Goal: Information Seeking & Learning: Learn about a topic

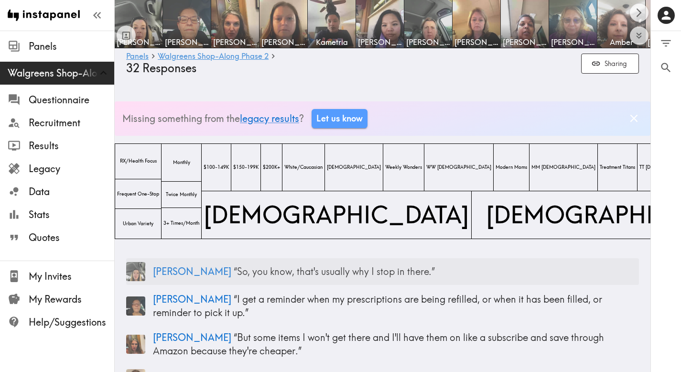
click at [280, 270] on p "Alicia “ So, you know, that's usually why I stop in there. ”" at bounding box center [396, 271] width 486 height 13
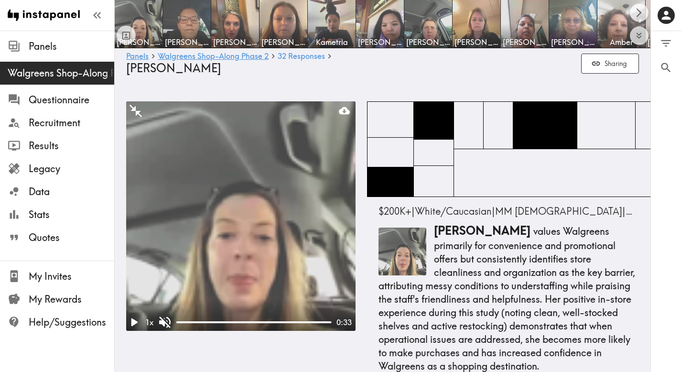
scroll to position [1710, 0]
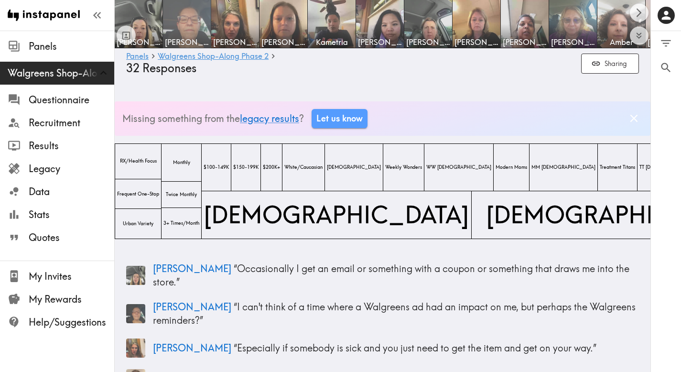
click at [181, 27] on img at bounding box center [187, 24] width 50 height 50
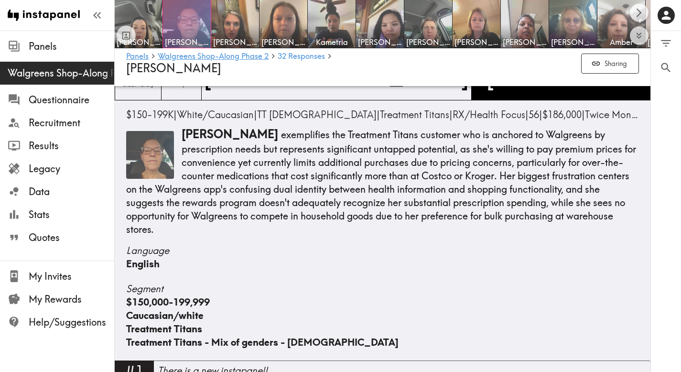
scroll to position [98, 0]
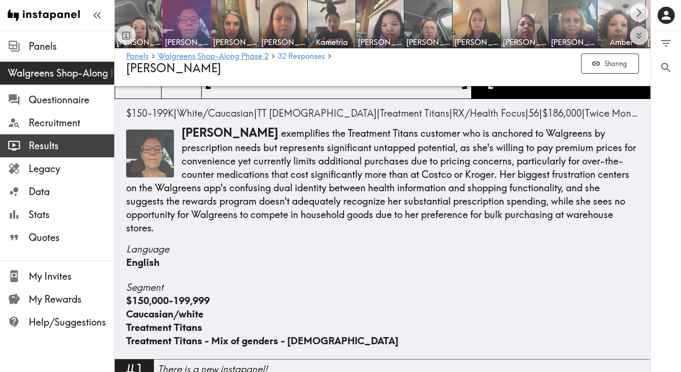
click at [48, 144] on span "Results" at bounding box center [72, 145] width 86 height 13
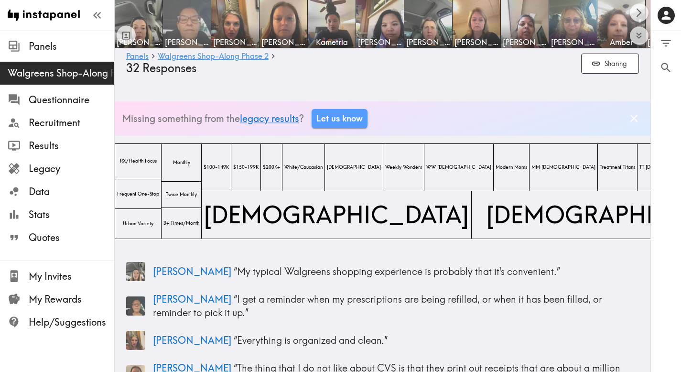
click at [197, 29] on img at bounding box center [187, 24] width 50 height 50
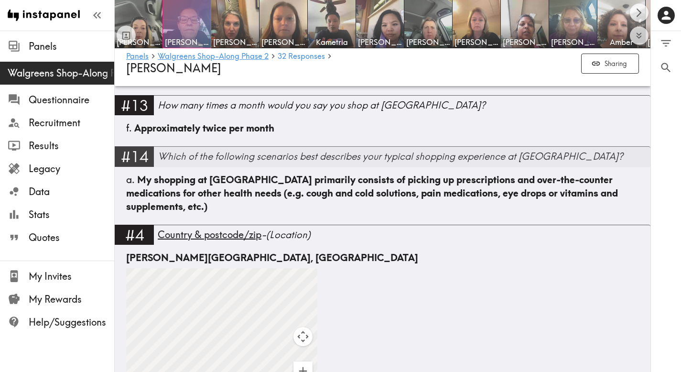
scroll to position [936, 0]
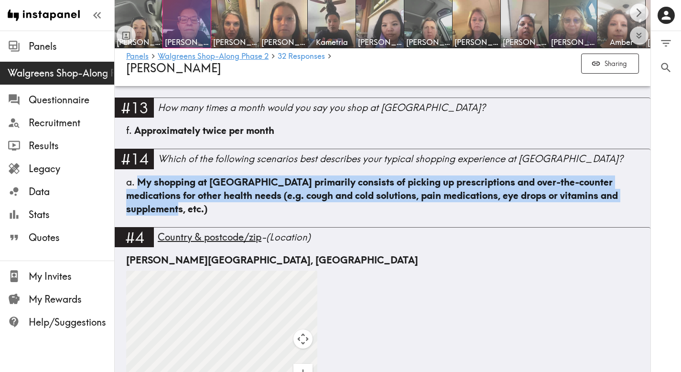
drag, startPoint x: 632, startPoint y: 195, endPoint x: 139, endPoint y: 184, distance: 493.7
click at [139, 184] on div "a. My shopping at Walgreens primarily consists of picking up prescriptions and …" at bounding box center [383, 202] width 536 height 52
copy span "My shopping at [GEOGRAPHIC_DATA] primarily consists of picking up prescriptions…"
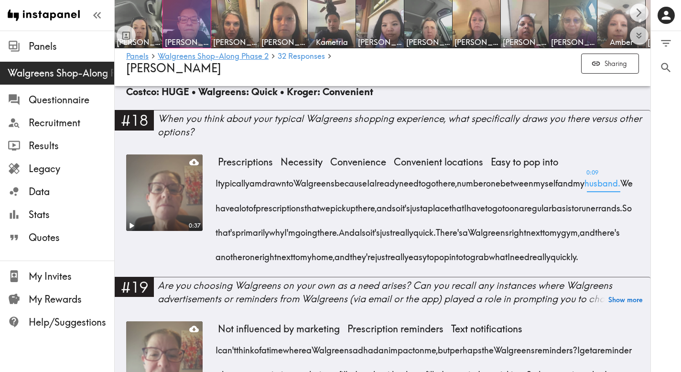
scroll to position [1532, 0]
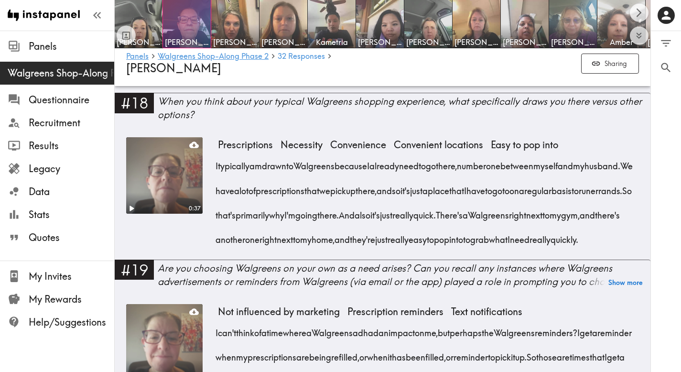
drag, startPoint x: 431, startPoint y: 254, endPoint x: 212, endPoint y: 156, distance: 240.2
click at [212, 156] on div "0:37 Prescriptions Necessity Convenience Convenient locations Easy to pop into …" at bounding box center [382, 198] width 513 height 122
copy div "I typically am drawn to Walgreens because I already need to go there, number on…"
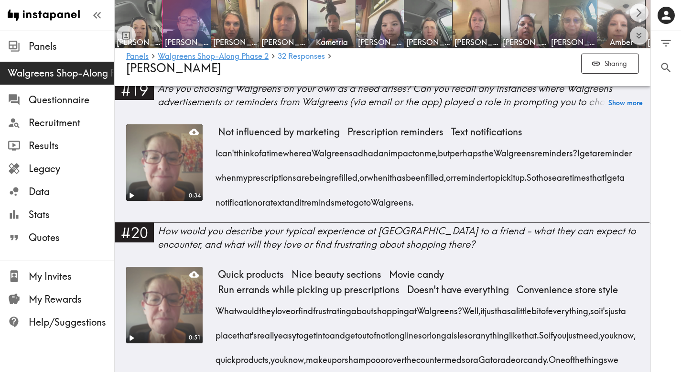
scroll to position [1743, 0]
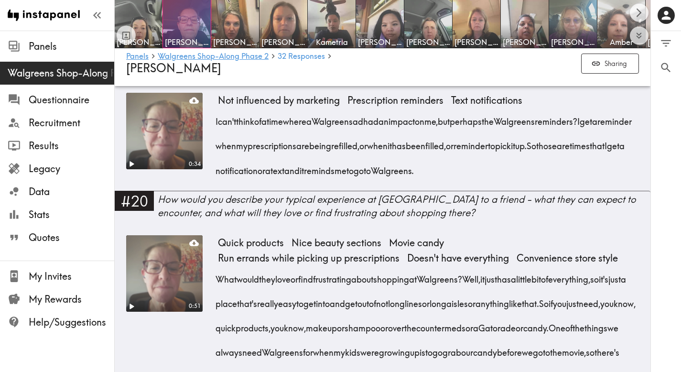
drag, startPoint x: 572, startPoint y: 178, endPoint x: 215, endPoint y: 132, distance: 359.8
click at [215, 132] on div "0:34 Not influenced by marketing Prescription reminders Text notifications I ca…" at bounding box center [382, 142] width 513 height 98
copy div "I can't think of a time where a Walgreens ad had an impact on me, but perhaps t…"
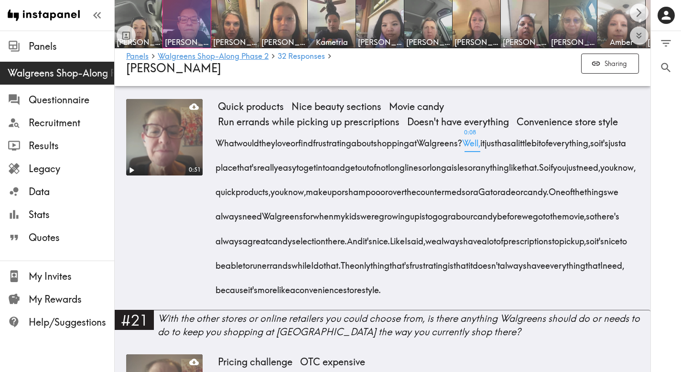
scroll to position [1907, 0]
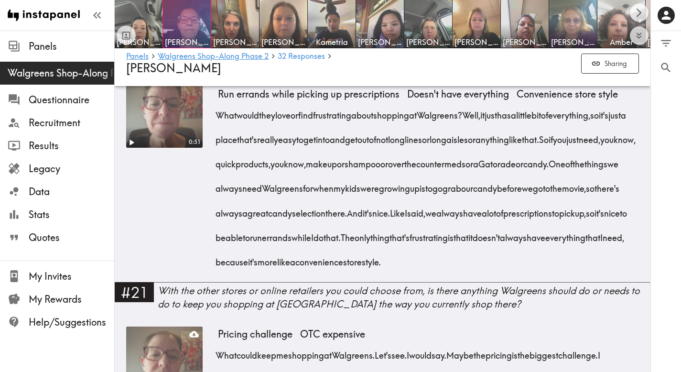
drag, startPoint x: 407, startPoint y: 296, endPoint x: 218, endPoint y: 127, distance: 253.7
click at [218, 127] on div "What would they love or find frustrating about shopping at Walgreens? Well, it …" at bounding box center [428, 185] width 421 height 171
copy div "What would they love or find frustrating about shopping at Walgreens? Well, it …"
click at [432, 271] on div "What would they love or find frustrating about shopping at Walgreens? Well, it …" at bounding box center [428, 185] width 421 height 171
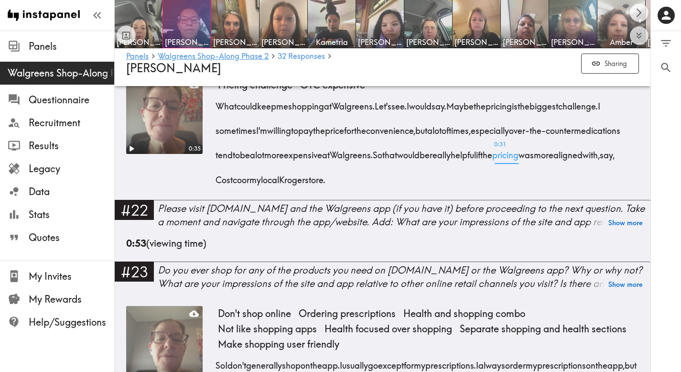
scroll to position [2156, 0]
drag, startPoint x: 514, startPoint y: 216, endPoint x: 214, endPoint y: 144, distance: 307.8
click at [214, 144] on div "0:35 Pricing challenge OTC expensive What could keep me shopping at Walgreens. …" at bounding box center [382, 139] width 513 height 122
drag, startPoint x: 503, startPoint y: 215, endPoint x: 217, endPoint y: 142, distance: 295.1
click at [218, 142] on div "What could keep me shopping at Walgreens. Let's see. I would say. Maybe the pri…" at bounding box center [428, 140] width 421 height 98
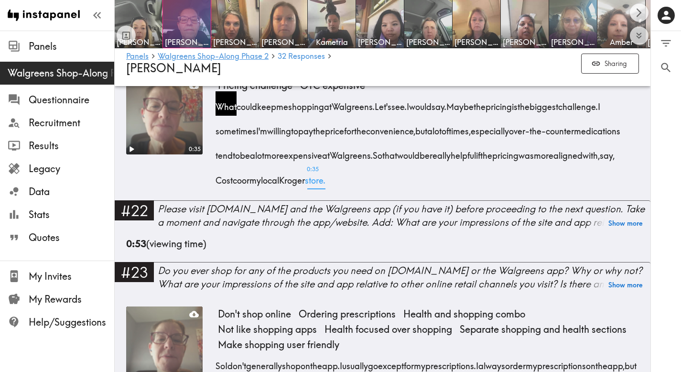
copy div "What could keep me shopping at Walgreens. Let's see. I would say. Maybe the pri…"
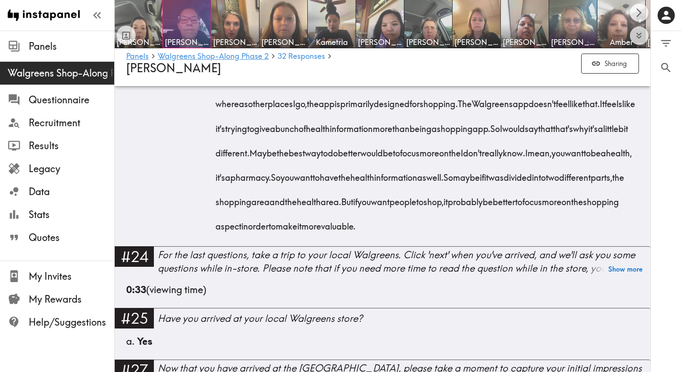
scroll to position [2456, 0]
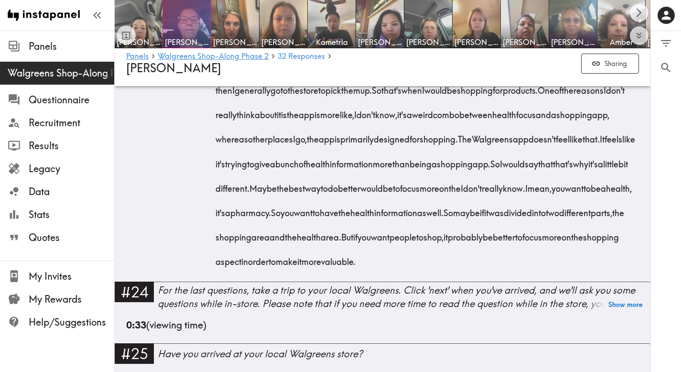
drag, startPoint x: 522, startPoint y: 283, endPoint x: 210, endPoint y: 100, distance: 361.6
click at [210, 100] on div "1:10 Don't shop online Ordering prescriptions Health and shopping combo Not lik…" at bounding box center [382, 144] width 513 height 275
drag, startPoint x: 530, startPoint y: 323, endPoint x: 220, endPoint y: 99, distance: 382.4
click at [220, 99] on div "So I don't generally shop on the app. I usually go except for my prescriptions.…" at bounding box center [428, 161] width 421 height 220
copy div "So I don't generally shop on the app. I usually go except for my prescriptions.…"
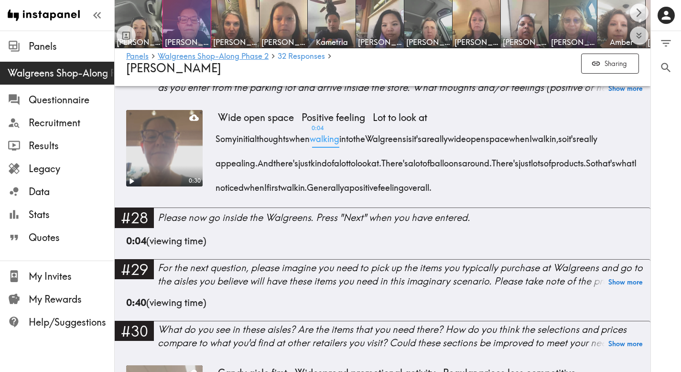
scroll to position [2793, 0]
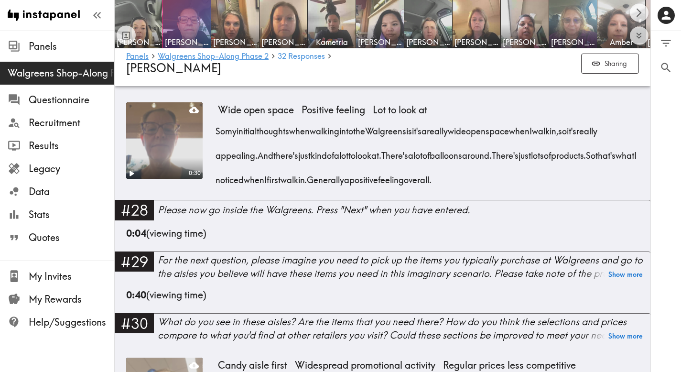
drag, startPoint x: 214, startPoint y: 191, endPoint x: 650, endPoint y: 243, distance: 439.3
drag, startPoint x: 569, startPoint y: 241, endPoint x: 219, endPoint y: 191, distance: 354.0
click at [219, 189] on div "So my initial thoughts when walking into the Walgreens is it's a really wide op…" at bounding box center [428, 153] width 421 height 74
copy div "So my initial thoughts when walking into the Walgreens is it's a really wide op…"
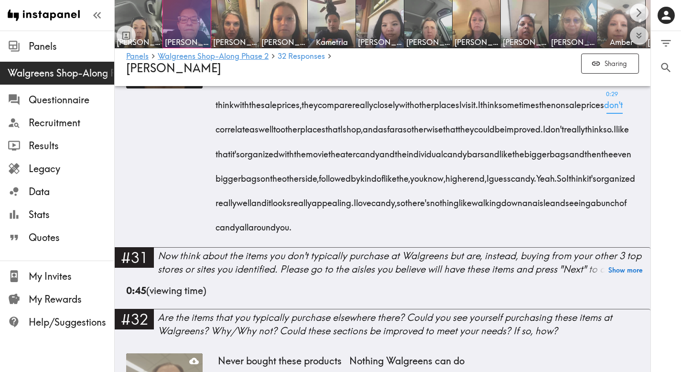
scroll to position [3141, 0]
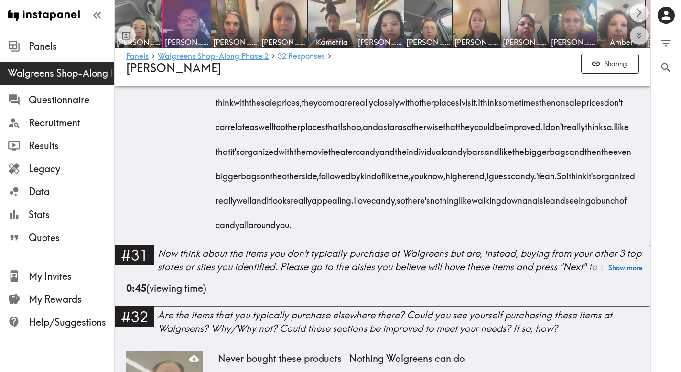
drag, startPoint x: 357, startPoint y: 310, endPoint x: 212, endPoint y: 113, distance: 245.0
click at [212, 113] on div "1:03 Candy aisle first Widespread promotional activity Regular prices less comp…" at bounding box center [382, 128] width 513 height 236
drag, startPoint x: 350, startPoint y: 315, endPoint x: 213, endPoint y: 118, distance: 240.2
click at [213, 118] on div "1:03 Candy aisle first Widespread promotional activity Regular prices less comp…" at bounding box center [382, 128] width 513 height 236
copy div "And so I first walked to the candy aisle, because that's what I felt like at th…"
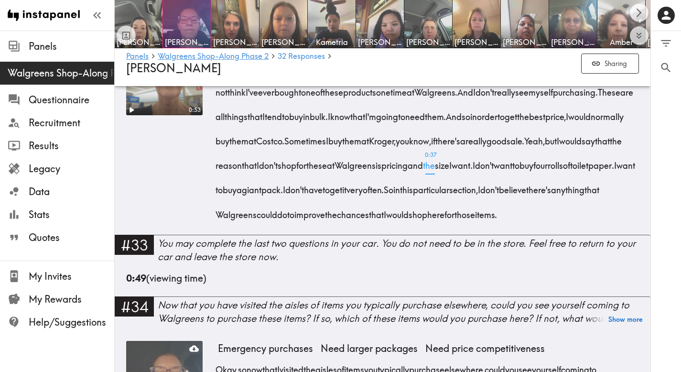
scroll to position [3459, 0]
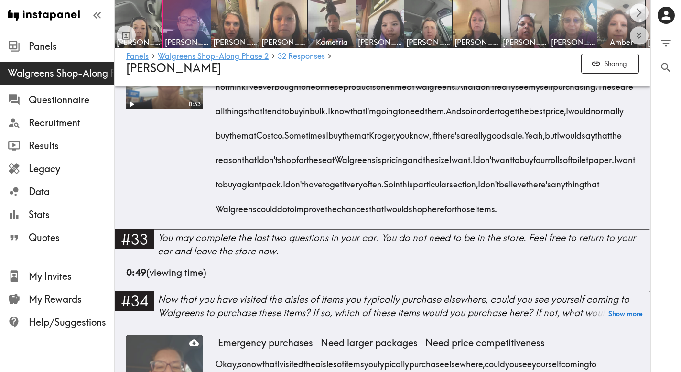
drag, startPoint x: 548, startPoint y: 323, endPoint x: 217, endPoint y: 147, distance: 374.8
click at [218, 147] on div "Okay, so I walked myself over to like, where the trash bags and toilet paper an…" at bounding box center [428, 131] width 421 height 171
copy div "Okay, so I walked myself over to like, where the trash bags and toilet paper an…"
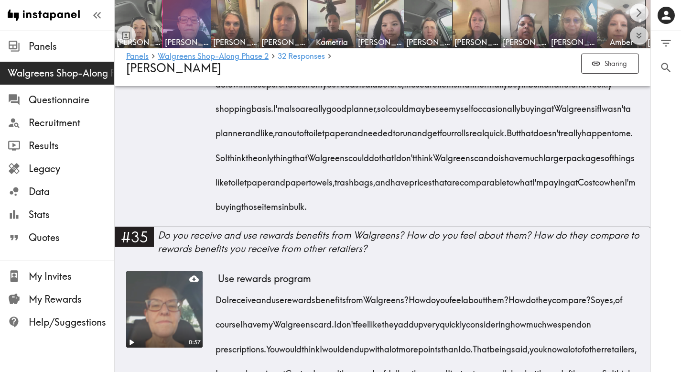
scroll to position [3788, 0]
drag, startPoint x: 391, startPoint y: 338, endPoint x: 220, endPoint y: 147, distance: 256.7
click at [220, 147] on div "Okay, so now that I visited the aisles of items you typically purchase elsewher…" at bounding box center [428, 118] width 421 height 196
copy div "Okay, so now that I visited the aisles of items you typically purchase elsewher…"
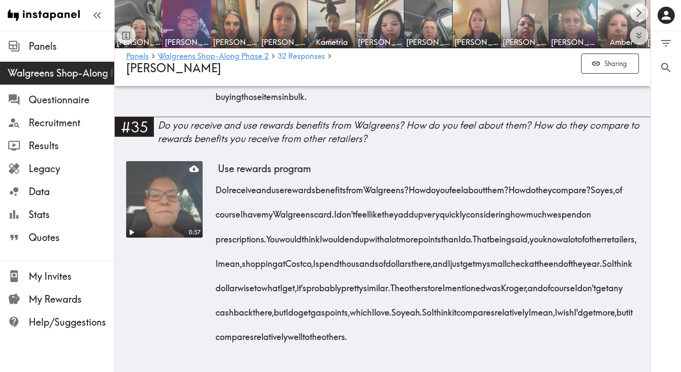
scroll to position [4063, 0]
drag, startPoint x: 384, startPoint y: 328, endPoint x: 216, endPoint y: 161, distance: 237.4
click at [218, 175] on div "Do I receive and use rewards benefits from Walgreens? How do you feel about the…" at bounding box center [428, 260] width 421 height 171
click at [291, 28] on img at bounding box center [284, 24] width 50 height 50
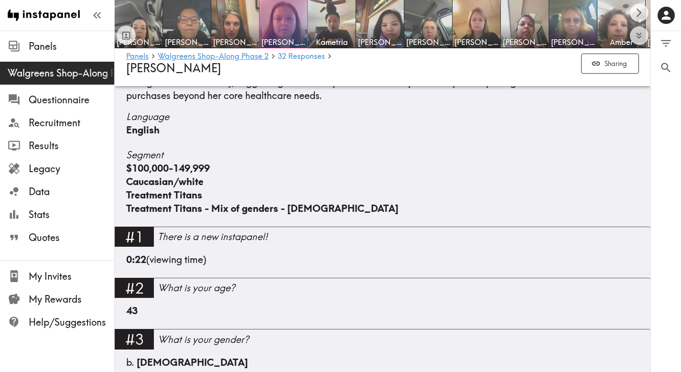
click at [314, 168] on div "$100,000-149,999" at bounding box center [382, 168] width 513 height 13
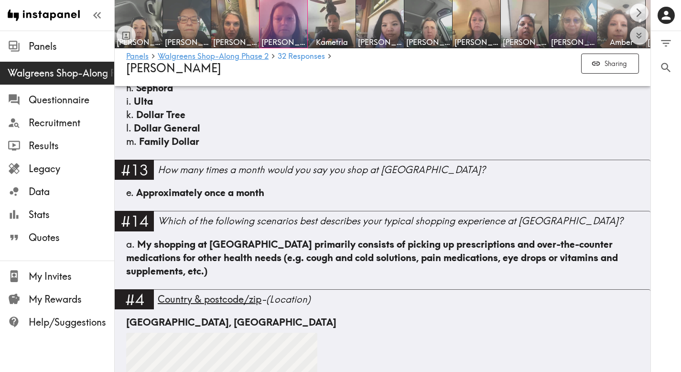
scroll to position [992, 0]
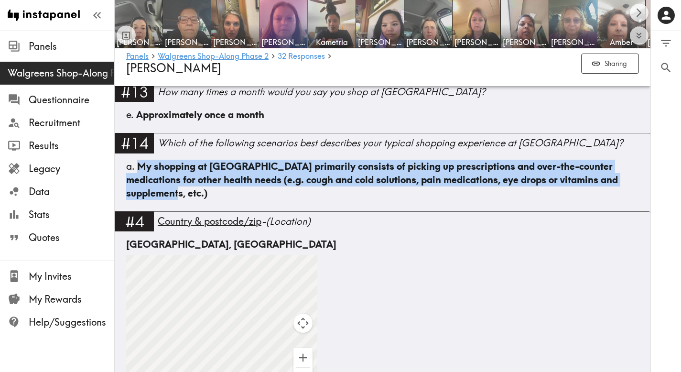
drag, startPoint x: 635, startPoint y: 180, endPoint x: 139, endPoint y: 170, distance: 496.0
click at [139, 170] on div "a. My shopping at Walgreens primarily consists of picking up prescriptions and …" at bounding box center [383, 186] width 536 height 52
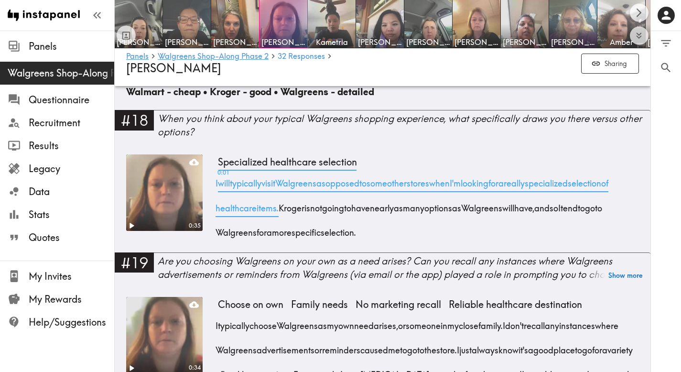
scroll to position [1599, 0]
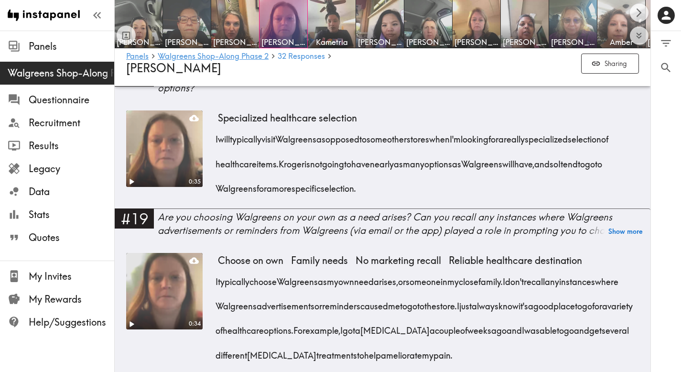
drag, startPoint x: 464, startPoint y: 181, endPoint x: 216, endPoint y: 128, distance: 253.3
click at [218, 128] on div "I will typically visit Walgreens as opposed to some other stores when I'm looki…" at bounding box center [428, 161] width 421 height 74
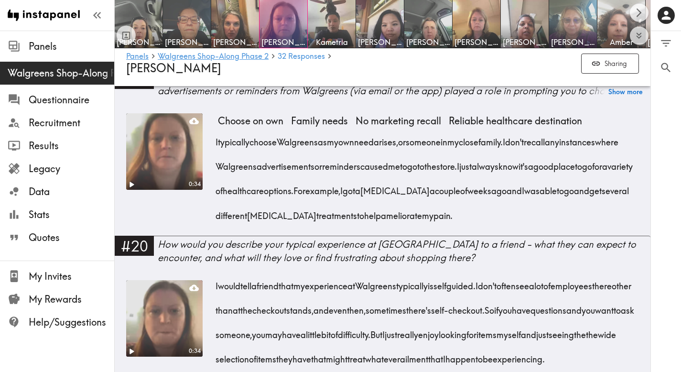
scroll to position [1748, 0]
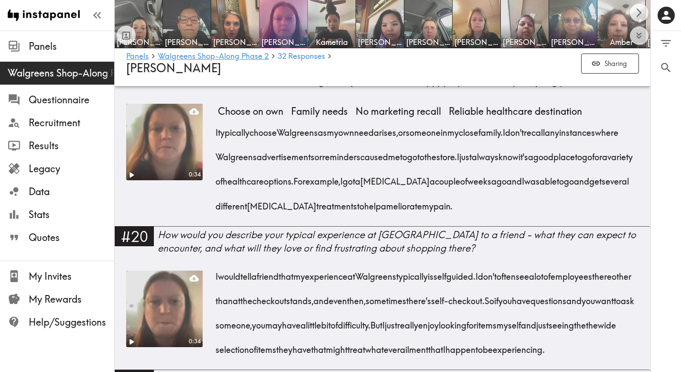
drag, startPoint x: 592, startPoint y: 193, endPoint x: 217, endPoint y: 122, distance: 381.6
click at [218, 122] on div "I typically choose Walgreens as my own need arises, or someone in my close fami…" at bounding box center [428, 166] width 421 height 98
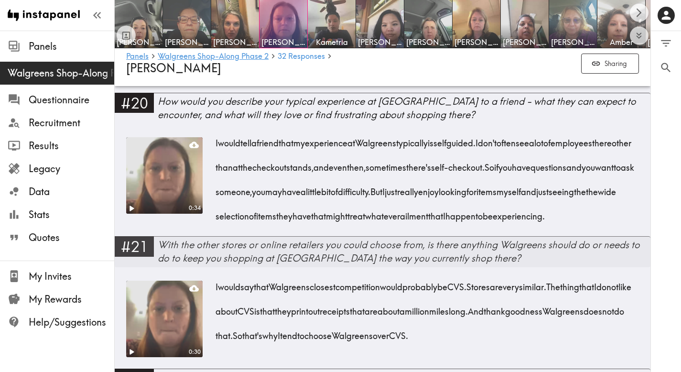
scroll to position [1905, 0]
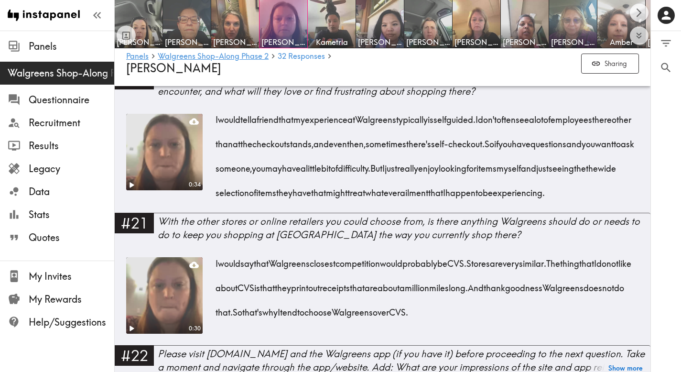
drag, startPoint x: 390, startPoint y: 209, endPoint x: 218, endPoint y: 110, distance: 199.2
click at [218, 110] on div "I would tell a friend that my experience at Walgreens typically is self guided.…" at bounding box center [428, 153] width 421 height 98
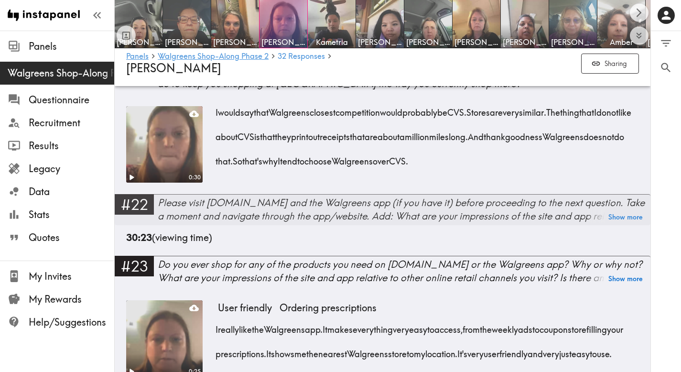
scroll to position [2066, 0]
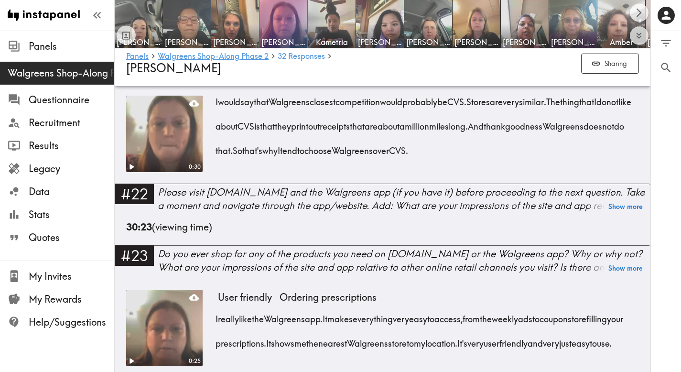
drag, startPoint x: 569, startPoint y: 161, endPoint x: 206, endPoint y: 126, distance: 364.7
click at [206, 126] on div "0:30 I would say that Walgreens closest competition would probably be CVS. Stor…" at bounding box center [382, 140] width 513 height 88
drag, startPoint x: 578, startPoint y: 171, endPoint x: 214, endPoint y: 117, distance: 367.9
click at [214, 117] on div "0:30 I would say that Walgreens closest competition would probably be CVS. Stor…" at bounding box center [382, 140] width 513 height 88
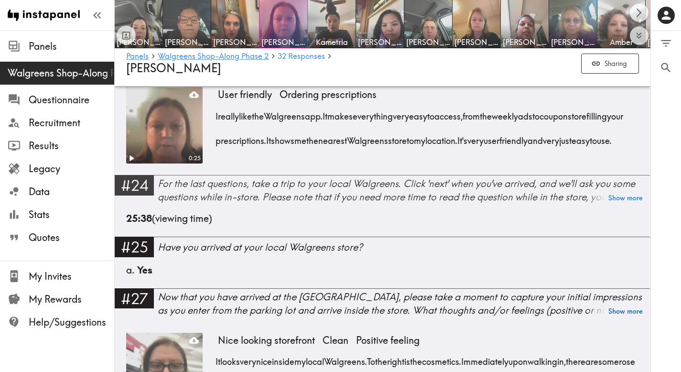
scroll to position [2277, 0]
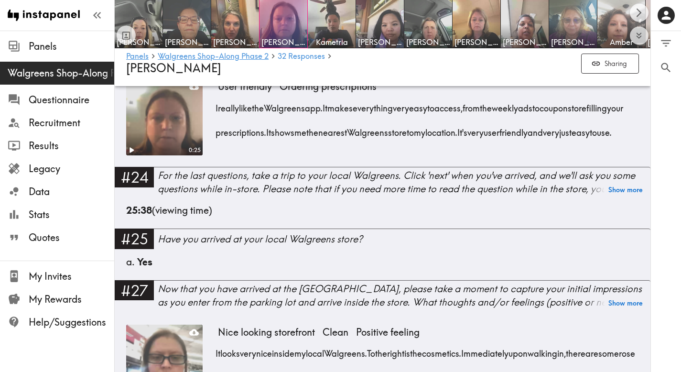
drag, startPoint x: 318, startPoint y: 168, endPoint x: 216, endPoint y: 121, distance: 112.8
click at [218, 121] on div "I really like the Walgreens app. It makes everything very easy to access, from …" at bounding box center [428, 116] width 421 height 49
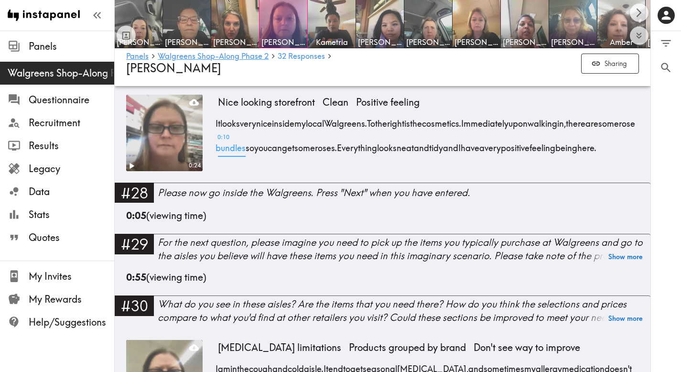
scroll to position [2520, 0]
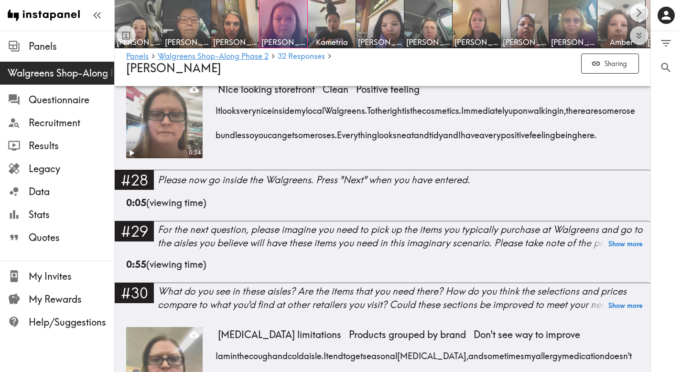
drag, startPoint x: 335, startPoint y: 182, endPoint x: 212, endPoint y: 132, distance: 132.9
click at [212, 132] on div "0:24 Nice looking storefront Clean Positive feeling It looks very nice inside m…" at bounding box center [382, 126] width 513 height 88
drag, startPoint x: 342, startPoint y: 180, endPoint x: 218, endPoint y: 133, distance: 132.9
click at [218, 133] on div "It looks very nice inside my local Walgreens. To the right is the cosmetics. Im…" at bounding box center [428, 119] width 421 height 49
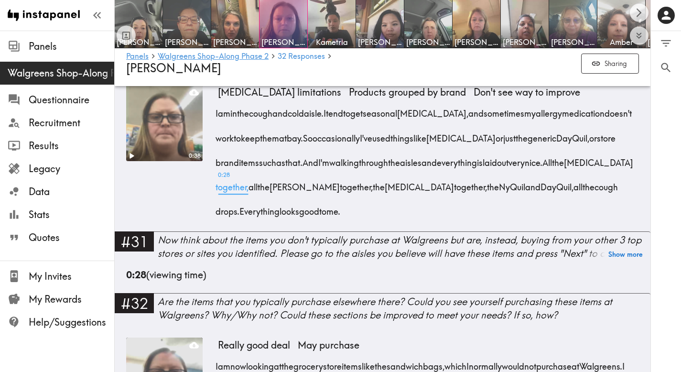
scroll to position [2783, 0]
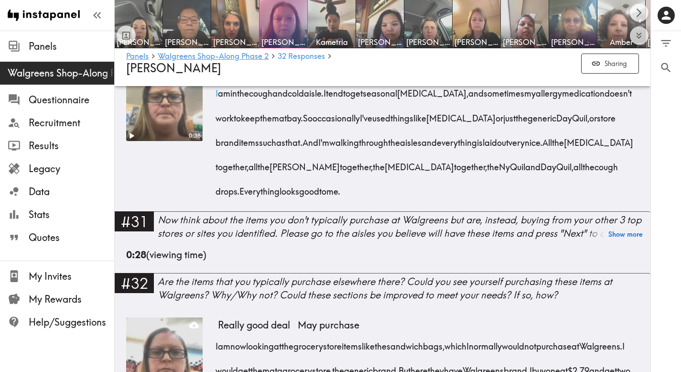
drag, startPoint x: 400, startPoint y: 233, endPoint x: 218, endPoint y: 123, distance: 213.0
click at [218, 123] on div "Allergy medication limitations Products grouped by brand Don't see way to impro…" at bounding box center [428, 138] width 421 height 147
drag, startPoint x: 392, startPoint y: 221, endPoint x: 217, endPoint y: 126, distance: 199.4
click at [218, 126] on div "I am in the cough and cold aisle. I tend to get seasonal allergies, and sometim…" at bounding box center [428, 139] width 421 height 122
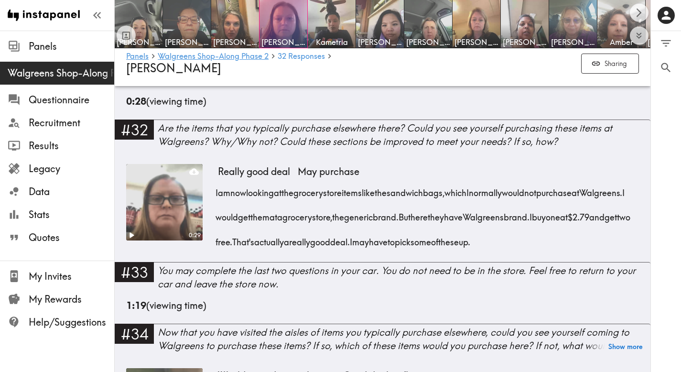
scroll to position [2941, 0]
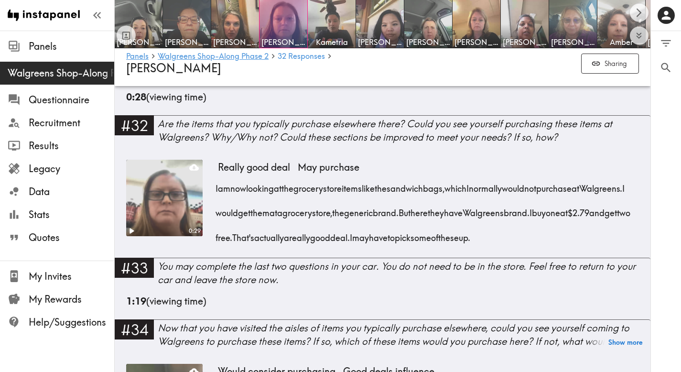
drag, startPoint x: 625, startPoint y: 268, endPoint x: 216, endPoint y: 222, distance: 411.5
click at [218, 222] on div "I am now looking at the grocery store items like the sandwich bags, which I nor…" at bounding box center [428, 210] width 421 height 74
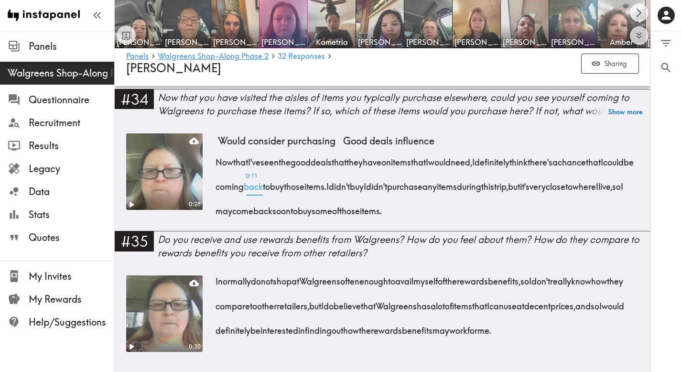
scroll to position [3183, 0]
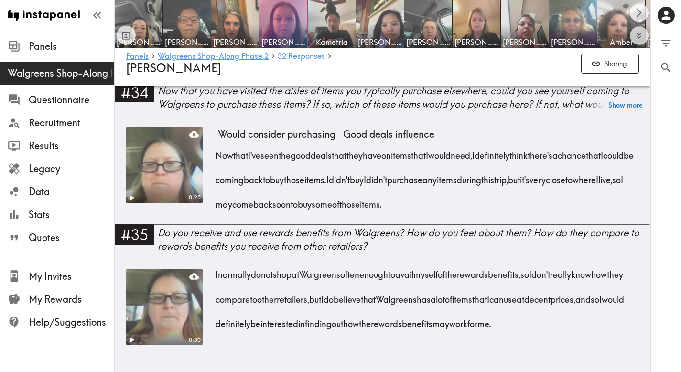
drag, startPoint x: 588, startPoint y: 236, endPoint x: 217, endPoint y: 182, distance: 375.6
click at [218, 182] on div "Now that I've seen the good deals that they have on items that I would need, I …" at bounding box center [428, 177] width 421 height 74
drag, startPoint x: 255, startPoint y: 332, endPoint x: 208, endPoint y: 254, distance: 91.5
click at [208, 269] on div "0:30 I normally do not shop at Walgreens often enough to avail myself of the re…" at bounding box center [382, 313] width 513 height 88
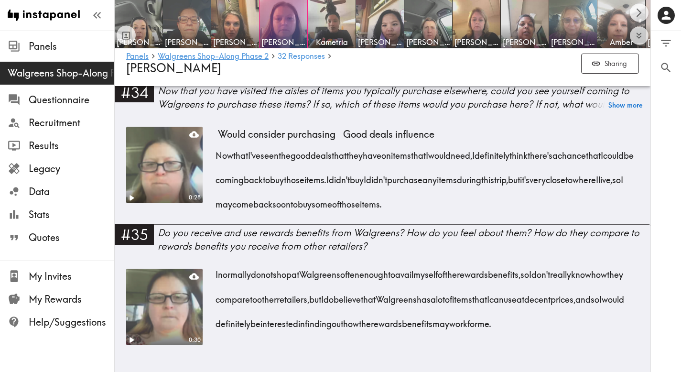
drag, startPoint x: 259, startPoint y: 330, endPoint x: 216, endPoint y: 253, distance: 88.2
click at [218, 259] on div "I normally do not shop at Walgreens often enough to avail myself of the rewards…" at bounding box center [428, 296] width 421 height 74
click at [387, 27] on img at bounding box center [380, 24] width 50 height 50
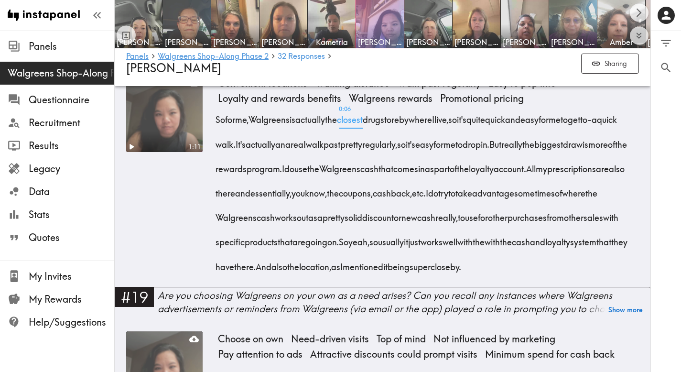
scroll to position [1600, 0]
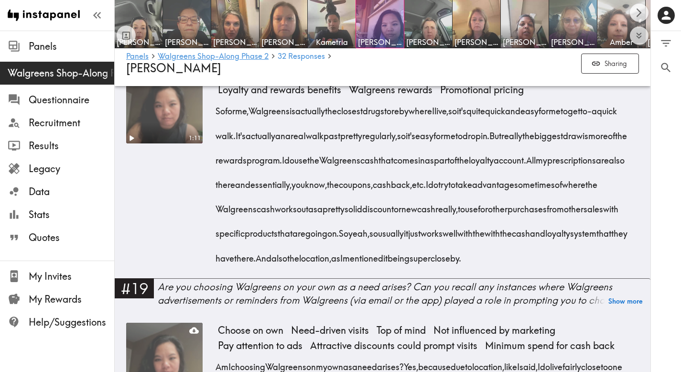
drag, startPoint x: 416, startPoint y: 271, endPoint x: 215, endPoint y: 104, distance: 261.8
click at [215, 104] on div "1:11 Convenient locations Walking distance Walk past regularly Easy to pop into…" at bounding box center [382, 172] width 513 height 211
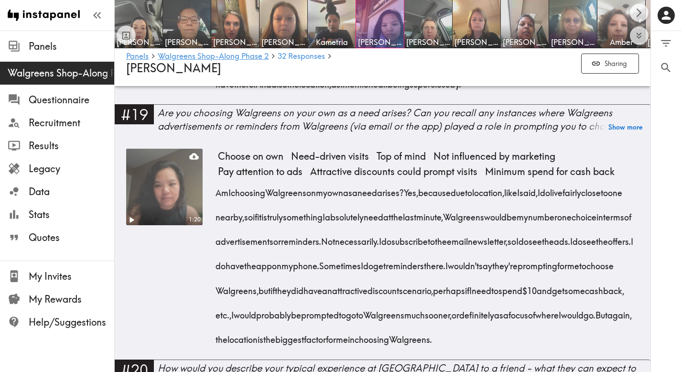
scroll to position [1827, 0]
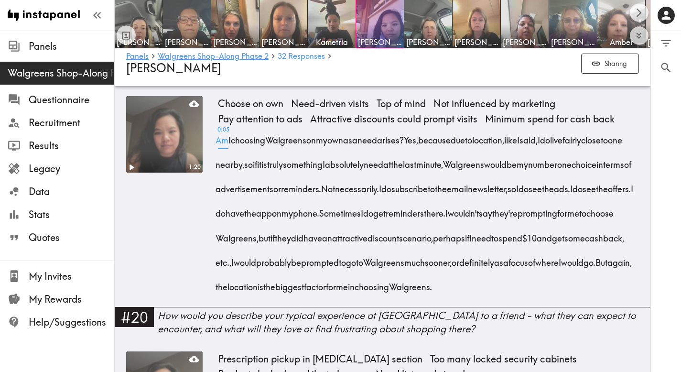
drag, startPoint x: 475, startPoint y: 340, endPoint x: 218, endPoint y: 156, distance: 315.8
click at [218, 156] on div "Choose on own Need-driven visits Top of mind Not influenced by marketing Pay at…" at bounding box center [428, 201] width 421 height 211
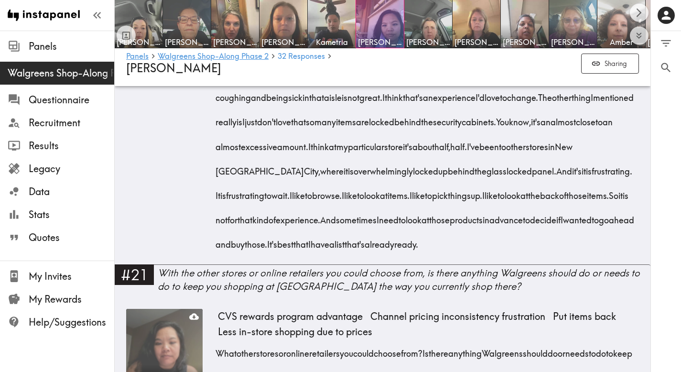
scroll to position [2310, 0]
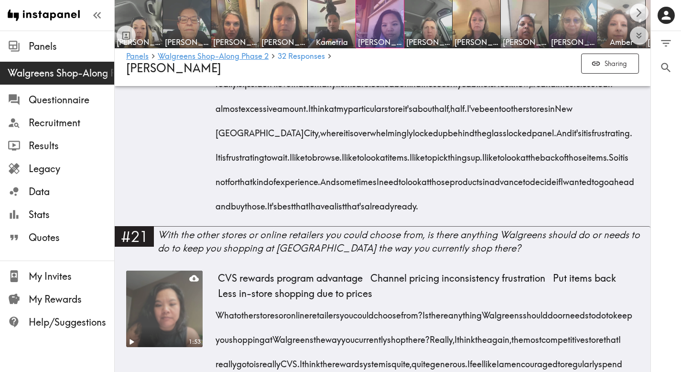
drag, startPoint x: 216, startPoint y: 108, endPoint x: 382, endPoint y: 293, distance: 248.9
click at [382, 215] on div "How would I describe the typical experience of Walgreens to a friend? What can …" at bounding box center [428, 56] width 421 height 318
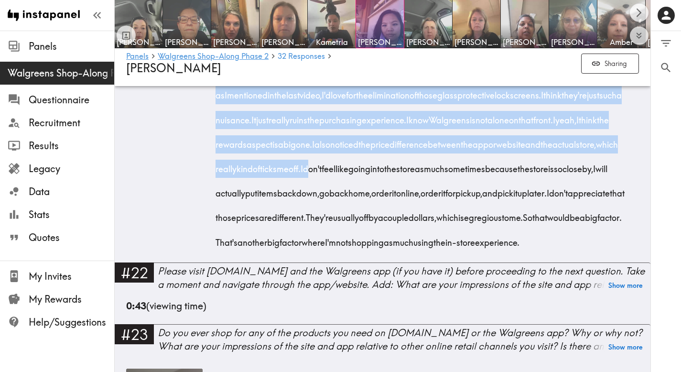
scroll to position [2689, 0]
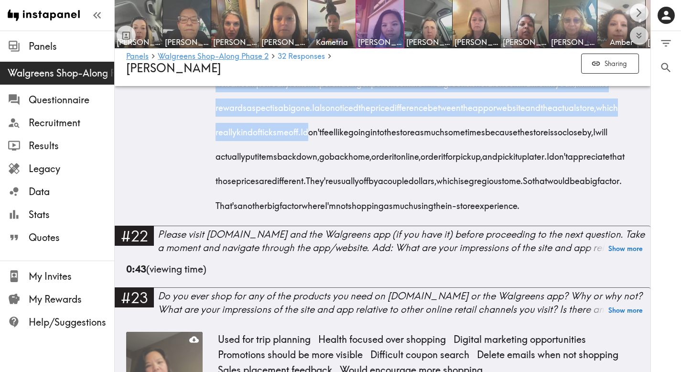
drag, startPoint x: 217, startPoint y: 144, endPoint x: 451, endPoint y: 333, distance: 301.4
click at [451, 214] on div "What other stores or online retailers you could choose from? Is there anything …" at bounding box center [428, 68] width 421 height 294
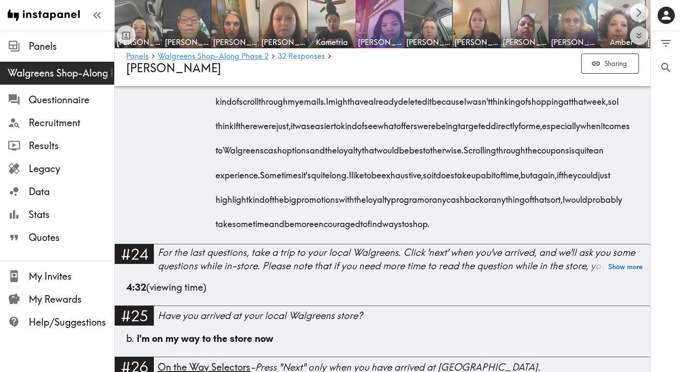
scroll to position [3203, 0]
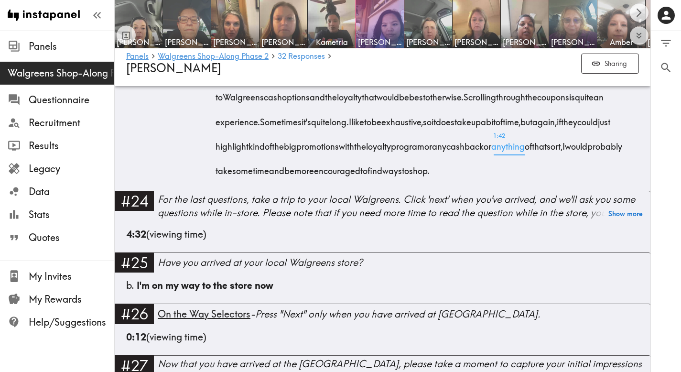
drag, startPoint x: 214, startPoint y: 143, endPoint x: 437, endPoint y: 347, distance: 301.6
click at [437, 191] on div "1:52 Used for trip planning Health focused over shopping Digital marketing oppo…" at bounding box center [382, 4] width 513 height 373
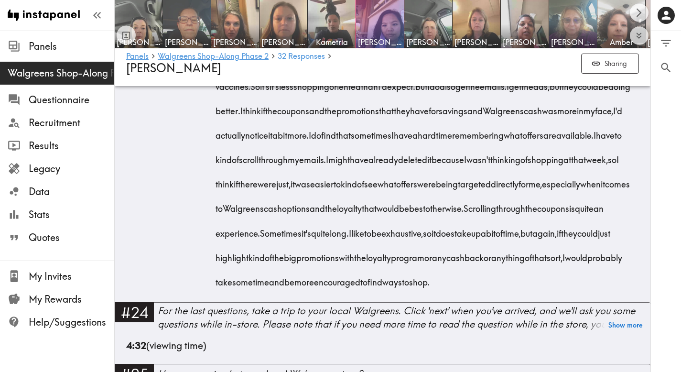
scroll to position [3089, 0]
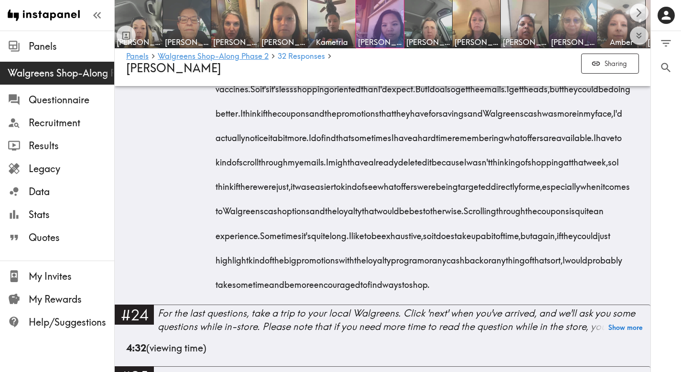
drag, startPoint x: 420, startPoint y: 352, endPoint x: 218, endPoint y: 119, distance: 308.8
click at [218, 119] on div "Yes, I do shop for any products I need on the Walgreens website or the Walgreen…" at bounding box center [428, 135] width 421 height 318
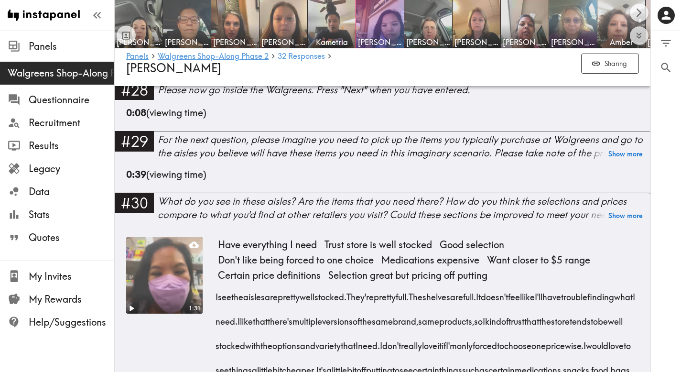
scroll to position [3712, 0]
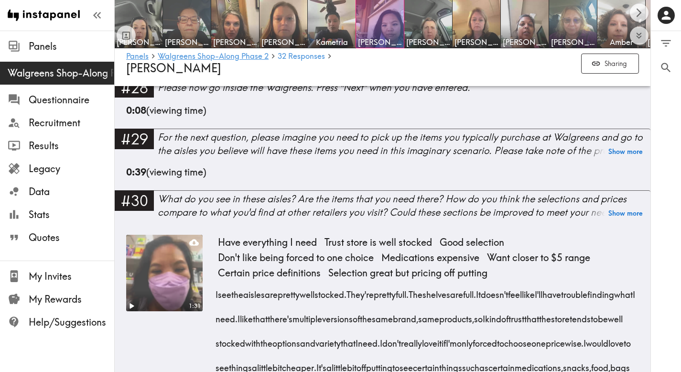
drag, startPoint x: 536, startPoint y: 269, endPoint x: 218, endPoint y: 120, distance: 351.5
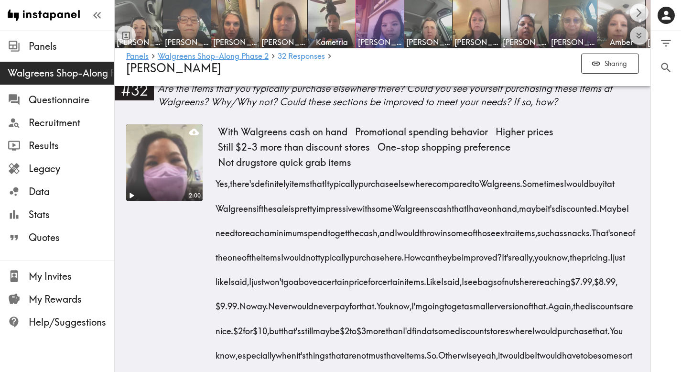
scroll to position [4331, 0]
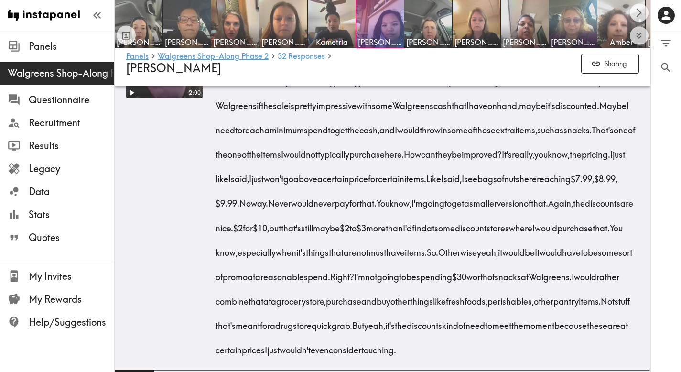
drag, startPoint x: 211, startPoint y: 134, endPoint x: 465, endPoint y: 122, distance: 254.2
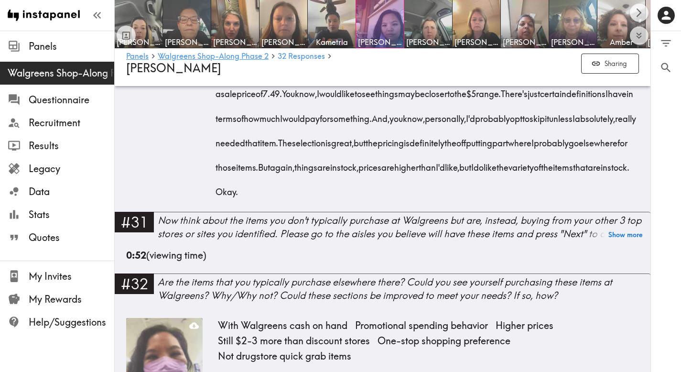
scroll to position [4030, 0]
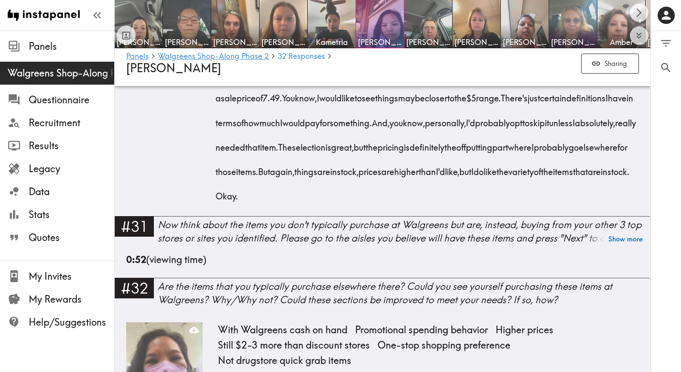
drag, startPoint x: 468, startPoint y: 190, endPoint x: 216, endPoint y: 187, distance: 252.5
click at [218, 187] on div "I see the aisles are pretty well stocked. They're pretty full. The shelves are …" at bounding box center [428, 82] width 421 height 245
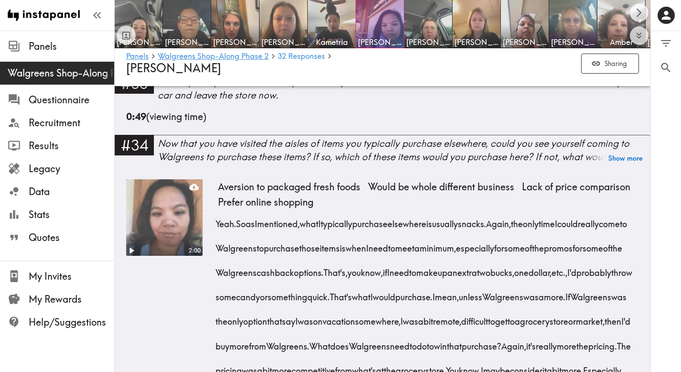
scroll to position [4651, 0]
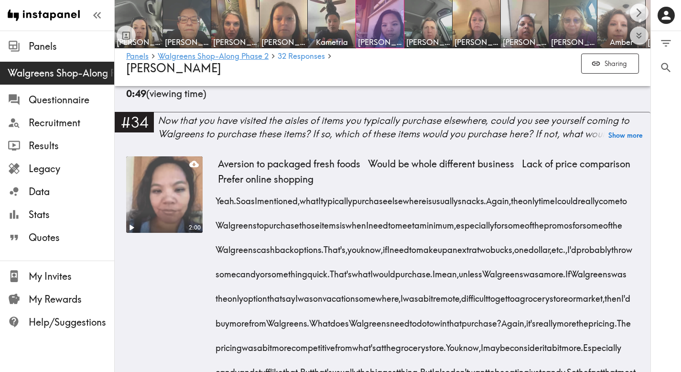
drag, startPoint x: 216, startPoint y: 98, endPoint x: 625, endPoint y: 296, distance: 454.5
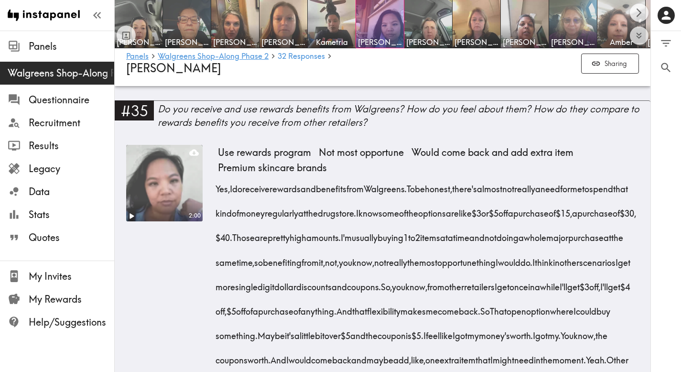
scroll to position [5115, 0]
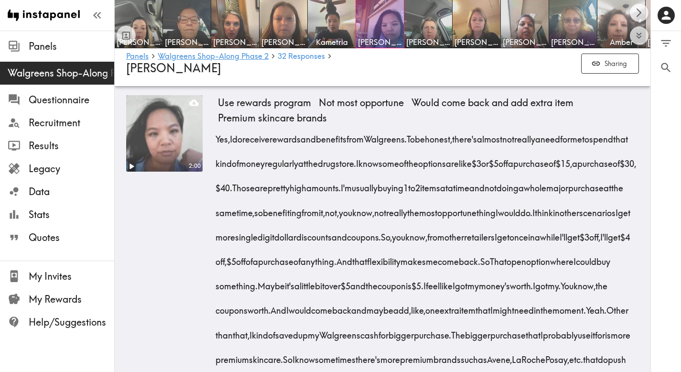
drag, startPoint x: 214, startPoint y: 106, endPoint x: 494, endPoint y: 341, distance: 365.9
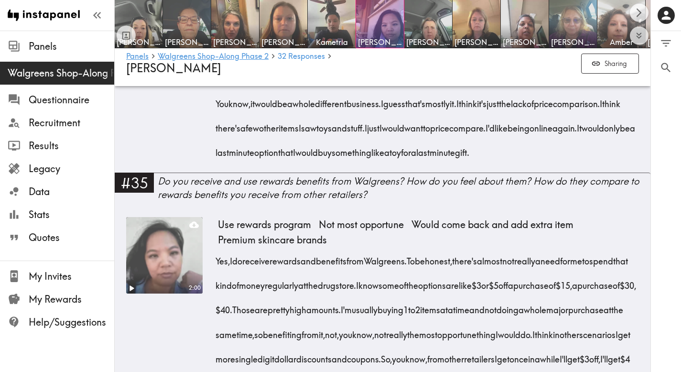
scroll to position [4993, 0]
drag, startPoint x: 494, startPoint y: 339, endPoint x: 213, endPoint y: 118, distance: 357.6
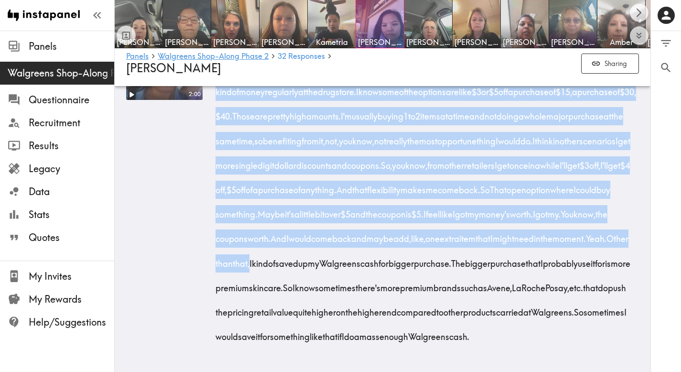
scroll to position [5548, 0]
drag, startPoint x: 217, startPoint y: 128, endPoint x: 397, endPoint y: 326, distance: 267.5
click at [397, 326] on div "Yes, I do receive rewards and benefits from Walgreens. To be honest, there's al…" at bounding box center [428, 199] width 421 height 294
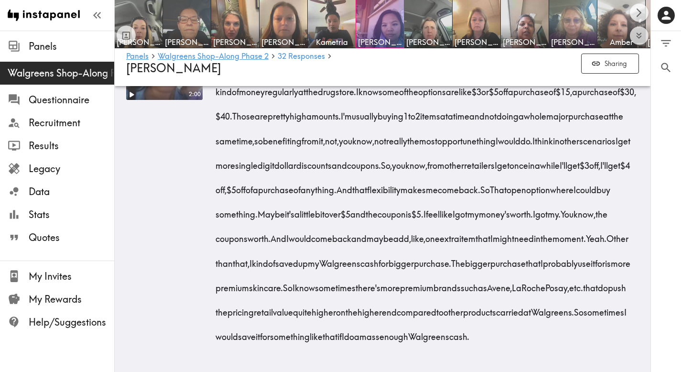
click at [198, 263] on div "2:00" at bounding box center [164, 189] width 77 height 333
click at [425, 24] on img at bounding box center [429, 24] width 50 height 50
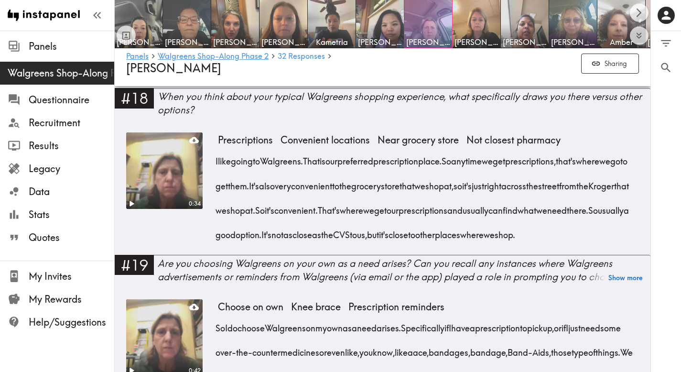
scroll to position [1539, 0]
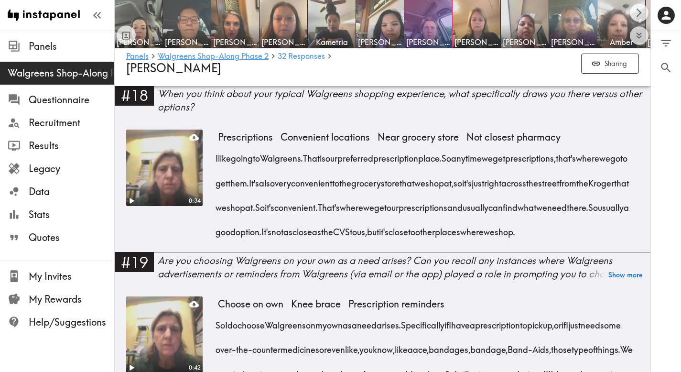
drag, startPoint x: 381, startPoint y: 259, endPoint x: 212, endPoint y: 161, distance: 195.2
click at [212, 161] on div "0:34 Prescriptions Convenient locations Near grocery store Not closest pharmacy…" at bounding box center [382, 191] width 513 height 122
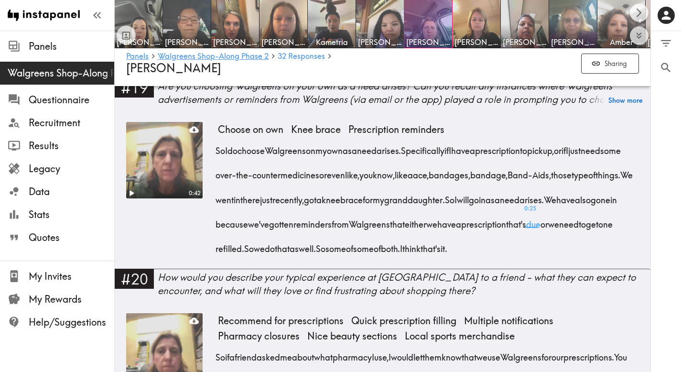
scroll to position [1751, 0]
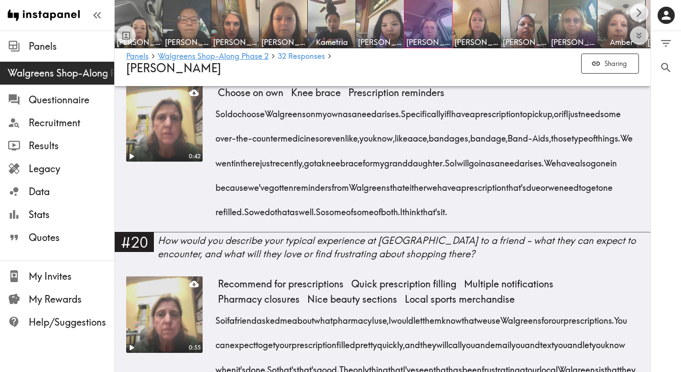
drag, startPoint x: 330, startPoint y: 264, endPoint x: 218, endPoint y: 139, distance: 167.6
click at [218, 139] on div "So I do choose Walgreens on my own as a need arises. Specifically if I have a p…" at bounding box center [428, 160] width 421 height 122
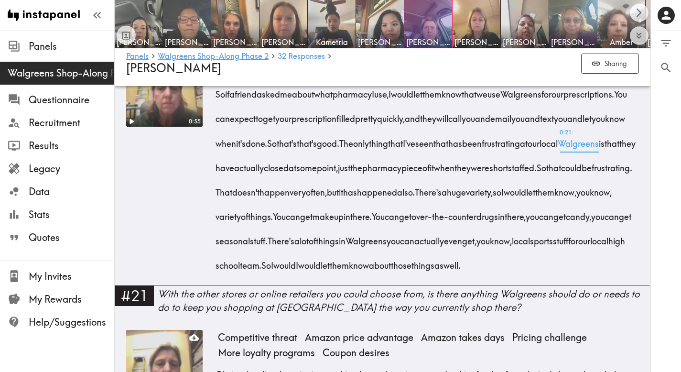
scroll to position [1978, 0]
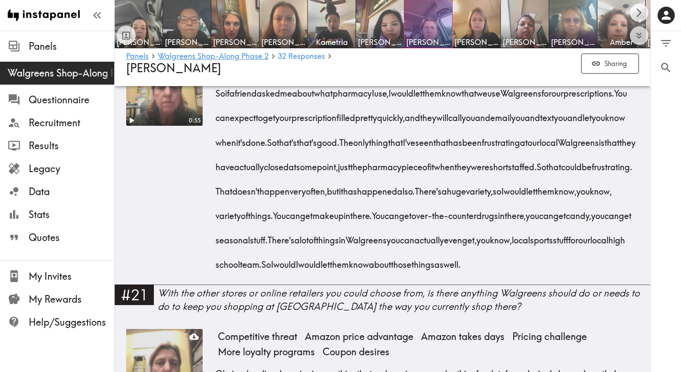
drag, startPoint x: 516, startPoint y: 337, endPoint x: 214, endPoint y: 145, distance: 358.3
click at [214, 145] on div "0:55 Recommend for prescriptions Quick prescription filling Multiple notificati…" at bounding box center [382, 167] width 513 height 236
drag, startPoint x: 505, startPoint y: 339, endPoint x: 215, endPoint y: 146, distance: 348.2
click at [215, 146] on div "0:55 Recommend for prescriptions Quick prescription filling Multiple notificati…" at bounding box center [382, 167] width 513 height 236
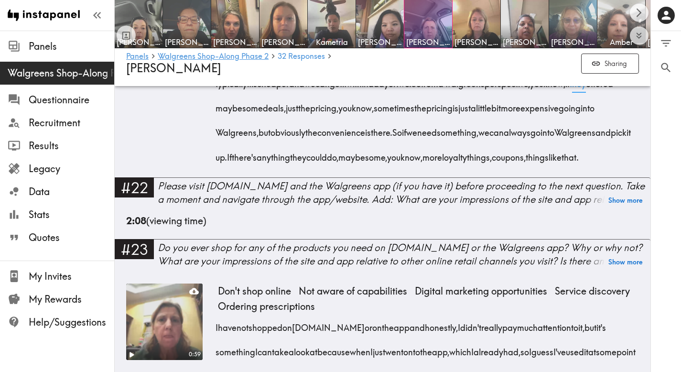
scroll to position [2318, 0]
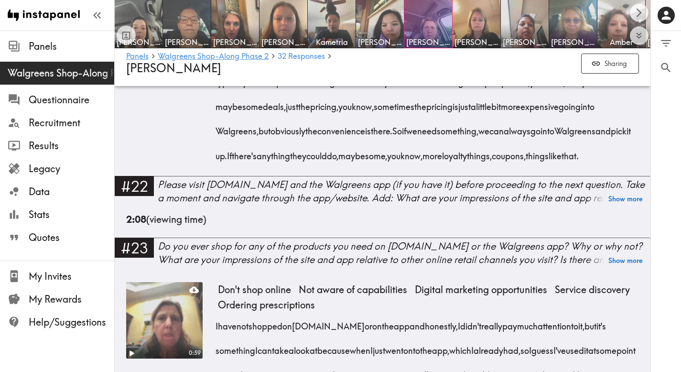
drag, startPoint x: 441, startPoint y: 253, endPoint x: 217, endPoint y: 110, distance: 265.3
click at [218, 110] on div "Obviously online shopping is something that you know is an everyday thing for a…" at bounding box center [428, 91] width 421 height 147
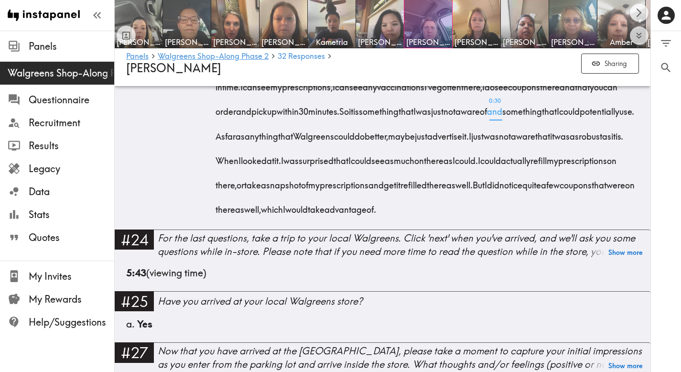
scroll to position [2610, 0]
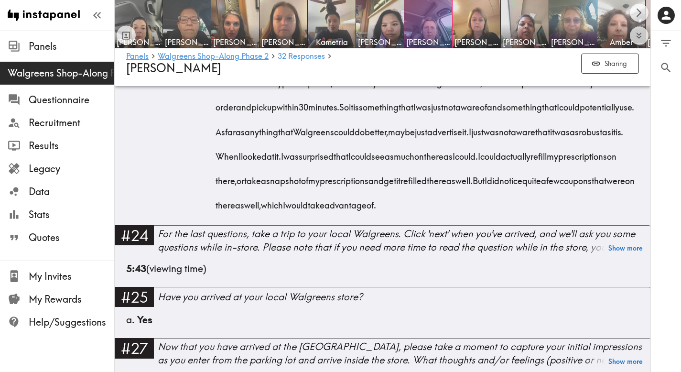
click at [427, 190] on span "there" at bounding box center [437, 177] width 20 height 24
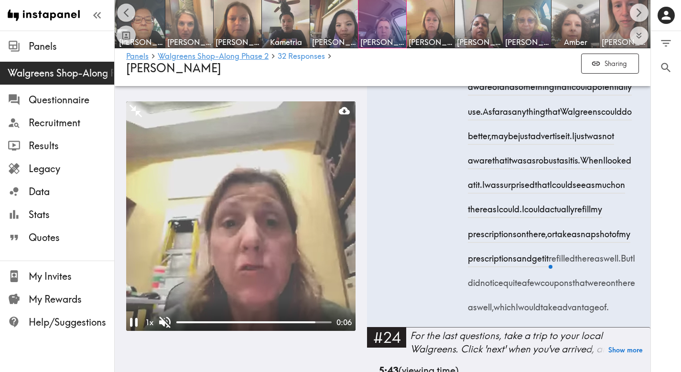
scroll to position [4039, 0]
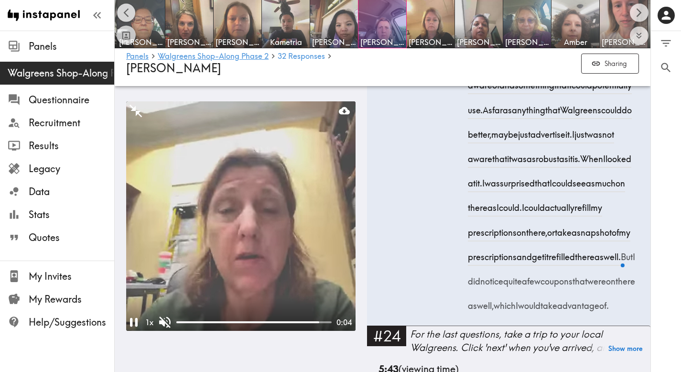
click at [125, 10] on icon "Scroll left" at bounding box center [126, 12] width 11 height 11
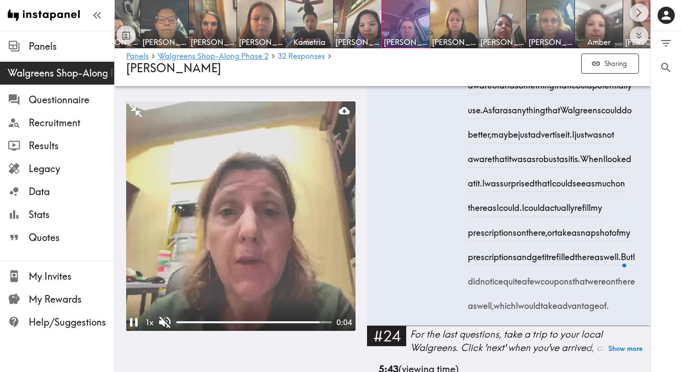
scroll to position [0, 0]
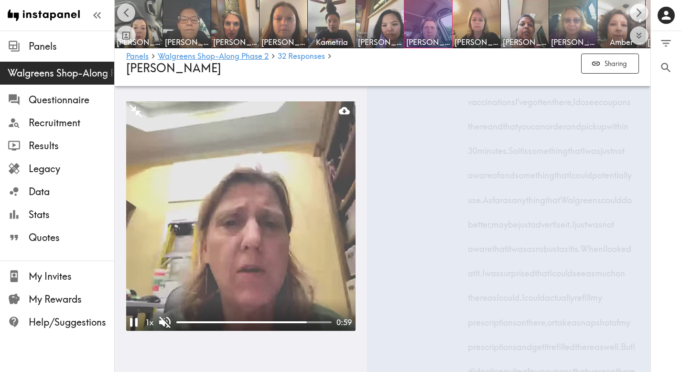
scroll to position [0, 46]
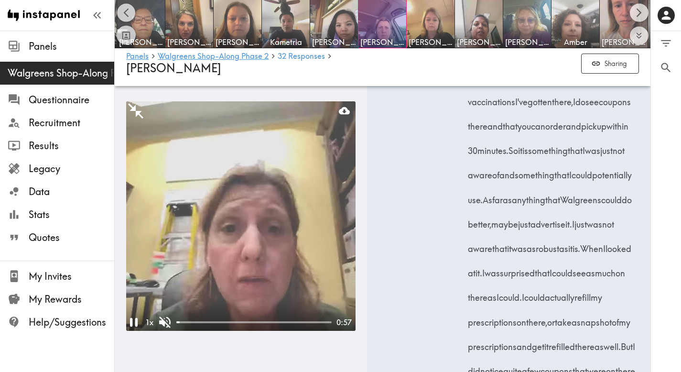
click at [137, 110] on icon "Minimize" at bounding box center [136, 111] width 18 height 18
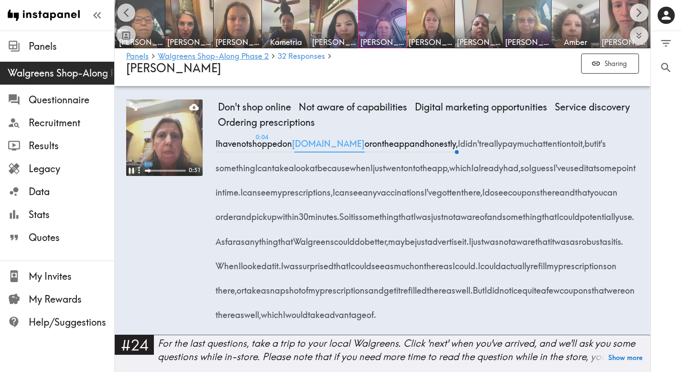
scroll to position [2533, 0]
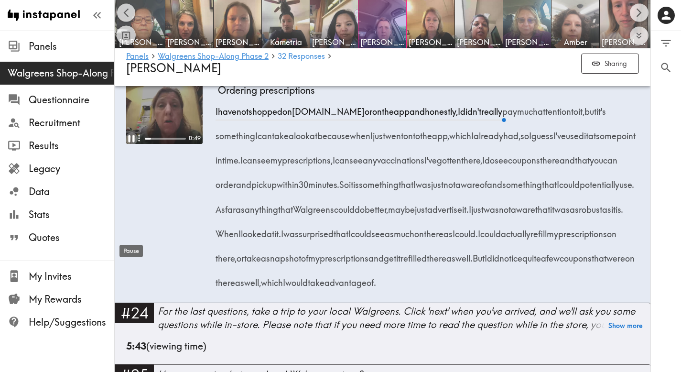
click at [132, 144] on icon "Pause" at bounding box center [131, 138] width 12 height 12
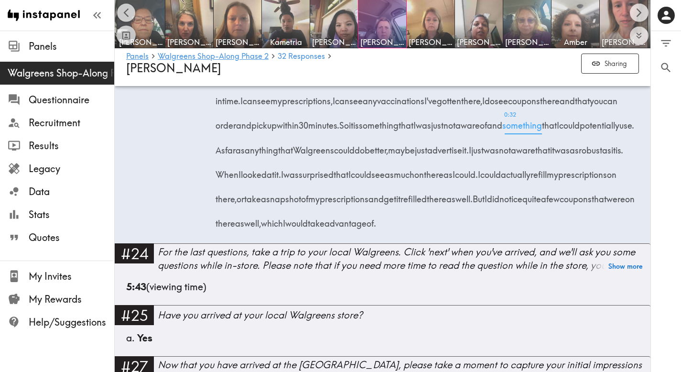
scroll to position [2587, 0]
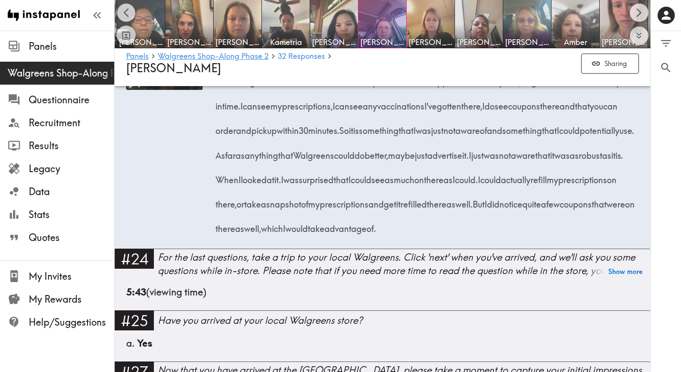
drag, startPoint x: 441, startPoint y: 352, endPoint x: 214, endPoint y: 162, distance: 296.7
click at [214, 162] on div "0:59 Don't shop online Not aware of capabilities Digital marketing opportunitie…" at bounding box center [382, 131] width 513 height 236
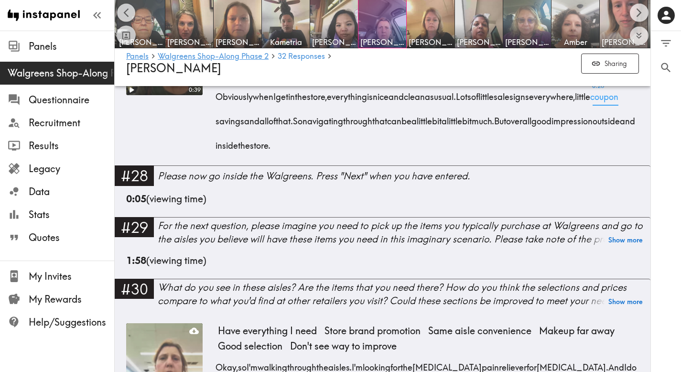
scroll to position [2992, 0]
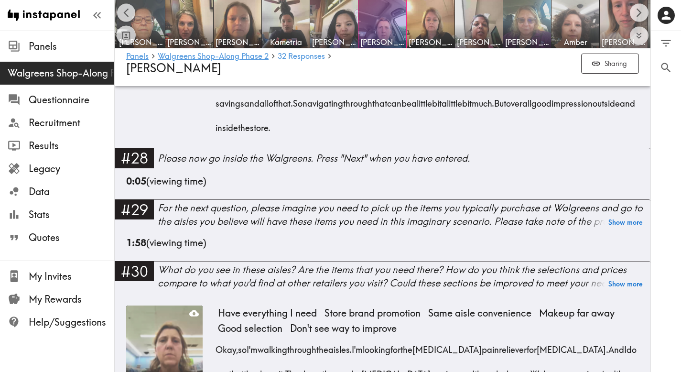
drag, startPoint x: 516, startPoint y: 264, endPoint x: 212, endPoint y: 152, distance: 324.1
click at [212, 148] on div "0:39 Dedicated pickup parking Clean Too many signs Overall positive experience …" at bounding box center [382, 74] width 513 height 147
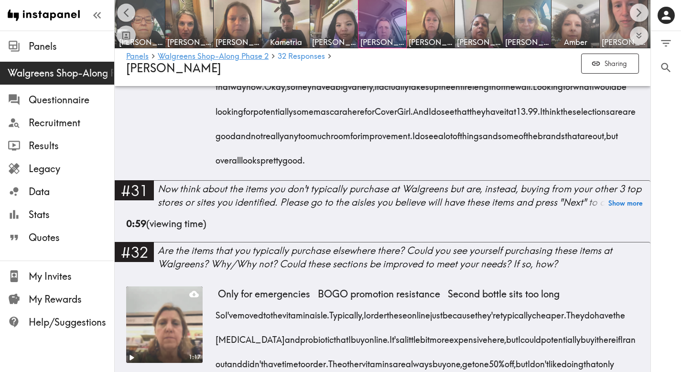
scroll to position [3519, 0]
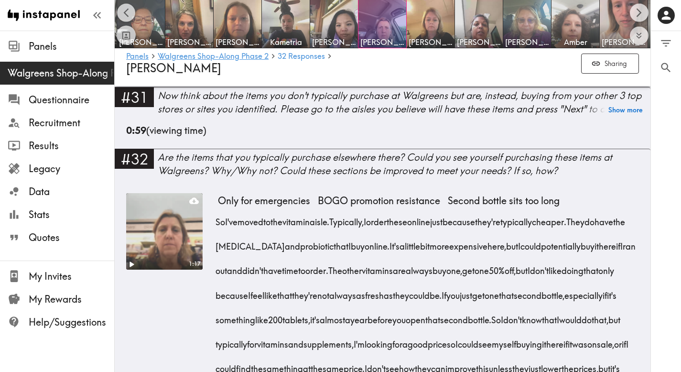
drag, startPoint x: 212, startPoint y: 114, endPoint x: 350, endPoint y: 221, distance: 174.5
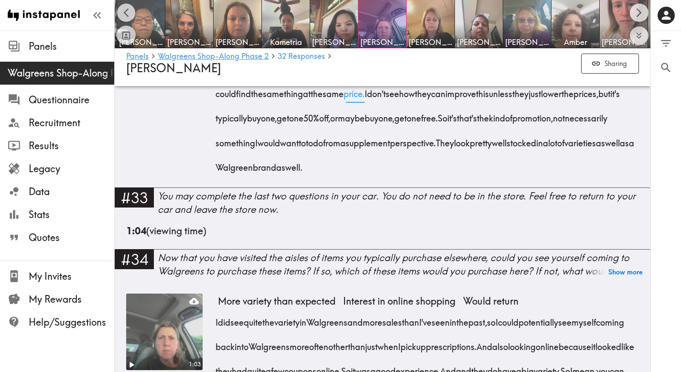
scroll to position [3788, 0]
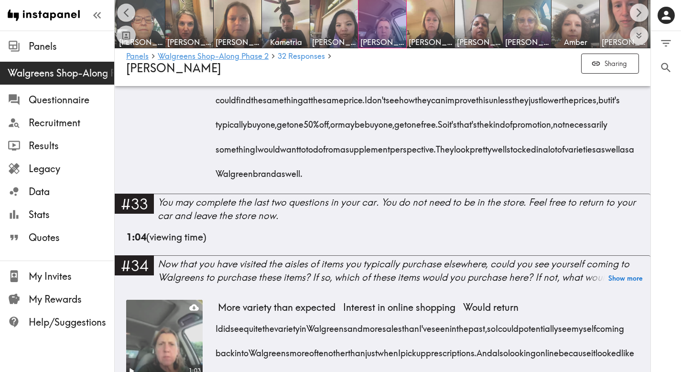
drag, startPoint x: 476, startPoint y: 346, endPoint x: 216, endPoint y: 102, distance: 357.3
click at [218, 102] on div "So I've moved to the vitamin aisle. Typically, I order these online just becaus…" at bounding box center [428, 60] width 421 height 245
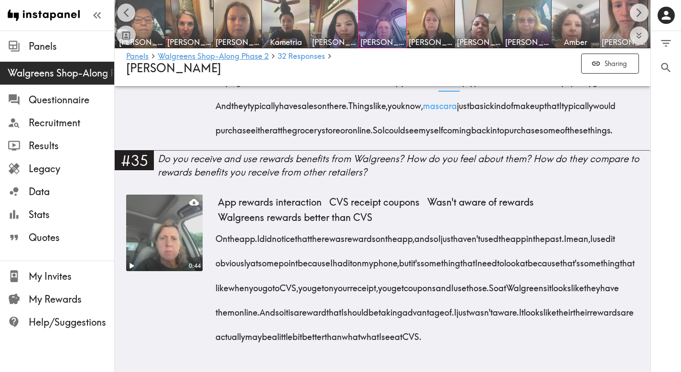
scroll to position [4161, 0]
drag, startPoint x: 601, startPoint y: 302, endPoint x: 218, endPoint y: 131, distance: 420.2
click at [218, 131] on div "I did see quite the variety in Walgreens and more sales than I've seen in the p…" at bounding box center [428, 53] width 421 height 171
drag, startPoint x: 322, startPoint y: 329, endPoint x: 214, endPoint y: 211, distance: 160.1
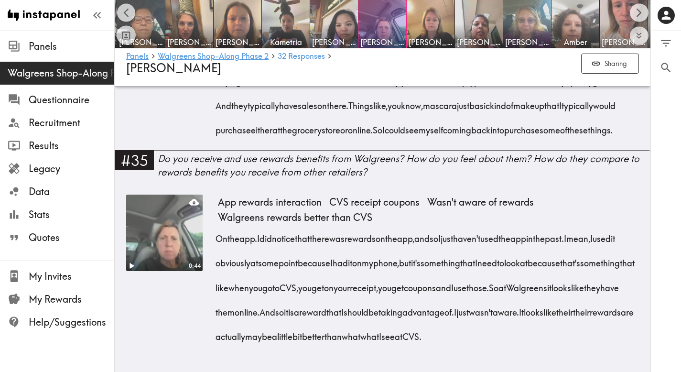
click at [214, 211] on div "0:44 App rewards interaction CVS receipt coupons Wasn't aware of rewards Walgre…" at bounding box center [382, 276] width 513 height 162
drag, startPoint x: 321, startPoint y: 331, endPoint x: 215, endPoint y: 209, distance: 161.0
click at [215, 209] on div "0:44 App rewards interaction CVS receipt coupons Wasn't aware of rewards Walgre…" at bounding box center [382, 276] width 513 height 162
click at [472, 32] on img at bounding box center [479, 24] width 50 height 50
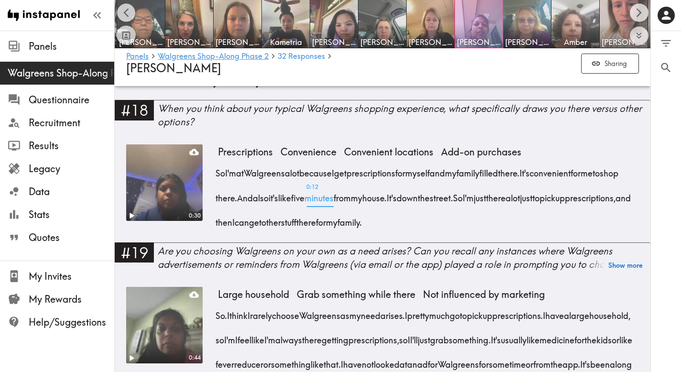
scroll to position [1532, 0]
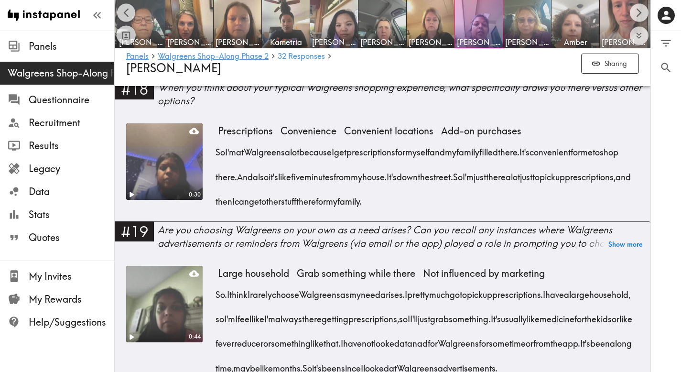
drag, startPoint x: 515, startPoint y: 196, endPoint x: 218, endPoint y: 136, distance: 303.4
click at [218, 137] on div "So I'm at Walgreens a lot because I get prescriptions for myself and my family …" at bounding box center [428, 174] width 421 height 74
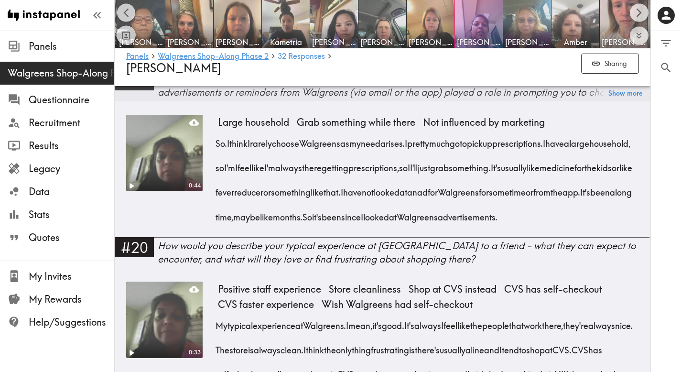
scroll to position [1692, 0]
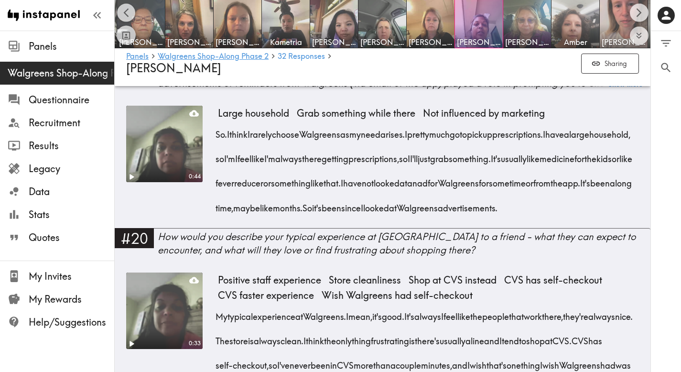
drag, startPoint x: 380, startPoint y: 223, endPoint x: 219, endPoint y: 126, distance: 187.7
click at [219, 126] on div "So. I think I rarely choose Walgreens as my need arises. I pretty much go to pi…" at bounding box center [428, 168] width 421 height 98
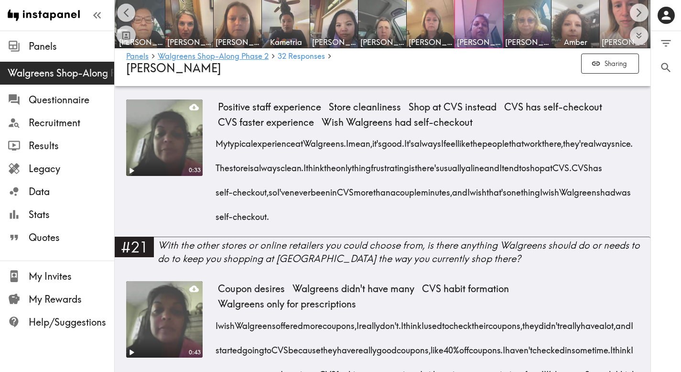
scroll to position [1869, 0]
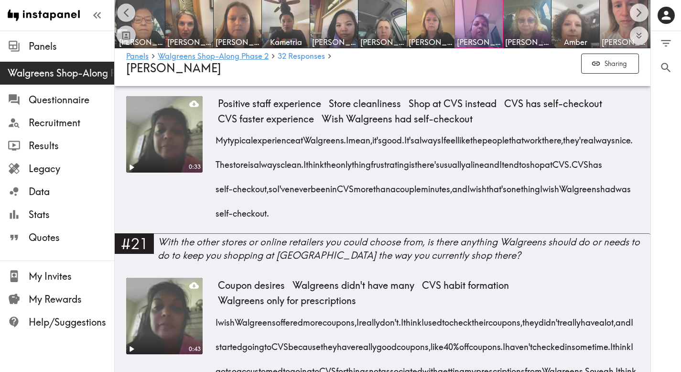
drag, startPoint x: 476, startPoint y: 225, endPoint x: 220, endPoint y: 154, distance: 265.5
click at [220, 154] on div "My typical experience at Walgreens. I mean, it's good. It's always I feel like …" at bounding box center [428, 174] width 421 height 98
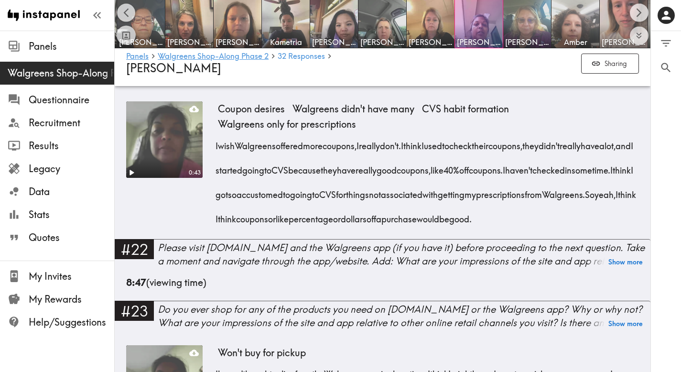
scroll to position [2051, 0]
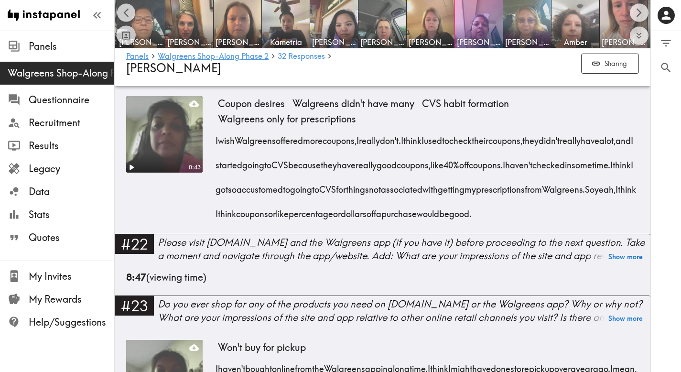
drag, startPoint x: 355, startPoint y: 250, endPoint x: 217, endPoint y: 156, distance: 166.9
click at [218, 156] on div "I wish Walgreens offered more coupons, I really don't. I think I used to check …" at bounding box center [428, 174] width 421 height 98
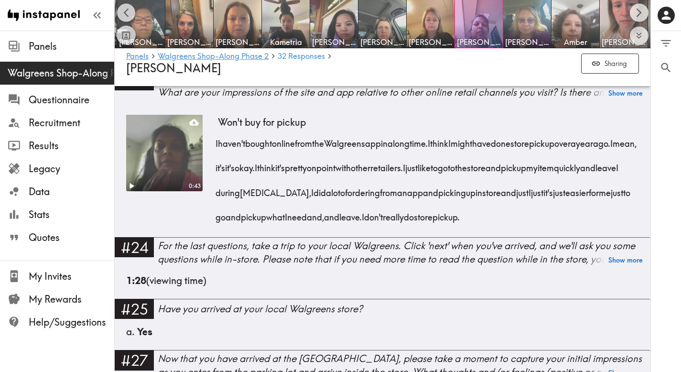
scroll to position [2320, 0]
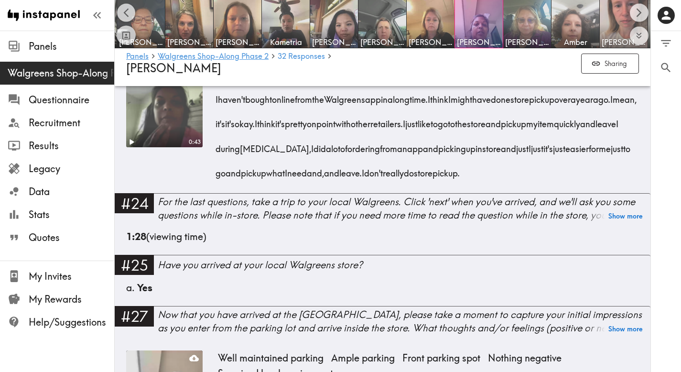
drag, startPoint x: 267, startPoint y: 238, endPoint x: 218, endPoint y: 138, distance: 111.2
click at [218, 138] on div "I haven't bought online from the Walgreens app in a long time. I think I might …" at bounding box center [428, 133] width 421 height 98
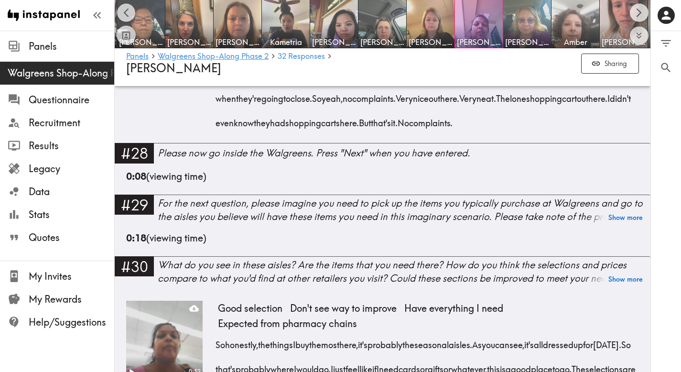
scroll to position [2649, 0]
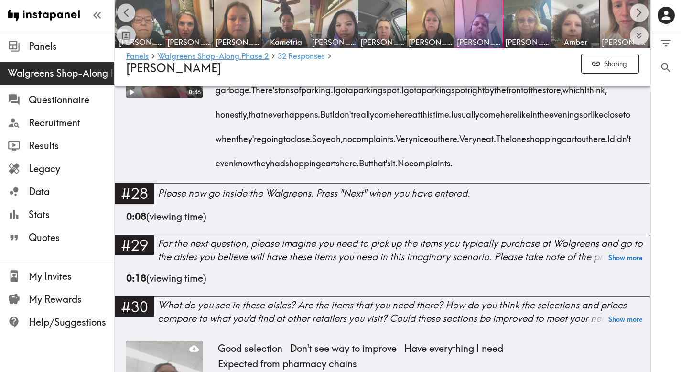
drag, startPoint x: 299, startPoint y: 253, endPoint x: 218, endPoint y: 128, distance: 149.5
click at [218, 128] on div "Okay, so I'm outside of Walgreens. It just rained. It's a little hot and humid,…" at bounding box center [428, 111] width 421 height 122
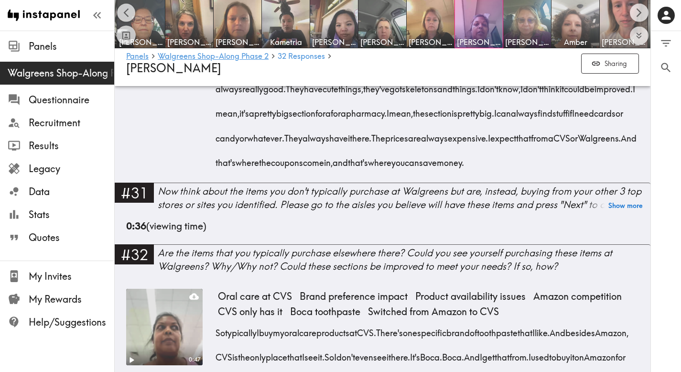
scroll to position [2999, 0]
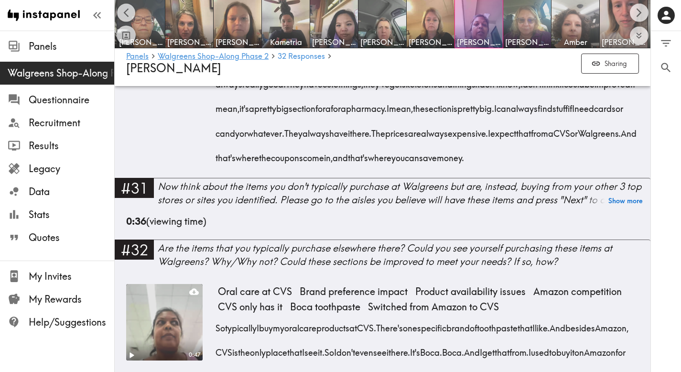
drag, startPoint x: 513, startPoint y: 264, endPoint x: 220, endPoint y: 123, distance: 325.5
click at [220, 123] on div "So honestly, the things I buy the most here, it's probably the seasonal aisles.…" at bounding box center [428, 93] width 421 height 147
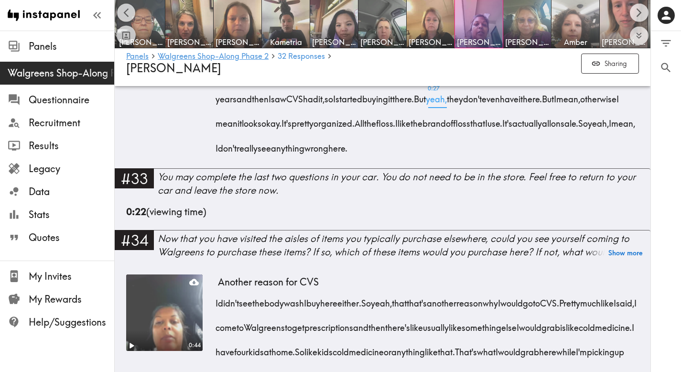
click at [426, 108] on span "0:27 yeah," at bounding box center [436, 96] width 21 height 24
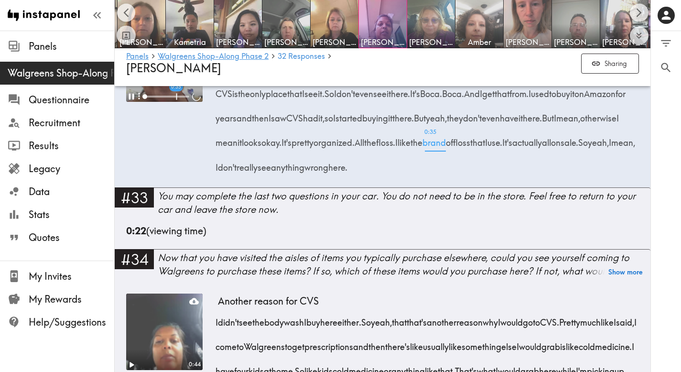
scroll to position [0, 143]
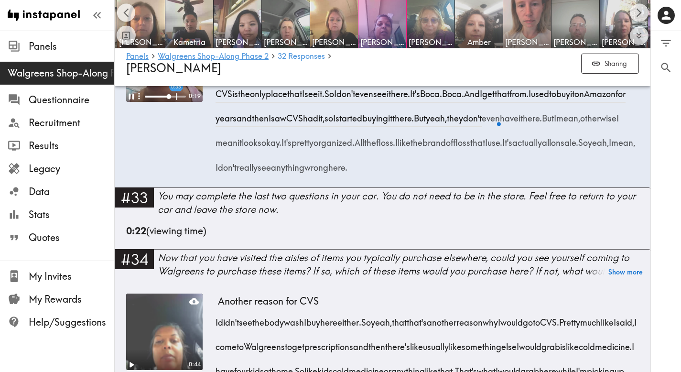
drag, startPoint x: 282, startPoint y: 302, endPoint x: 220, endPoint y: 179, distance: 138.2
click at [220, 176] on div "So typically I buy my oral care products at CVS. There's one specific brand of …" at bounding box center [428, 115] width 421 height 122
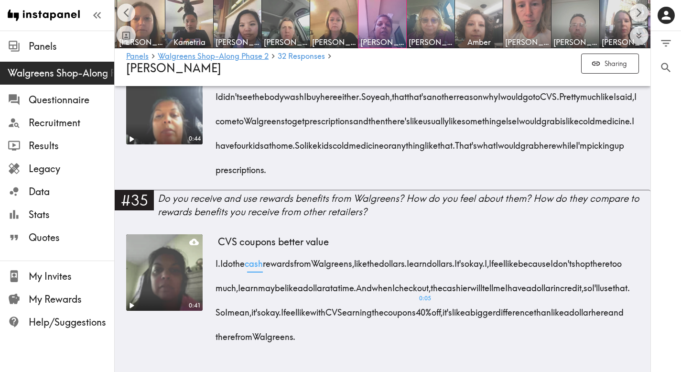
scroll to position [3574, 0]
drag, startPoint x: 488, startPoint y: 219, endPoint x: 218, endPoint y: 138, distance: 281.6
click at [218, 138] on div "I didn't see the body wash I buy here either. So yeah, that that's another reas…" at bounding box center [428, 130] width 421 height 98
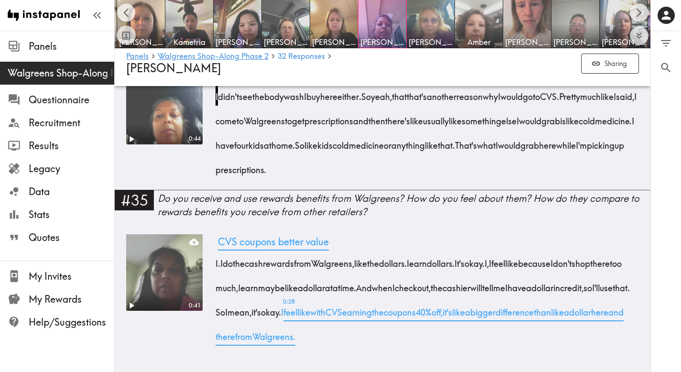
scroll to position [3624, 0]
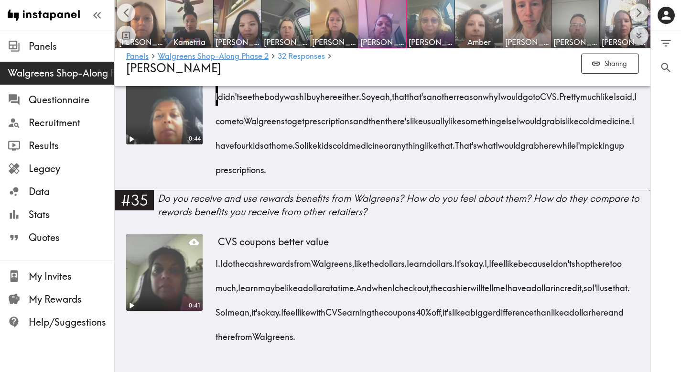
drag, startPoint x: 522, startPoint y: 329, endPoint x: 216, endPoint y: 254, distance: 314.7
click at [218, 254] on div "I. I do the cash rewards from Walgreens, like the dollars. I earn dollars. It's…" at bounding box center [428, 297] width 421 height 98
click at [510, 329] on span "I feel like with CVS earning the coupons 40% off, it's like a bigger difference…" at bounding box center [422, 324] width 408 height 36
drag, startPoint x: 520, startPoint y: 329, endPoint x: 225, endPoint y: 255, distance: 303.7
click at [225, 255] on div "I. I do the cash rewards from Walgreens, like the dollars. I earn dollars. It's…" at bounding box center [428, 297] width 421 height 98
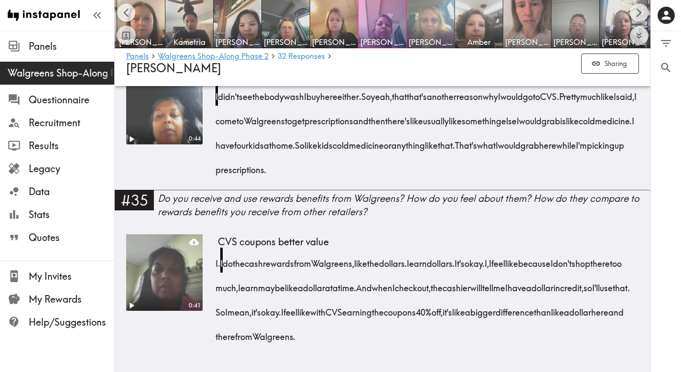
click at [433, 20] on img at bounding box center [431, 24] width 50 height 50
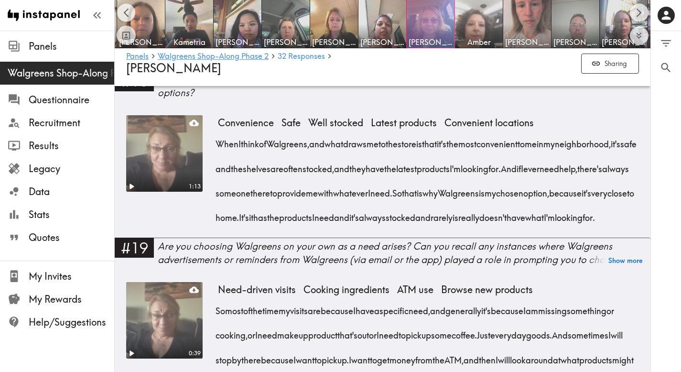
scroll to position [1550, 0]
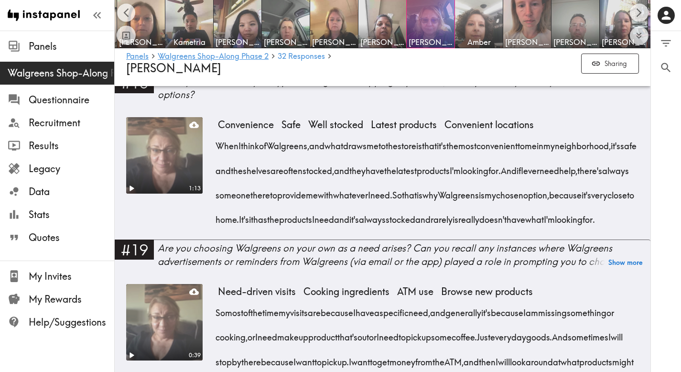
drag, startPoint x: 498, startPoint y: 214, endPoint x: 213, endPoint y: 123, distance: 299.0
click at [213, 123] on div "1:13 Convenience Safe Well stocked Latest products Convenient locations When I …" at bounding box center [382, 178] width 513 height 122
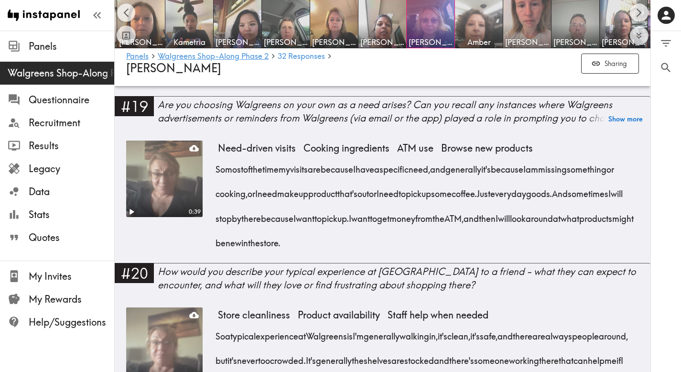
scroll to position [1717, 0]
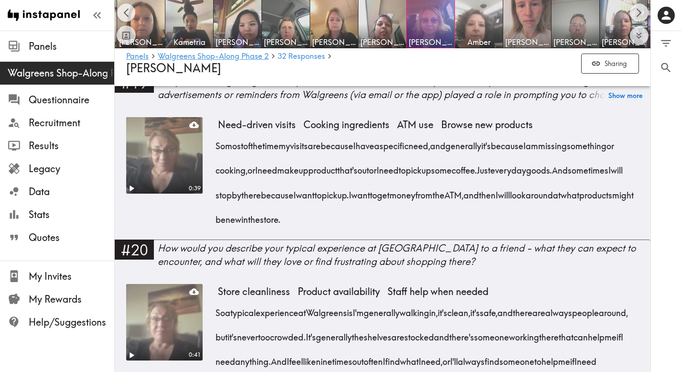
drag, startPoint x: 474, startPoint y: 219, endPoint x: 216, endPoint y: 144, distance: 268.8
click at [218, 144] on div "So most of the time my visits are because I have a specific need, and generally…" at bounding box center [428, 180] width 421 height 98
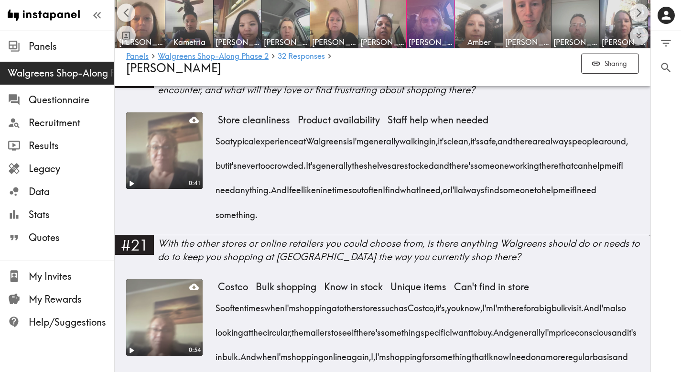
scroll to position [1895, 0]
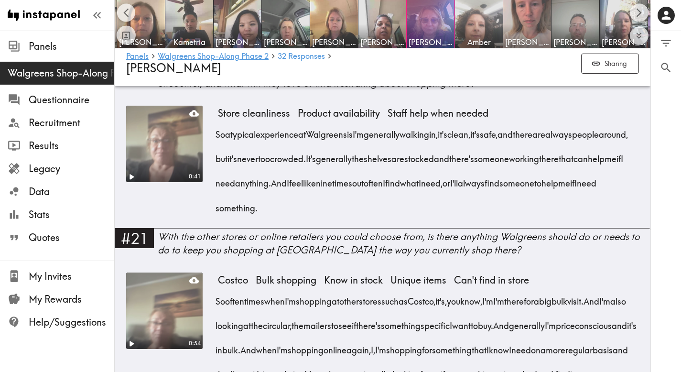
drag, startPoint x: 456, startPoint y: 212, endPoint x: 216, endPoint y: 134, distance: 252.4
click at [218, 134] on div "So a typical experience at Walgreens is I'm generally walking in, it's clean, i…" at bounding box center [428, 168] width 421 height 98
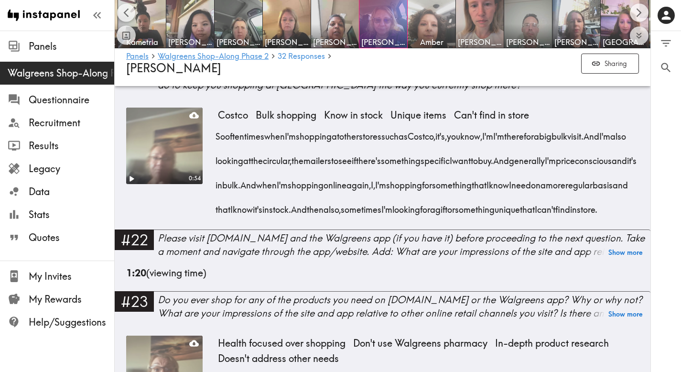
scroll to position [0, 191]
drag, startPoint x: 476, startPoint y: 231, endPoint x: 218, endPoint y: 136, distance: 275.1
click at [218, 136] on div "So oftentimes when I'm shopping at other stores such as Costco, it's, you know,…" at bounding box center [428, 170] width 421 height 98
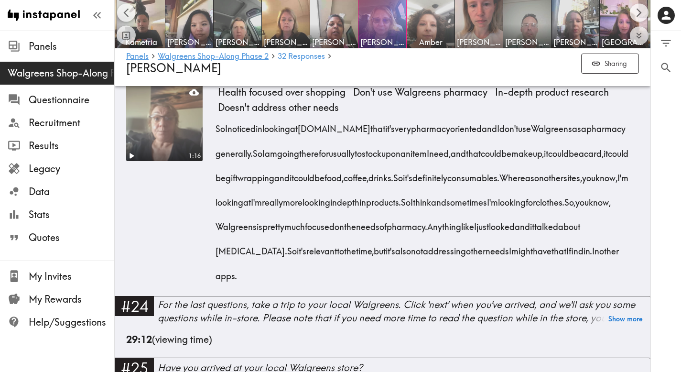
scroll to position [2315, 0]
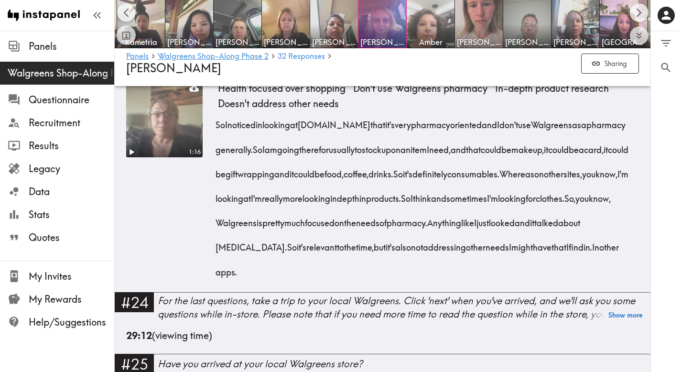
drag, startPoint x: 493, startPoint y: 297, endPoint x: 218, endPoint y: 147, distance: 313.3
click at [218, 147] on div "So I noticed in looking at Walgreens.com that it's very pharmacy oriented and I…" at bounding box center [428, 195] width 421 height 171
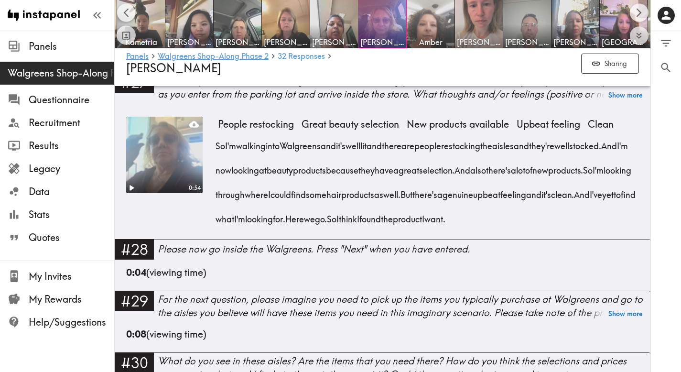
scroll to position [2701, 0]
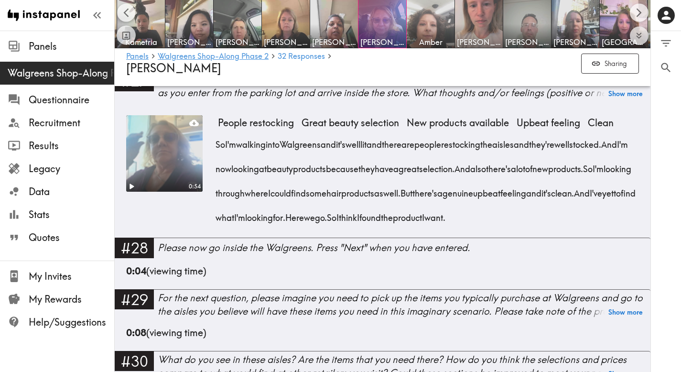
drag, startPoint x: 286, startPoint y: 264, endPoint x: 219, endPoint y: 168, distance: 117.0
click at [219, 168] on div "So I'm walking into Walgreens and it's well lit and there are people restocking…" at bounding box center [428, 178] width 421 height 98
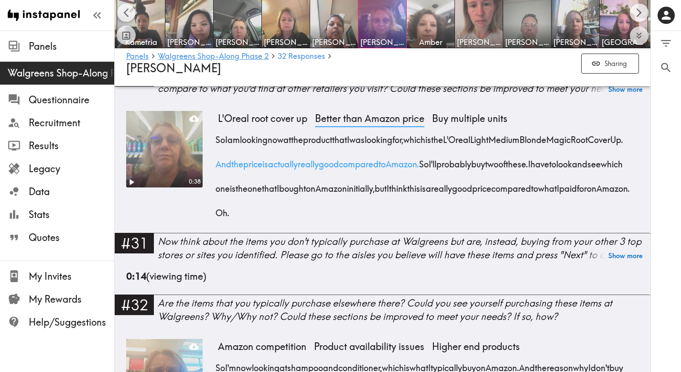
scroll to position [2999, 0]
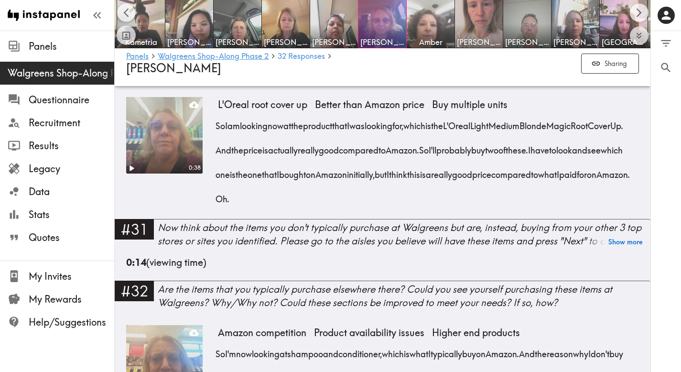
drag, startPoint x: 423, startPoint y: 251, endPoint x: 217, endPoint y: 176, distance: 219.4
click at [218, 176] on div "So I am looking now at the product that I was looking for, which is the L'Oreal…" at bounding box center [428, 159] width 421 height 98
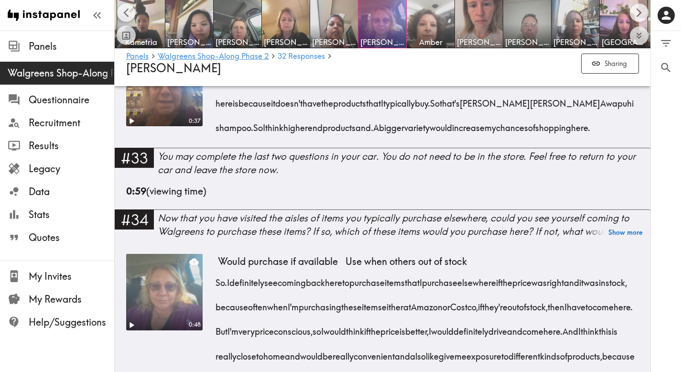
scroll to position [3280, 0]
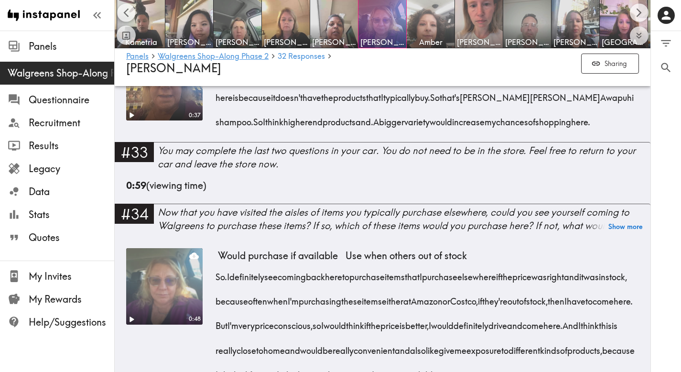
drag, startPoint x: 305, startPoint y: 198, endPoint x: 219, endPoint y: 123, distance: 113.5
click at [219, 123] on div "So I'm now looking at shampoo and conditioner, which is what I typically buy on…" at bounding box center [428, 94] width 421 height 74
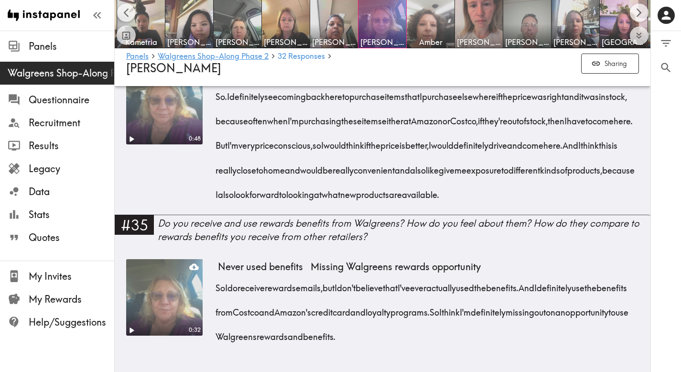
scroll to position [3476, 0]
drag, startPoint x: 335, startPoint y: 282, endPoint x: 215, endPoint y: 156, distance: 173.9
click at [215, 156] on div "0:48 Would purchase if available Use when others out of stock So. I definitely …" at bounding box center [382, 141] width 513 height 147
drag, startPoint x: 318, startPoint y: 279, endPoint x: 230, endPoint y: 154, distance: 153.0
click at [230, 154] on div "So. I definitely see coming back here to purchase items that I purchase elsewhe…" at bounding box center [428, 142] width 421 height 122
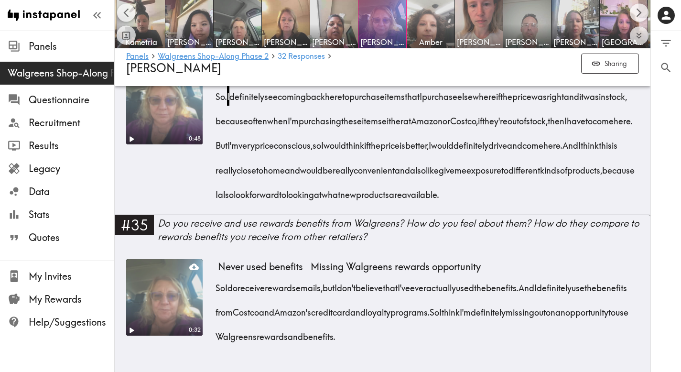
scroll to position [3564, 0]
drag, startPoint x: 493, startPoint y: 329, endPoint x: 218, endPoint y: 284, distance: 278.6
click at [218, 284] on div "So I do receive rewards emails, but I don't believe that I've ever actually use…" at bounding box center [428, 310] width 421 height 74
click at [539, 30] on img at bounding box center [528, 24] width 50 height 50
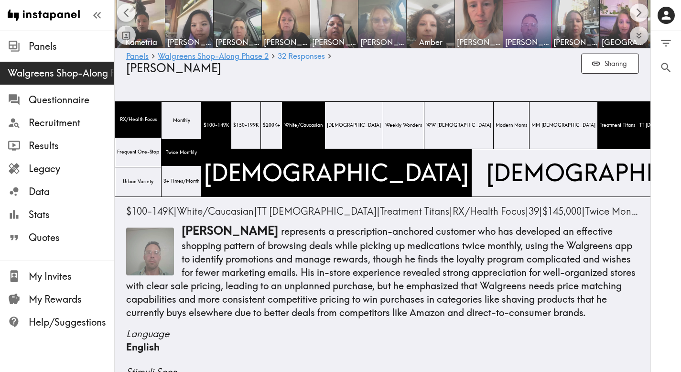
click at [370, 30] on img at bounding box center [383, 24] width 50 height 50
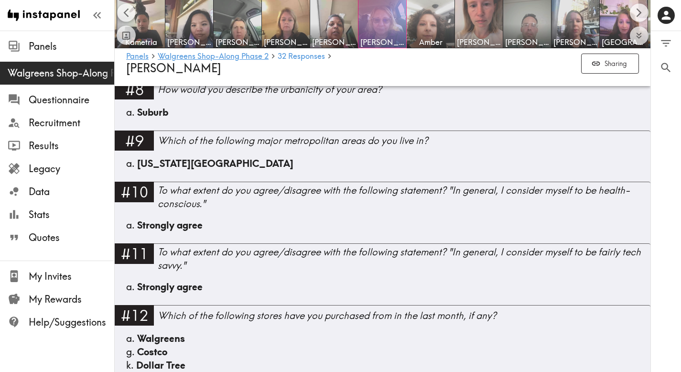
scroll to position [643, 0]
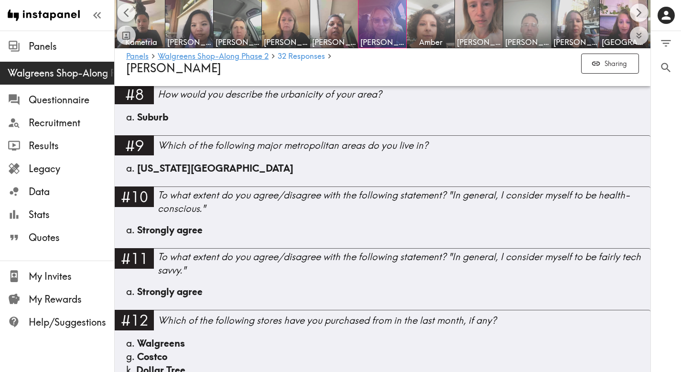
click at [542, 21] on img at bounding box center [528, 24] width 50 height 50
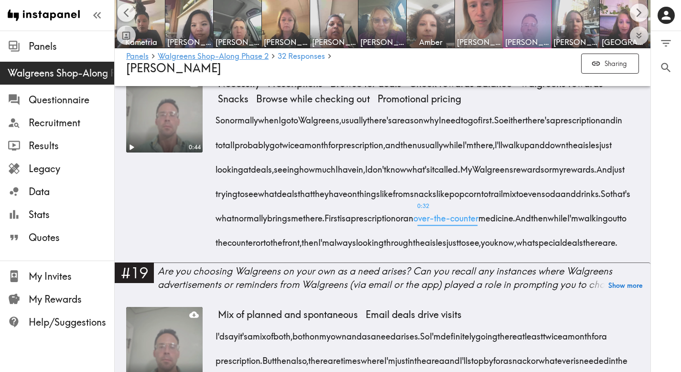
scroll to position [1605, 0]
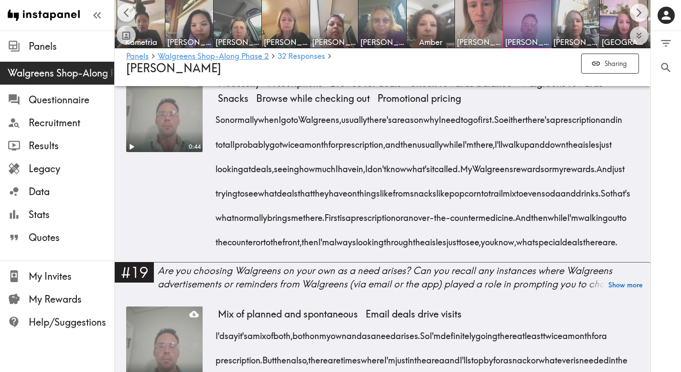
drag, startPoint x: 588, startPoint y: 253, endPoint x: 214, endPoint y: 109, distance: 400.5
click at [214, 109] on div "0:44 Necessity Prescriptions Browse for deals Check rewards balance Walgreens r…" at bounding box center [382, 169] width 513 height 187
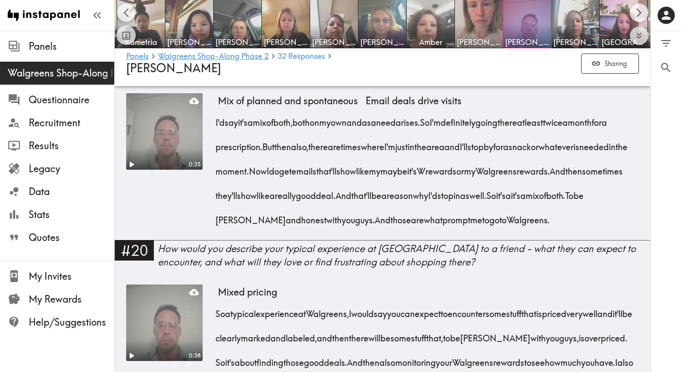
scroll to position [1822, 0]
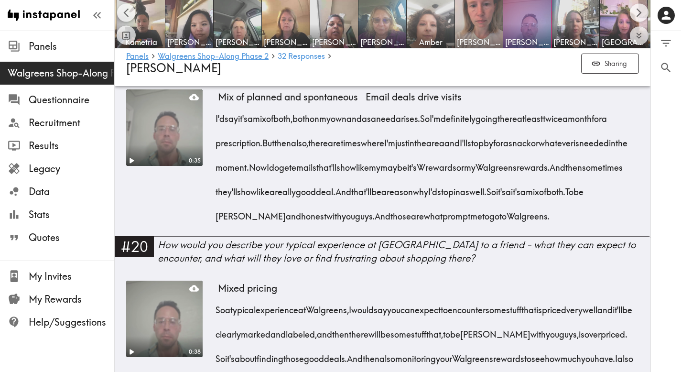
drag, startPoint x: 327, startPoint y: 247, endPoint x: 218, endPoint y: 129, distance: 160.7
click at [218, 129] on div "I'd say it's a mix of both, both on my own and as a need arises. So I'm definit…" at bounding box center [428, 164] width 421 height 122
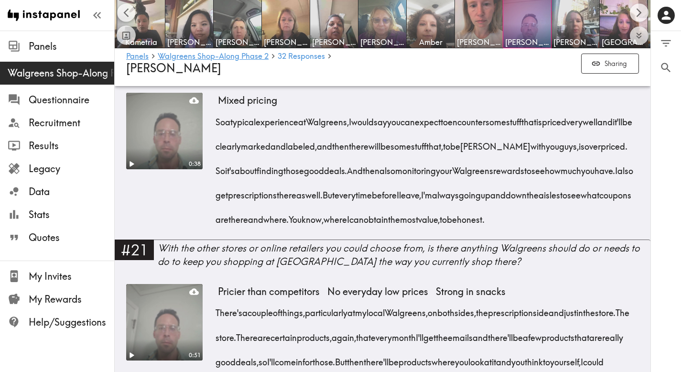
scroll to position [2015, 0]
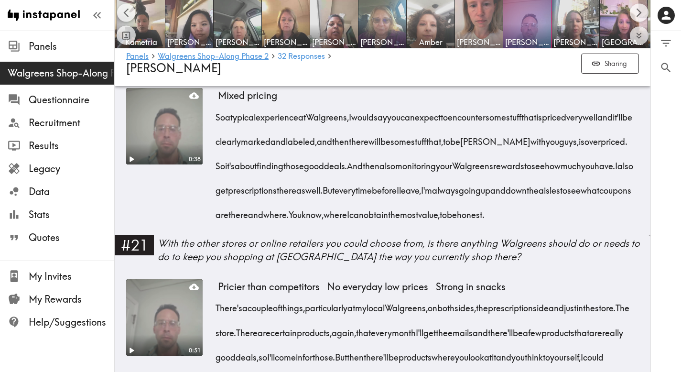
drag, startPoint x: 375, startPoint y: 278, endPoint x: 217, endPoint y: 155, distance: 200.0
click at [218, 155] on div "So a typical experience at Walgreens, I would say you can expect to encounter s…" at bounding box center [428, 162] width 421 height 122
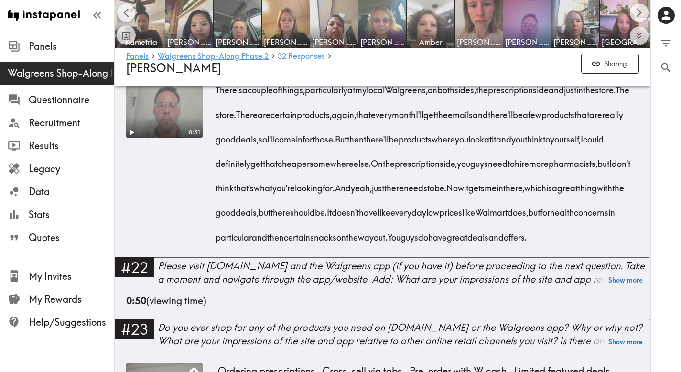
scroll to position [2244, 0]
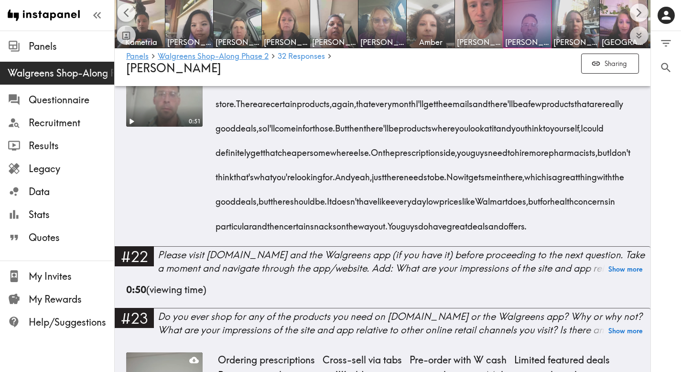
drag, startPoint x: 505, startPoint y: 308, endPoint x: 218, endPoint y: 143, distance: 331.4
click at [218, 143] on div "There's a couple of things, particularly at my local Walgreens, on both sides, …" at bounding box center [428, 149] width 421 height 171
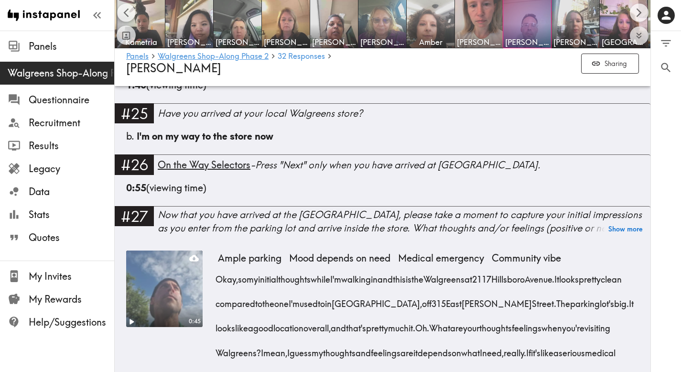
scroll to position [2894, 0]
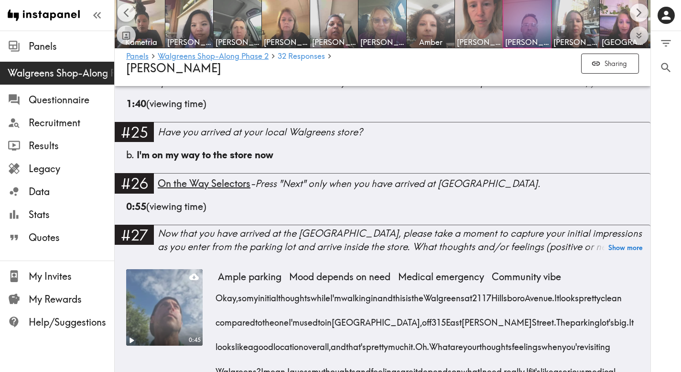
drag, startPoint x: 216, startPoint y: 112, endPoint x: 306, endPoint y: 203, distance: 128.2
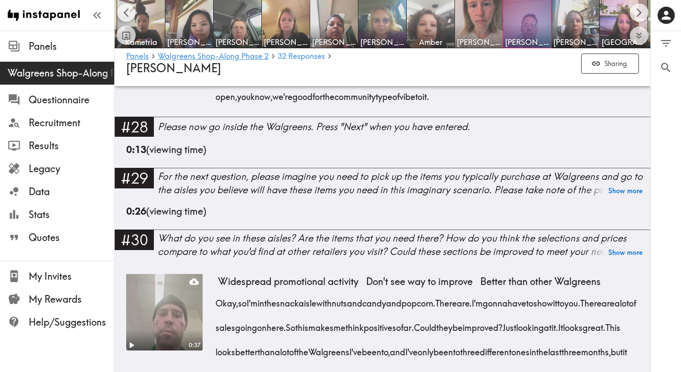
scroll to position [3206, 0]
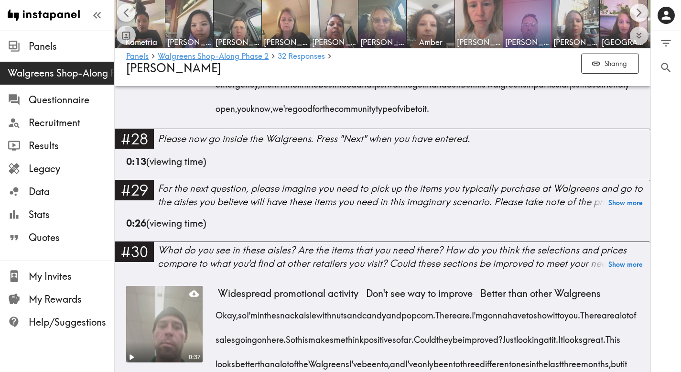
drag, startPoint x: 630, startPoint y: 267, endPoint x: 214, endPoint y: 150, distance: 432.4
click at [214, 129] on div "0:45 Ample parking Mood depends on need Medical emergency Community vibe Okay, …" at bounding box center [382, 42] width 513 height 171
drag, startPoint x: 215, startPoint y: 144, endPoint x: 570, endPoint y: 251, distance: 371.0
click at [570, 129] on div "0:45 Ample parking Mood depends on need Medical emergency Community vibe Okay, …" at bounding box center [382, 42] width 513 height 171
click at [622, 114] on span "But this Walgreens in particular just has a friendly open, you know, we're good…" at bounding box center [425, 96] width 414 height 36
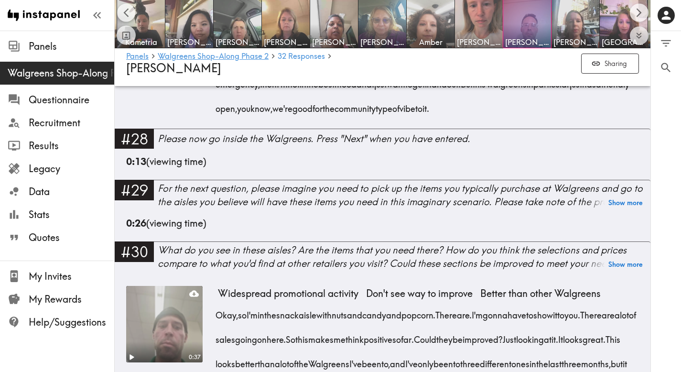
drag, startPoint x: 622, startPoint y: 265, endPoint x: 220, endPoint y: 146, distance: 419.8
click at [220, 118] on div "Okay, so my initial thoughts while I'm walking in and this is the Walgreens at …" at bounding box center [428, 44] width 421 height 147
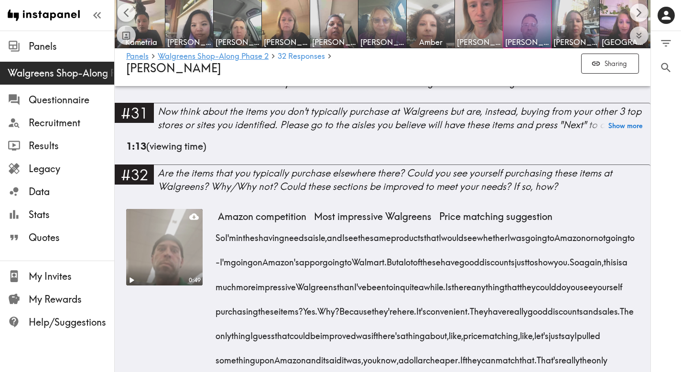
scroll to position [3523, 0]
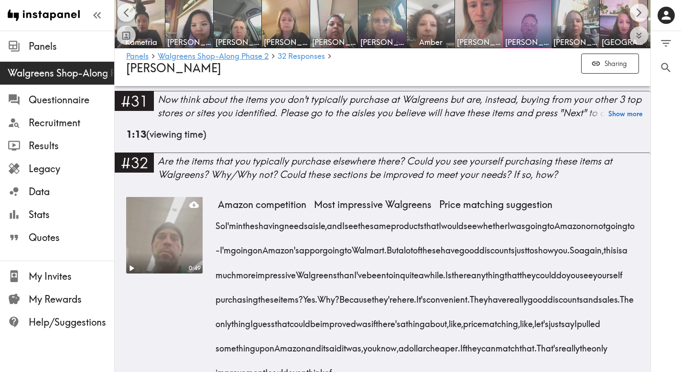
drag, startPoint x: 385, startPoint y: 257, endPoint x: 216, endPoint y: 158, distance: 196.3
click at [218, 80] on div "Okay, so I'm in the snack aisle with nuts and candy and popcorn. There are. I'm…" at bounding box center [428, 31] width 421 height 98
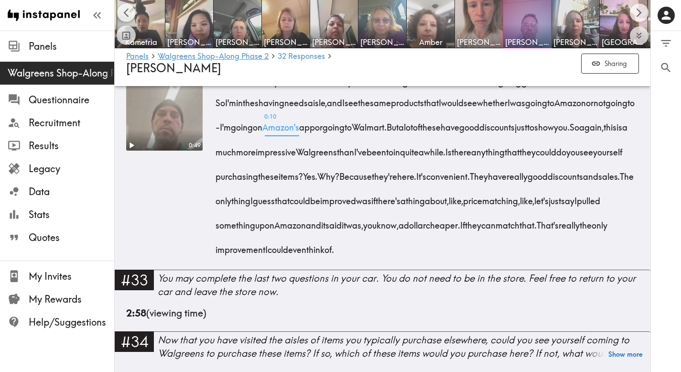
scroll to position [3655, 0]
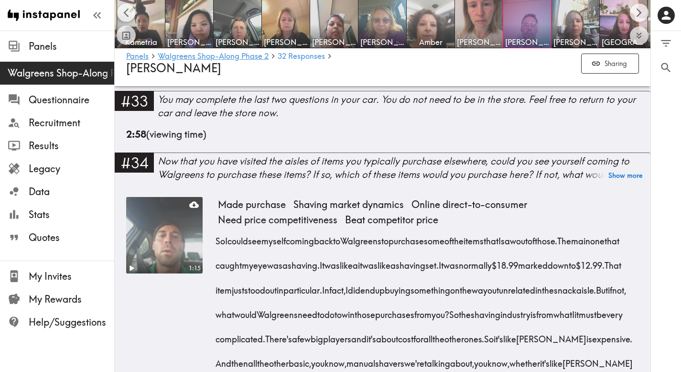
scroll to position [3840, 0]
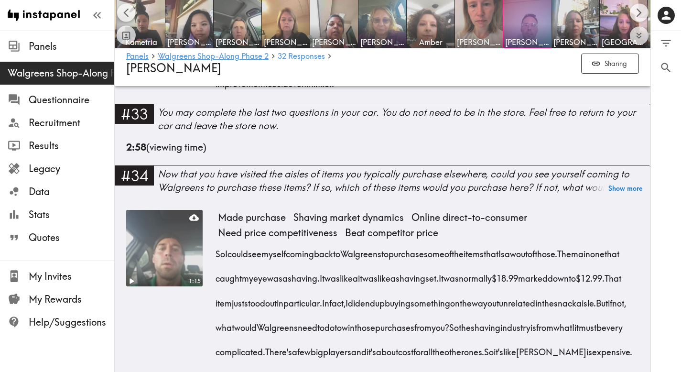
drag, startPoint x: 363, startPoint y: 297, endPoint x: 219, endPoint y: 121, distance: 227.4
click at [219, 93] on div "So I'm in the shaving needs aisle, and I see the same products that I would see…" at bounding box center [428, 7] width 421 height 171
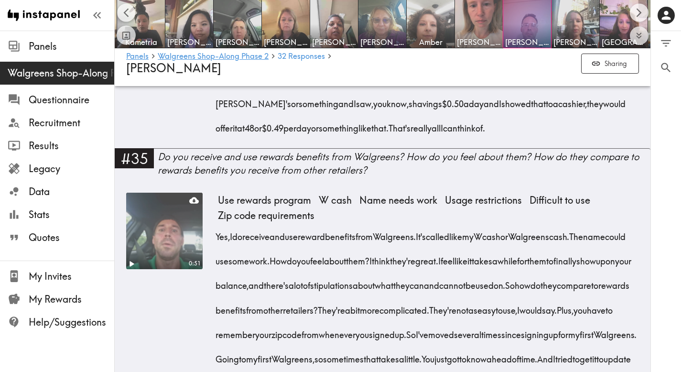
scroll to position [4206, 0]
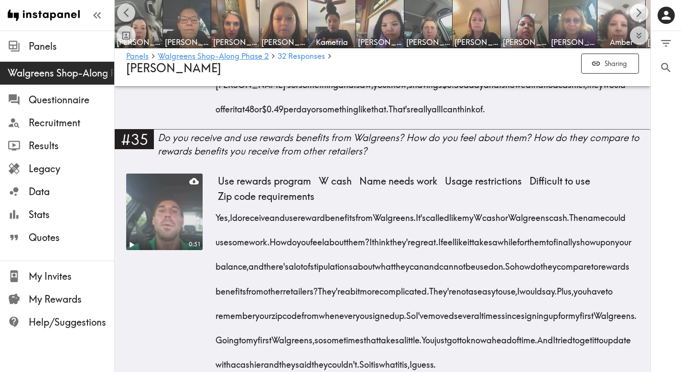
scroll to position [0, 191]
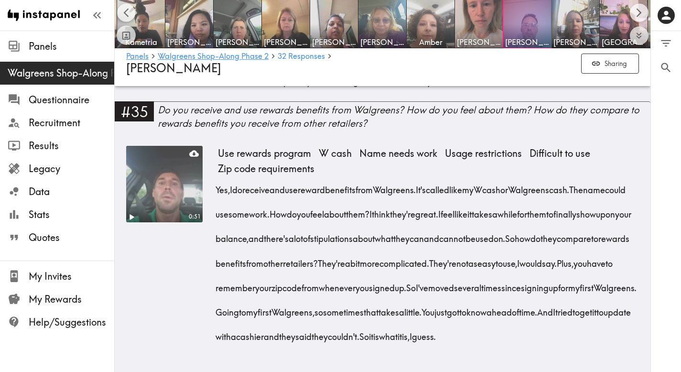
scroll to position [4497, 0]
drag, startPoint x: 439, startPoint y: 330, endPoint x: 219, endPoint y: 163, distance: 276.4
click at [219, 175] on div "Yes, I do receive and use reward benefits from Walgreens. It's called like my W…" at bounding box center [428, 260] width 421 height 171
copy div "Yes, I do receive and use reward benefits from Walgreens. It's called like my W…"
click at [616, 32] on img at bounding box center [624, 24] width 50 height 50
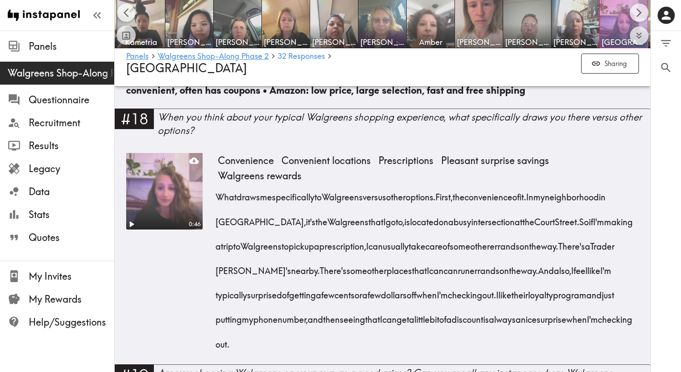
scroll to position [1524, 0]
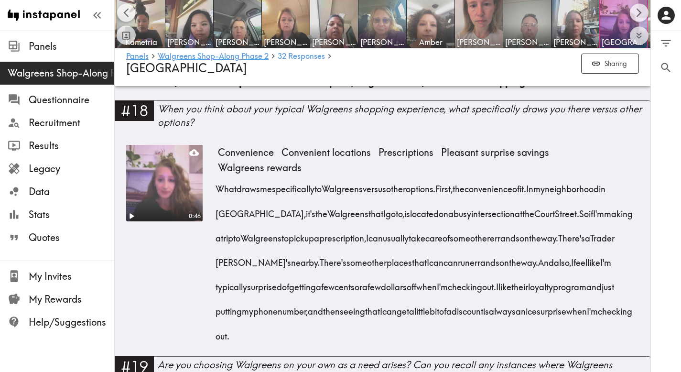
drag, startPoint x: 500, startPoint y: 322, endPoint x: 217, endPoint y: 178, distance: 317.6
click at [218, 178] on div "What draws me specifically to Walgreens versus other options. First, the conven…" at bounding box center [428, 259] width 421 height 171
copy div "What draws me specifically to Walgreens versus other options. First, the conven…"
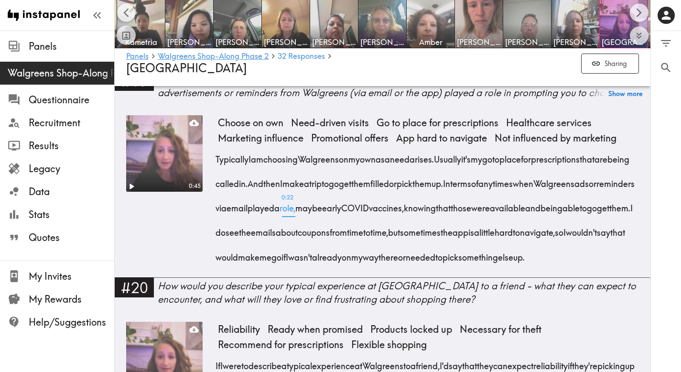
scroll to position [1801, 0]
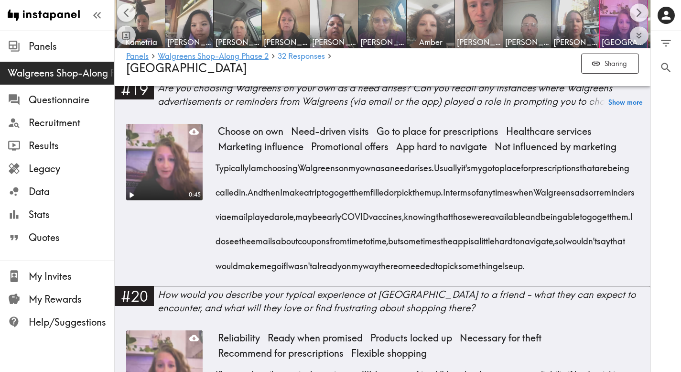
drag, startPoint x: 486, startPoint y: 281, endPoint x: 219, endPoint y: 154, distance: 295.8
click at [219, 154] on div "Typically I am choosing Walgreens on my own as a need arises. Usually it's my g…" at bounding box center [428, 214] width 421 height 122
copy div "Typically I am choosing Walgreens on my own as a need arises. Usually it's my g…"
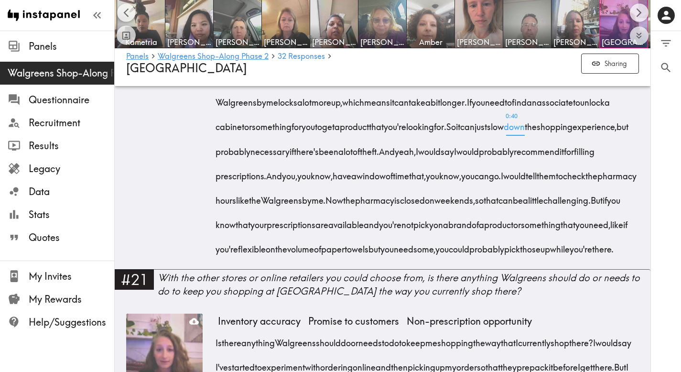
scroll to position [2199, 0]
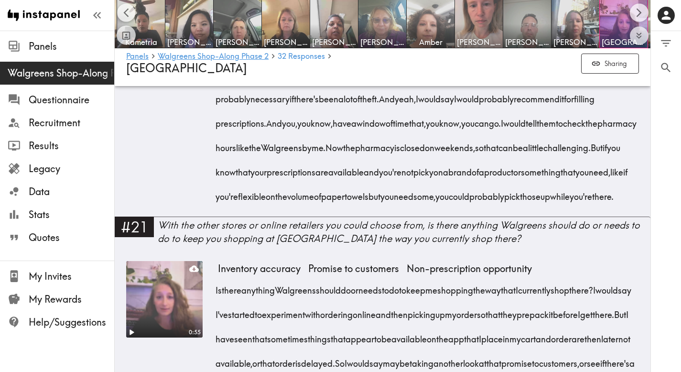
drag, startPoint x: 215, startPoint y: 124, endPoint x: 395, endPoint y: 250, distance: 219.0
click at [395, 217] on div "1:28 Reliability Ready when promised Products locked up Necessary for theft Rec…" at bounding box center [382, 75] width 513 height 285
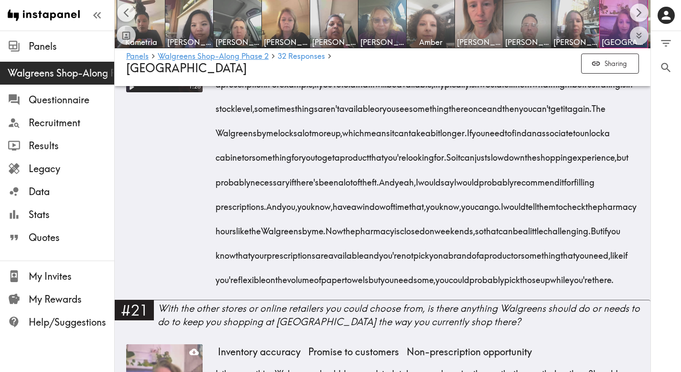
scroll to position [2060, 0]
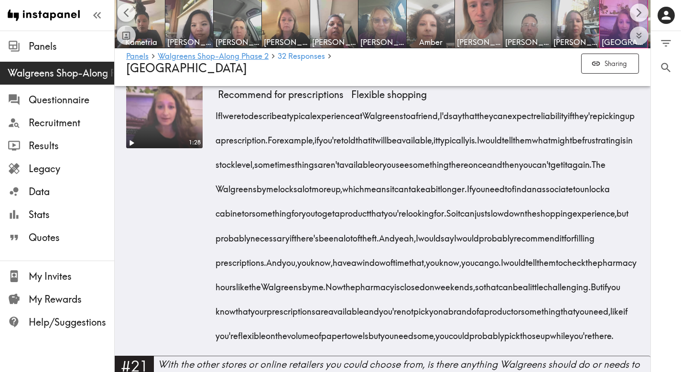
drag, startPoint x: 354, startPoint y: 262, endPoint x: 210, endPoint y: 130, distance: 194.9
click at [210, 130] on div "1:28 Reliability Ready when promised Products locked up Necessary for theft Rec…" at bounding box center [382, 214] width 513 height 285
copy div "If I were to describe a typical experience at [GEOGRAPHIC_DATA] to a friend, I'…"
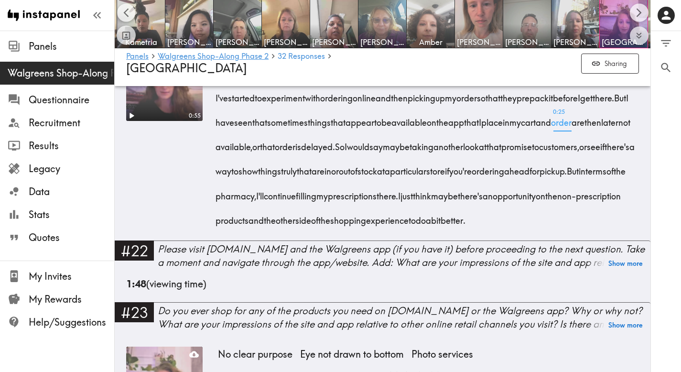
scroll to position [2419, 0]
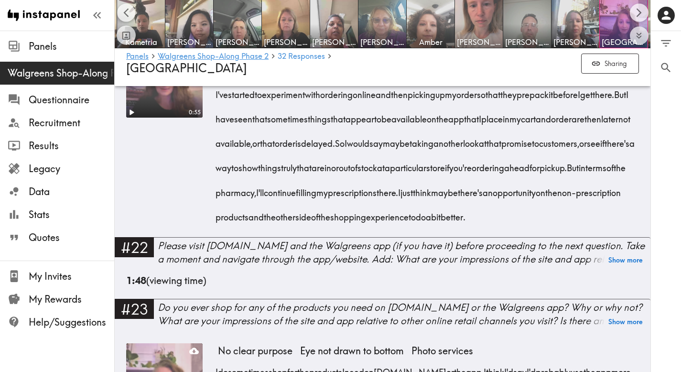
drag, startPoint x: 456, startPoint y: 301, endPoint x: 214, endPoint y: 133, distance: 294.1
click at [214, 133] on div "0:55 Inventory accuracy Promise to customers Non-prescription opportunity Is th…" at bounding box center [382, 139] width 513 height 196
copy div "Is there anything Walgreens should do or needs to do to keep me shopping the wa…"
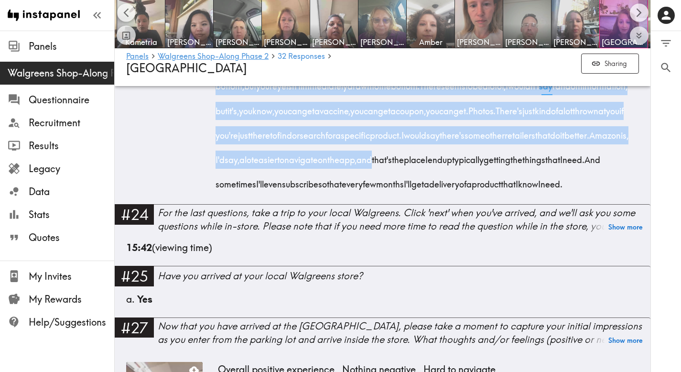
scroll to position [2828, 0]
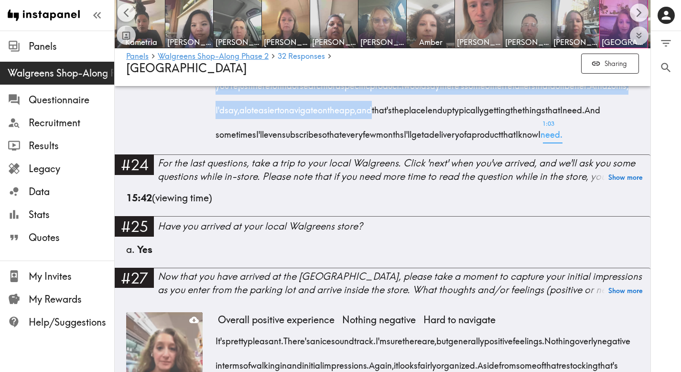
drag, startPoint x: 212, startPoint y: 153, endPoint x: 617, endPoint y: 243, distance: 415.5
click at [617, 155] on div "1:06 No clear purpose Eye not drawn to bottom Photo services I do sometimes sho…" at bounding box center [382, 44] width 513 height 220
copy div "I do sometimes shop for the products I need on [DOMAIN_NAME] or the app. I thin…"
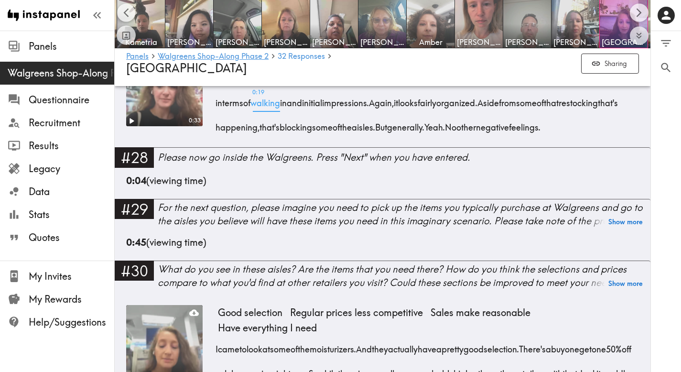
scroll to position [3098, 0]
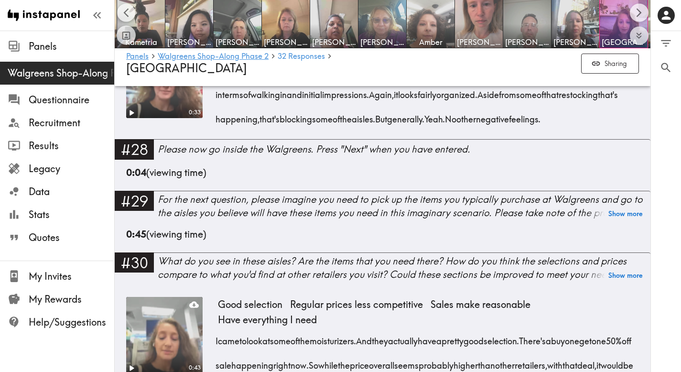
drag, startPoint x: 292, startPoint y: 250, endPoint x: 217, endPoint y: 180, distance: 103.2
click at [218, 129] on div "It's pretty pleasant. There's a nice soundtrack. I'm sure there are, but genera…" at bounding box center [428, 92] width 421 height 74
copy div "It's pretty pleasant. There's a nice soundtrack. I'm sure there are, but genera…"
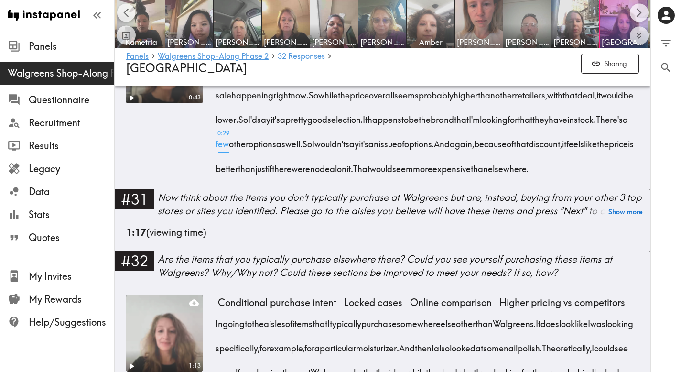
scroll to position [3469, 0]
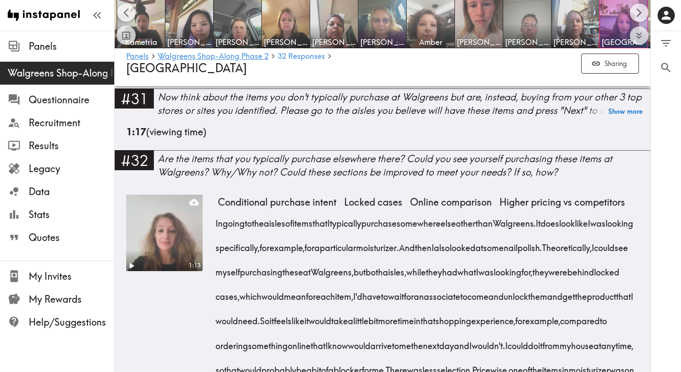
drag, startPoint x: 440, startPoint y: 222, endPoint x: 217, endPoint y: 109, distance: 250.4
click at [218, 77] on div "I came to look at some of the moisturizers. And they actually have a pretty goo…" at bounding box center [428, 16] width 421 height 122
copy div "I came to look at some of the moisturizers. And they actually have a pretty goo…"
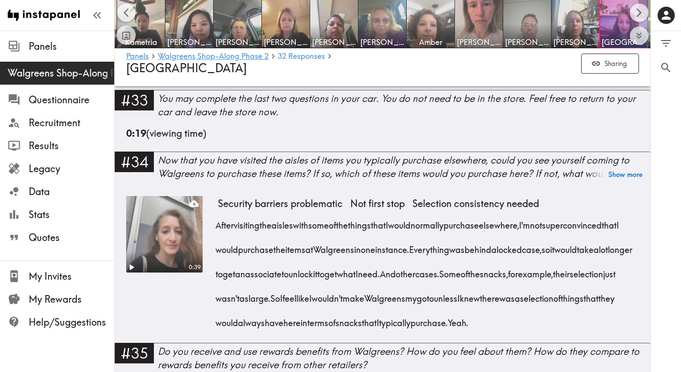
scroll to position [3849, 0]
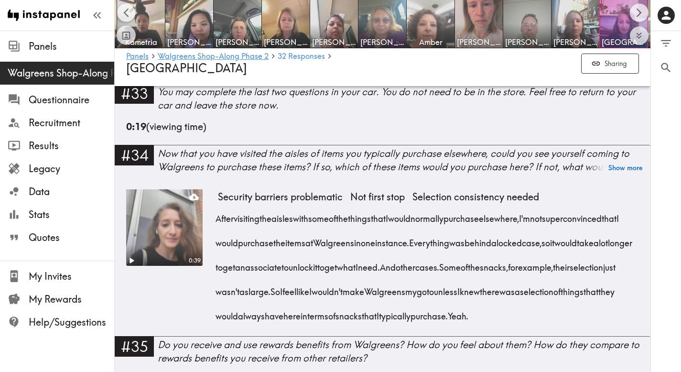
drag, startPoint x: 211, startPoint y: 122, endPoint x: 370, endPoint y: 286, distance: 227.3
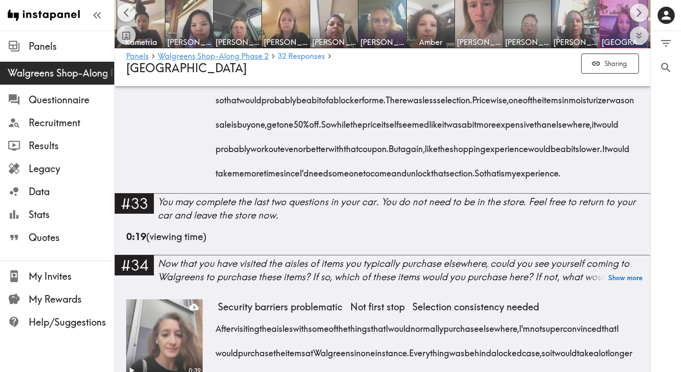
scroll to position [3733, 0]
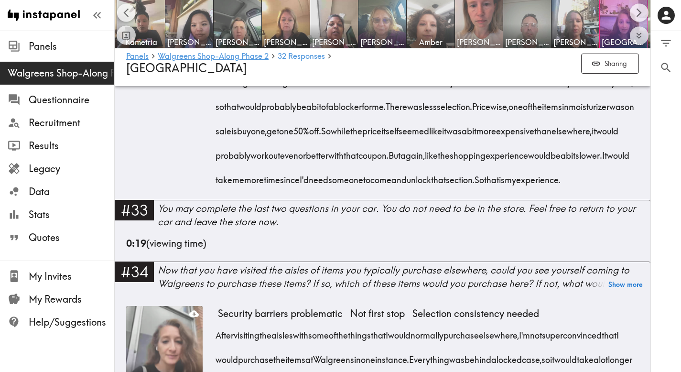
drag, startPoint x: 370, startPoint y: 286, endPoint x: 217, endPoint y: 133, distance: 215.7
click at [218, 133] on div "In going to the aisles of items that I typically purchase somewhere else other …" at bounding box center [428, 67] width 421 height 245
copy div "In going to the aisles of items that I typically purchase somewhere else other …"
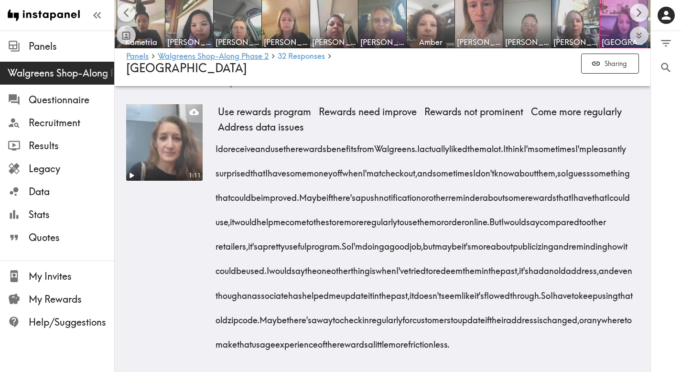
scroll to position [4151, 0]
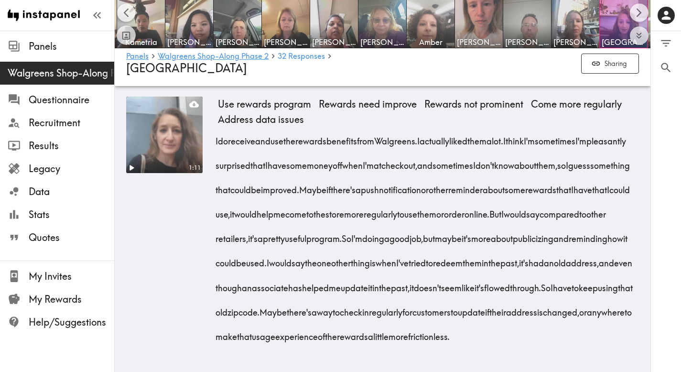
drag, startPoint x: 327, startPoint y: 269, endPoint x: 216, endPoint y: 142, distance: 169.2
copy div "After visiting the aisles with some of the things that I would normally purchas…"
drag, startPoint x: 214, startPoint y: 105, endPoint x: 574, endPoint y: 333, distance: 426.5
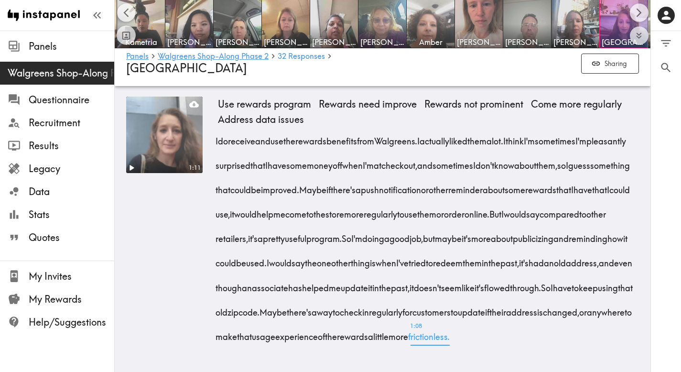
click at [574, 333] on div "1:11 Use rewards program Rewards need improve Rewards not prominent Come more r…" at bounding box center [382, 227] width 513 height 260
drag, startPoint x: 574, startPoint y: 333, endPoint x: 211, endPoint y: 111, distance: 425.4
click at [211, 111] on div "1:11 Use rewards program Rewards need improve Rewards not prominent Come more r…" at bounding box center [382, 227] width 513 height 260
click at [639, 17] on icon "Scroll right" at bounding box center [639, 12] width 11 height 11
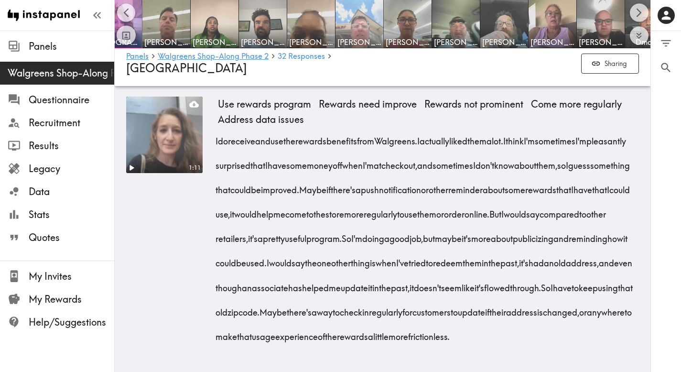
scroll to position [0, 727]
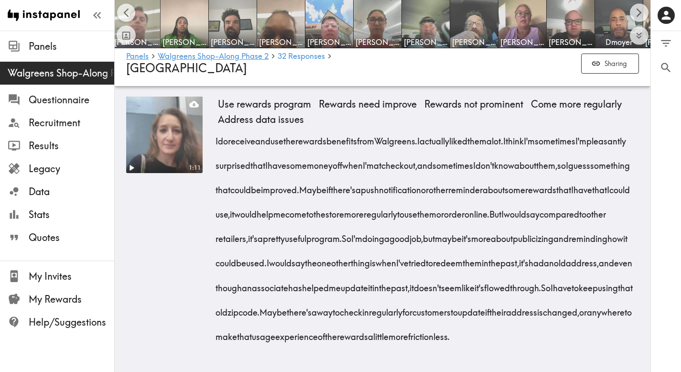
click at [144, 15] on img at bounding box center [136, 24] width 50 height 50
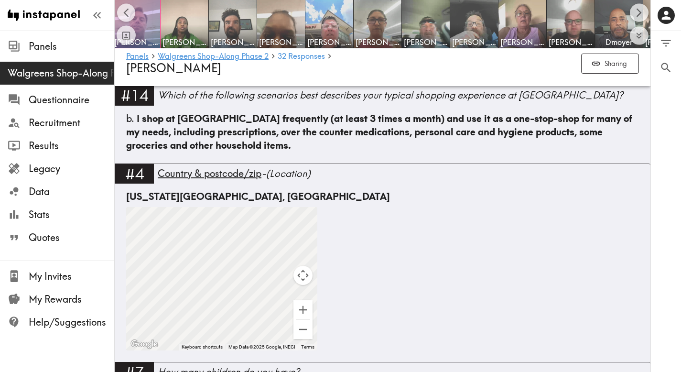
scroll to position [956, 0]
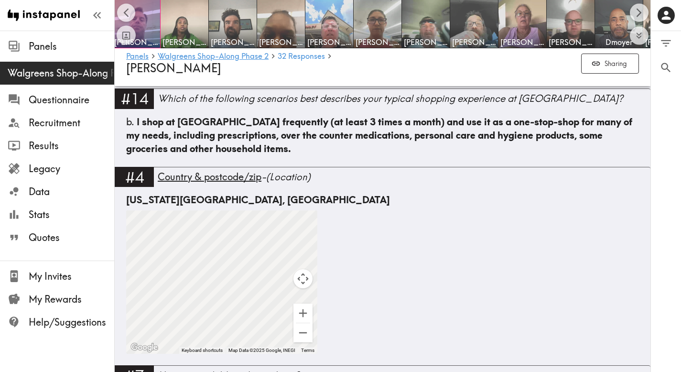
click at [236, 156] on div "b. I shop at [GEOGRAPHIC_DATA] frequently (at least 3 times a month) and use it…" at bounding box center [382, 141] width 513 height 52
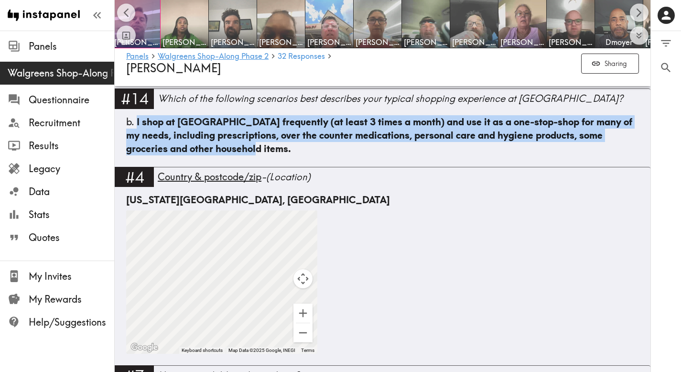
drag, startPoint x: 235, startPoint y: 151, endPoint x: 137, endPoint y: 122, distance: 101.7
click at [137, 122] on div "b. I shop at [GEOGRAPHIC_DATA] frequently (at least 3 times a month) and use it…" at bounding box center [382, 135] width 513 height 40
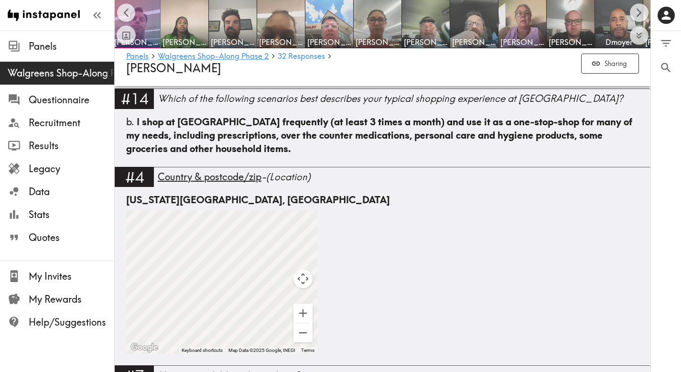
click at [371, 253] on div "[US_STATE][GEOGRAPHIC_DATA], [GEOGRAPHIC_DATA] ← Move left → Move right ↑ Move …" at bounding box center [382, 279] width 513 height 172
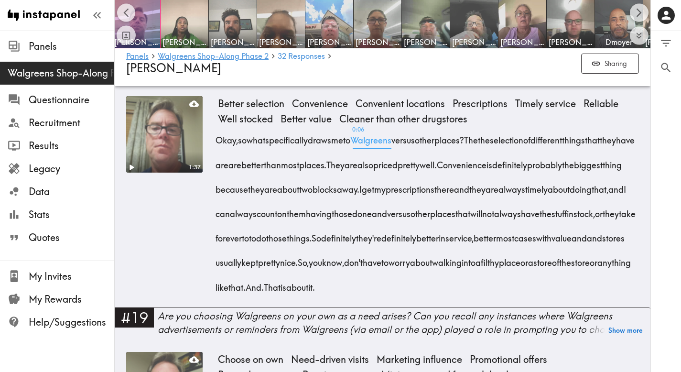
scroll to position [1548, 0]
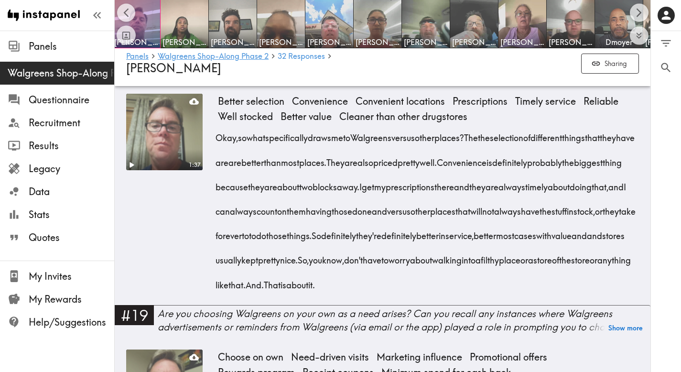
drag, startPoint x: 310, startPoint y: 310, endPoint x: 219, endPoint y: 140, distance: 193.2
click at [219, 140] on div "Okay, so what specifically draws me to Walgreens versus other places? The the s…" at bounding box center [428, 207] width 421 height 171
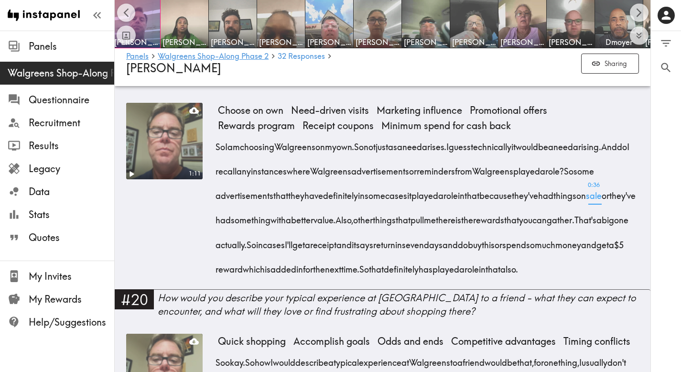
scroll to position [1838, 0]
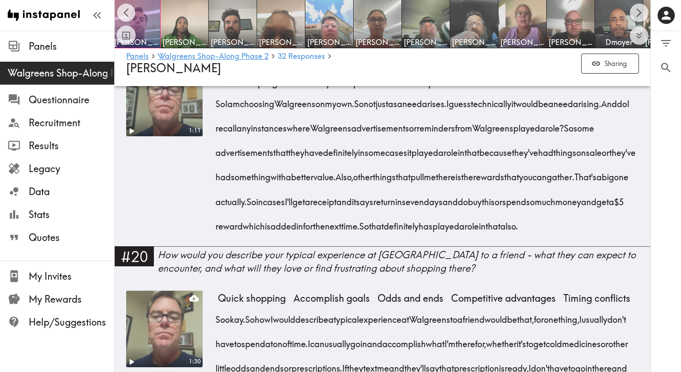
drag, startPoint x: 473, startPoint y: 272, endPoint x: 219, endPoint y: 131, distance: 290.7
click at [219, 131] on div "So I am choosing Walgreens on my own. So not just as a need arises. I guess tec…" at bounding box center [428, 161] width 421 height 147
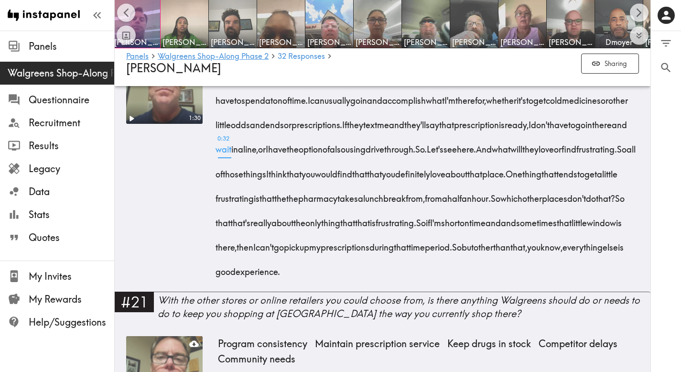
scroll to position [2096, 0]
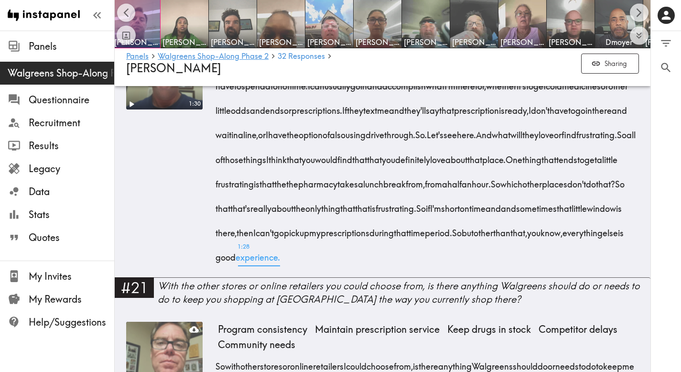
drag, startPoint x: 214, startPoint y: 127, endPoint x: 393, endPoint y: 345, distance: 282.0
click at [393, 278] on div "1:30 Quick shopping Accomplish goals Odds and ends Competitive advantages Timin…" at bounding box center [382, 155] width 513 height 245
drag, startPoint x: 404, startPoint y: 347, endPoint x: 214, endPoint y: 121, distance: 294.9
click at [214, 121] on div "1:30 Quick shopping Accomplish goals Odds and ends Competitive advantages Timin…" at bounding box center [382, 155] width 513 height 245
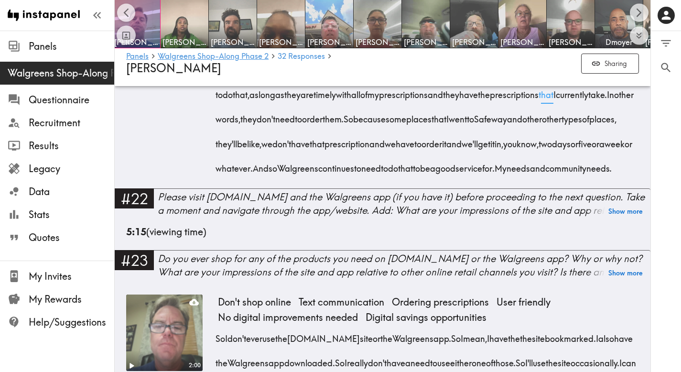
scroll to position [2441, 0]
drag, startPoint x: 298, startPoint y: 304, endPoint x: 217, endPoint y: 111, distance: 209.6
click at [218, 111] on div "So with other stores or online retailers I could choose from, is there anything…" at bounding box center [428, 90] width 421 height 171
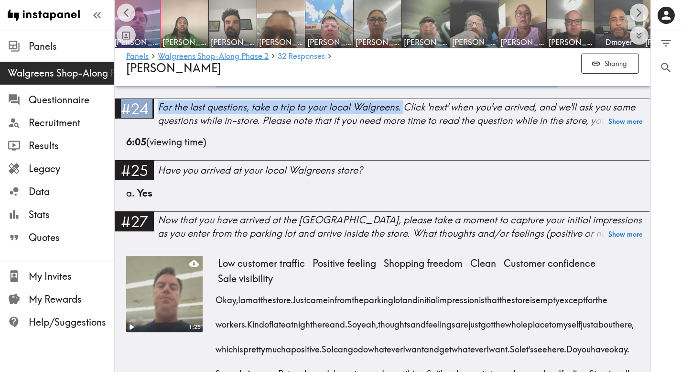
scroll to position [2923, 0]
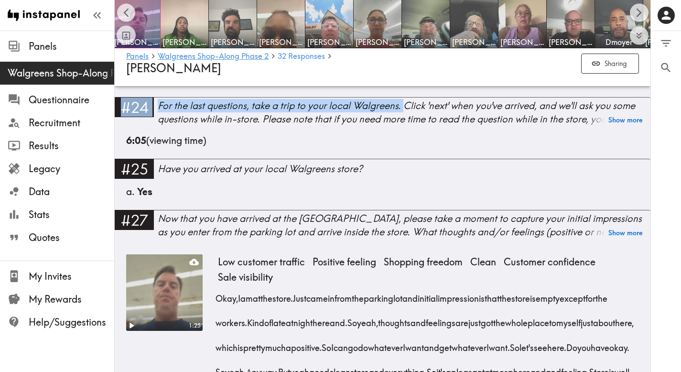
drag, startPoint x: 213, startPoint y: 144, endPoint x: 374, endPoint y: 266, distance: 202.1
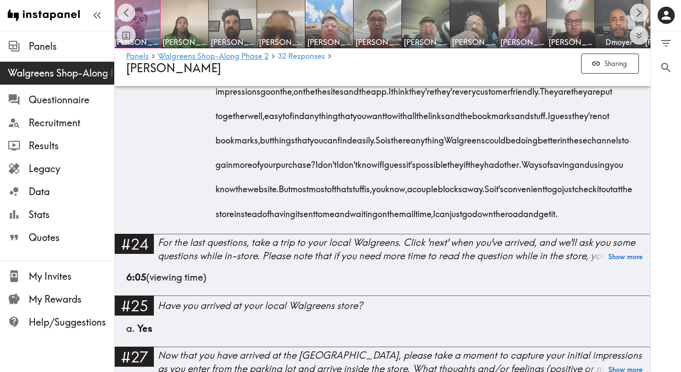
scroll to position [2786, 0]
drag, startPoint x: 370, startPoint y: 266, endPoint x: 215, endPoint y: 127, distance: 208.6
click at [215, 127] on div "2:00 Don't shop online Text communication Ordering prescriptions User friendly …" at bounding box center [382, 91] width 513 height 285
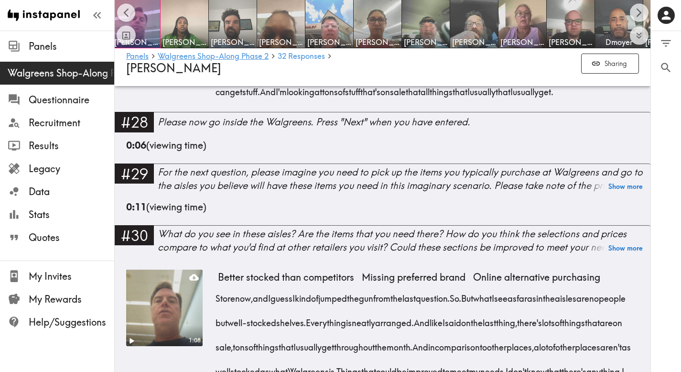
scroll to position [3253, 0]
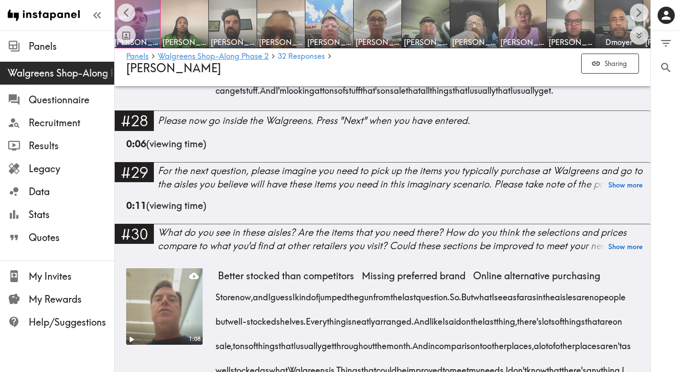
drag, startPoint x: 572, startPoint y: 304, endPoint x: 210, endPoint y: 155, distance: 390.9
click at [210, 110] on div "1:25 Low customer traffic Positive feeling Shopping freedom Clean Customer conf…" at bounding box center [382, 17] width 513 height 187
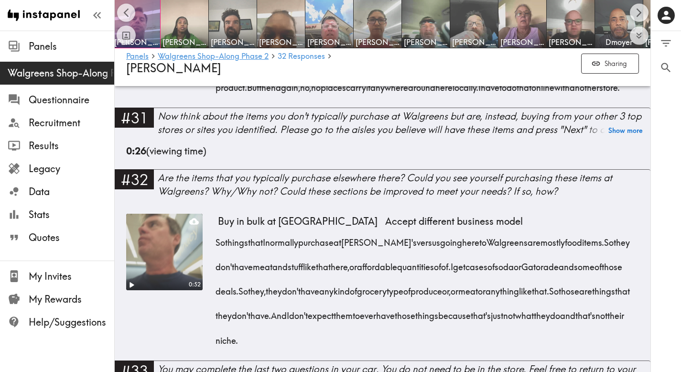
scroll to position [3605, 0]
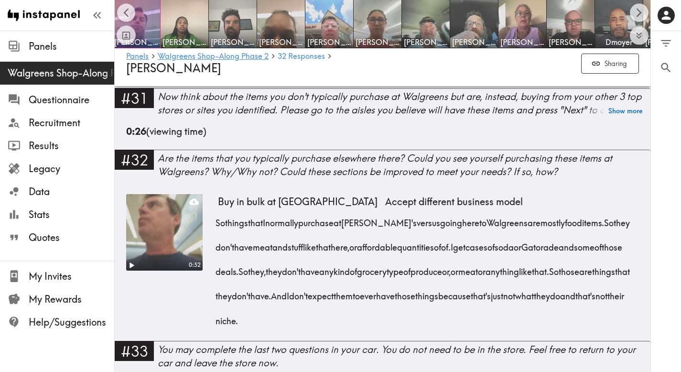
drag, startPoint x: 624, startPoint y: 307, endPoint x: 217, endPoint y: 160, distance: 433.3
click at [218, 77] on div "Store now, and I guess I kind of jumped the gun from the last question. So. But…" at bounding box center [428, 3] width 421 height 147
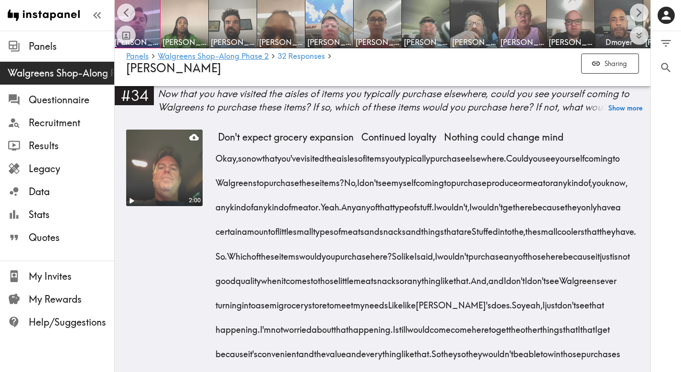
scroll to position [3947, 0]
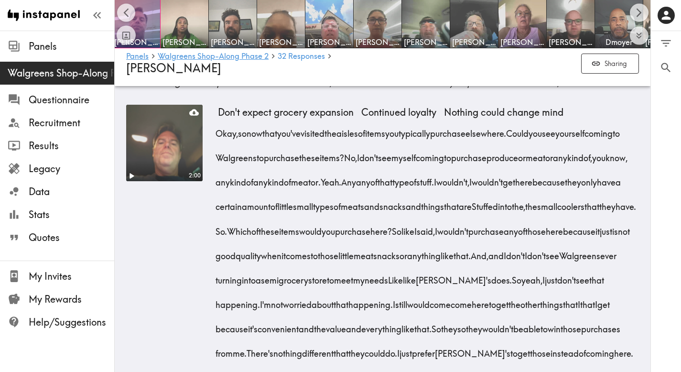
drag, startPoint x: 435, startPoint y: 220, endPoint x: 214, endPoint y: 120, distance: 242.7
drag, startPoint x: 425, startPoint y: 212, endPoint x: 218, endPoint y: 118, distance: 227.9
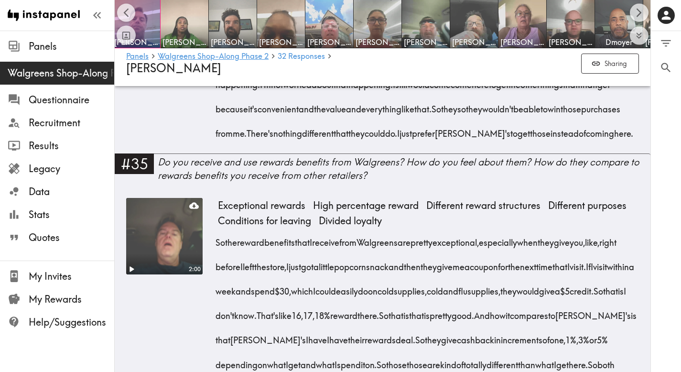
scroll to position [4225, 0]
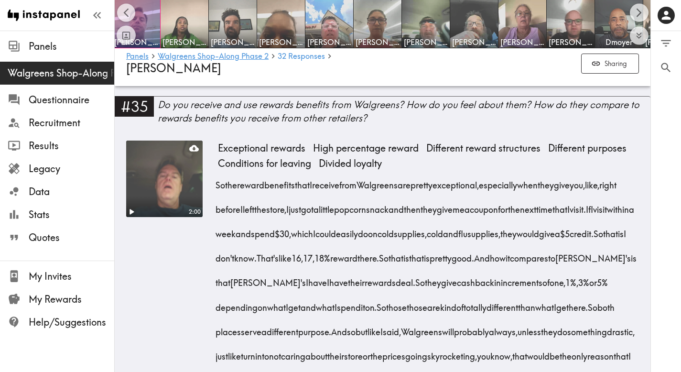
drag, startPoint x: 334, startPoint y: 349, endPoint x: 218, endPoint y: 95, distance: 279.1
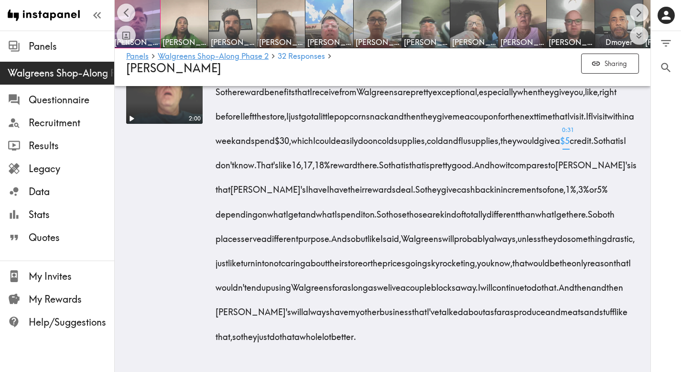
scroll to position [4634, 0]
drag, startPoint x: 215, startPoint y: 166, endPoint x: 413, endPoint y: 330, distance: 257.1
click at [413, 330] on div "2:00 Exceptional rewards High percentage reward Different reward structures Dif…" at bounding box center [382, 201] width 513 height 309
drag, startPoint x: 413, startPoint y: 330, endPoint x: 216, endPoint y: 115, distance: 291.8
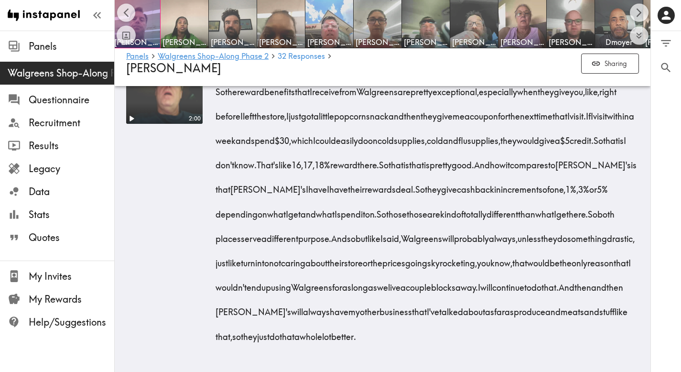
click at [218, 115] on div "So the reward benefits that I receive from Walgreens are pretty exceptional, es…" at bounding box center [428, 210] width 421 height 269
click at [311, 18] on img at bounding box center [330, 24] width 50 height 50
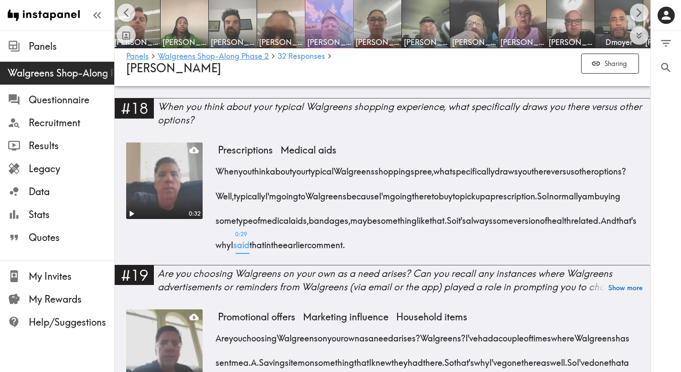
scroll to position [1493, 0]
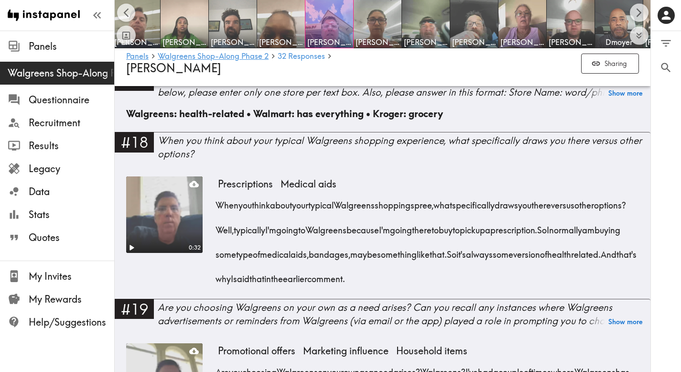
drag, startPoint x: 572, startPoint y: 255, endPoint x: 219, endPoint y: 181, distance: 361.1
click at [219, 190] on div "When you think about your typical Walgreens shopping spree, what specifically d…" at bounding box center [428, 239] width 421 height 98
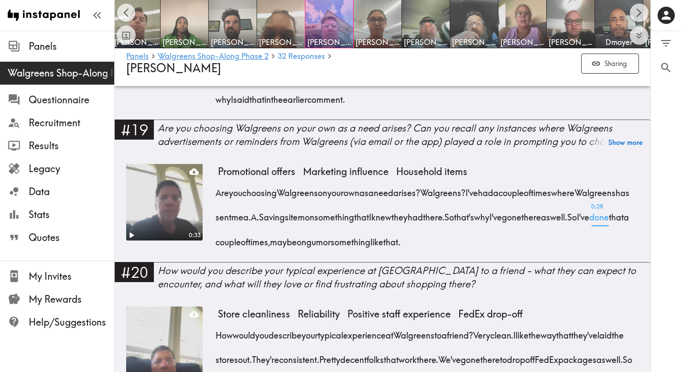
scroll to position [1682, 0]
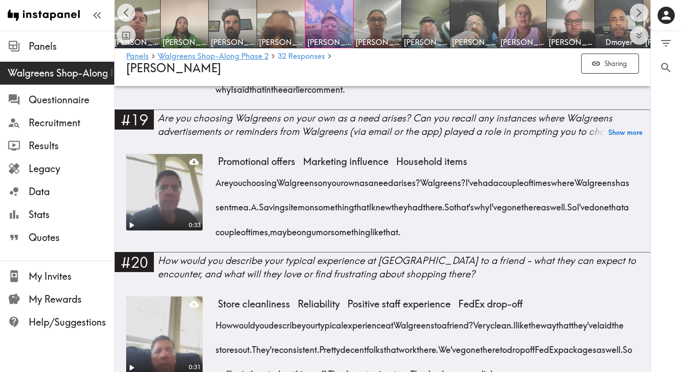
drag, startPoint x: 575, startPoint y: 204, endPoint x: 218, endPoint y: 156, distance: 360.9
click at [218, 167] on div "Are you choosing Walgreens on your own as a need arises? Walgreens? I've had a …" at bounding box center [428, 204] width 421 height 74
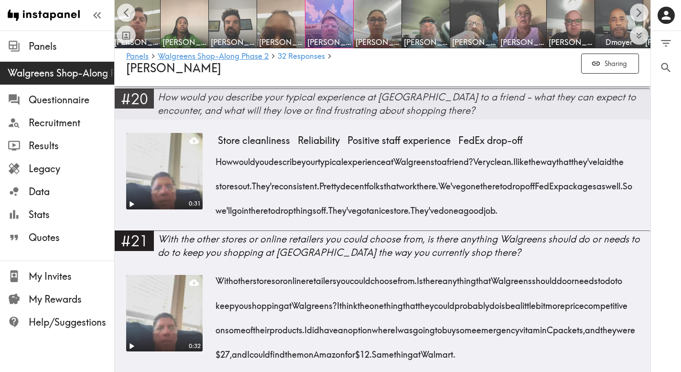
scroll to position [1854, 0]
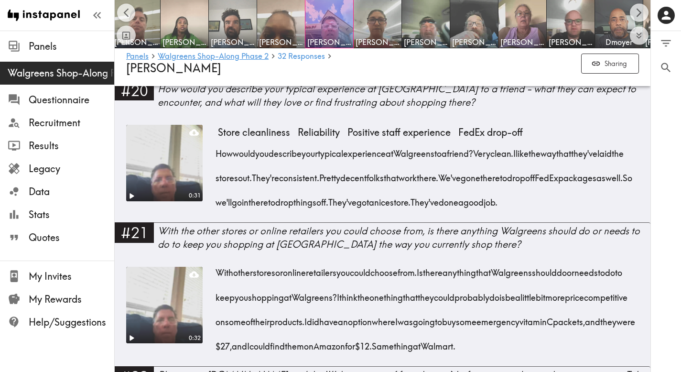
drag, startPoint x: 276, startPoint y: 193, endPoint x: 219, endPoint y: 126, distance: 88.9
click at [219, 138] on div "How would you describe your typical experience at [GEOGRAPHIC_DATA] to a friend…" at bounding box center [428, 175] width 421 height 74
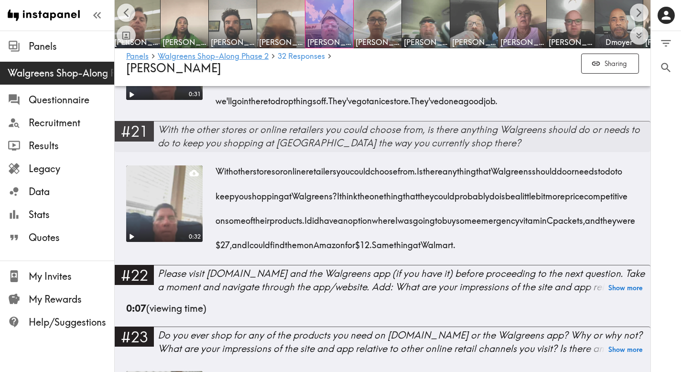
scroll to position [2001, 0]
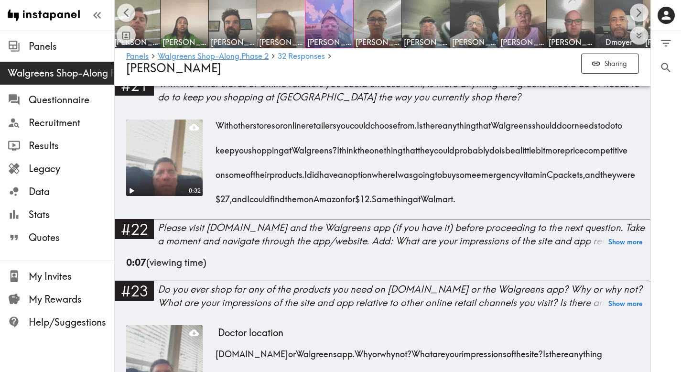
drag, startPoint x: 289, startPoint y: 217, endPoint x: 216, endPoint y: 125, distance: 118.1
click at [218, 125] on div "With other stores or online retailers you could choose from. Is there anything …" at bounding box center [428, 159] width 421 height 98
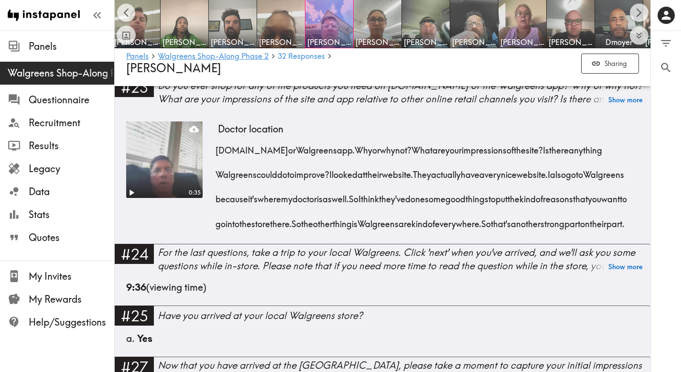
scroll to position [2220, 0]
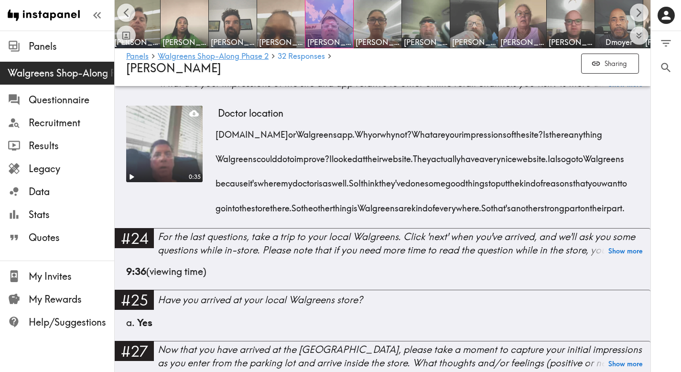
drag, startPoint x: 445, startPoint y: 262, endPoint x: 218, endPoint y: 159, distance: 249.3
click at [218, 159] on div "[DOMAIN_NAME] or Walgreens app. Why or why not? What are your impressions of th…" at bounding box center [428, 168] width 421 height 98
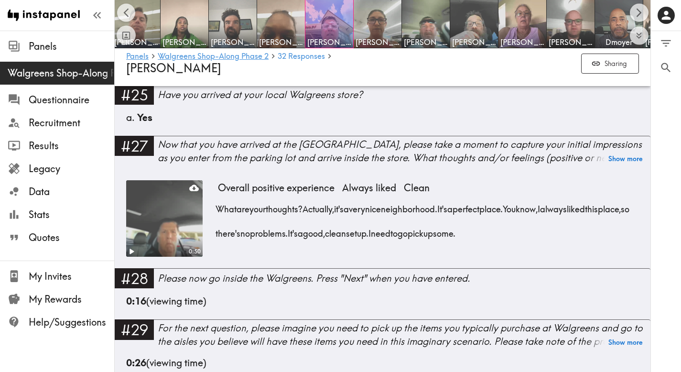
scroll to position [2428, 0]
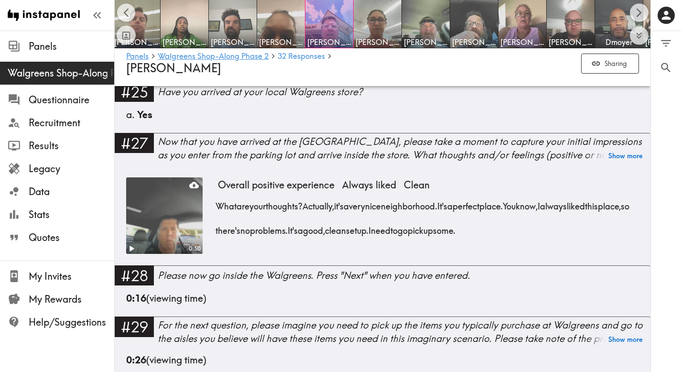
drag, startPoint x: 579, startPoint y: 280, endPoint x: 313, endPoint y: 255, distance: 267.1
click at [313, 240] on div "What are your thoughts? Actually, it's a very nice neighborhood. It's a perfect…" at bounding box center [428, 215] width 421 height 49
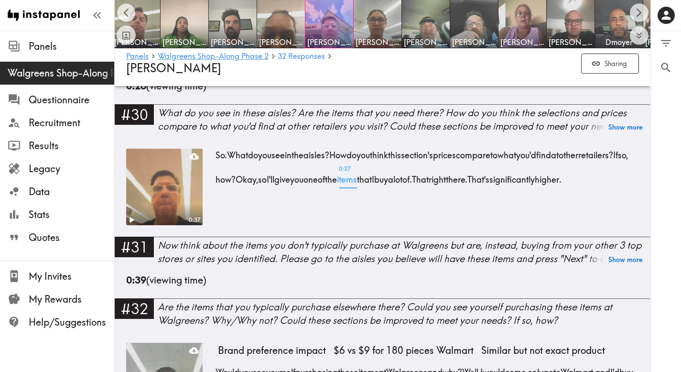
scroll to position [2706, 0]
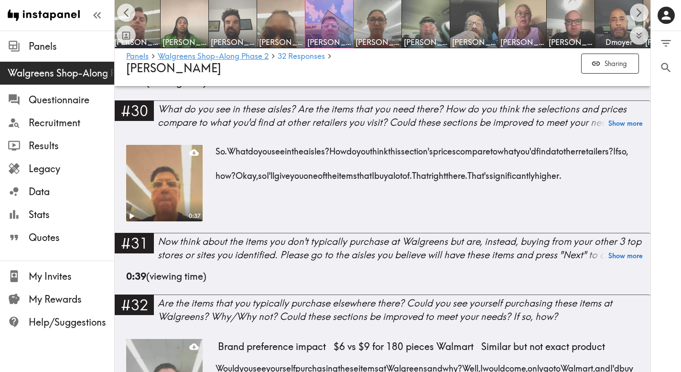
click at [293, 195] on div "So. What do you see in the aisles? How do you think this section's prices compa…" at bounding box center [428, 170] width 421 height 50
drag, startPoint x: 308, startPoint y: 254, endPoint x: 219, endPoint y: 197, distance: 105.9
click at [219, 184] on div "So. What do you see in the aisles? How do you think this section's prices compa…" at bounding box center [428, 159] width 421 height 49
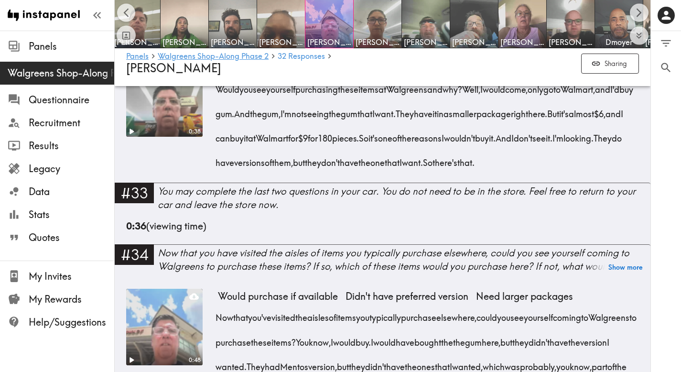
scroll to position [2987, 0]
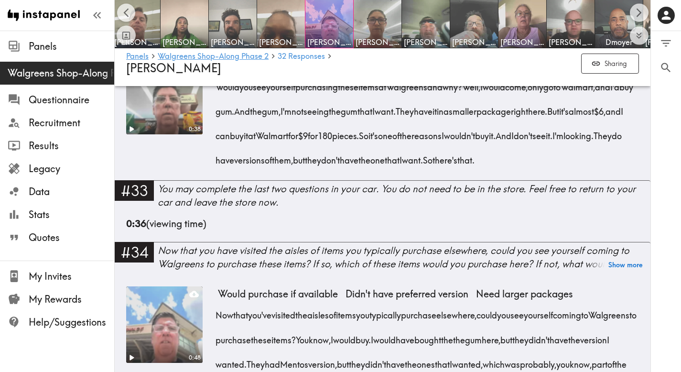
drag, startPoint x: 372, startPoint y: 234, endPoint x: 213, endPoint y: 136, distance: 186.3
click at [213, 136] on div "0:38 Brand preference impact $6 vs $9 for 180 pieces Walmart Similar but not ex…" at bounding box center [382, 119] width 513 height 122
drag, startPoint x: 376, startPoint y: 230, endPoint x: 218, endPoint y: 132, distance: 185.5
click at [218, 132] on div "Would you see yourself purchasing these items at Walgreens and why? Well, I wou…" at bounding box center [428, 120] width 421 height 98
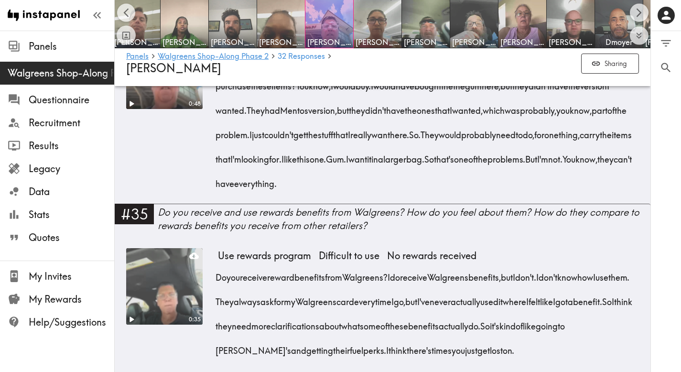
scroll to position [3260, 0]
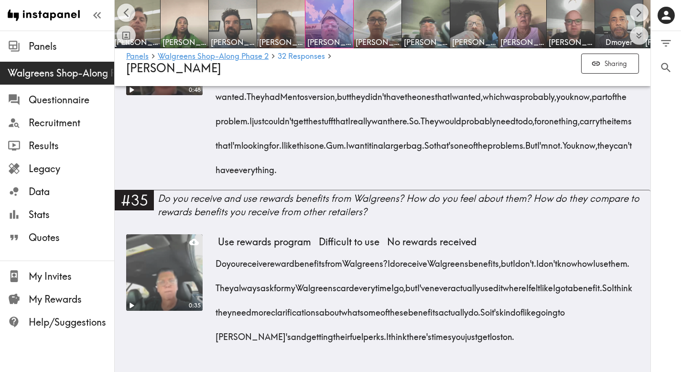
drag, startPoint x: 615, startPoint y: 240, endPoint x: 218, endPoint y: 116, distance: 415.8
click at [218, 116] on div "Now that you've visited the aisles of items you typically purchase elsewhere, c…" at bounding box center [428, 105] width 421 height 147
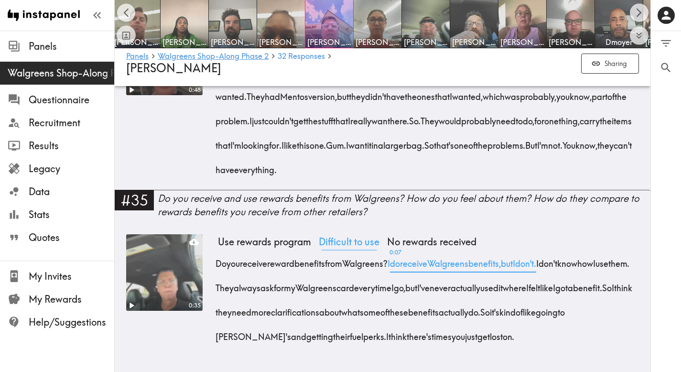
scroll to position [3334, 0]
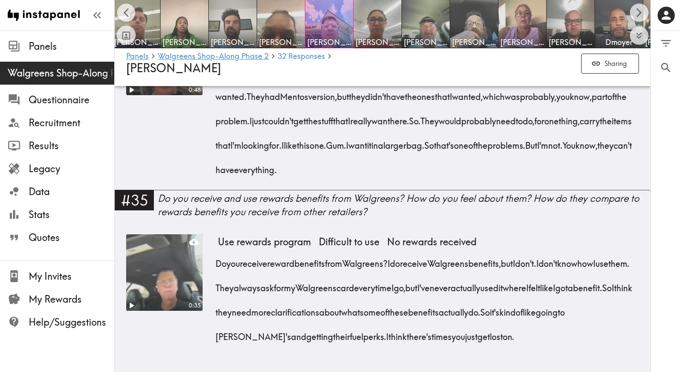
drag, startPoint x: 629, startPoint y: 334, endPoint x: 214, endPoint y: 258, distance: 422.0
click at [214, 258] on div "0:35 Use rewards program Difficult to use No rewards received Do you receive re…" at bounding box center [382, 295] width 513 height 122
drag, startPoint x: 630, startPoint y: 332, endPoint x: 217, endPoint y: 251, distance: 420.5
click at [218, 251] on div "Do you receive reward benefits from Walgreens? I do receive Walgreens benefits,…" at bounding box center [428, 297] width 421 height 98
click at [423, 27] on img at bounding box center [426, 24] width 50 height 50
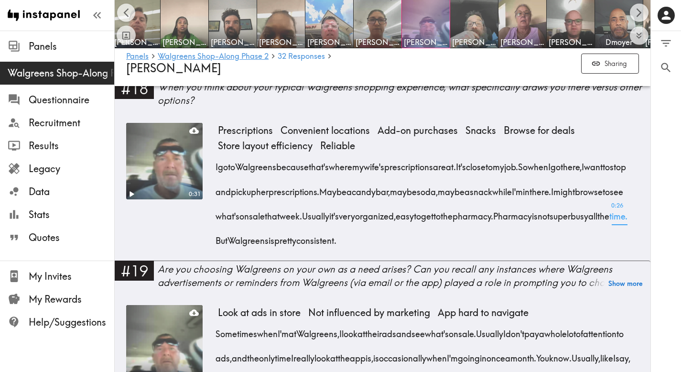
scroll to position [1544, 0]
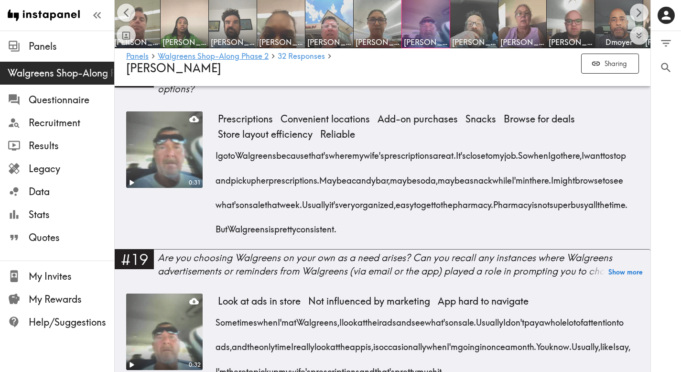
drag, startPoint x: 565, startPoint y: 214, endPoint x: 215, endPoint y: 144, distance: 356.9
click at [215, 144] on div "0:31 Prescriptions Convenient locations Add-on purchases Snacks Browse for deal…" at bounding box center [382, 180] width 513 height 138
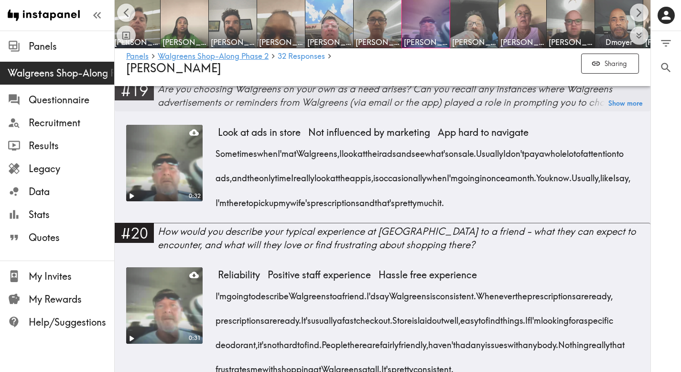
scroll to position [1728, 0]
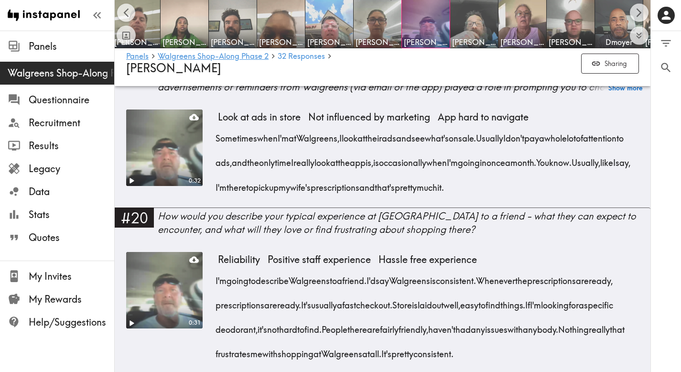
drag, startPoint x: 626, startPoint y: 180, endPoint x: 211, endPoint y: 121, distance: 419.7
click at [211, 121] on div "0:32 Look at ads in store Not influenced by marketing App hard to navigate Some…" at bounding box center [382, 159] width 513 height 98
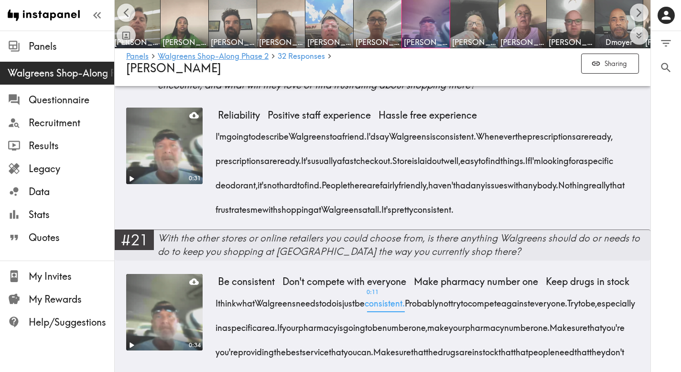
scroll to position [1877, 0]
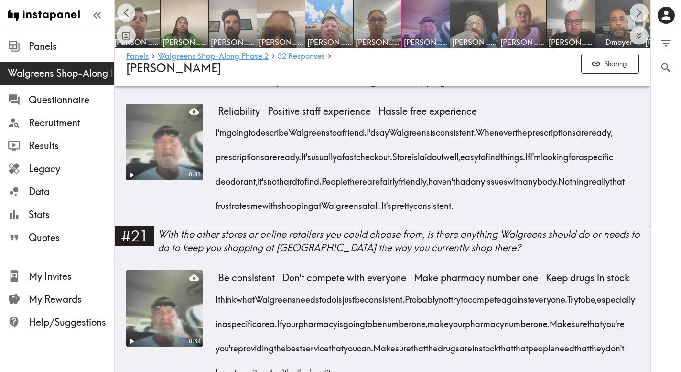
drag, startPoint x: 625, startPoint y: 191, endPoint x: 214, endPoint y: 117, distance: 417.4
click at [214, 117] on div "0:31 Reliability Positive staff experience Hassle free experience I'm going to …" at bounding box center [382, 165] width 513 height 122
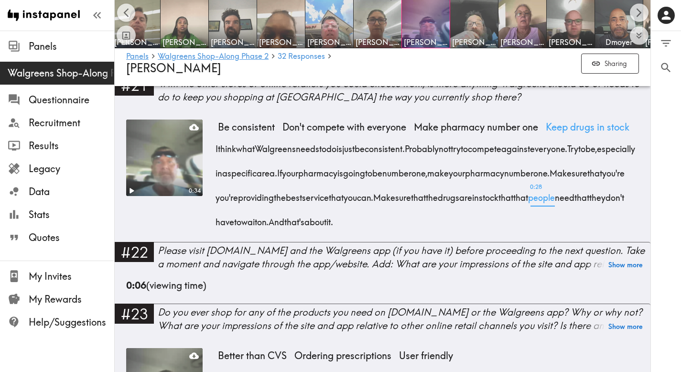
scroll to position [2046, 0]
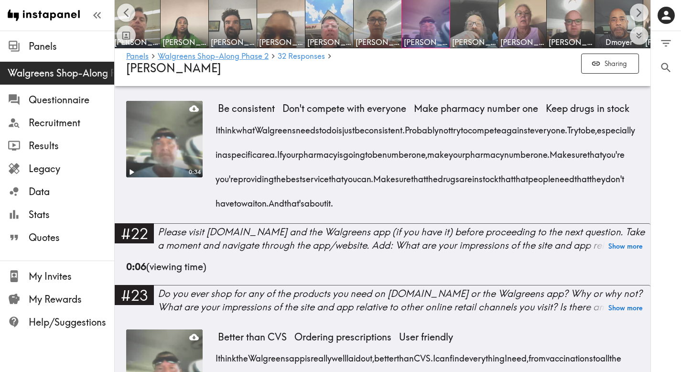
drag, startPoint x: 561, startPoint y: 204, endPoint x: 210, endPoint y: 132, distance: 358.4
click at [210, 132] on div "0:34 Be consistent Don't compete with everyone Make pharmacy number one Keep dr…" at bounding box center [382, 162] width 513 height 122
click at [336, 203] on span "And that's about it." at bounding box center [303, 203] width 65 height 12
drag, startPoint x: 546, startPoint y: 203, endPoint x: 213, endPoint y: 134, distance: 339.4
click at [213, 134] on div "0:34 Be consistent Don't compete with everyone Make pharmacy number one Keep dr…" at bounding box center [382, 162] width 513 height 122
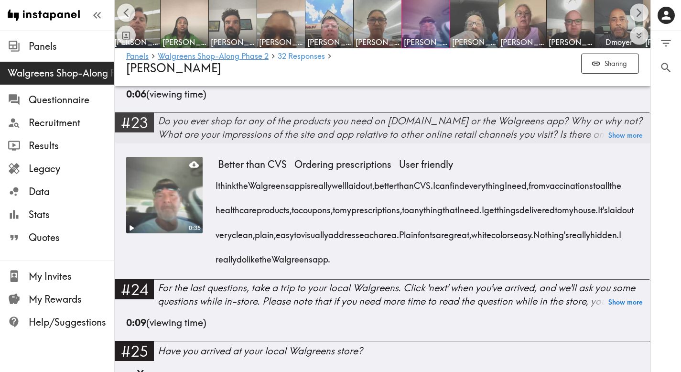
scroll to position [2227, 0]
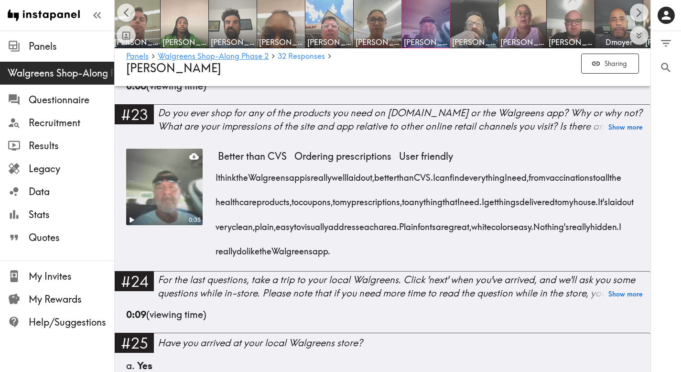
drag, startPoint x: 570, startPoint y: 252, endPoint x: 216, endPoint y: 180, distance: 361.6
click at [218, 180] on div "I think the Walgreens app is really well laid out, better than CVS. I can find …" at bounding box center [428, 211] width 421 height 98
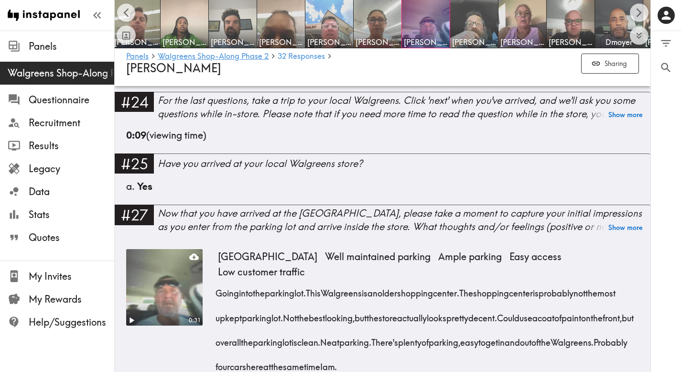
scroll to position [2542, 0]
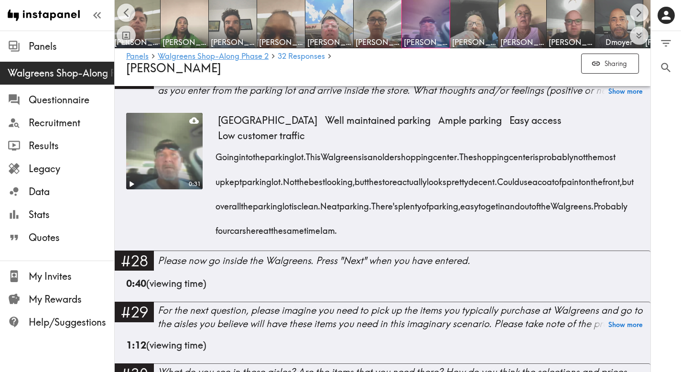
drag, startPoint x: 538, startPoint y: 235, endPoint x: 213, endPoint y: 162, distance: 333.2
click at [213, 162] on div "0:31 Older shopping center Well maintained parking Ample parking Easy access Lo…" at bounding box center [382, 182] width 513 height 138
drag, startPoint x: 548, startPoint y: 224, endPoint x: 212, endPoint y: 158, distance: 342.0
click at [212, 158] on div "0:31 Older shopping center Well maintained parking Ample parking Easy access Lo…" at bounding box center [382, 182] width 513 height 138
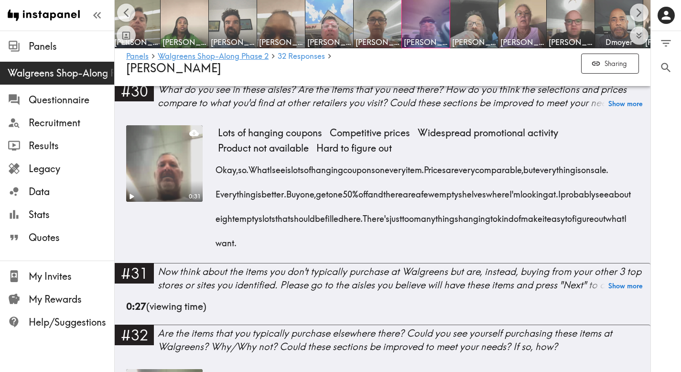
scroll to position [2909, 0]
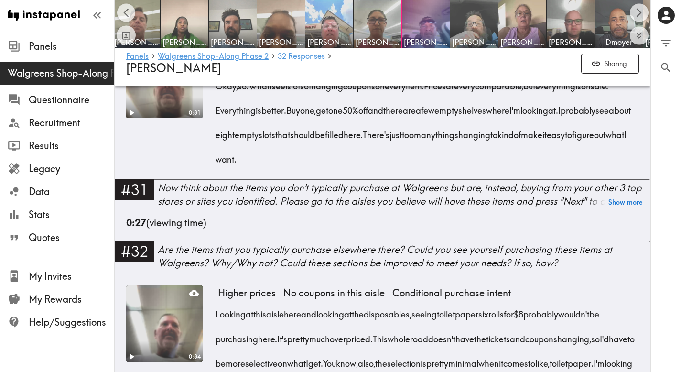
drag, startPoint x: 408, startPoint y: 165, endPoint x: 201, endPoint y: 113, distance: 213.5
click at [201, 113] on div "0:31 Lots of hanging coupons Competitive prices Widespread promotional activity…" at bounding box center [382, 111] width 513 height 138
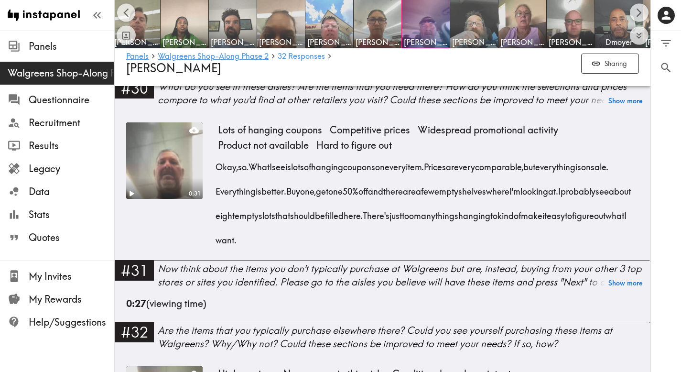
scroll to position [2822, 0]
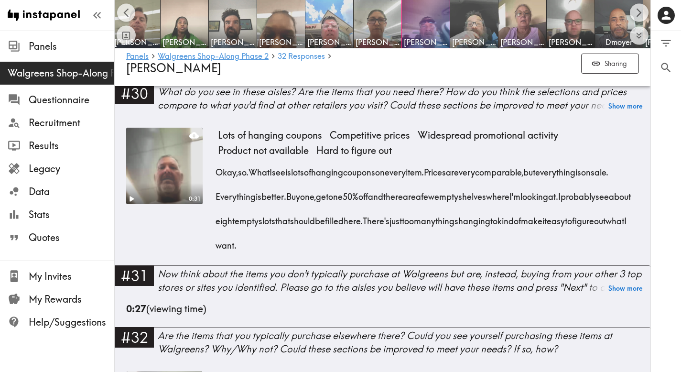
click at [404, 250] on div "Okay, so. What I see is lots of hanging coupons on every item. Prices are very …" at bounding box center [428, 205] width 421 height 98
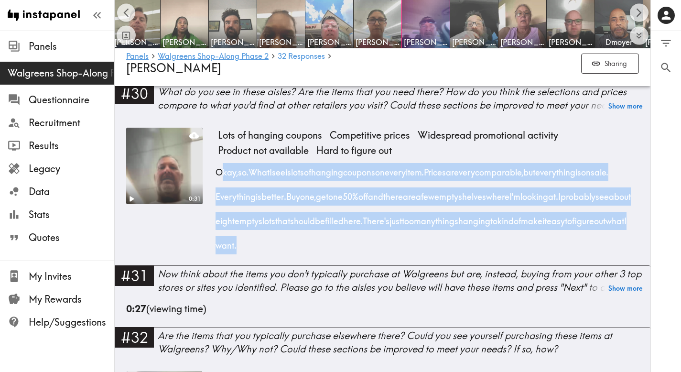
drag, startPoint x: 404, startPoint y: 250, endPoint x: 220, endPoint y: 178, distance: 197.4
click at [220, 178] on div "Okay, so. What I see is lots of hanging coupons on every item. Prices are very …" at bounding box center [428, 205] width 421 height 98
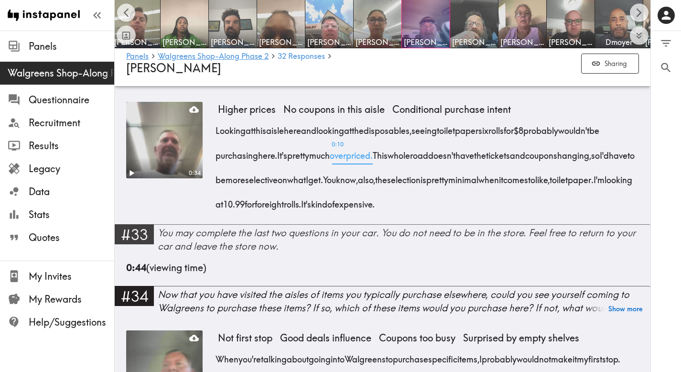
scroll to position [3099, 0]
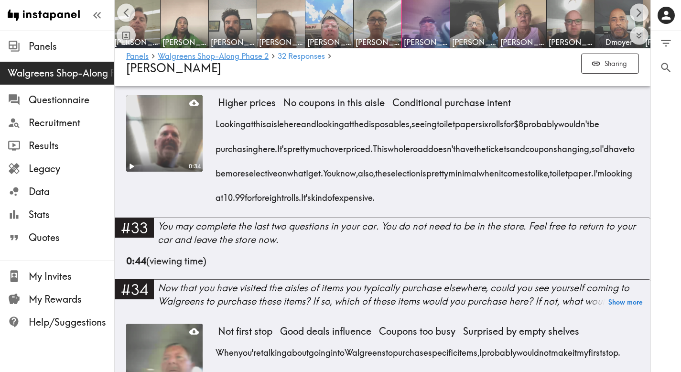
drag, startPoint x: 612, startPoint y: 201, endPoint x: 209, endPoint y: 129, distance: 409.0
click at [209, 129] on div "0:34 Higher prices No coupons in this aisle Conditional purchase intent Looking…" at bounding box center [382, 156] width 513 height 122
drag, startPoint x: 610, startPoint y: 202, endPoint x: 212, endPoint y: 132, distance: 404.5
click at [212, 132] on div "0:34 Higher prices No coupons in this aisle Conditional purchase intent Looking…" at bounding box center [382, 156] width 513 height 122
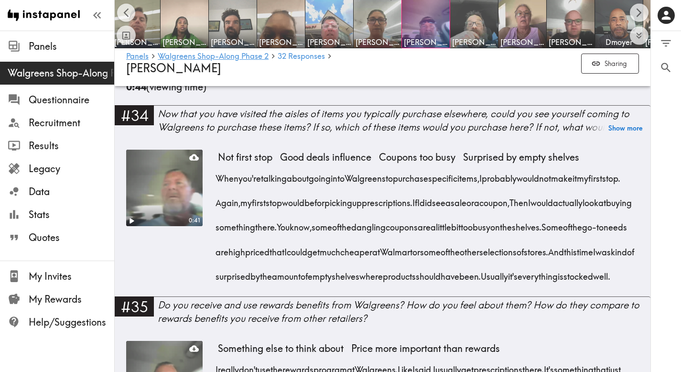
scroll to position [3275, 0]
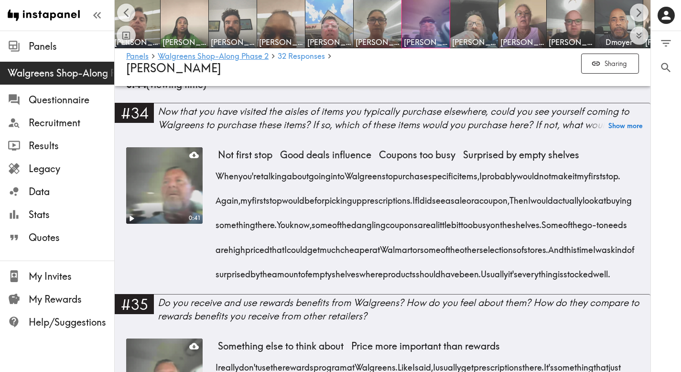
drag, startPoint x: 501, startPoint y: 299, endPoint x: 213, endPoint y: 180, distance: 311.8
click at [213, 180] on div "0:41 Not first stop Good deals influence Coupons too busy Surprised by empty sh…" at bounding box center [382, 220] width 513 height 147
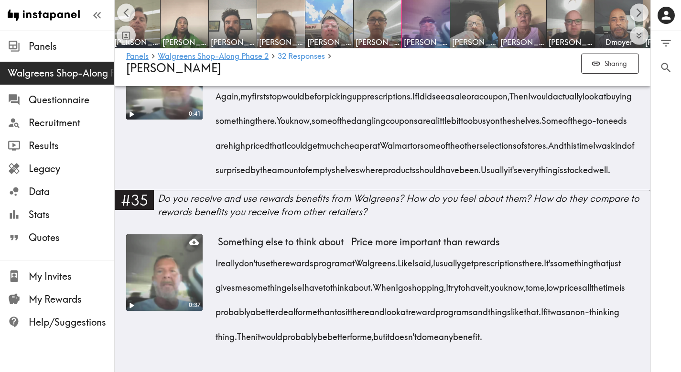
drag, startPoint x: 341, startPoint y: 326, endPoint x: 213, endPoint y: 235, distance: 157.5
click at [213, 235] on div "0:37 Something else to think about Price more important than rewards I really d…" at bounding box center [382, 295] width 513 height 122
click at [643, 9] on icon "Scroll right" at bounding box center [639, 12] width 11 height 11
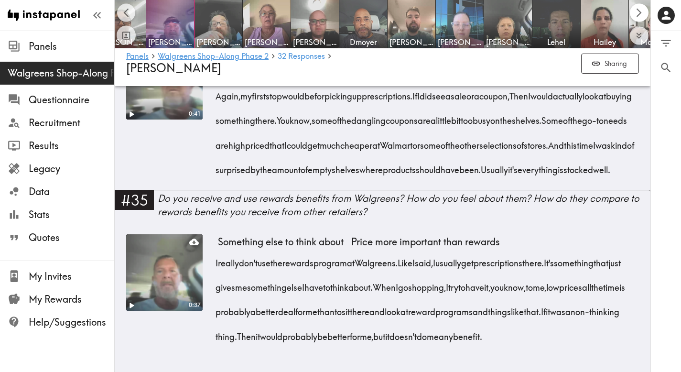
scroll to position [0, 1010]
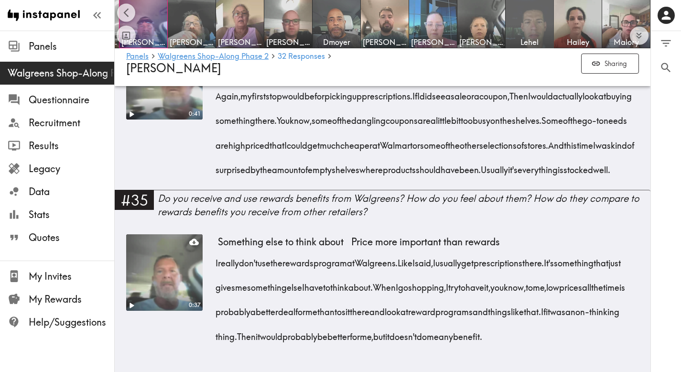
click at [514, 25] on img at bounding box center [530, 24] width 50 height 50
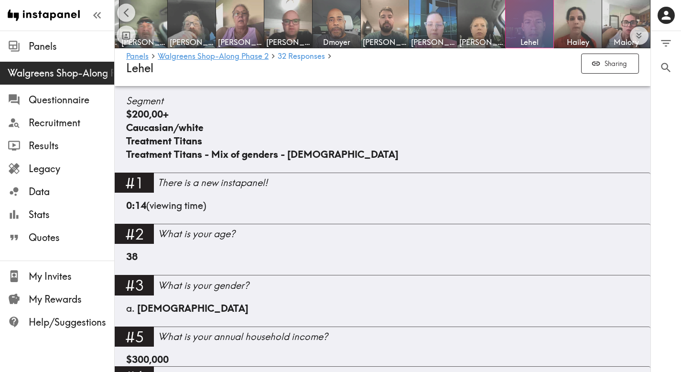
scroll to position [284, 0]
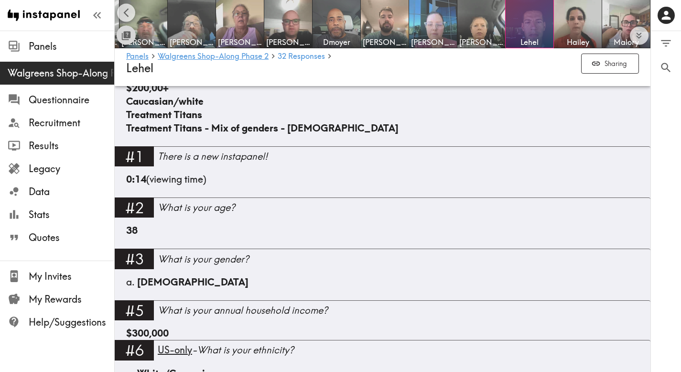
click at [127, 30] on button "Toggle between responses and questions" at bounding box center [126, 35] width 19 height 19
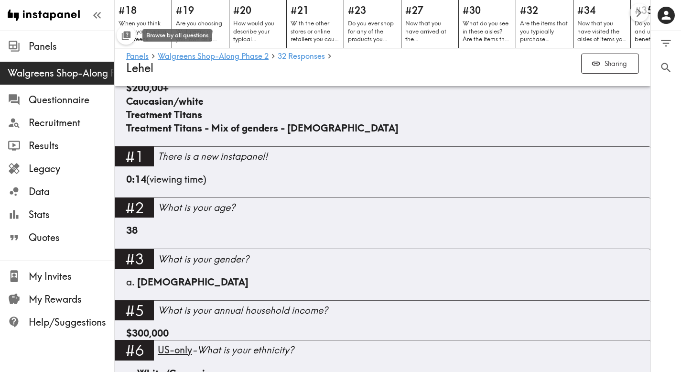
click at [133, 34] on button "Toggle between responses and questions" at bounding box center [126, 35] width 19 height 19
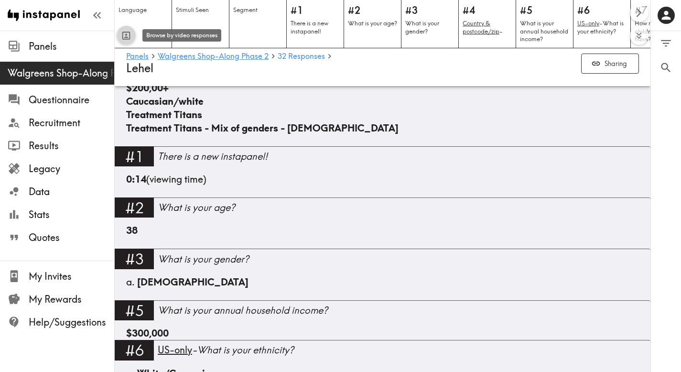
click at [129, 33] on icon "Toggle between responses and questions" at bounding box center [126, 35] width 11 height 11
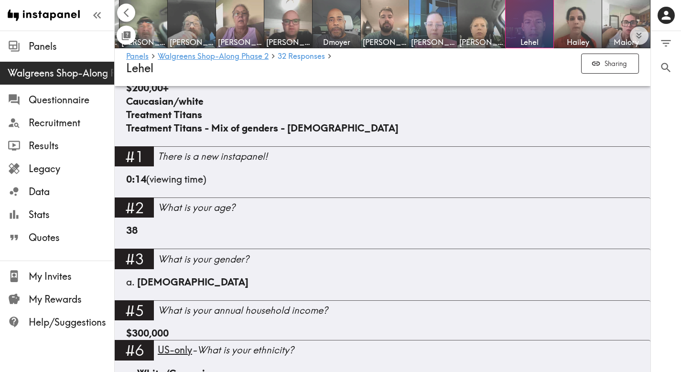
click at [132, 8] on button "Scroll left" at bounding box center [126, 12] width 19 height 19
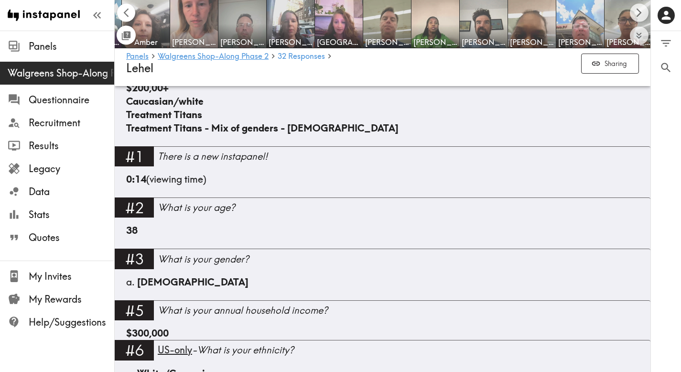
scroll to position [0, 473]
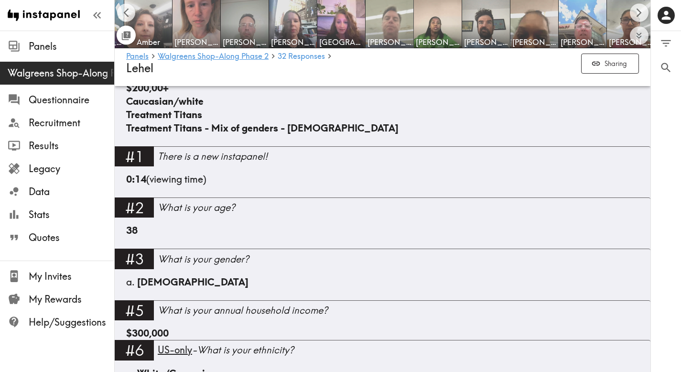
click at [383, 24] on img at bounding box center [390, 24] width 50 height 50
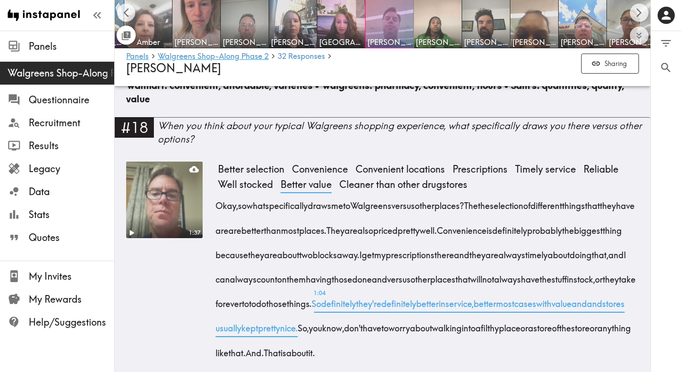
scroll to position [1536, 0]
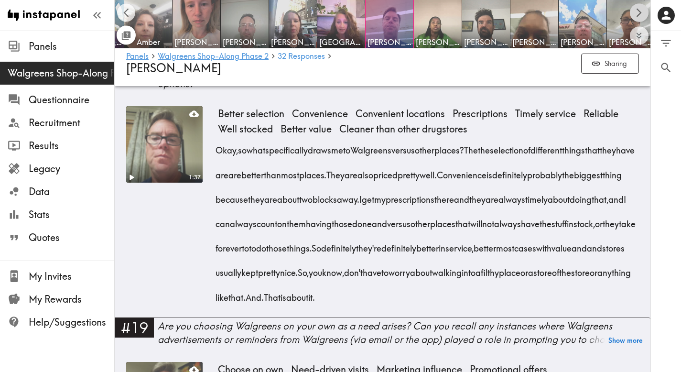
click at [638, 17] on icon "Scroll right" at bounding box center [639, 12] width 11 height 11
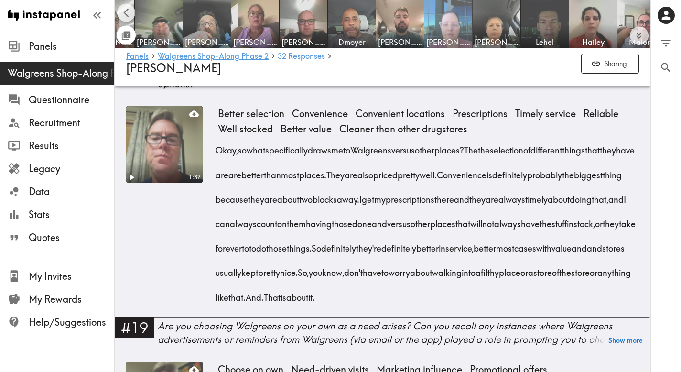
scroll to position [0, 1010]
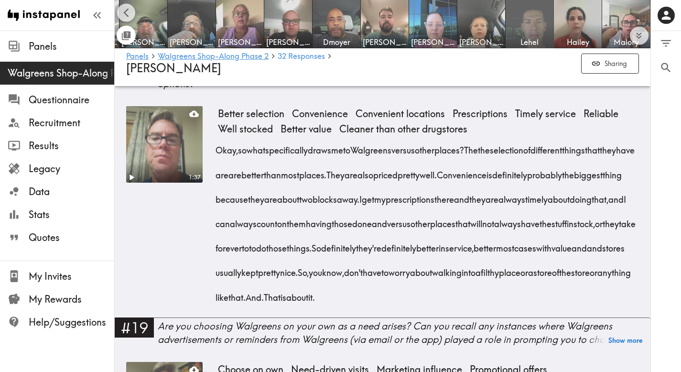
click at [537, 12] on img at bounding box center [530, 24] width 50 height 50
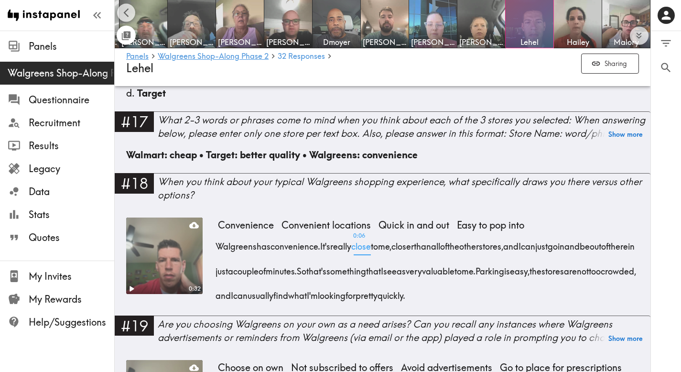
scroll to position [1387, 0]
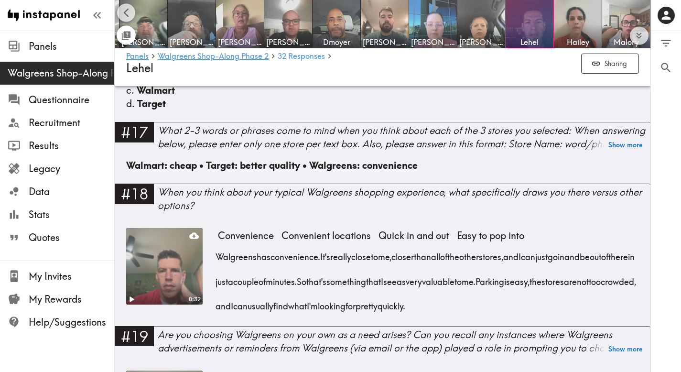
drag, startPoint x: 601, startPoint y: 294, endPoint x: 217, endPoint y: 243, distance: 387.4
click at [218, 243] on div "Walgreens has convenience. It's really close to me, closer than all of the othe…" at bounding box center [428, 279] width 421 height 74
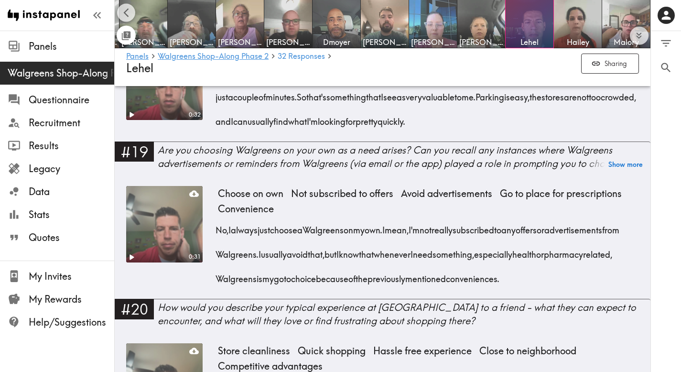
scroll to position [1576, 0]
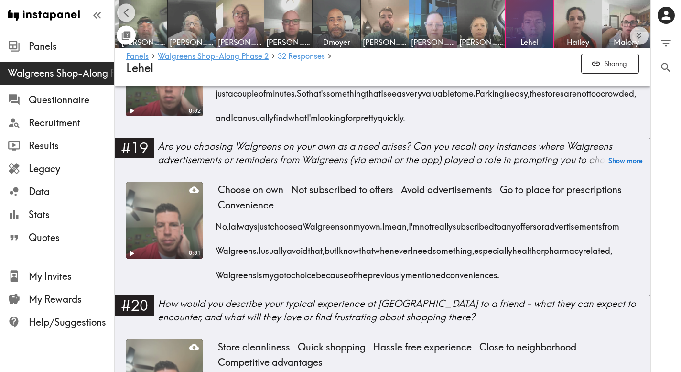
drag, startPoint x: 294, startPoint y: 287, endPoint x: 216, endPoint y: 216, distance: 105.6
click at [218, 216] on div "No, I always just choose a Walgreens on my own. I mean, I'm not really subscrib…" at bounding box center [428, 248] width 421 height 74
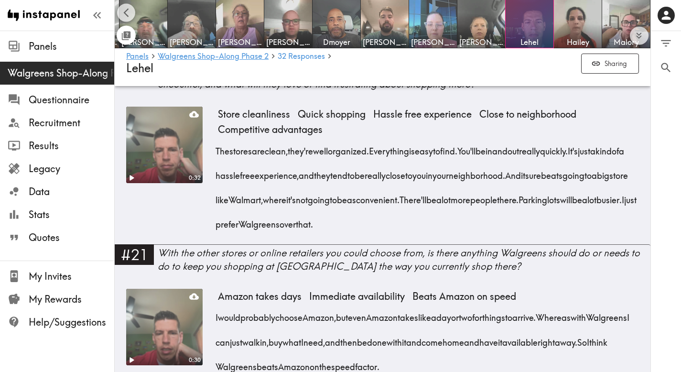
scroll to position [1814, 0]
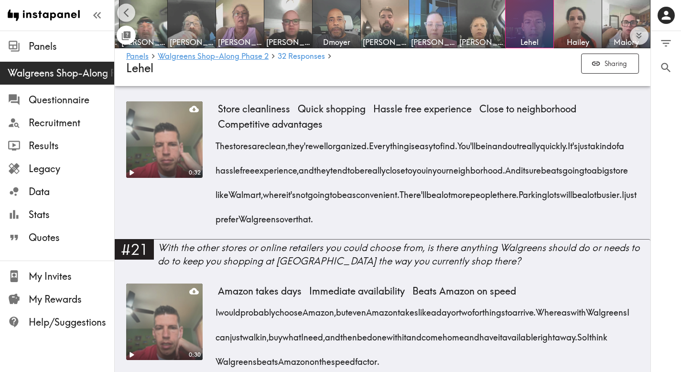
drag, startPoint x: 527, startPoint y: 226, endPoint x: 217, endPoint y: 157, distance: 318.4
click at [218, 157] on div "The stores are clean, they're well organized. Everything is easy to find. You'l…" at bounding box center [428, 179] width 421 height 98
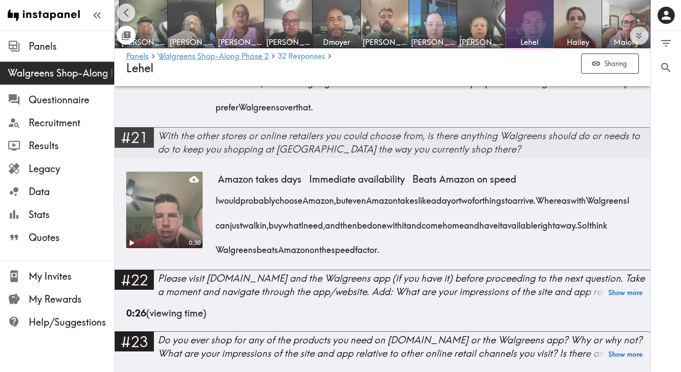
scroll to position [1969, 0]
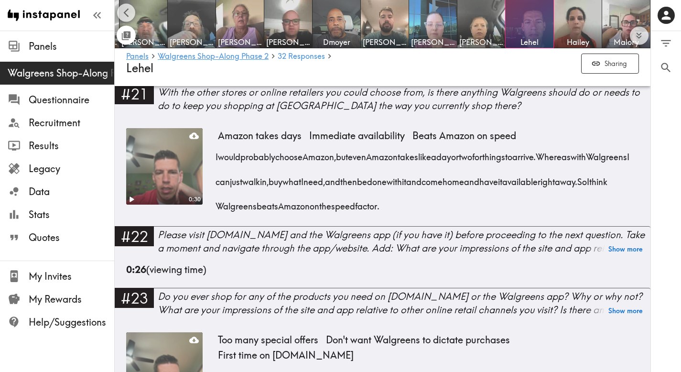
drag, startPoint x: 533, startPoint y: 216, endPoint x: 210, endPoint y: 171, distance: 325.5
click at [210, 171] on div "0:30 Amazon takes days Immediate availability Beats Amazon on speed I would pro…" at bounding box center [382, 177] width 513 height 98
drag, startPoint x: 503, startPoint y: 214, endPoint x: 213, endPoint y: 163, distance: 294.8
click at [213, 163] on div "0:30 Amazon takes days Immediate availability Beats Amazon on speed I would pro…" at bounding box center [382, 177] width 513 height 98
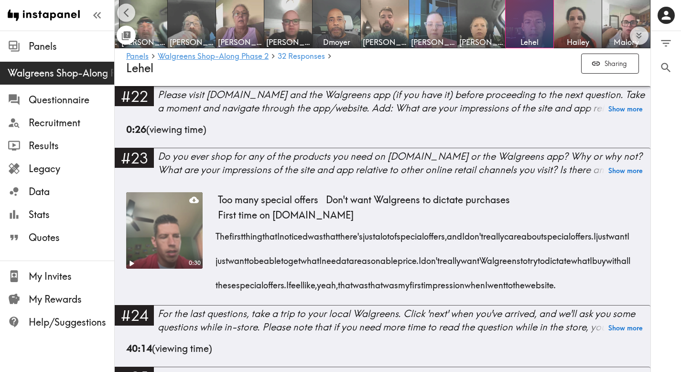
scroll to position [2124, 0]
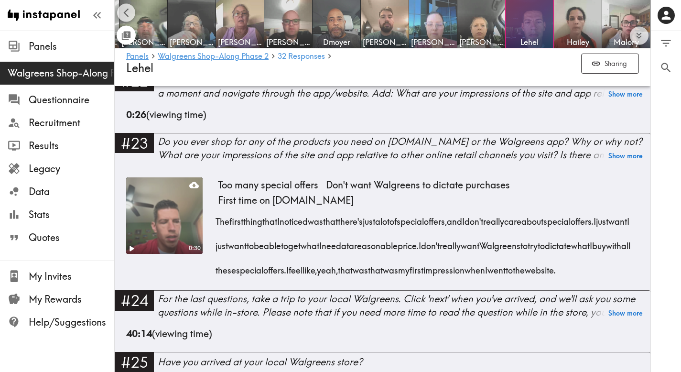
drag, startPoint x: 380, startPoint y: 312, endPoint x: 217, endPoint y: 236, distance: 179.9
click at [218, 236] on div "The first thing that I noticed was that there's just a lot of special offers, a…" at bounding box center [428, 243] width 421 height 74
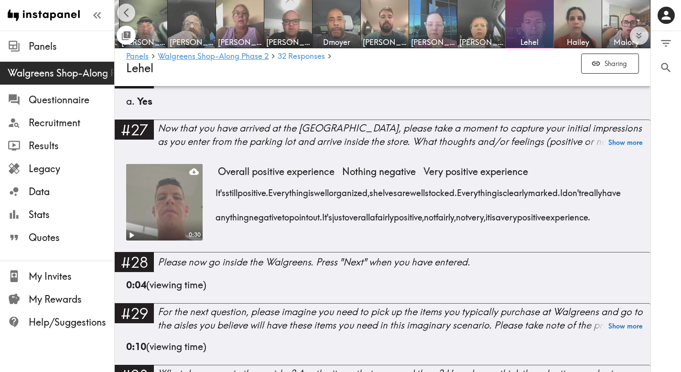
scroll to position [2421, 0]
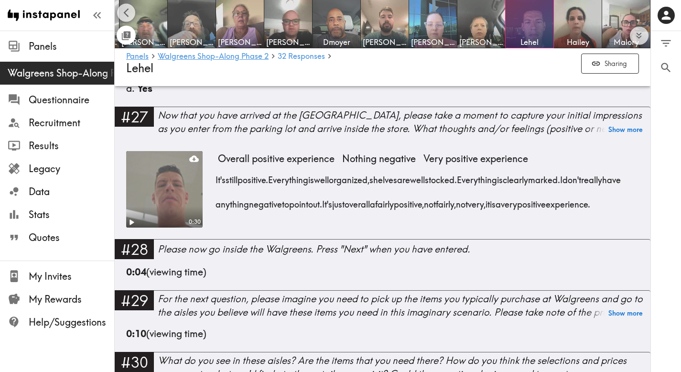
drag, startPoint x: 304, startPoint y: 267, endPoint x: 209, endPoint y: 207, distance: 112.2
click at [209, 207] on div "0:30 Overall positive experience Nothing negative Very positive experience It's…" at bounding box center [382, 195] width 513 height 88
drag, startPoint x: 321, startPoint y: 266, endPoint x: 212, endPoint y: 220, distance: 118.5
click at [212, 220] on div "0:30 Overall positive experience Nothing negative Very positive experience It's…" at bounding box center [382, 195] width 513 height 88
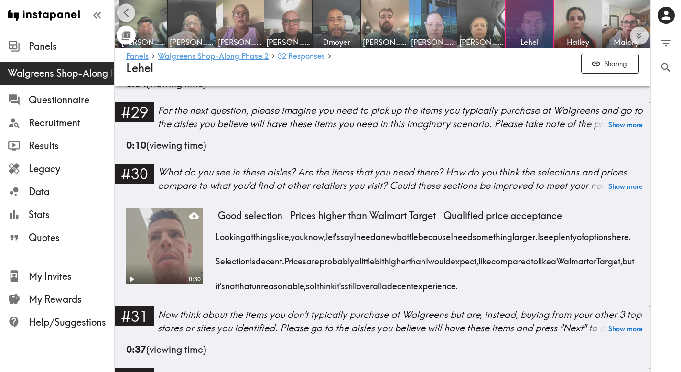
scroll to position [2628, 0]
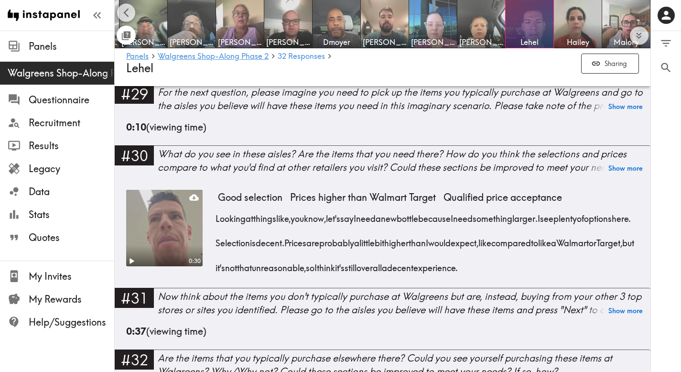
drag, startPoint x: 276, startPoint y: 343, endPoint x: 215, endPoint y: 267, distance: 97.6
click at [215, 267] on div "0:30 Good selection Prices higher than Walmart Target Qualified price acceptanc…" at bounding box center [382, 239] width 513 height 98
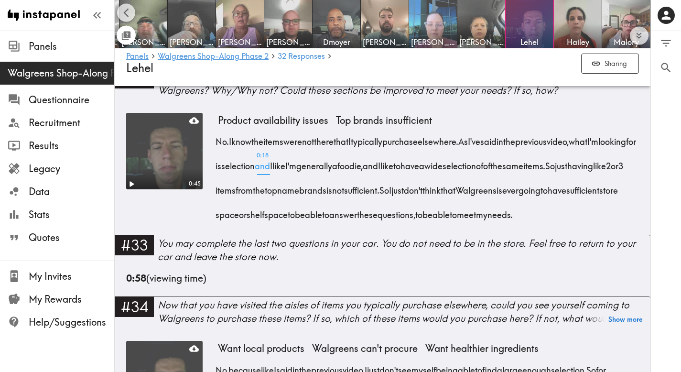
scroll to position [2912, 0]
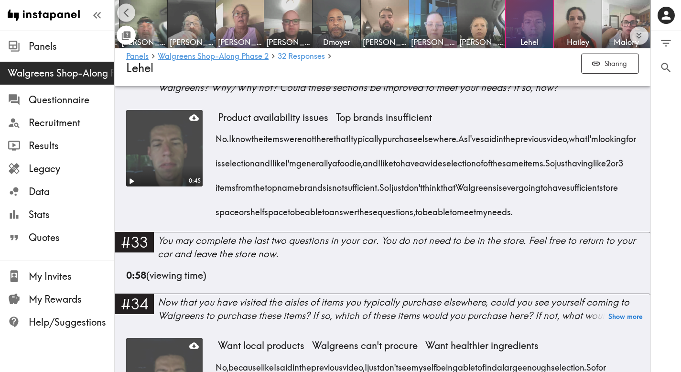
drag, startPoint x: 379, startPoint y: 306, endPoint x: 219, endPoint y: 208, distance: 187.8
click at [219, 208] on div "No. I know the items were not there that I typically purchase elsewhere. As I'v…" at bounding box center [428, 172] width 421 height 98
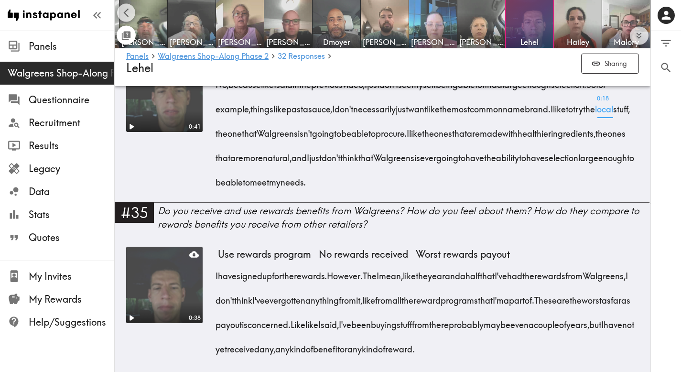
scroll to position [3206, 0]
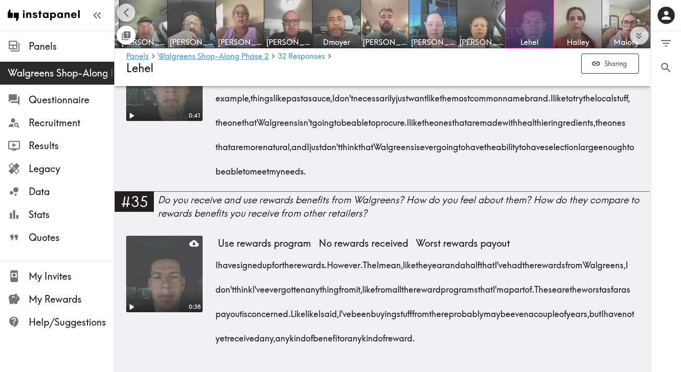
drag, startPoint x: 603, startPoint y: 263, endPoint x: 213, endPoint y: 165, distance: 402.2
click at [213, 165] on div "0:41 Want local products Walgreens can't procure Want healthier ingredients No,…" at bounding box center [382, 117] width 513 height 147
drag, startPoint x: 574, startPoint y: 265, endPoint x: 387, endPoint y: 170, distance: 209.6
click at [387, 170] on div "No, because like I said in the previous video, I just don't see myself being ab…" at bounding box center [428, 119] width 421 height 122
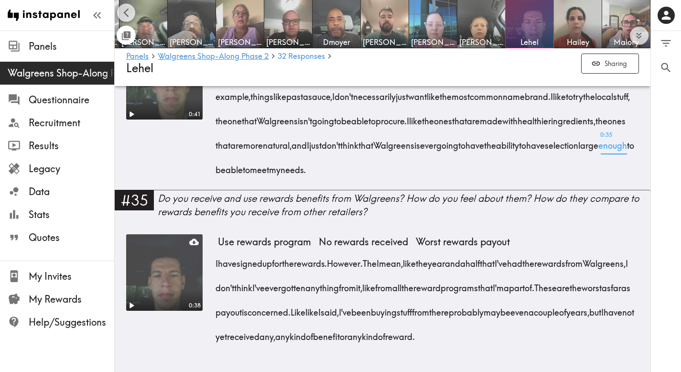
scroll to position [3333, 0]
drag, startPoint x: 257, startPoint y: 330, endPoint x: 212, endPoint y: 234, distance: 106.1
click at [212, 234] on div "0:38 Use rewards program No rewards received Worst rewards payout I have signed…" at bounding box center [382, 295] width 513 height 122
drag, startPoint x: 269, startPoint y: 324, endPoint x: 215, endPoint y: 232, distance: 106.3
click at [218, 248] on div "I have signed up for the rewards. However. The I mean, like the year and a half…" at bounding box center [428, 297] width 421 height 98
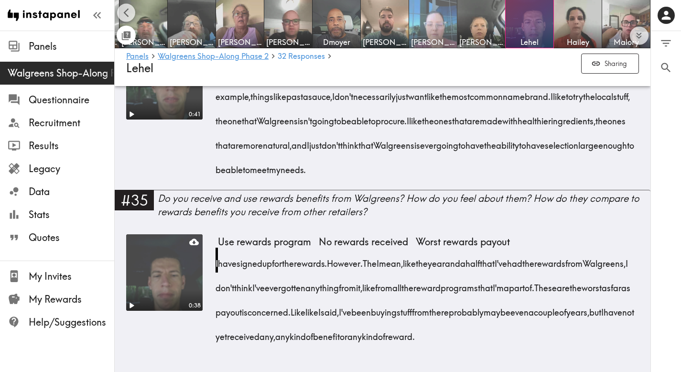
click at [440, 21] on img at bounding box center [433, 24] width 50 height 50
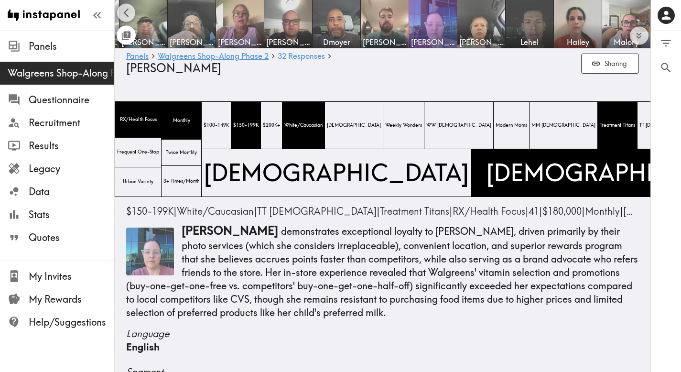
click at [357, 251] on p "[PERSON_NAME] demonstrates exceptional loyalty to [PERSON_NAME], driven primari…" at bounding box center [382, 271] width 513 height 97
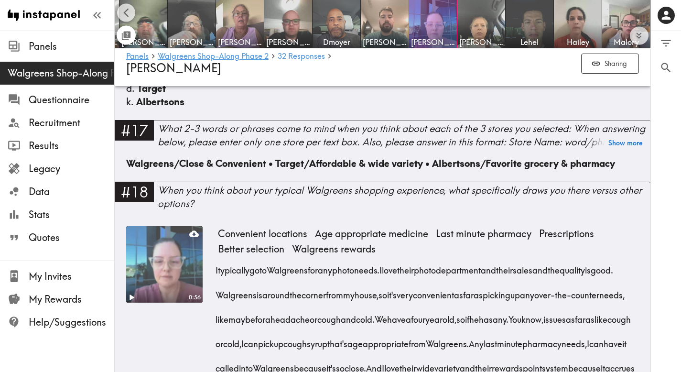
scroll to position [1582, 0]
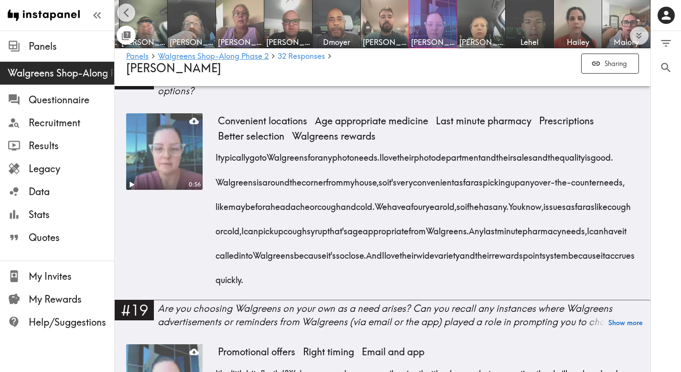
drag, startPoint x: 560, startPoint y: 264, endPoint x: 213, endPoint y: 148, distance: 365.8
click at [213, 148] on div "0:56 Convenient locations Age appropriate medicine Last minute pharmacy Prescri…" at bounding box center [382, 206] width 513 height 187
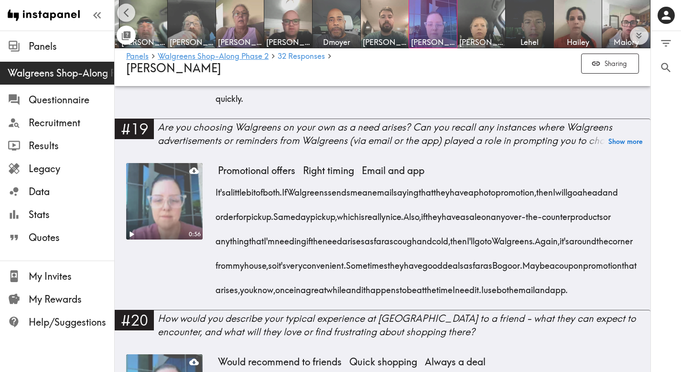
scroll to position [1786, 0]
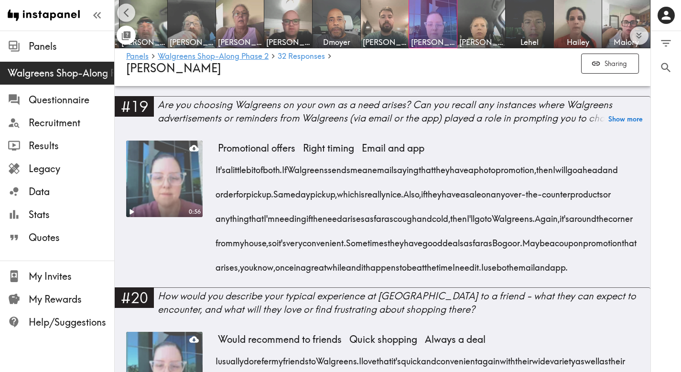
drag, startPoint x: 472, startPoint y: 282, endPoint x: 216, endPoint y: 158, distance: 284.7
click at [218, 158] on div "It's a little bit of both. If [PERSON_NAME] sends me an email saying that they …" at bounding box center [428, 215] width 421 height 122
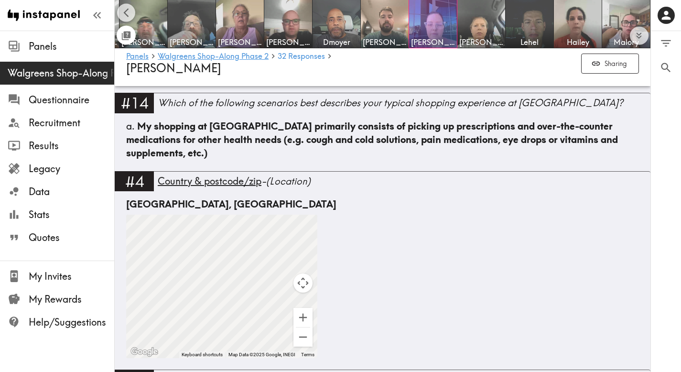
scroll to position [1018, 0]
click at [161, 23] on img at bounding box center [144, 24] width 50 height 50
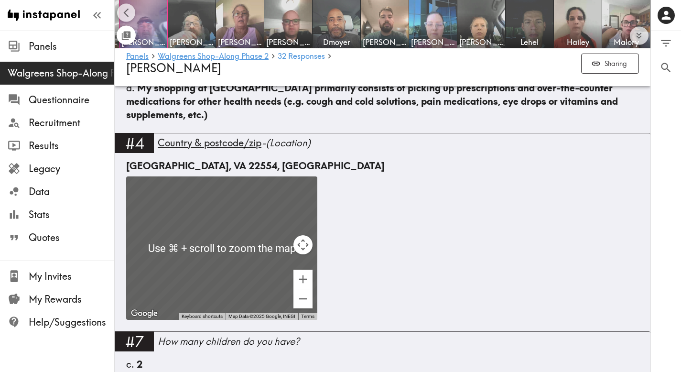
scroll to position [1021, 0]
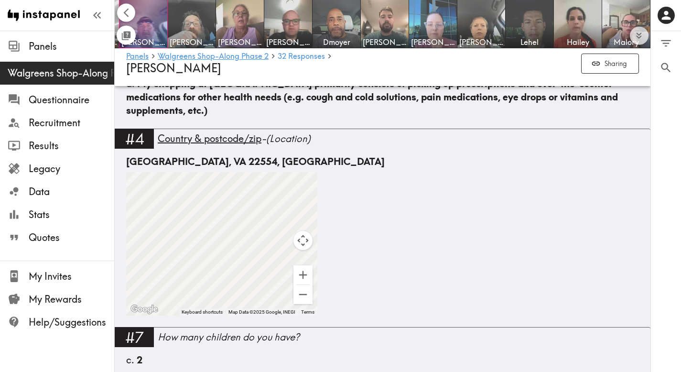
click at [128, 12] on icon "Scroll left" at bounding box center [126, 12] width 11 height 11
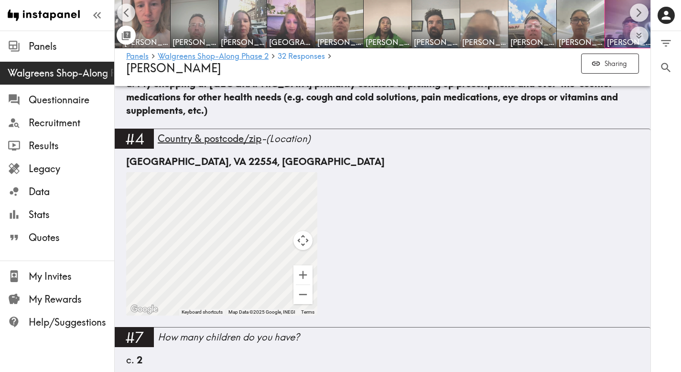
scroll to position [0, 473]
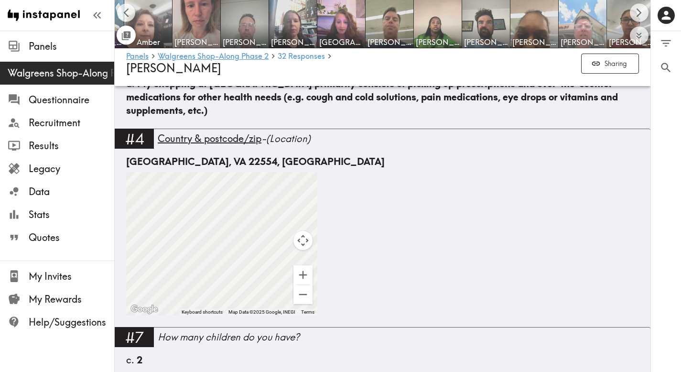
click at [566, 17] on img at bounding box center [583, 24] width 50 height 50
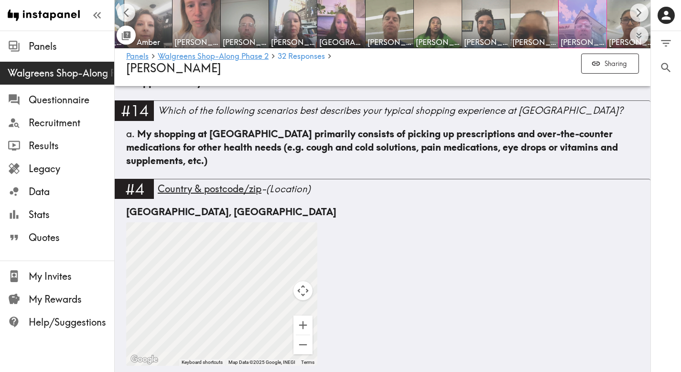
scroll to position [987, 0]
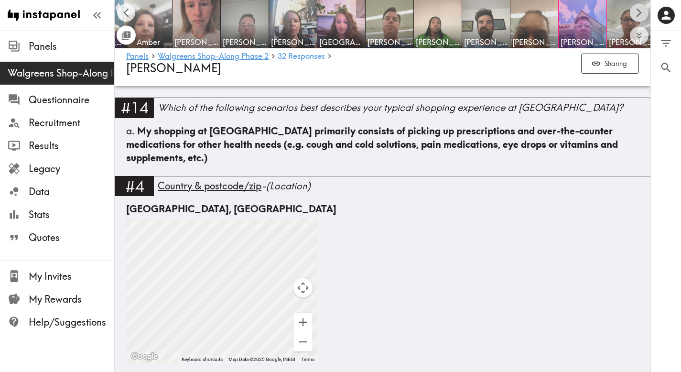
click at [643, 11] on icon "Scroll right" at bounding box center [639, 12] width 11 height 11
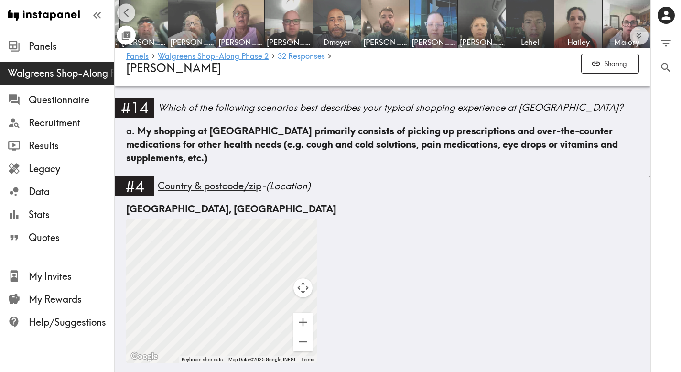
scroll to position [0, 1010]
click at [441, 20] on img at bounding box center [433, 24] width 50 height 50
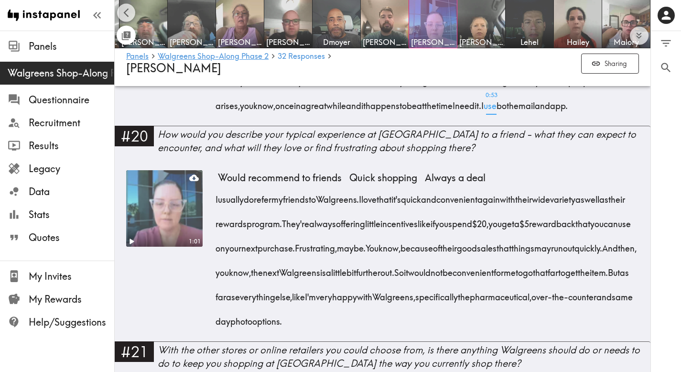
scroll to position [1949, 0]
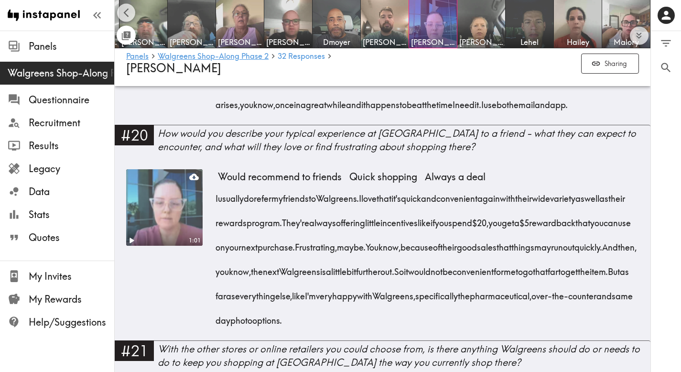
drag, startPoint x: 620, startPoint y: 333, endPoint x: 216, endPoint y: 203, distance: 424.5
click at [218, 203] on div "I usually do refer my friends to Walgreens. I love that it's quick and convenie…" at bounding box center [428, 256] width 421 height 147
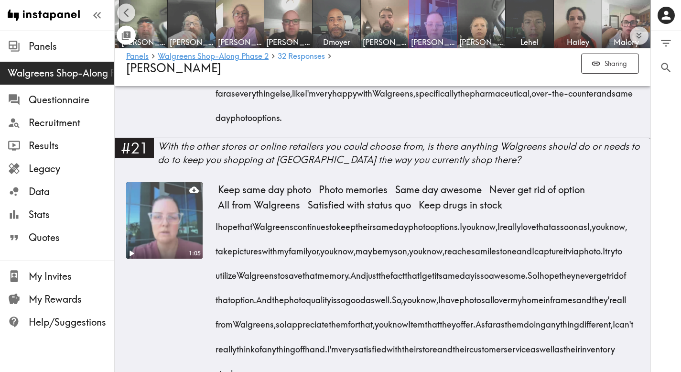
scroll to position [2244, 0]
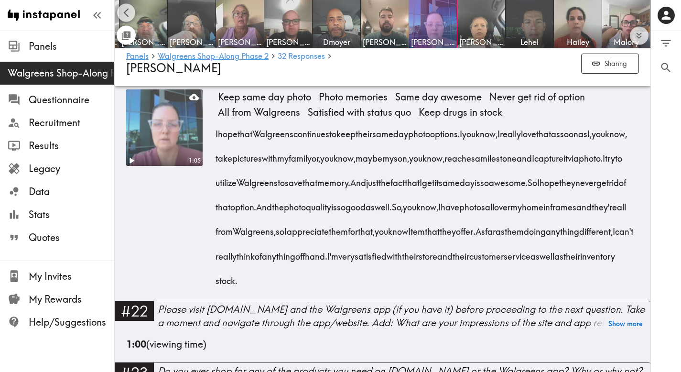
drag, startPoint x: 599, startPoint y: 288, endPoint x: 210, endPoint y: 147, distance: 413.9
click at [210, 147] on div "1:05 Keep same day photo Photo memories Same day awesome Never get rid of optio…" at bounding box center [382, 194] width 513 height 211
drag, startPoint x: 613, startPoint y: 294, endPoint x: 210, endPoint y: 146, distance: 428.8
click at [210, 146] on div "1:05 Keep same day photo Photo memories Same day awesome Never get rid of optio…" at bounding box center [382, 194] width 513 height 211
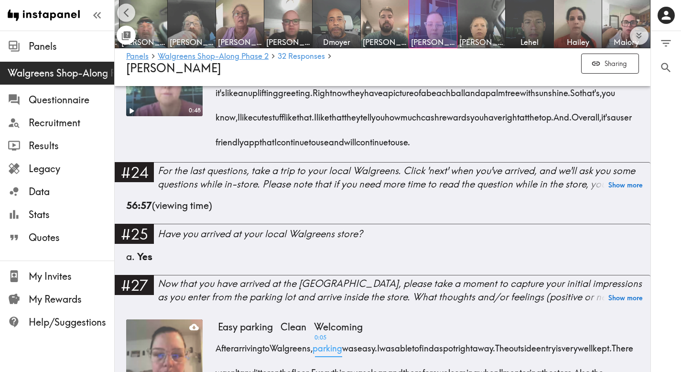
scroll to position [2515, 0]
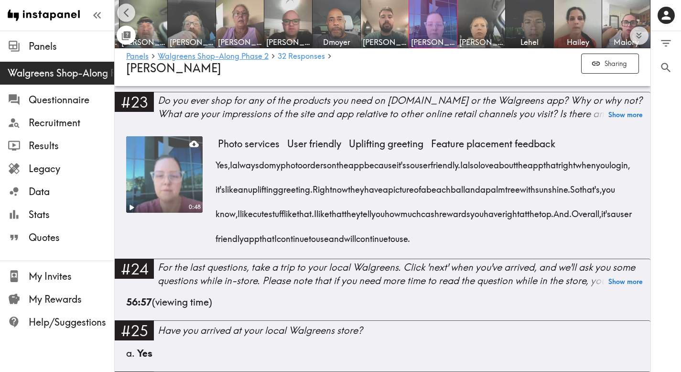
drag, startPoint x: 628, startPoint y: 247, endPoint x: 218, endPoint y: 174, distance: 416.8
click at [218, 174] on div "Yes, I always do my photo orders on the app because it's so user friendly. I al…" at bounding box center [428, 199] width 421 height 98
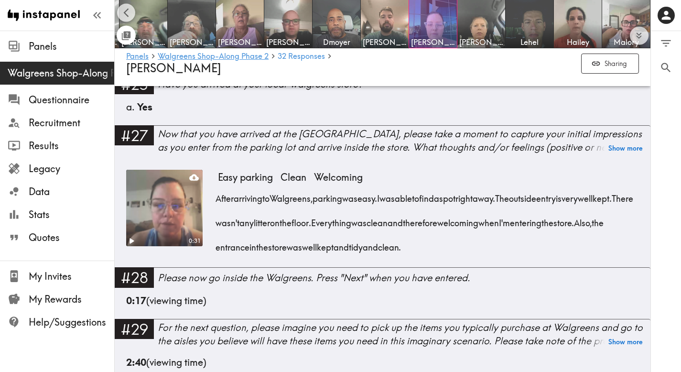
scroll to position [2778, 0]
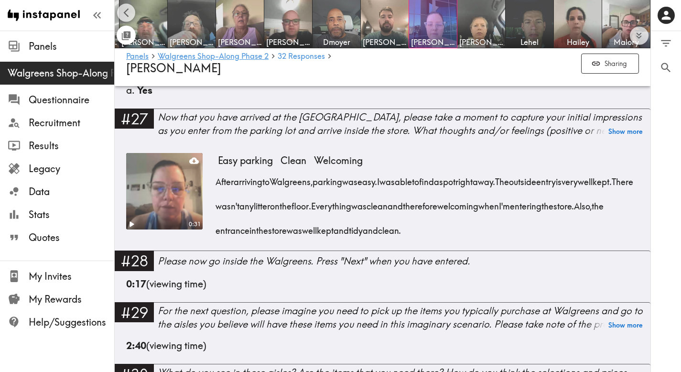
drag, startPoint x: 535, startPoint y: 243, endPoint x: 216, endPoint y: 193, distance: 322.5
click at [218, 193] on div "After arriving to [GEOGRAPHIC_DATA], parking was easy. I was able to find a spo…" at bounding box center [428, 203] width 421 height 74
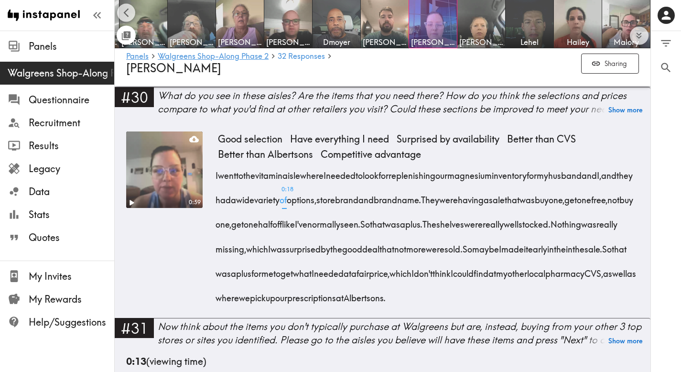
scroll to position [3069, 0]
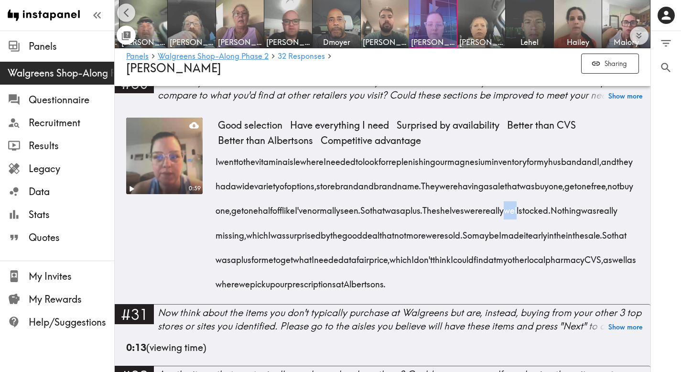
click at [504, 220] on span "well" at bounding box center [511, 207] width 15 height 24
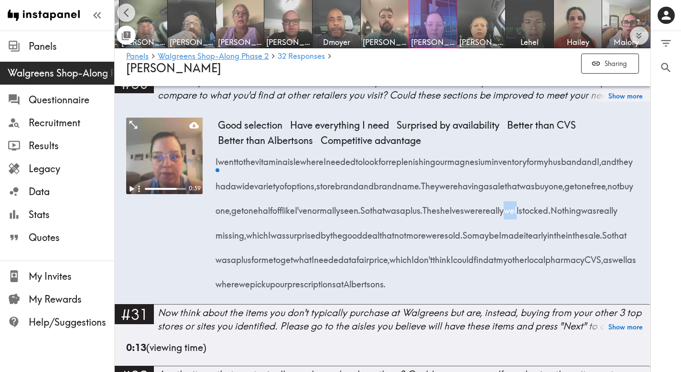
scroll to position [3063, 0]
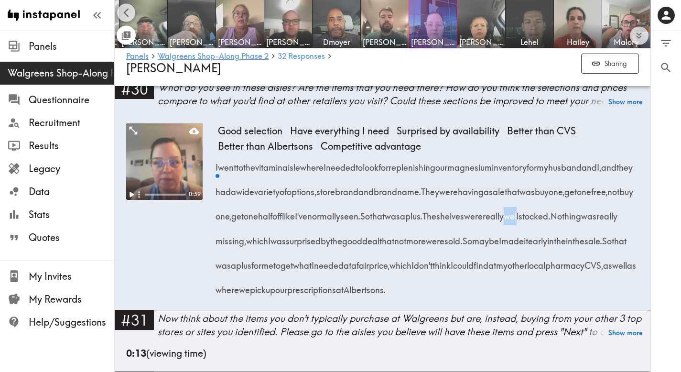
drag, startPoint x: 380, startPoint y: 325, endPoint x: 213, endPoint y: 180, distance: 221.7
click at [213, 180] on div "0:59 Good selection Have everything I need Surprised by availability Better tha…" at bounding box center [382, 216] width 513 height 187
drag, startPoint x: 378, startPoint y: 327, endPoint x: 213, endPoint y: 183, distance: 219.6
click at [213, 183] on div "0:59 Good selection Have everything I need Surprised by availability Better tha…" at bounding box center [382, 216] width 513 height 187
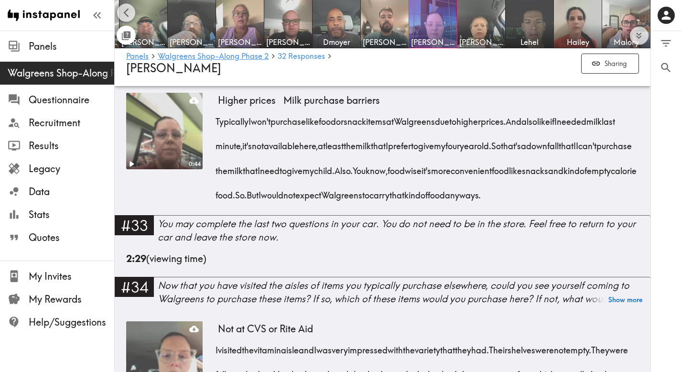
scroll to position [3393, 0]
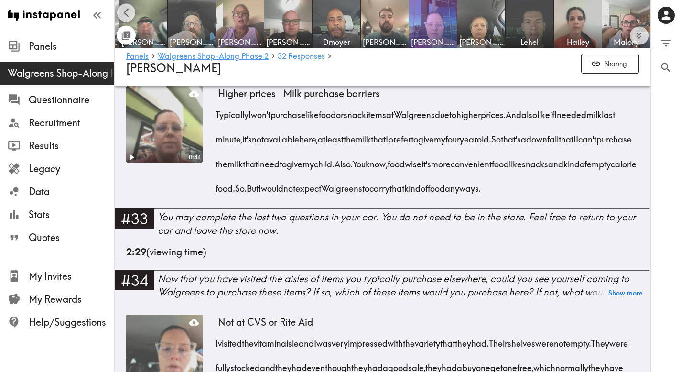
drag, startPoint x: 353, startPoint y: 244, endPoint x: 216, endPoint y: 153, distance: 165.3
click at [218, 153] on div "Typically I won't purchase like food or snack items at Walgreens due to higher …" at bounding box center [428, 148] width 421 height 98
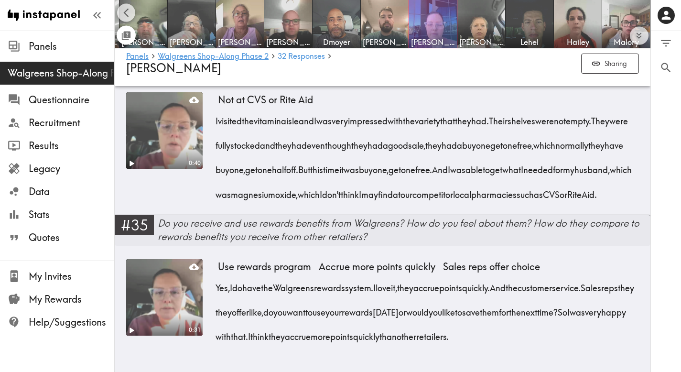
scroll to position [3692, 0]
drag, startPoint x: 433, startPoint y: 202, endPoint x: 217, endPoint y: 108, distance: 236.2
click at [218, 108] on div "I visited the vitamin aisle and I was very impressed with the variety that they…" at bounding box center [428, 155] width 421 height 98
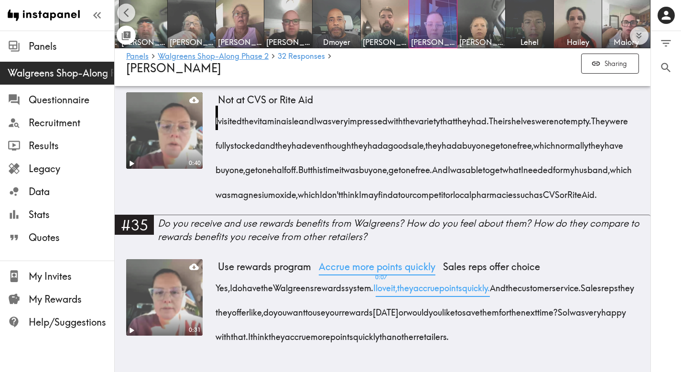
scroll to position [3707, 0]
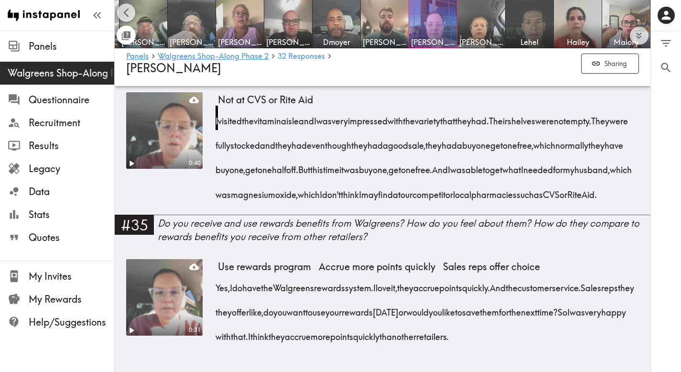
drag, startPoint x: 604, startPoint y: 332, endPoint x: 217, endPoint y: 282, distance: 389.7
click at [218, 282] on div "Yes, I do have the Walgreens rewards system. I love it, they accrue points quic…" at bounding box center [428, 310] width 421 height 74
click at [497, 29] on img at bounding box center [482, 24] width 50 height 50
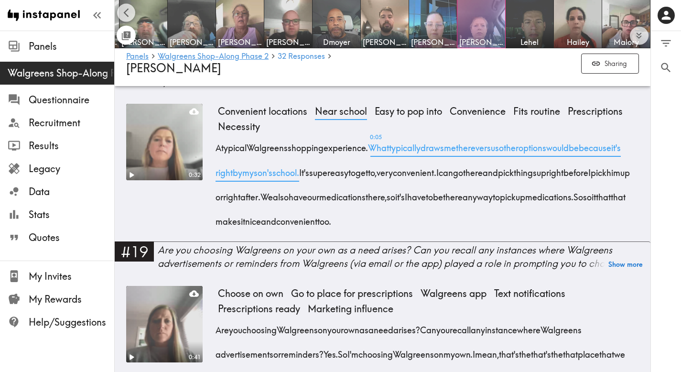
scroll to position [1529, 0]
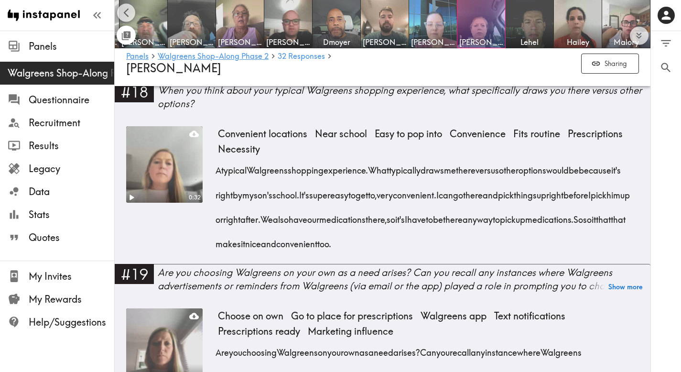
drag, startPoint x: 552, startPoint y: 231, endPoint x: 217, endPoint y: 160, distance: 342.7
click at [218, 160] on div "A typical Walgreens shopping experience. What typically draws me there versus o…" at bounding box center [428, 204] width 421 height 98
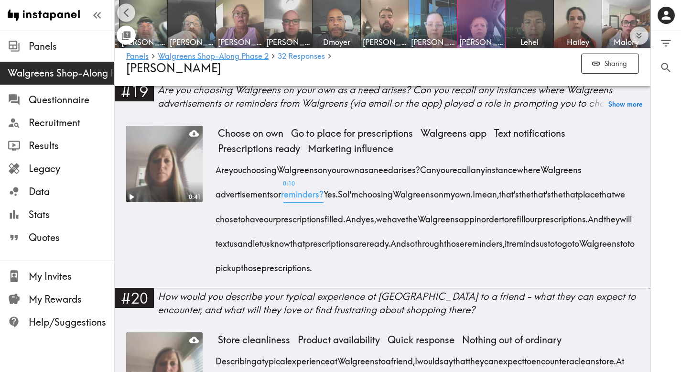
scroll to position [1713, 0]
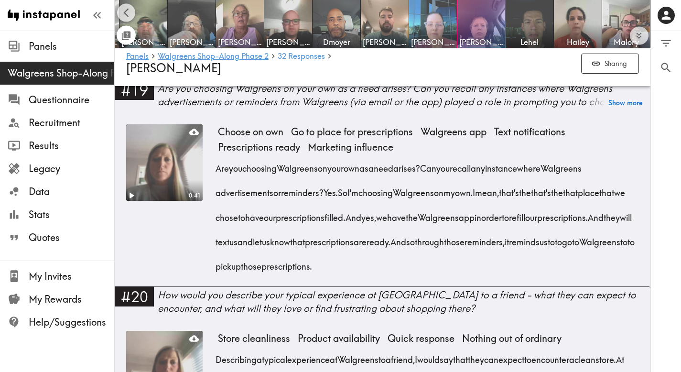
drag, startPoint x: 555, startPoint y: 258, endPoint x: 212, endPoint y: 159, distance: 357.2
click at [212, 159] on div "0:41 Choose on own Go to place for prescriptions Walgreens app Text notificatio…" at bounding box center [382, 205] width 513 height 162
drag, startPoint x: 523, startPoint y: 255, endPoint x: 216, endPoint y: 155, distance: 323.3
click at [218, 155] on div "Are you choosing Walgreens on your own as a need arises? Can you recall any ins…" at bounding box center [428, 214] width 421 height 122
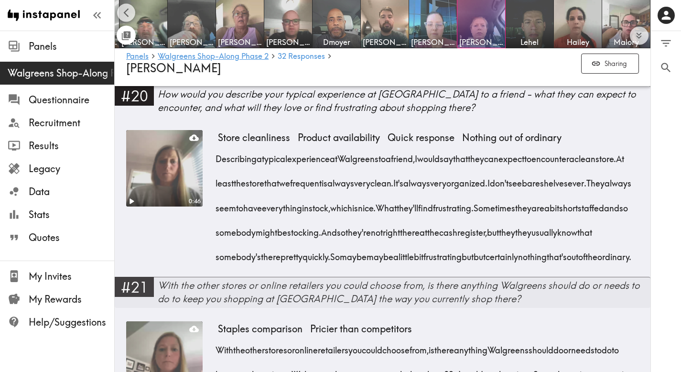
scroll to position [1917, 0]
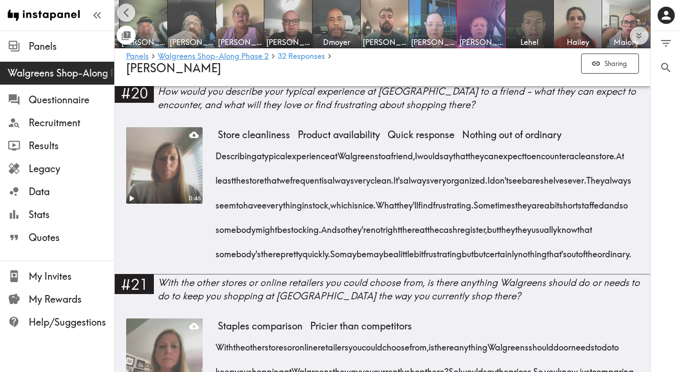
drag, startPoint x: 480, startPoint y: 268, endPoint x: 212, endPoint y: 143, distance: 295.0
click at [212, 143] on div "0:46 Store cleanliness Product availability Quick response Nothing out of ordin…" at bounding box center [382, 200] width 513 height 147
drag, startPoint x: 469, startPoint y: 262, endPoint x: 217, endPoint y: 142, distance: 279.4
click at [218, 142] on div "Describing a typical experience at [GEOGRAPHIC_DATA] to a friend, I would say t…" at bounding box center [428, 202] width 421 height 122
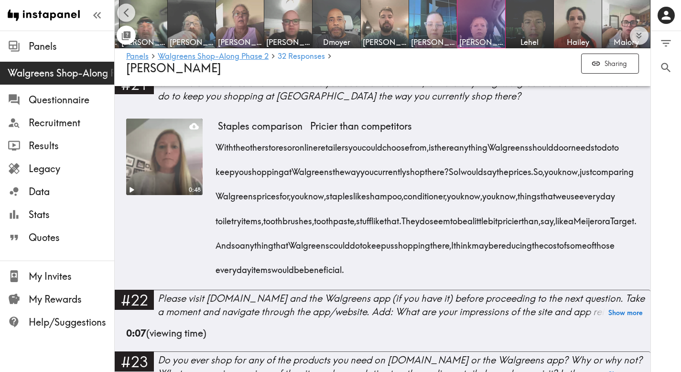
scroll to position [2123, 0]
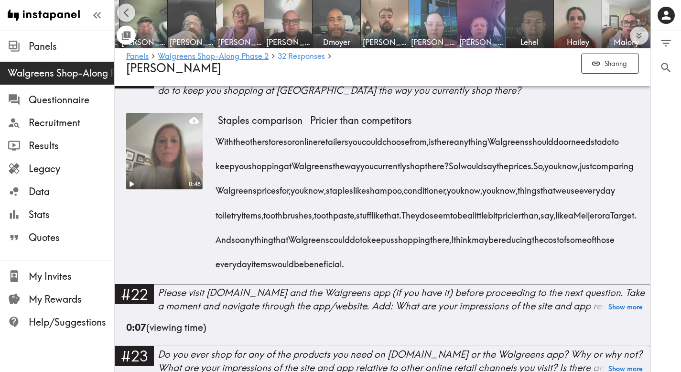
drag, startPoint x: 621, startPoint y: 277, endPoint x: 217, endPoint y: 156, distance: 422.1
click at [218, 156] on div "With the other stores or online retailers you could choose from, is there anyth…" at bounding box center [428, 199] width 421 height 147
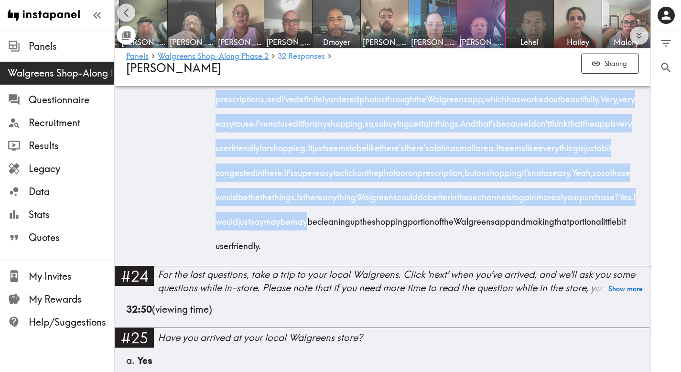
scroll to position [2639, 0]
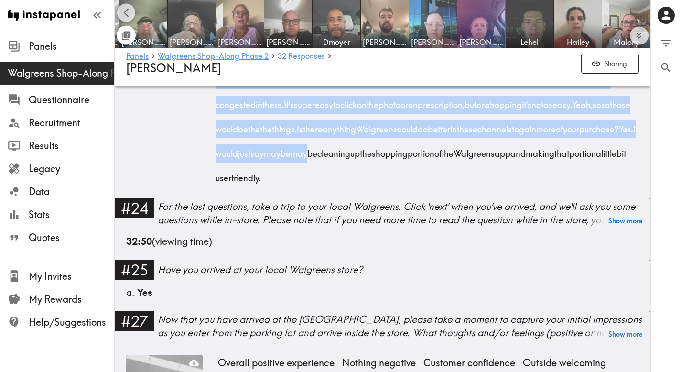
drag, startPoint x: 216, startPoint y: 113, endPoint x: 413, endPoint y: 215, distance: 221.8
click at [413, 187] on div "I don't shop for products at [DOMAIN_NAME], but I have just looked at the websi…" at bounding box center [428, 52] width 421 height 269
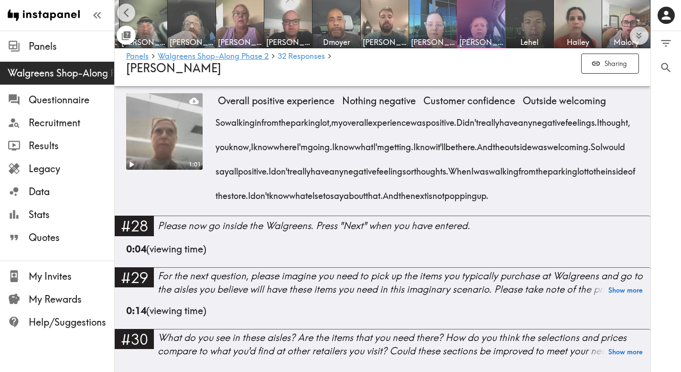
scroll to position [2907, 0]
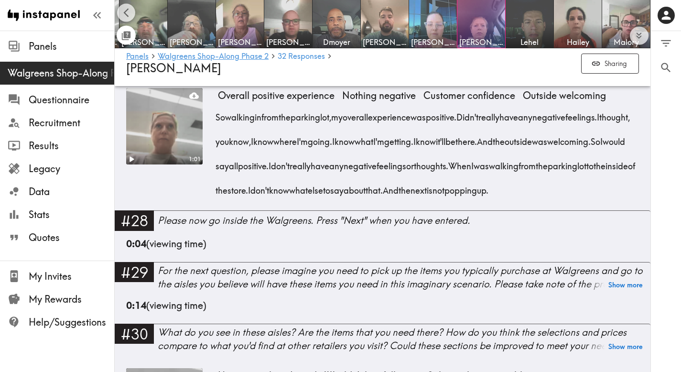
drag, startPoint x: 354, startPoint y: 252, endPoint x: 214, endPoint y: 144, distance: 177.0
click at [214, 144] on div "1:01 Overall positive experience Nothing negative Customer confidence Outside w…" at bounding box center [382, 149] width 513 height 122
drag, startPoint x: 352, startPoint y: 253, endPoint x: 218, endPoint y: 153, distance: 167.5
click at [218, 153] on div "So walking in from the parking lot, my overall experience was positive. Didn't …" at bounding box center [428, 150] width 421 height 98
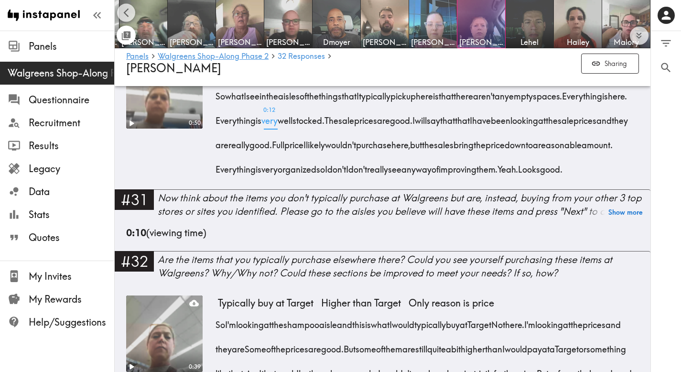
scroll to position [3232, 0]
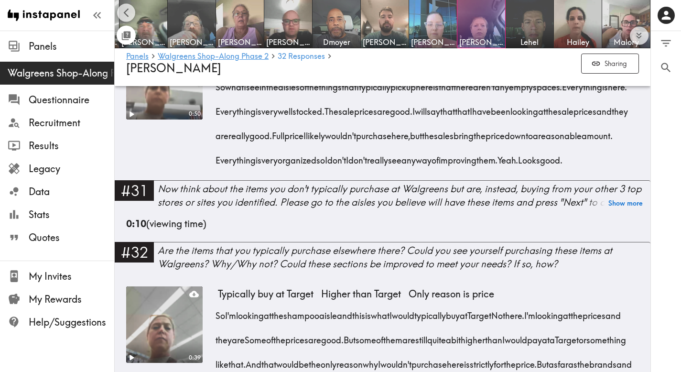
drag, startPoint x: 392, startPoint y: 249, endPoint x: 216, endPoint y: 149, distance: 202.0
click at [218, 149] on div "So what I see in the aisles of the things that I typically pick up here is that…" at bounding box center [428, 121] width 421 height 98
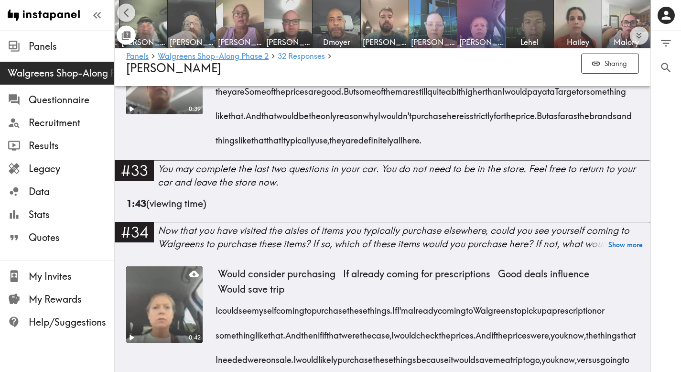
scroll to position [3483, 0]
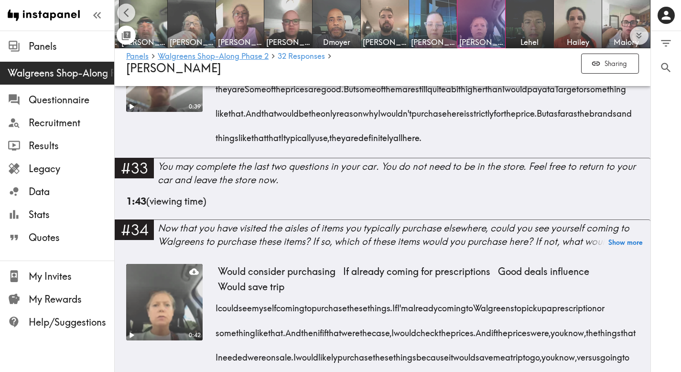
drag, startPoint x: 294, startPoint y: 249, endPoint x: 213, endPoint y: 152, distance: 126.0
click at [213, 152] on div "0:39 Typically buy at Target Higher than Target Only reason is price So I'm loo…" at bounding box center [382, 96] width 513 height 122
drag, startPoint x: 307, startPoint y: 248, endPoint x: 217, endPoint y: 152, distance: 131.6
click at [218, 147] on div "So I'm looking at the shampoo aisle and this is what I would typically buy at T…" at bounding box center [428, 98] width 421 height 98
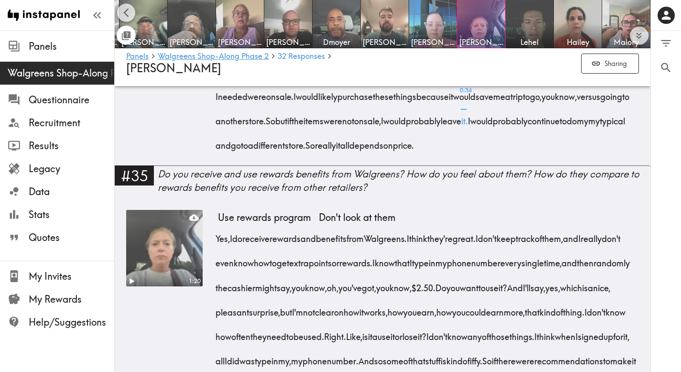
scroll to position [3748, 0]
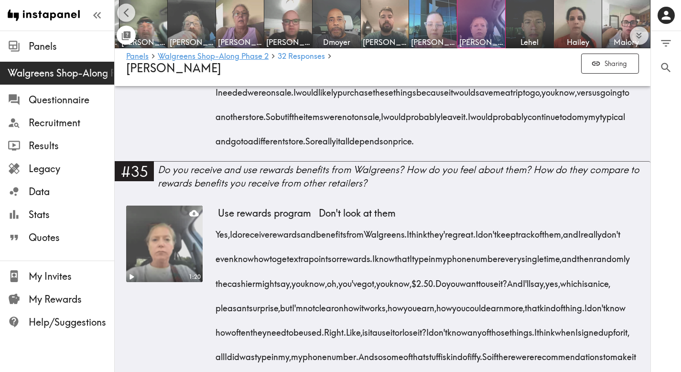
drag, startPoint x: 320, startPoint y: 276, endPoint x: 213, endPoint y: 152, distance: 164.1
click at [213, 152] on div "0:42 Would consider purchasing If already coming for prescriptions Good deals i…" at bounding box center [382, 80] width 513 height 162
drag, startPoint x: 209, startPoint y: 149, endPoint x: 320, endPoint y: 266, distance: 160.7
click at [320, 161] on div "0:42 Would consider purchasing If already coming for prescriptions Good deals i…" at bounding box center [382, 80] width 513 height 162
drag, startPoint x: 322, startPoint y: 274, endPoint x: 216, endPoint y: 154, distance: 159.9
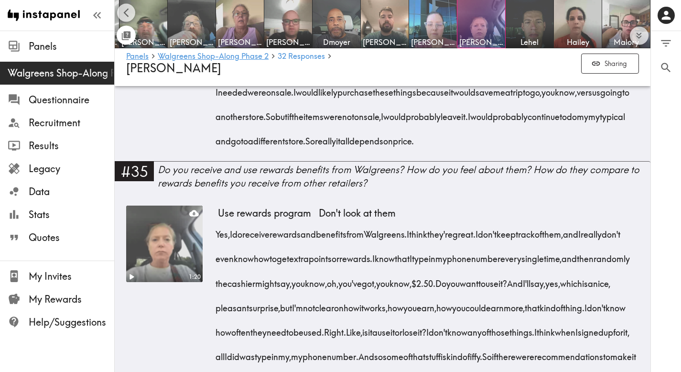
click at [218, 150] on div "I could see myself coming to purchase these things. If I'm already coming to [G…" at bounding box center [428, 89] width 421 height 122
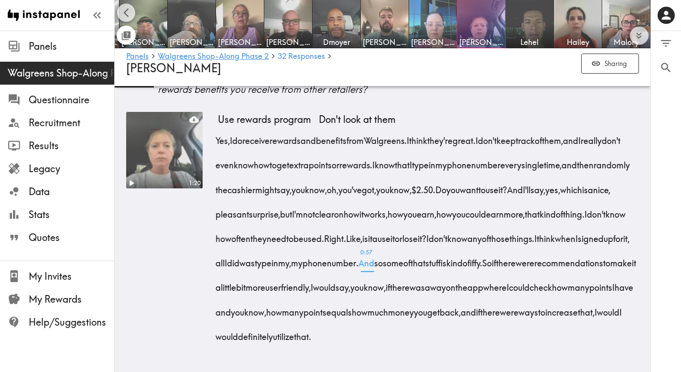
scroll to position [4007, 0]
drag, startPoint x: 215, startPoint y: 104, endPoint x: 471, endPoint y: 336, distance: 345.7
click at [471, 336] on div "1:20 Use rewards program Don't look at them Yes, I do receive rewards and benef…" at bounding box center [382, 234] width 513 height 245
drag, startPoint x: 471, startPoint y: 336, endPoint x: 212, endPoint y: 110, distance: 343.7
click at [212, 112] on div "1:20 Use rewards program Don't look at them Yes, I do receive rewards and benef…" at bounding box center [382, 234] width 513 height 245
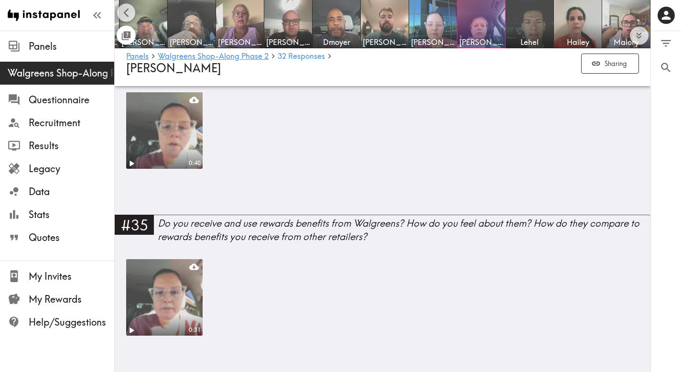
scroll to position [1554, 0]
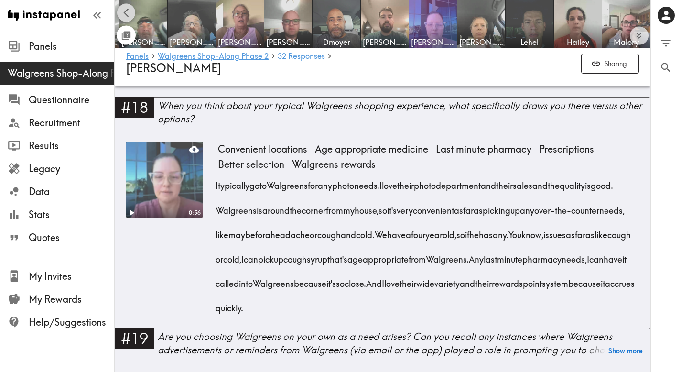
click at [129, 10] on icon "Scroll left" at bounding box center [126, 12] width 11 height 11
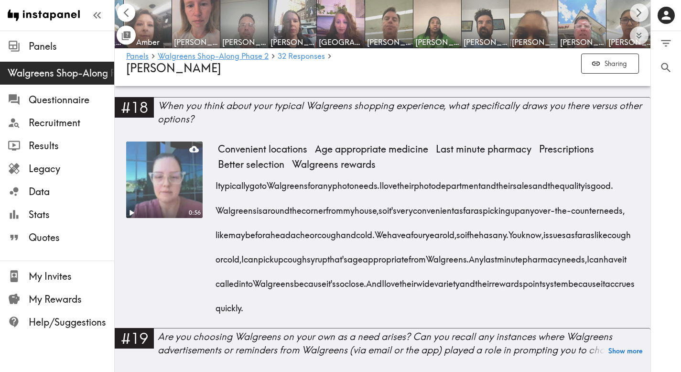
scroll to position [0, 473]
click at [129, 10] on icon "Scroll left" at bounding box center [126, 12] width 11 height 11
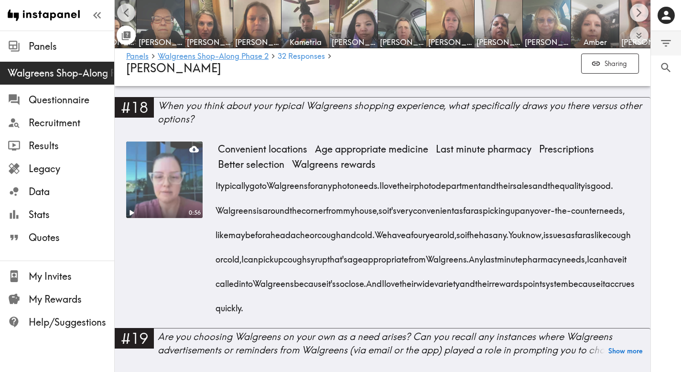
scroll to position [0, 0]
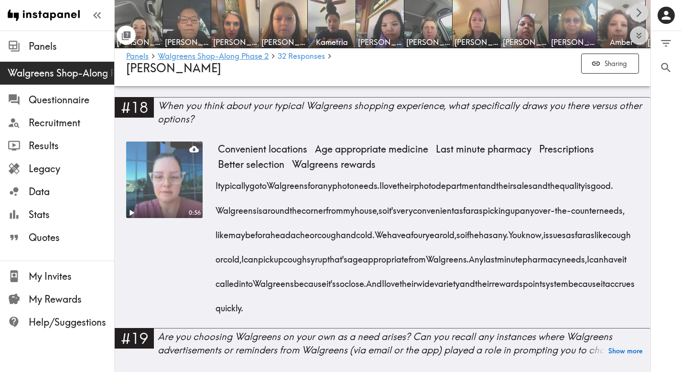
click at [641, 12] on icon "Scroll right" at bounding box center [639, 12] width 5 height 9
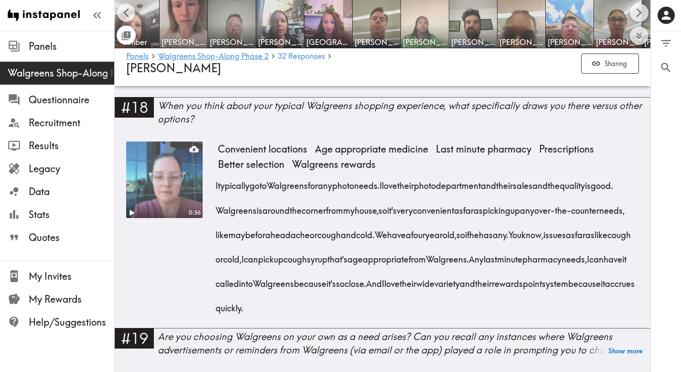
scroll to position [0, 536]
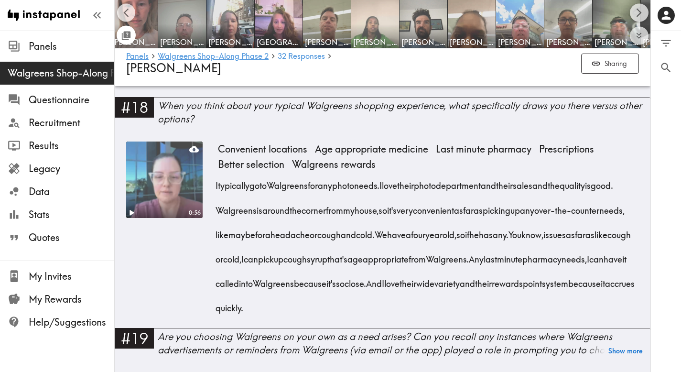
click at [370, 24] on img at bounding box center [376, 24] width 50 height 50
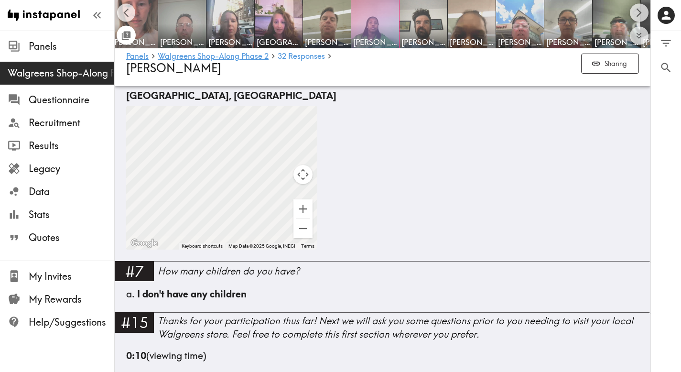
scroll to position [1086, 0]
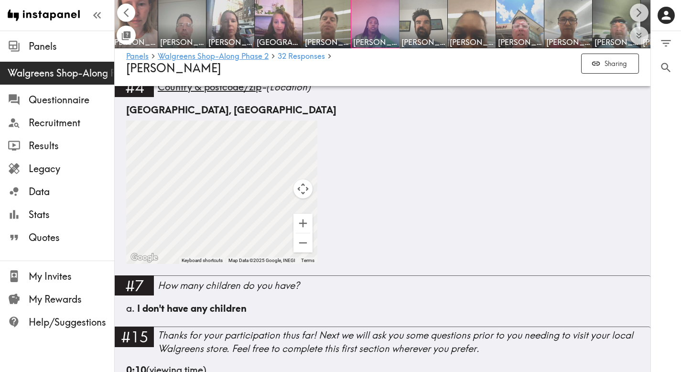
click at [129, 10] on icon "Scroll left" at bounding box center [126, 12] width 11 height 11
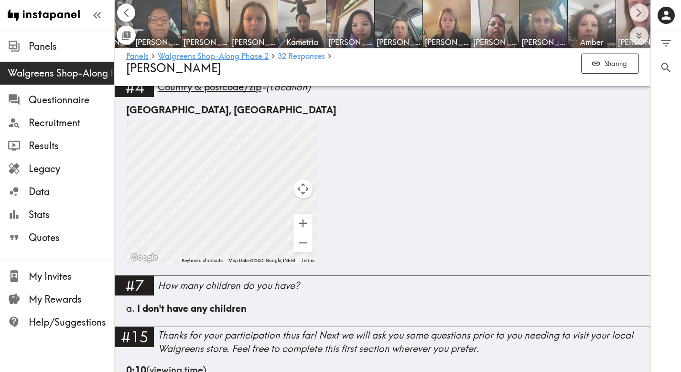
scroll to position [0, 0]
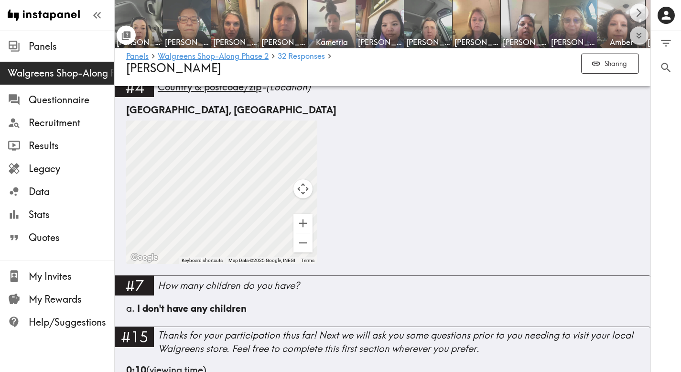
click at [334, 15] on img at bounding box center [332, 24] width 50 height 50
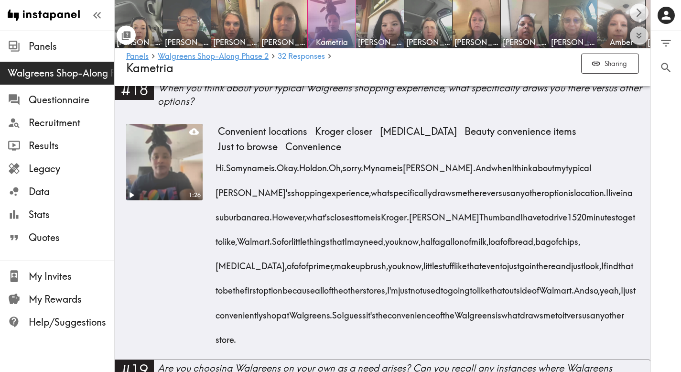
scroll to position [1596, 0]
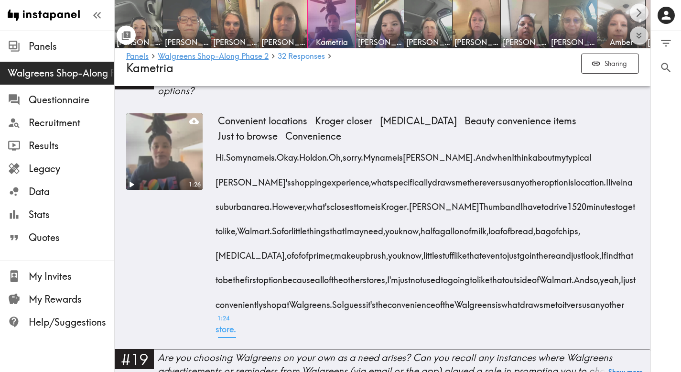
drag, startPoint x: 212, startPoint y: 157, endPoint x: 446, endPoint y: 328, distance: 289.2
click at [446, 328] on div "1:26 Convenient locations Kroger closer [MEDICAL_DATA] Beauty convenience items…" at bounding box center [382, 231] width 513 height 236
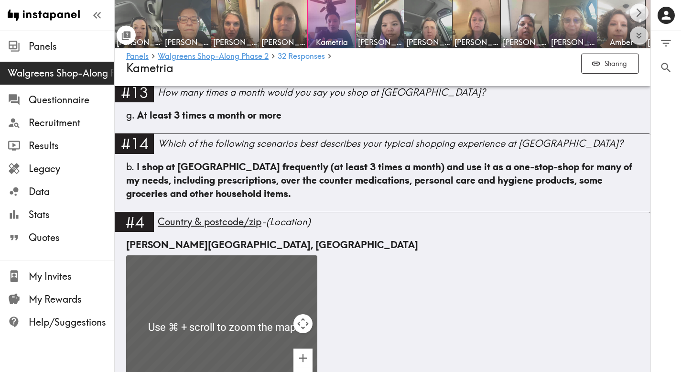
scroll to position [989, 0]
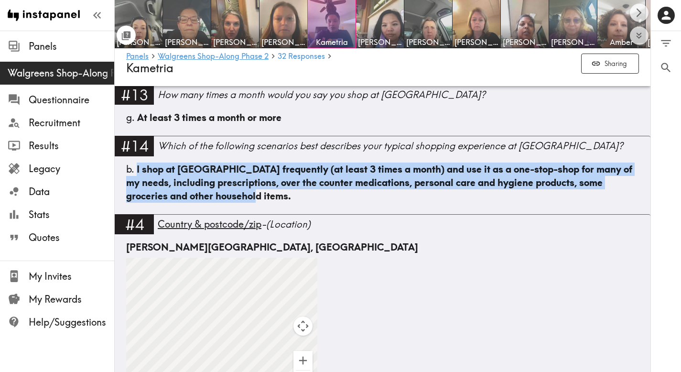
drag, startPoint x: 237, startPoint y: 201, endPoint x: 136, endPoint y: 173, distance: 105.2
click at [136, 173] on div "b. I shop at [GEOGRAPHIC_DATA] frequently (at least 3 times a month) and use it…" at bounding box center [382, 183] width 513 height 40
drag, startPoint x: 241, startPoint y: 196, endPoint x: 136, endPoint y: 169, distance: 108.7
click at [136, 169] on div "b. I shop at [GEOGRAPHIC_DATA] frequently (at least 3 times a month) and use it…" at bounding box center [382, 183] width 513 height 40
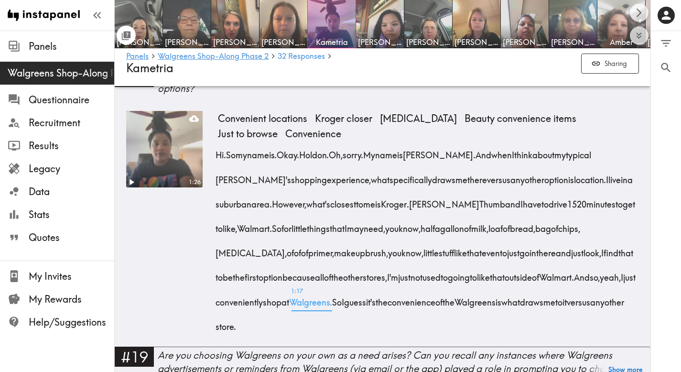
scroll to position [1603, 0]
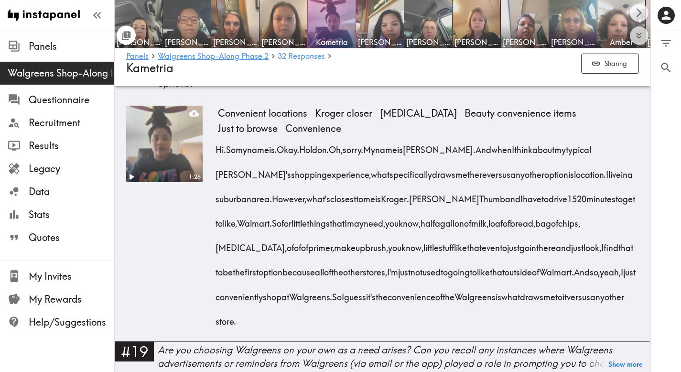
drag, startPoint x: 465, startPoint y: 319, endPoint x: 469, endPoint y: 152, distance: 167.4
click at [469, 152] on div "Hi. So my name is. Okay. Hold on. Oh, sorry. My name is [PERSON_NAME]. And when…" at bounding box center [428, 232] width 421 height 196
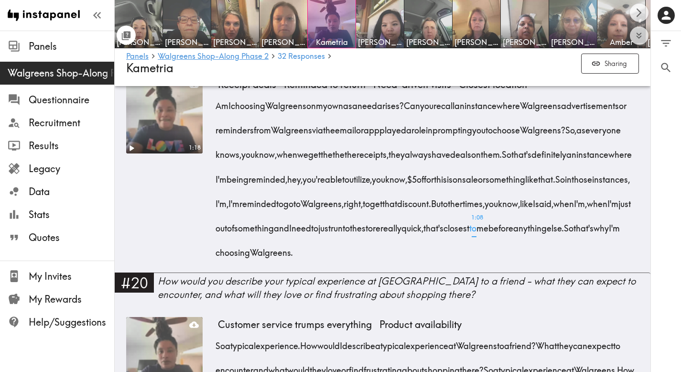
scroll to position [1920, 0]
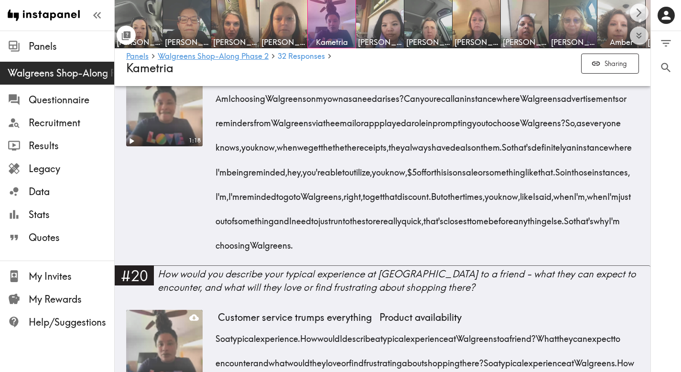
drag, startPoint x: 302, startPoint y: 267, endPoint x: 215, endPoint y: 99, distance: 189.7
click at [215, 99] on div "1:18 Receipt deals Reminded to return Need-driven visits Closest location Am I …" at bounding box center [382, 168] width 513 height 196
drag, startPoint x: 275, startPoint y: 275, endPoint x: 212, endPoint y: 98, distance: 187.7
click at [212, 98] on div "1:18 Receipt deals Reminded to return Need-driven visits Closest location Am I …" at bounding box center [382, 168] width 513 height 196
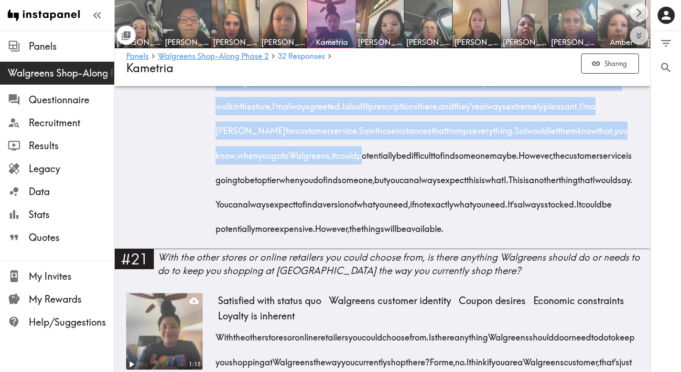
scroll to position [2278, 0]
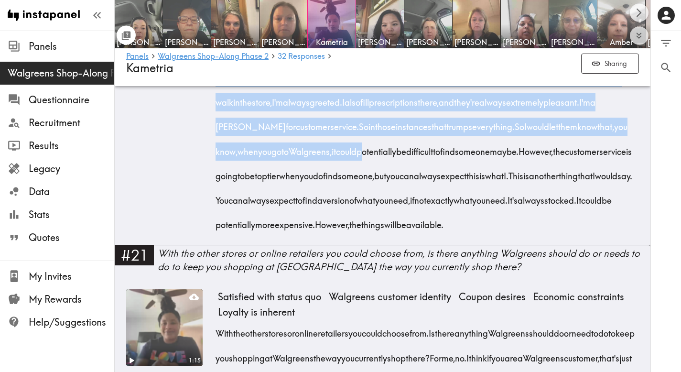
drag, startPoint x: 217, startPoint y: 114, endPoint x: 625, endPoint y: 276, distance: 438.7
click at [625, 234] on div "So a typical experience. How would I describe a typical experience at [GEOGRAPH…" at bounding box center [428, 99] width 421 height 269
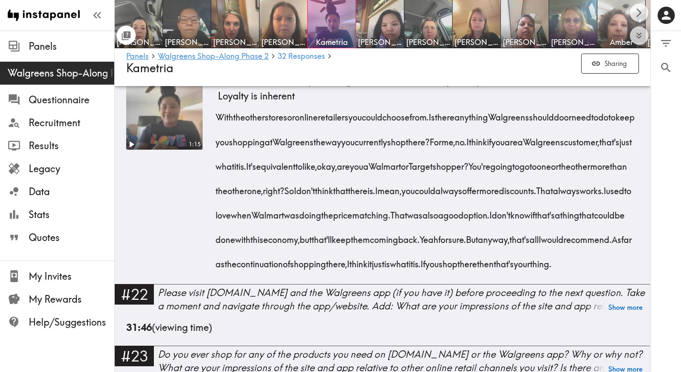
scroll to position [2508, 0]
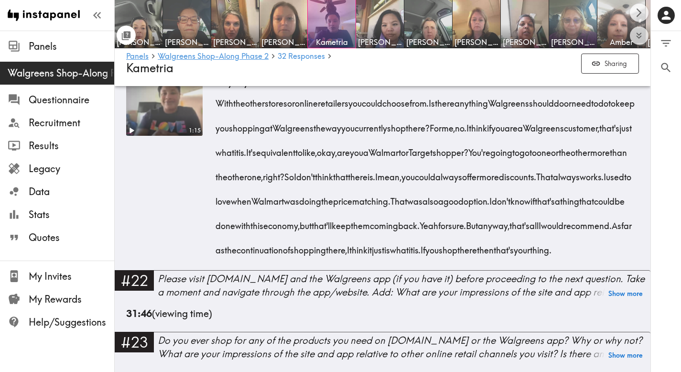
drag, startPoint x: 216, startPoint y: 154, endPoint x: 619, endPoint y: 328, distance: 438.3
click at [619, 259] on div "With the other stores or online retailers you could choose from. Is there anyth…" at bounding box center [428, 173] width 421 height 171
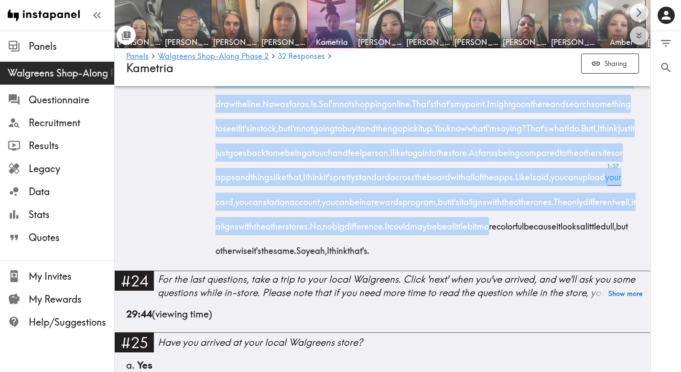
scroll to position [2976, 0]
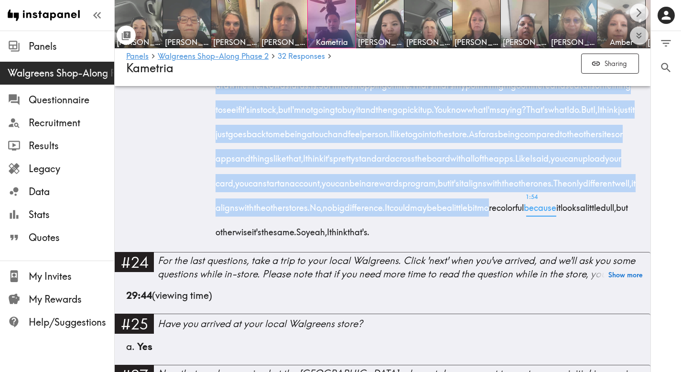
drag, startPoint x: 215, startPoint y: 131, endPoint x: 531, endPoint y: 358, distance: 389.4
click at [531, 252] on div "2:00 Don't shop online Won't buy for pickup Visual enhancement needed So do I e…" at bounding box center [382, 80] width 513 height 342
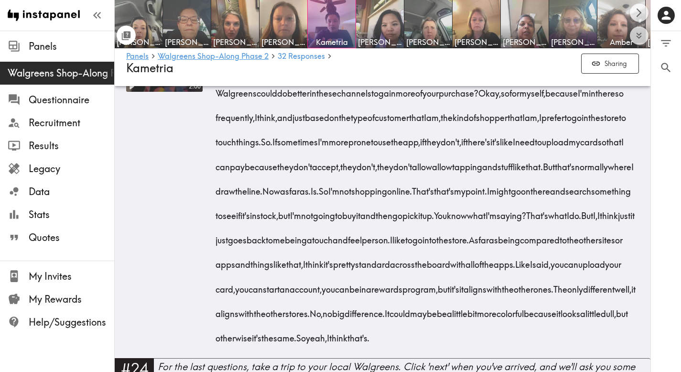
scroll to position [2868, 0]
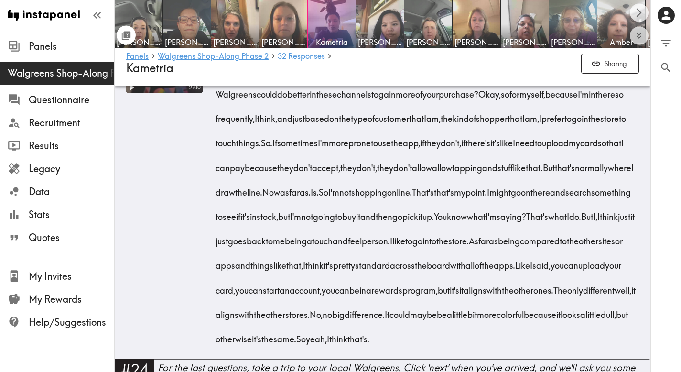
drag, startPoint x: 483, startPoint y: 352, endPoint x: 210, endPoint y: 121, distance: 357.7
click at [210, 121] on div "2:00 Don't shop online Won't buy for pickup Visual enhancement needed So do I e…" at bounding box center [382, 187] width 513 height 342
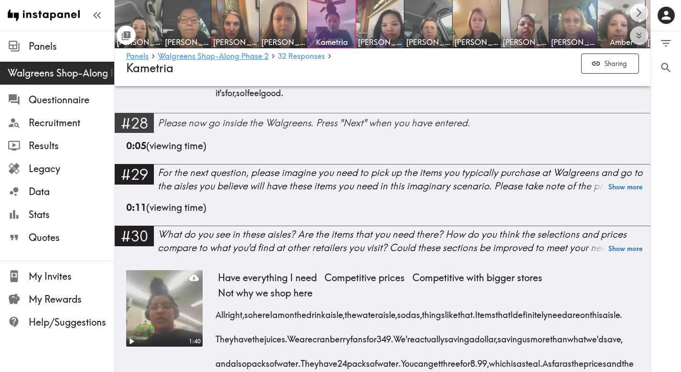
scroll to position [3405, 0]
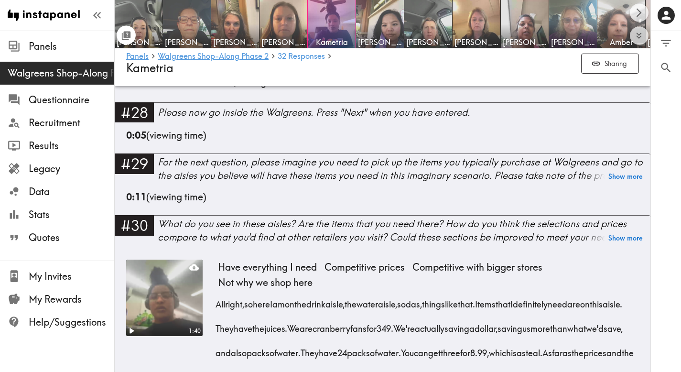
drag, startPoint x: 446, startPoint y: 208, endPoint x: 213, endPoint y: 135, distance: 243.8
click at [213, 102] on div "1:05 Overall positive experience I had already come in. I wasn't aware that you…" at bounding box center [382, 41] width 513 height 122
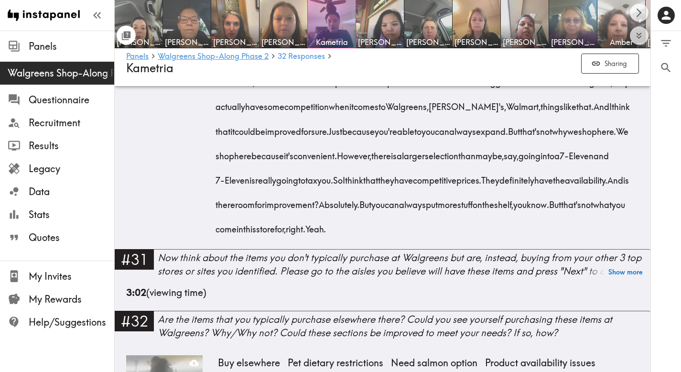
scroll to position [3719, 0]
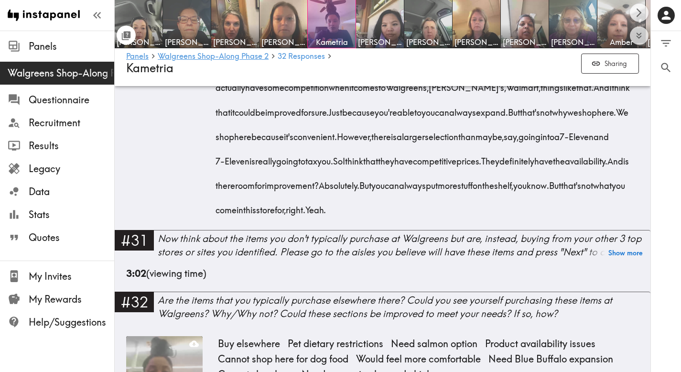
drag, startPoint x: 215, startPoint y: 117, endPoint x: 491, endPoint y: 364, distance: 370.5
click at [492, 219] on div "All right, so here I am on the drink aisle, the water aisle, sodas, things like…" at bounding box center [428, 96] width 421 height 245
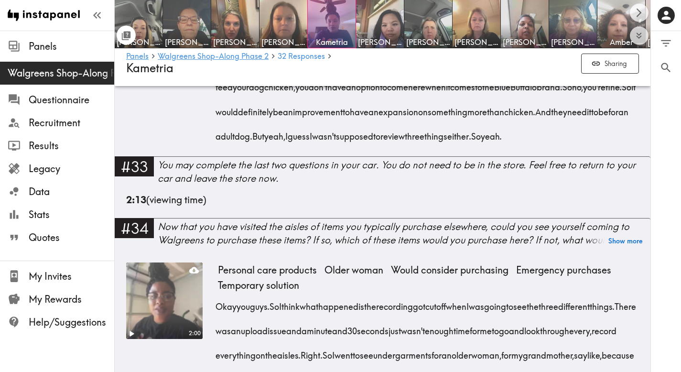
scroll to position [4359, 0]
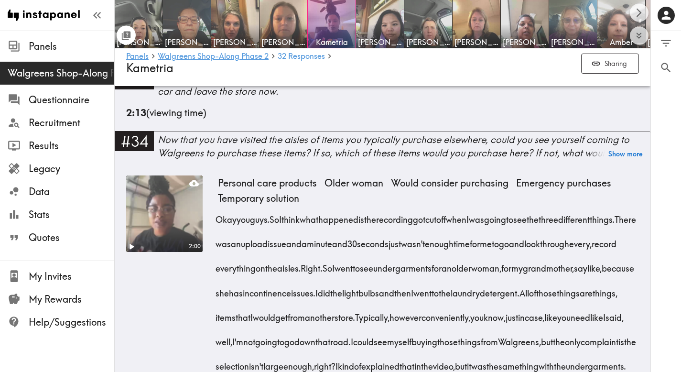
drag, startPoint x: 214, startPoint y: 117, endPoint x: 536, endPoint y: 248, distance: 347.1
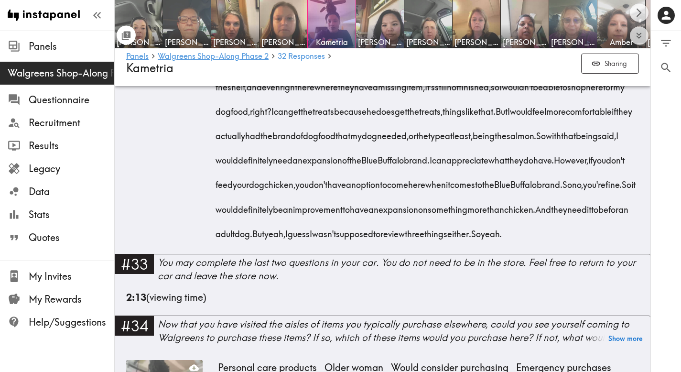
scroll to position [4161, 0]
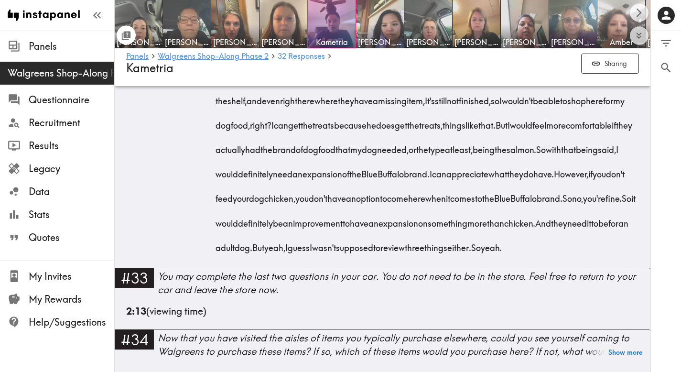
drag, startPoint x: 530, startPoint y: 246, endPoint x: 209, endPoint y: 103, distance: 351.7
click at [209, 103] on div "2:00 Buy elsewhere Pet dietary restrictions Need salmon option Product availabi…" at bounding box center [382, 80] width 513 height 373
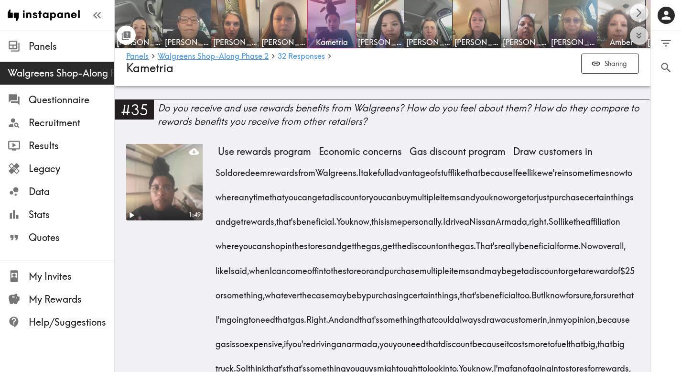
scroll to position [4908, 0]
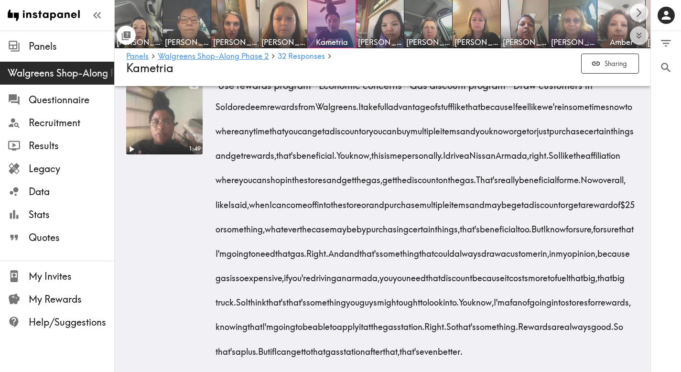
drag, startPoint x: 221, startPoint y: 195, endPoint x: 493, endPoint y: 256, distance: 278.4
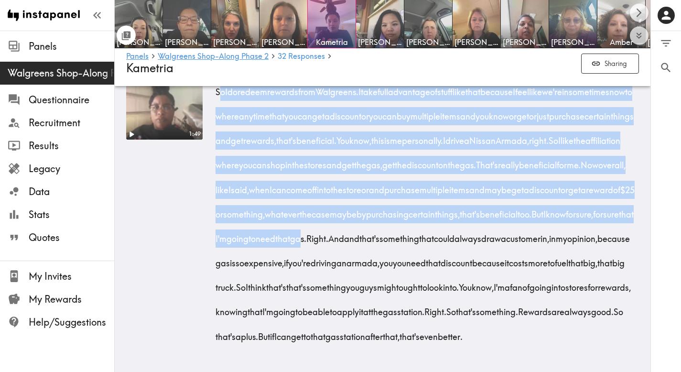
scroll to position [5225, 0]
drag, startPoint x: 219, startPoint y: 127, endPoint x: 356, endPoint y: 320, distance: 237.0
click at [356, 320] on div "So I do redeem rewards from Walgreens. I take full advantage of stuff like that…" at bounding box center [428, 211] width 421 height 269
click at [635, 11] on icon "Scroll right" at bounding box center [639, 12] width 11 height 11
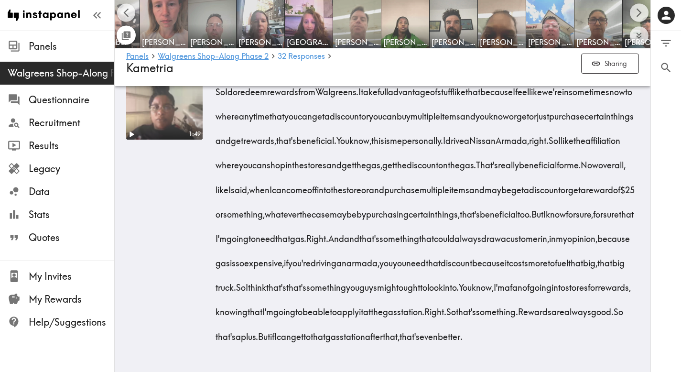
scroll to position [0, 536]
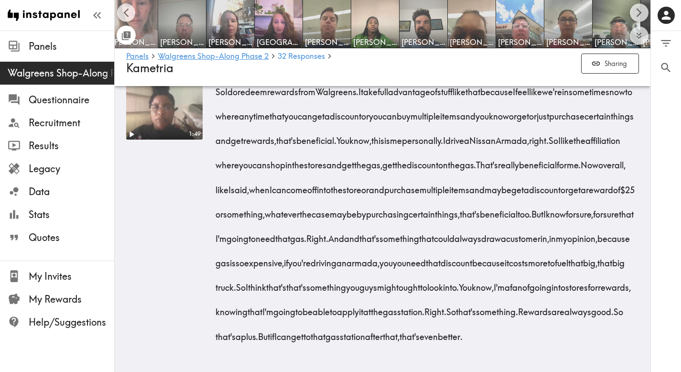
click at [140, 18] on img at bounding box center [134, 24] width 50 height 50
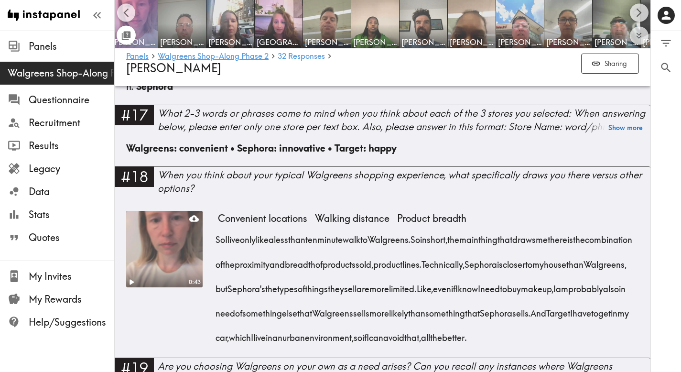
scroll to position [1569, 0]
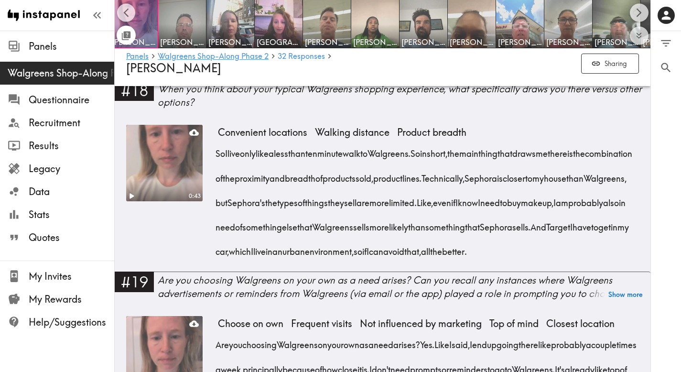
drag, startPoint x: 341, startPoint y: 281, endPoint x: 215, endPoint y: 156, distance: 177.5
click at [215, 156] on div "0:43 Convenient locations Walking distance Product breadth So I live only like …" at bounding box center [382, 198] width 513 height 147
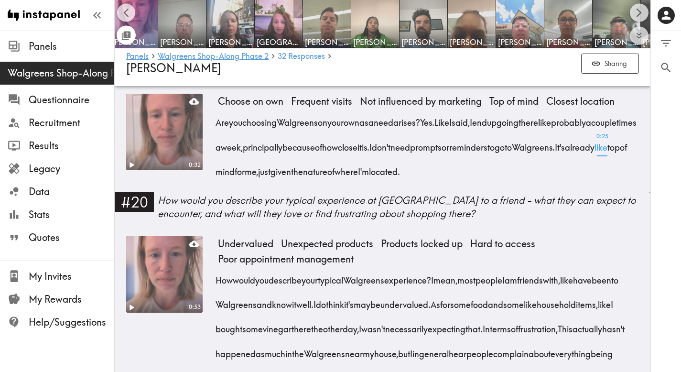
scroll to position [1799, 0]
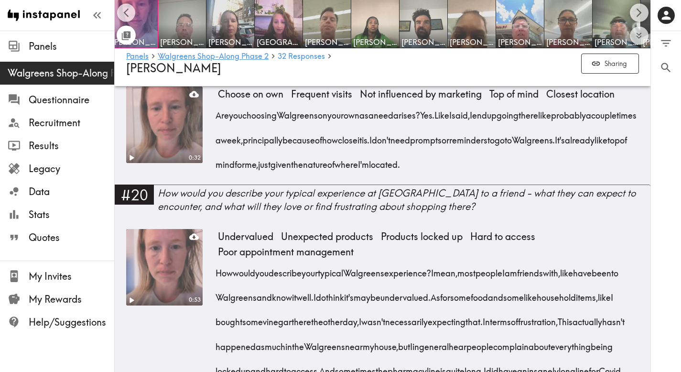
drag, startPoint x: 581, startPoint y: 186, endPoint x: 218, endPoint y: 141, distance: 365.8
click at [218, 141] on div "Are you choosing Walgreens on your own as a need arises? Yes. Like I said, I en…" at bounding box center [428, 137] width 421 height 74
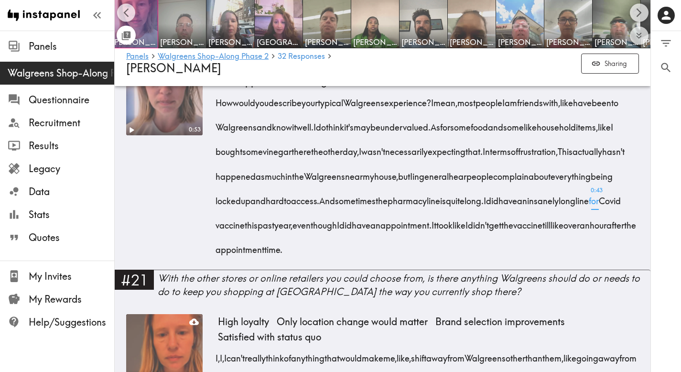
scroll to position [1971, 0]
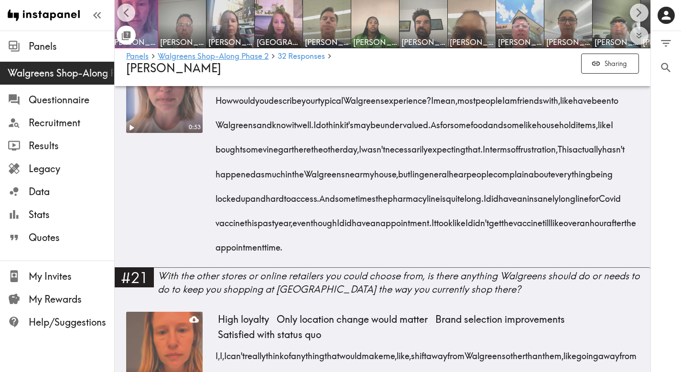
drag, startPoint x: 582, startPoint y: 274, endPoint x: 214, endPoint y: 127, distance: 396.9
click at [214, 127] on div "0:53 Undervalued Unexpected products Products locked up Hard to access Poor app…" at bounding box center [382, 161] width 513 height 211
drag, startPoint x: 214, startPoint y: 127, endPoint x: 582, endPoint y: 269, distance: 394.8
click at [582, 267] on div "0:53 Undervalued Unexpected products Products locked up Hard to access Poor app…" at bounding box center [382, 161] width 513 height 211
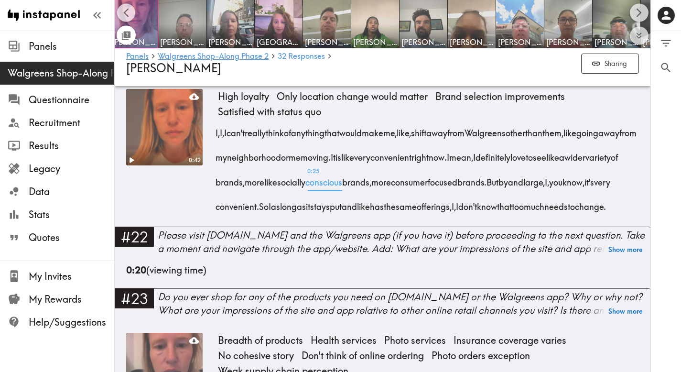
scroll to position [2201, 0]
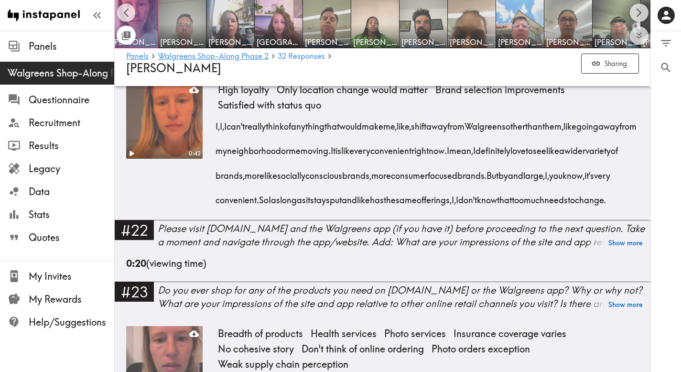
drag, startPoint x: 438, startPoint y: 247, endPoint x: 232, endPoint y: 152, distance: 226.8
click at [232, 152] on div "I, I, I can't really think of anything that would make me, like, shift away fro…" at bounding box center [428, 160] width 421 height 98
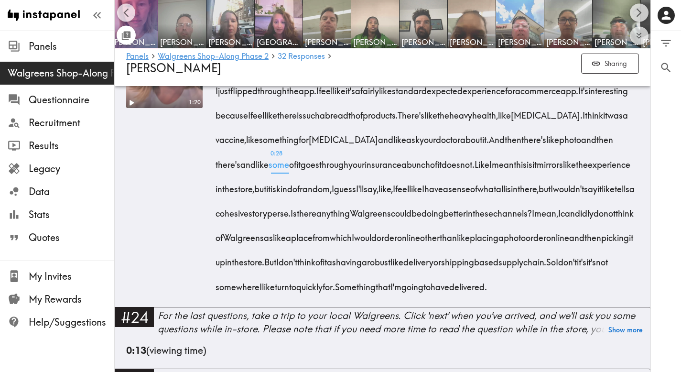
scroll to position [2518, 0]
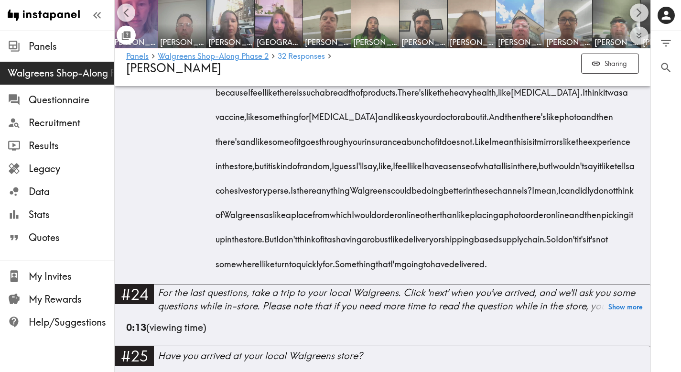
drag, startPoint x: 217, startPoint y: 117, endPoint x: 586, endPoint y: 338, distance: 430.5
click at [586, 273] on div "I just flipped through the app. I feel like it's a fairly like standard expecte…" at bounding box center [428, 163] width 421 height 220
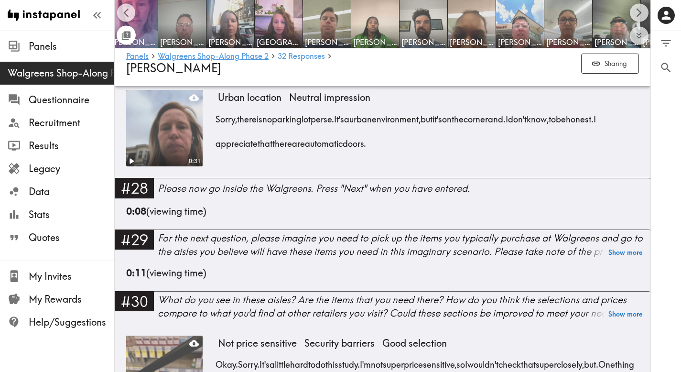
scroll to position [2928, 0]
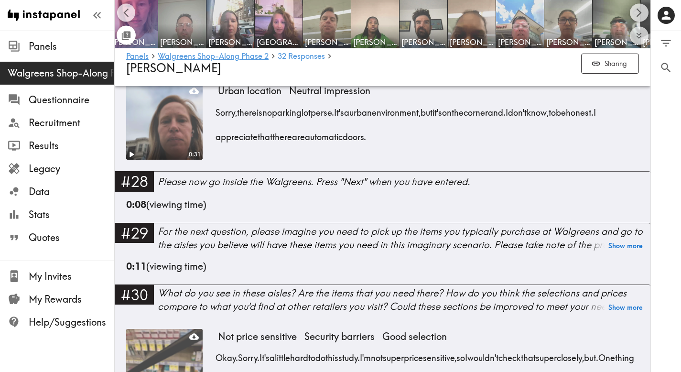
drag, startPoint x: 427, startPoint y: 205, endPoint x: 214, endPoint y: 187, distance: 213.6
click at [214, 171] on div "0:31 Urban location Neutral impression Sorry, there is no parking lot per se. I…" at bounding box center [382, 127] width 513 height 88
drag, startPoint x: 422, startPoint y: 207, endPoint x: 219, endPoint y: 188, distance: 204.1
click at [219, 145] on div "Sorry, there is no parking lot per se. It's a urban environment, but it's on th…" at bounding box center [428, 121] width 421 height 49
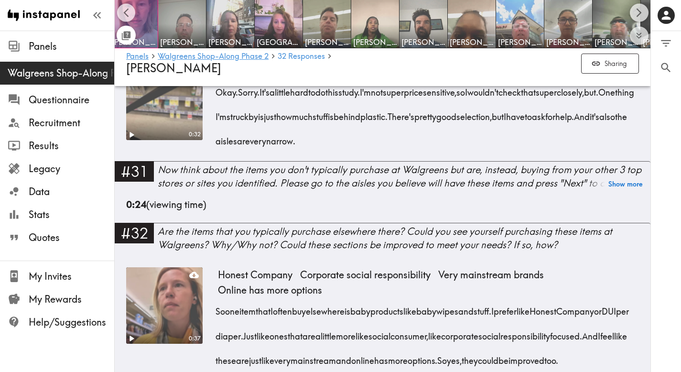
scroll to position [3215, 0]
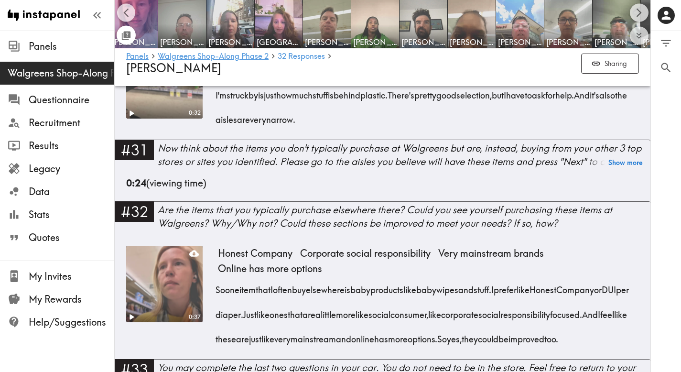
drag, startPoint x: 463, startPoint y: 196, endPoint x: 219, endPoint y: 145, distance: 249.2
click at [219, 129] on div "Okay. Sorry. It's a little hard to do this study. I'm not super price sensitive…" at bounding box center [428, 92] width 421 height 74
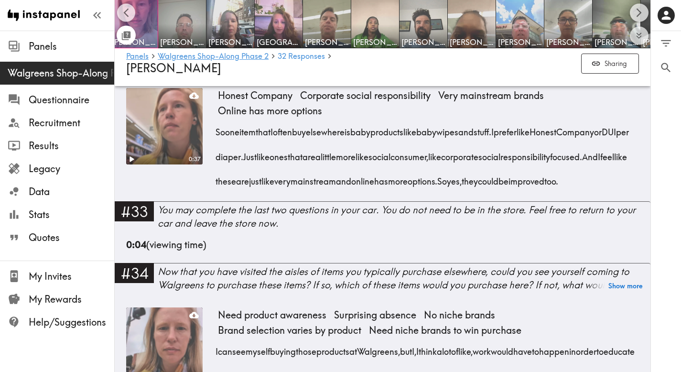
scroll to position [3383, 0]
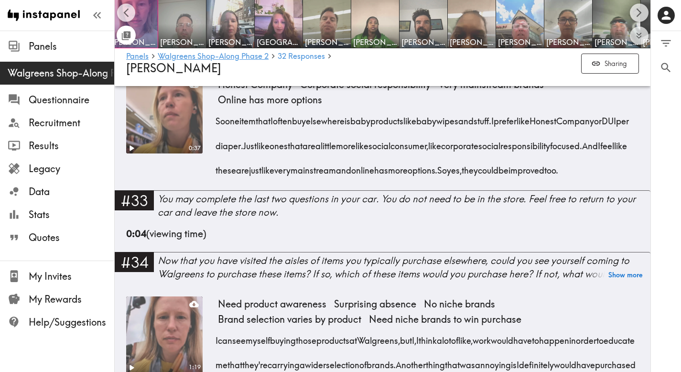
drag, startPoint x: 353, startPoint y: 269, endPoint x: 217, endPoint y: 198, distance: 153.6
click at [218, 179] on div "So one item that I often buy elsewhere is baby products like baby wipes and stu…" at bounding box center [428, 143] width 421 height 74
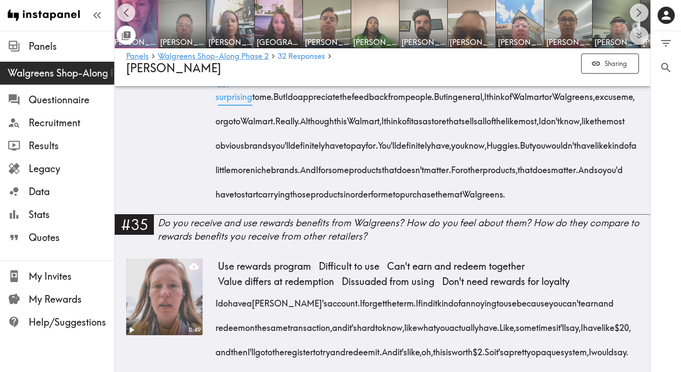
scroll to position [3707, 0]
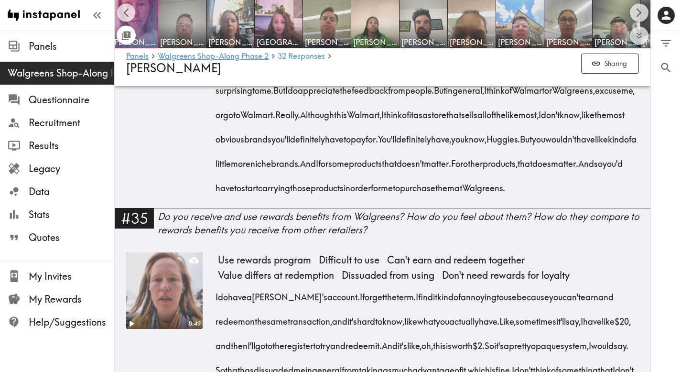
drag, startPoint x: 217, startPoint y: 118, endPoint x: 577, endPoint y: 313, distance: 409.3
click at [577, 198] on div "I can see myself buying those products at [GEOGRAPHIC_DATA], but I, I think a l…" at bounding box center [428, 99] width 421 height 196
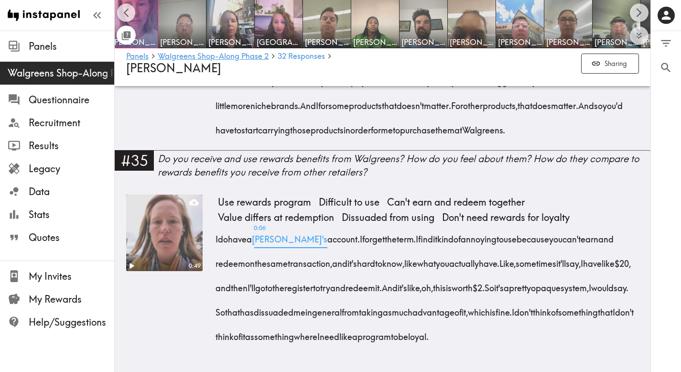
scroll to position [3920, 0]
drag, startPoint x: 322, startPoint y: 330, endPoint x: 212, endPoint y: 211, distance: 162.1
click at [212, 211] on div "0:49 Use rewards program Difficult to use Can't earn and redeem together Value …" at bounding box center [382, 276] width 513 height 162
click at [315, 337] on div "I do have a Walgreen's account. I forget the term. I find it kind of annoying t…" at bounding box center [428, 284] width 421 height 122
drag, startPoint x: 314, startPoint y: 334, endPoint x: 216, endPoint y: 213, distance: 156.1
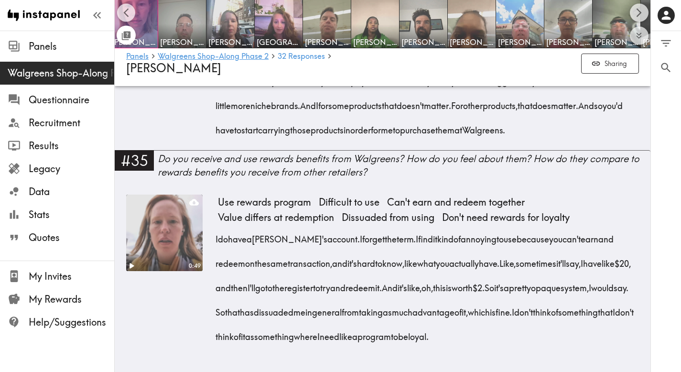
click at [218, 223] on div "I do have a Walgreen's account. I forget the term. I find it kind of annoying t…" at bounding box center [428, 284] width 421 height 122
click at [371, 22] on img at bounding box center [376, 24] width 50 height 50
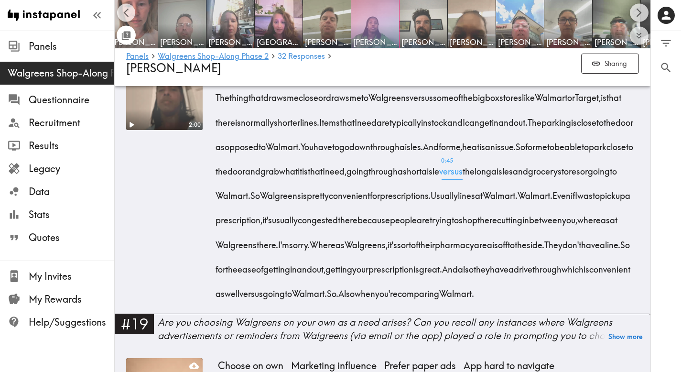
scroll to position [1620, 0]
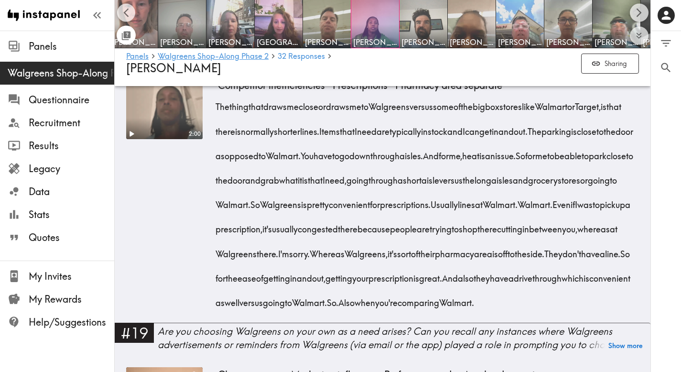
drag, startPoint x: 260, startPoint y: 355, endPoint x: 213, endPoint y: 112, distance: 247.9
click at [213, 112] on div "2:00 Timely service Well stocked Quick in and out Easy to pop into Store layout…" at bounding box center [382, 193] width 513 height 260
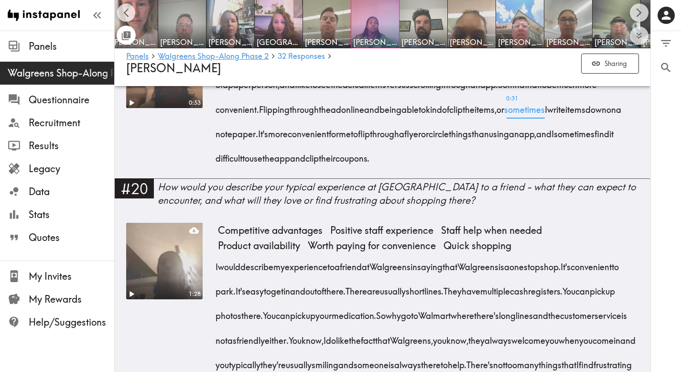
scroll to position [1948, 0]
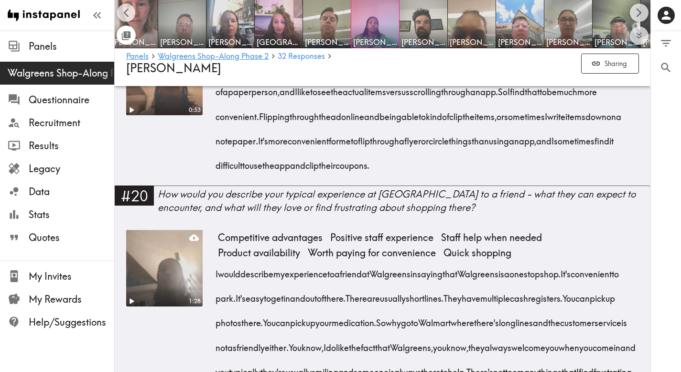
drag, startPoint x: 275, startPoint y: 234, endPoint x: 214, endPoint y: 121, distance: 128.0
click at [214, 121] on div "0:53 Choose on own Marketing influence Prefer paper ads App hard to navigate Pr…" at bounding box center [382, 112] width 513 height 147
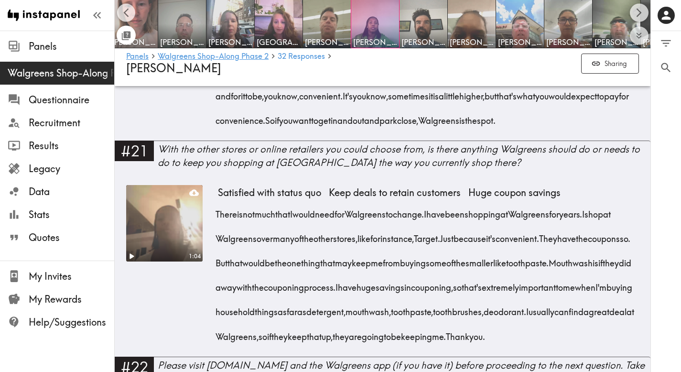
scroll to position [2279, 0]
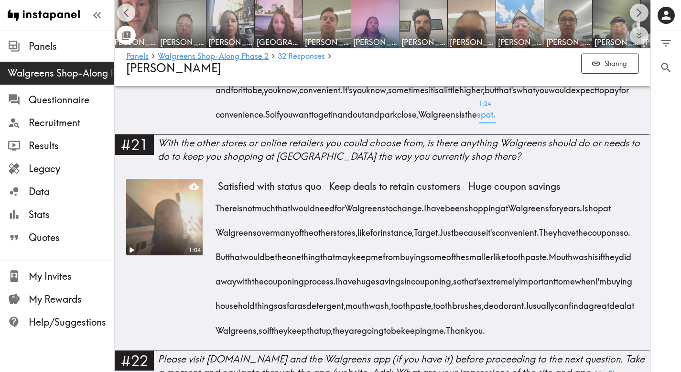
drag, startPoint x: 215, startPoint y: 167, endPoint x: 602, endPoint y: 207, distance: 388.9
click at [602, 135] on div "1:28 Competitive advantages Positive staff experience Staff help when needed Pr…" at bounding box center [382, 17] width 513 height 236
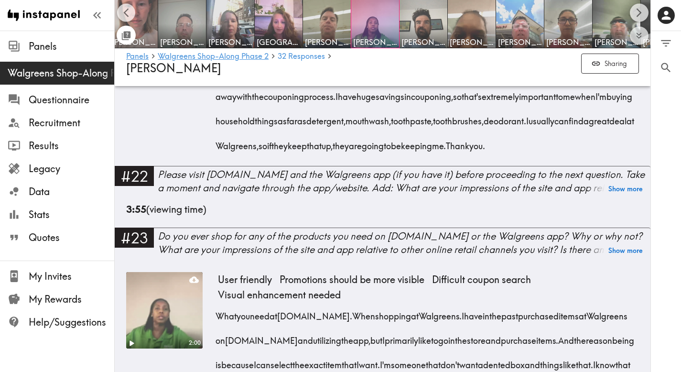
scroll to position [2462, 0]
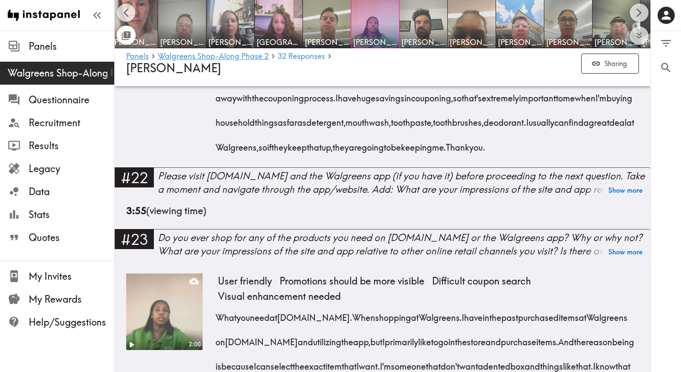
drag, startPoint x: 445, startPoint y: 270, endPoint x: 210, endPoint y: 126, distance: 274.8
click at [210, 126] on div "1:04 Satisfied with status quo Keep deals to retain customers Huge coupon savin…" at bounding box center [382, 81] width 513 height 171
drag, startPoint x: 454, startPoint y: 278, endPoint x: 214, endPoint y: 126, distance: 284.6
click at [214, 126] on div "1:04 Satisfied with status quo Keep deals to retain customers Huge coupon savin…" at bounding box center [382, 81] width 513 height 171
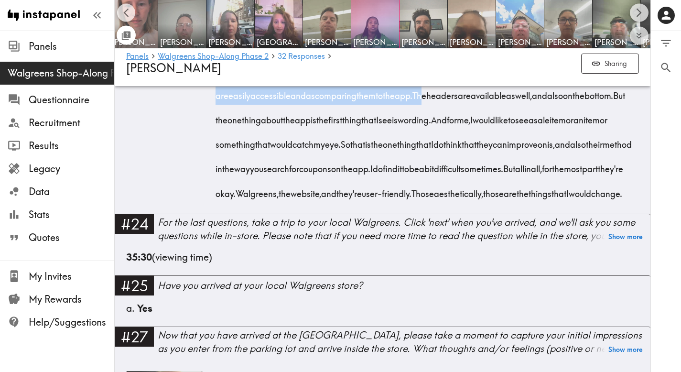
scroll to position [2875, 0]
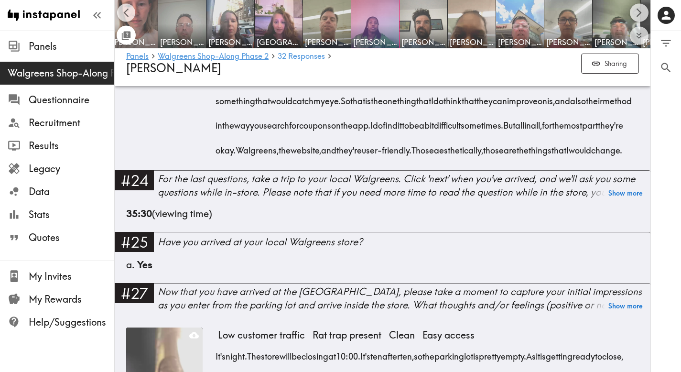
drag, startPoint x: 218, startPoint y: 133, endPoint x: 523, endPoint y: 315, distance: 354.5
click at [523, 159] on div "What you need at [DOMAIN_NAME]. When shopping at [GEOGRAPHIC_DATA]. I have in t…" at bounding box center [428, 24] width 421 height 269
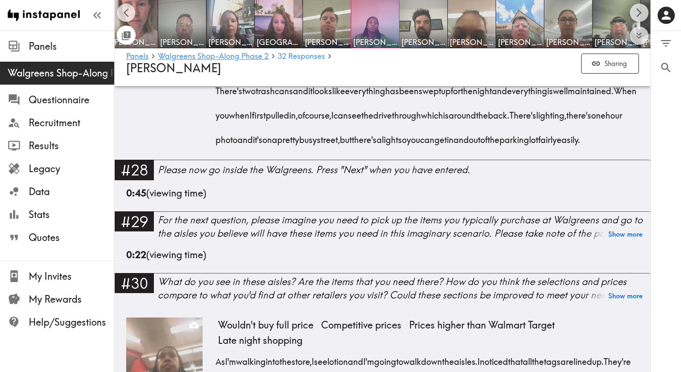
scroll to position [3256, 0]
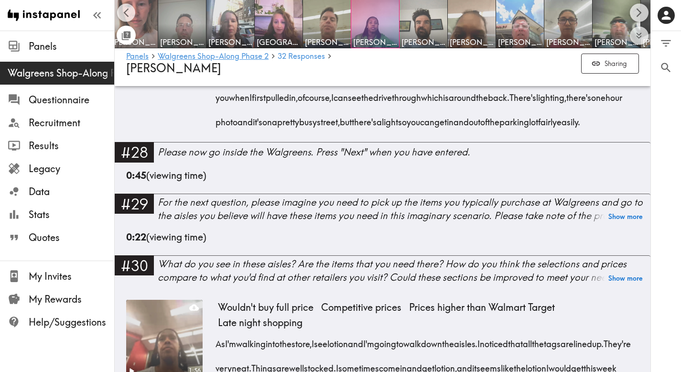
drag, startPoint x: 574, startPoint y: 315, endPoint x: 211, endPoint y: 153, distance: 397.7
click at [211, 142] on div "1:32 Low customer traffic Rat trap present Clean Easy access It's night. The st…" at bounding box center [382, 44] width 513 height 196
drag, startPoint x: 214, startPoint y: 146, endPoint x: 571, endPoint y: 315, distance: 395.1
click at [571, 142] on div "1:32 Low customer traffic Rat trap present Clean Easy access It's night. The st…" at bounding box center [382, 44] width 513 height 196
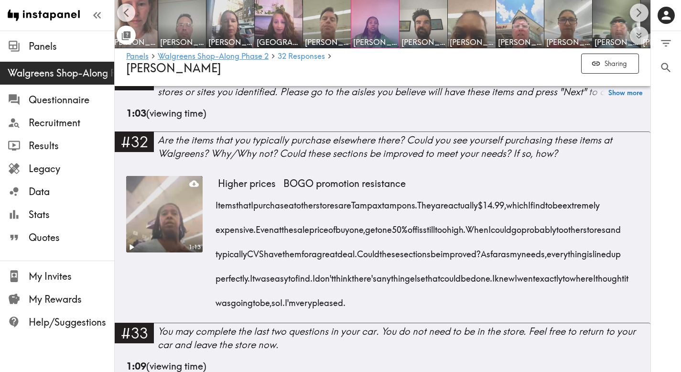
scroll to position [3800, 0]
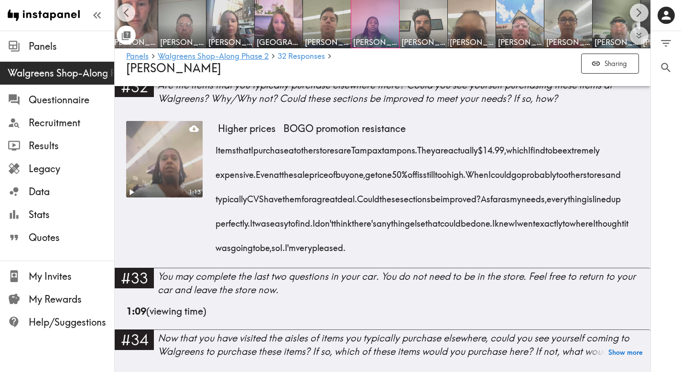
drag, startPoint x: 219, startPoint y: 150, endPoint x: 371, endPoint y: 213, distance: 164.8
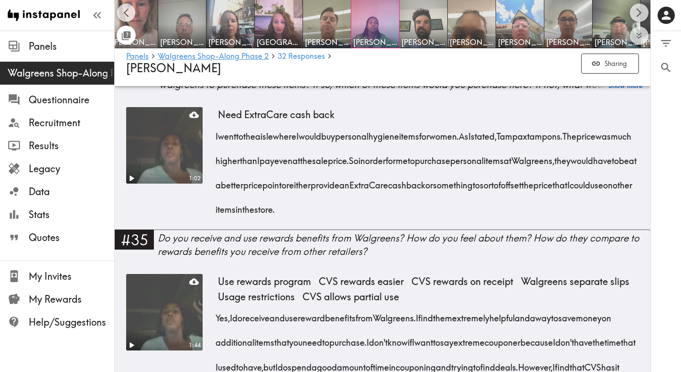
scroll to position [4074, 0]
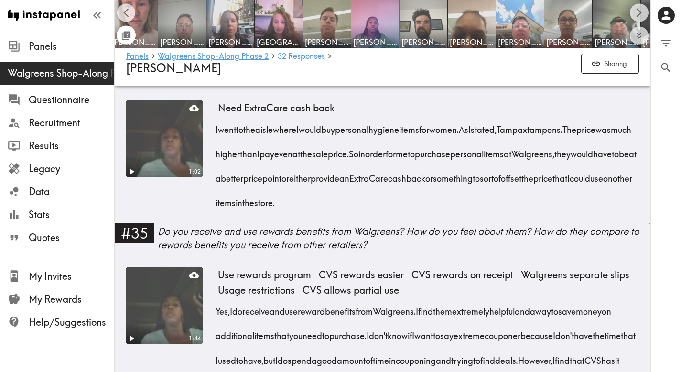
drag, startPoint x: 622, startPoint y: 192, endPoint x: 216, endPoint y: 98, distance: 416.7
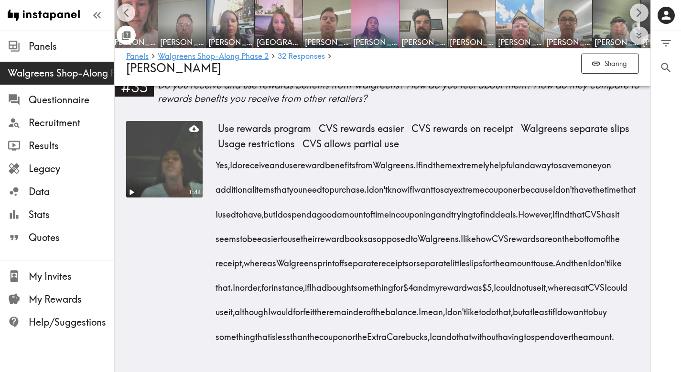
scroll to position [4281, 0]
drag, startPoint x: 528, startPoint y: 218, endPoint x: 216, endPoint y: 145, distance: 320.6
click at [218, 66] on div "I went to the aisle where I would buy personal hygiene items for women. As I st…" at bounding box center [428, 16] width 421 height 98
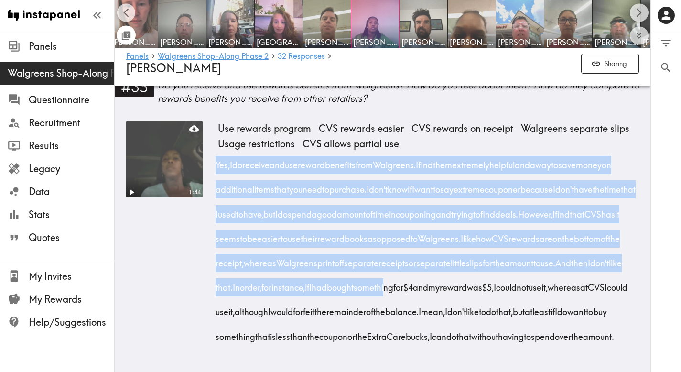
scroll to position [4497, 0]
drag, startPoint x: 215, startPoint y: 144, endPoint x: 338, endPoint y: 329, distance: 222.2
click at [338, 329] on div "Yes, I do receive and use reward benefits from Walgreens. I find them extremely…" at bounding box center [428, 248] width 421 height 196
click at [490, 21] on img at bounding box center [472, 24] width 50 height 50
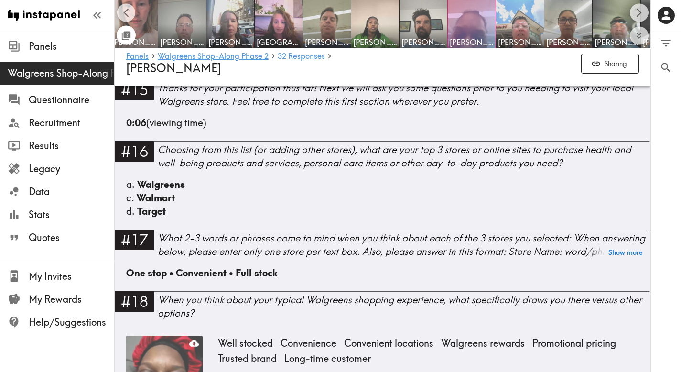
scroll to position [1612, 0]
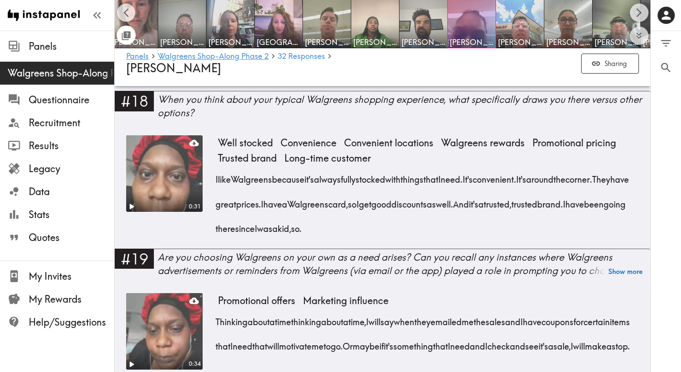
drag, startPoint x: 469, startPoint y: 238, endPoint x: 215, endPoint y: 183, distance: 260.2
click at [215, 183] on div "0:31 Well stocked Convenience Convenient locations Walgreens rewards Promotiona…" at bounding box center [382, 191] width 513 height 113
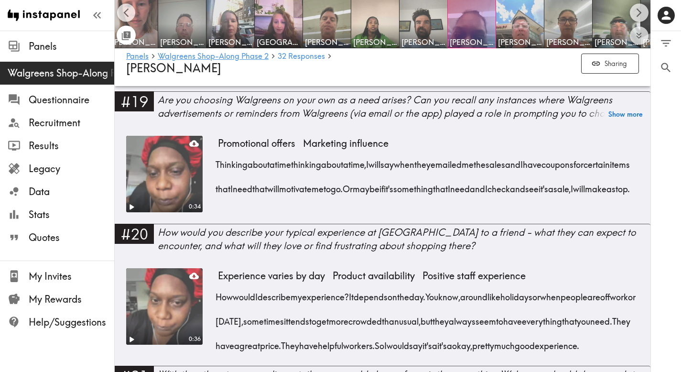
scroll to position [1794, 0]
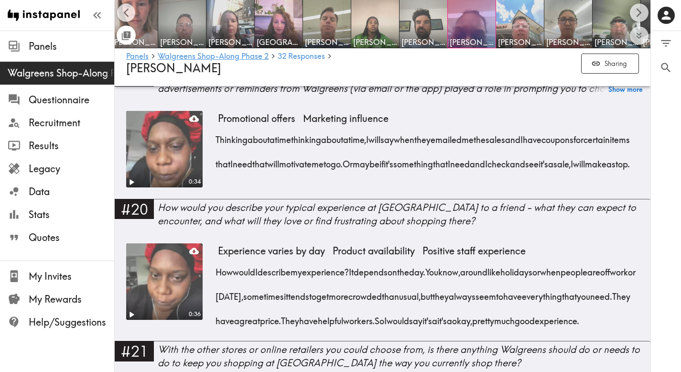
drag, startPoint x: 377, startPoint y: 190, endPoint x: 212, endPoint y: 143, distance: 171.1
click at [212, 143] on div "0:34 Promotional offers Marketing influence Thinking about a time thinking abou…" at bounding box center [382, 155] width 513 height 88
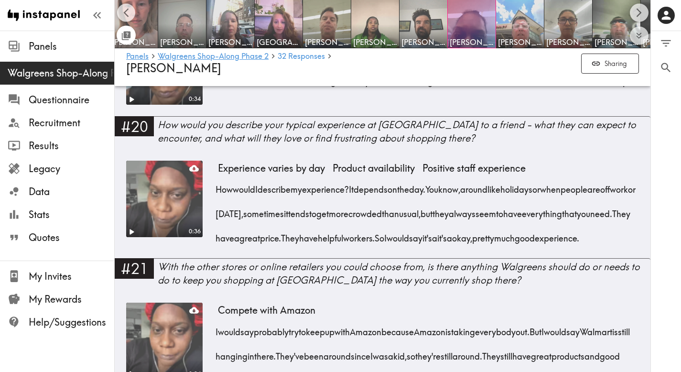
scroll to position [1940, 0]
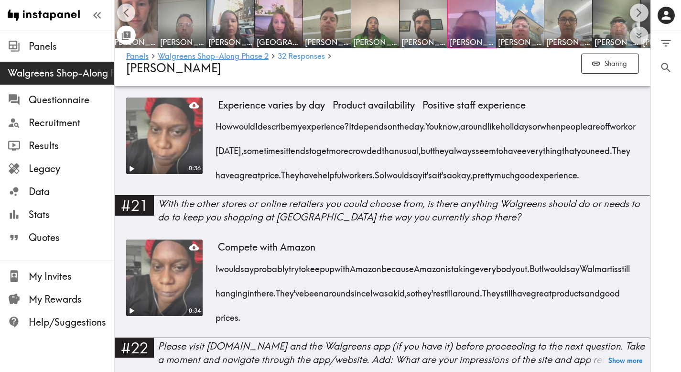
drag, startPoint x: 369, startPoint y: 215, endPoint x: 213, endPoint y: 141, distance: 172.6
click at [213, 141] on div "0:36 Experience varies by day Product availability Positive staff experience Ho…" at bounding box center [382, 147] width 513 height 98
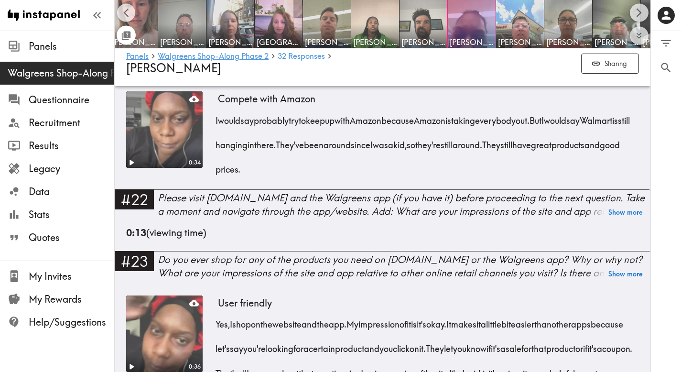
scroll to position [2125, 0]
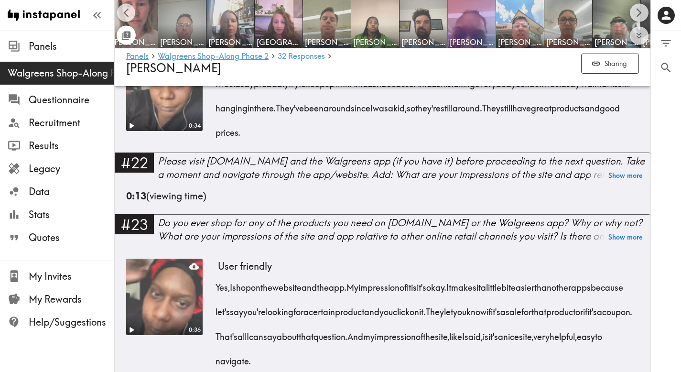
drag, startPoint x: 385, startPoint y: 173, endPoint x: 216, endPoint y: 119, distance: 178.2
click at [218, 119] on div "I would say probably try to keep up with Amazon because Amazon is taking everyb…" at bounding box center [428, 105] width 421 height 74
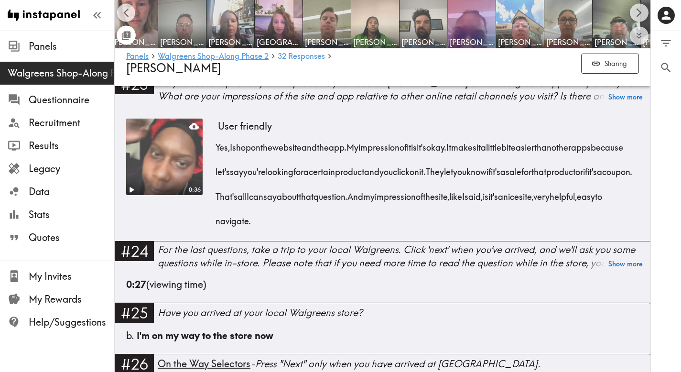
scroll to position [2274, 0]
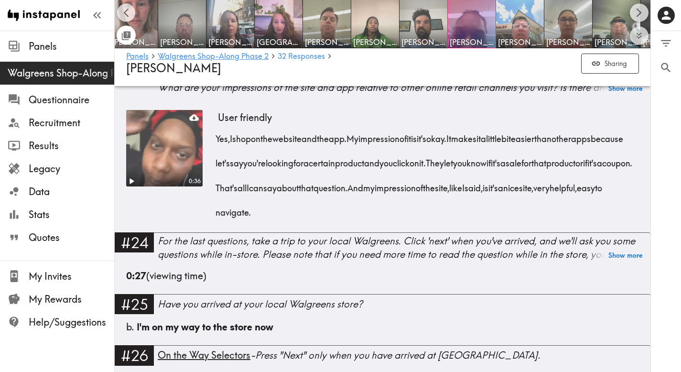
drag, startPoint x: 426, startPoint y: 249, endPoint x: 214, endPoint y: 176, distance: 224.7
click at [214, 176] on div "0:36 User friendly Yes, I shop on the website and the app. My impression of it …" at bounding box center [382, 171] width 513 height 122
drag, startPoint x: 429, startPoint y: 250, endPoint x: 213, endPoint y: 171, distance: 230.3
click at [213, 171] on div "0:36 User friendly Yes, I shop on the website and the app. My impression of it …" at bounding box center [382, 171] width 513 height 122
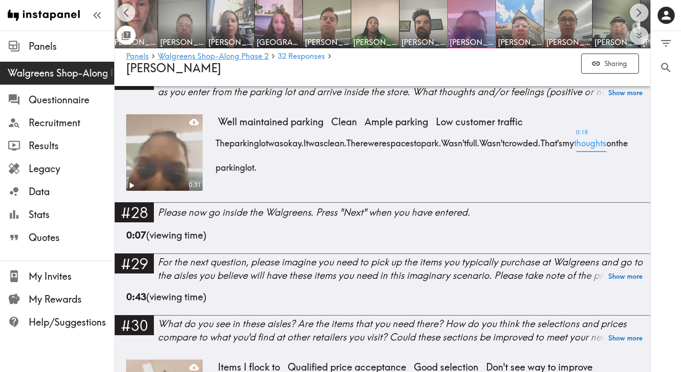
scroll to position [2617, 0]
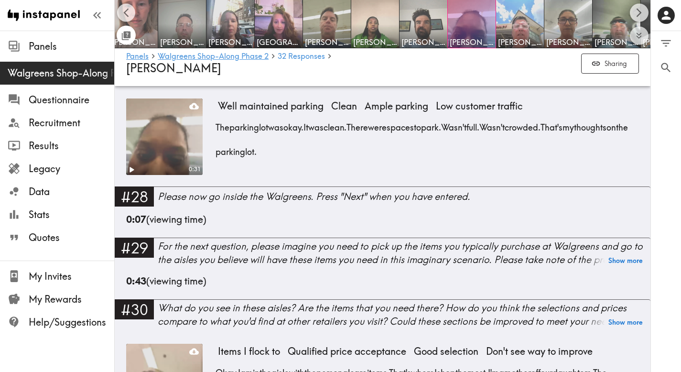
drag, startPoint x: 345, startPoint y: 187, endPoint x: 217, endPoint y: 165, distance: 129.9
click at [218, 161] on div "The parking lot was okay. It was clean. There were spaces to park. Wasn't full.…" at bounding box center [428, 136] width 421 height 49
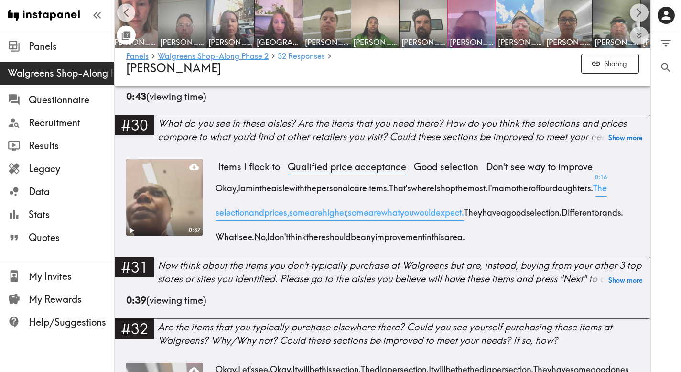
scroll to position [2805, 0]
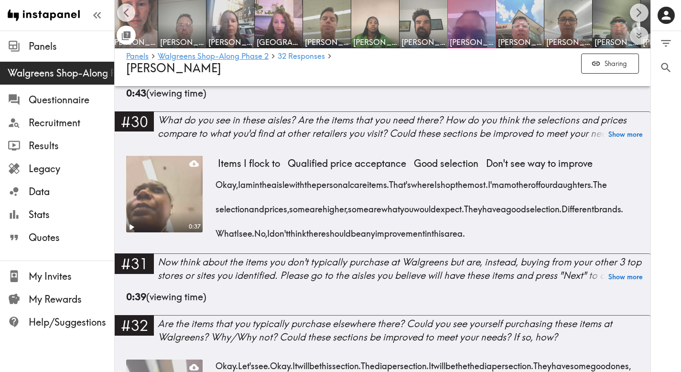
drag, startPoint x: 618, startPoint y: 268, endPoint x: 215, endPoint y: 218, distance: 405.8
click at [218, 218] on div "Okay, I am in the aisle with the personal care items. That's where I shop the m…" at bounding box center [428, 206] width 421 height 74
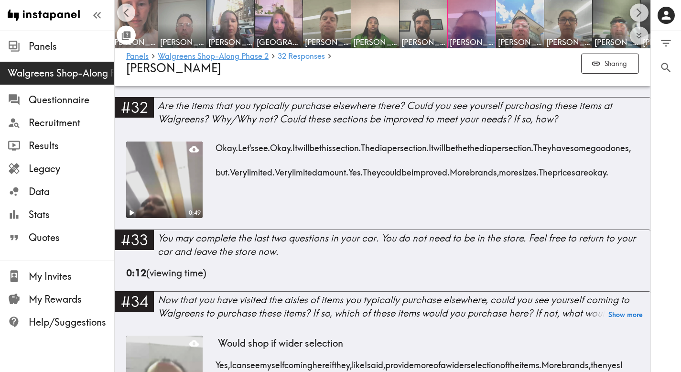
scroll to position [3024, 0]
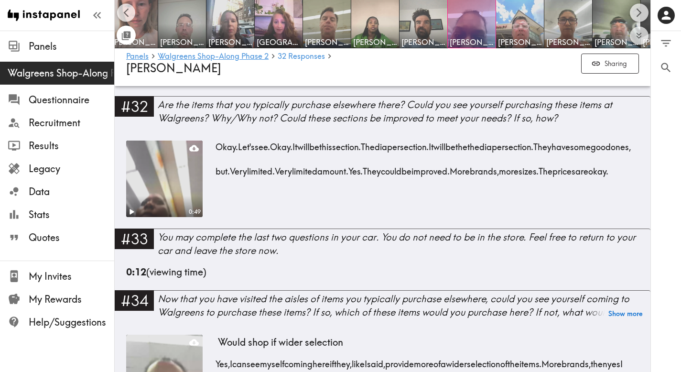
drag, startPoint x: 333, startPoint y: 231, endPoint x: 219, endPoint y: 183, distance: 123.5
click at [219, 180] on div "Okay. Let's see. Okay. It will be this section. The diaper section. It will be …" at bounding box center [428, 155] width 421 height 49
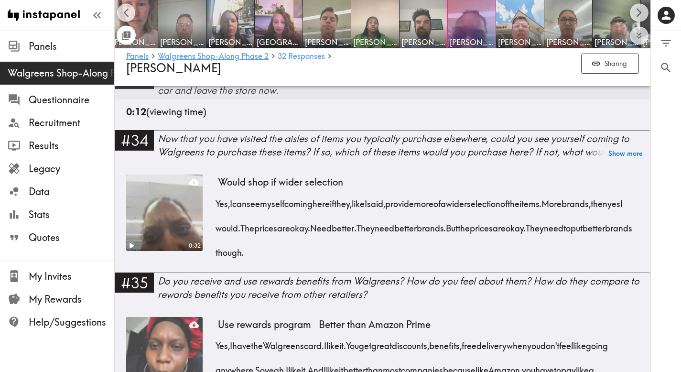
scroll to position [3185, 0]
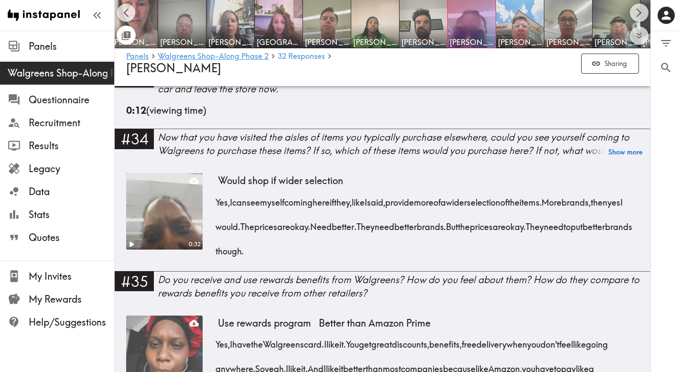
drag, startPoint x: 404, startPoint y: 286, endPoint x: 218, endPoint y: 236, distance: 192.0
click at [218, 236] on div "Yes, I can see myself coming here if they, like I said, provide more of a wider…" at bounding box center [428, 224] width 421 height 74
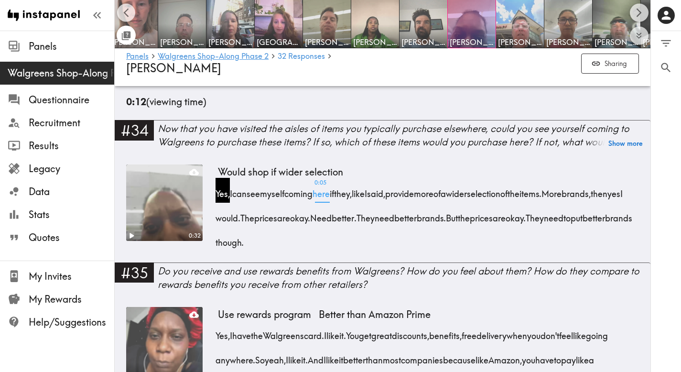
scroll to position [3308, 0]
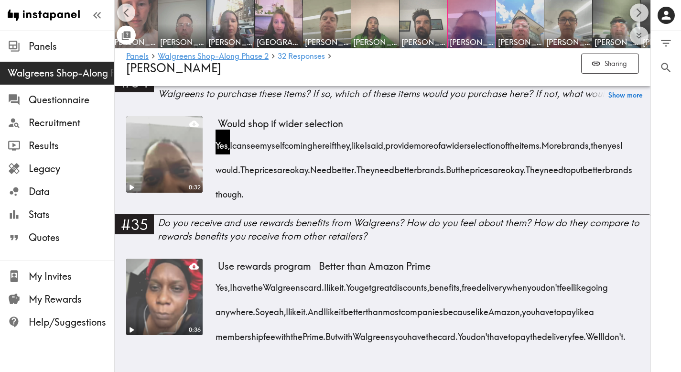
drag, startPoint x: 355, startPoint y: 331, endPoint x: 215, endPoint y: 258, distance: 158.3
click at [215, 259] on div "0:36 Use rewards program Better than Amazon Prime Yes, I have the Walgreens car…" at bounding box center [382, 308] width 513 height 98
drag, startPoint x: 352, startPoint y: 329, endPoint x: 215, endPoint y: 260, distance: 153.6
click at [215, 260] on div "0:36 Use rewards program Better than Amazon Prime Yes, I have the Walgreens car…" at bounding box center [382, 308] width 513 height 98
click at [639, 16] on icon "Scroll right" at bounding box center [639, 12] width 11 height 11
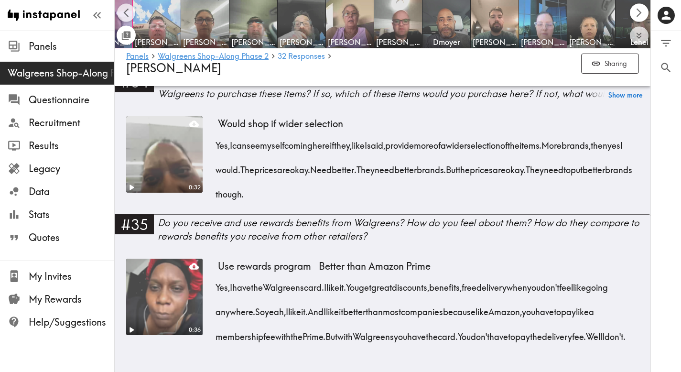
scroll to position [0, 1010]
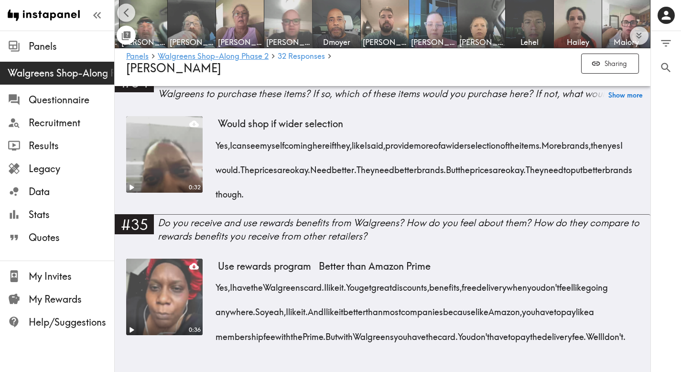
click at [284, 17] on img at bounding box center [289, 24] width 50 height 50
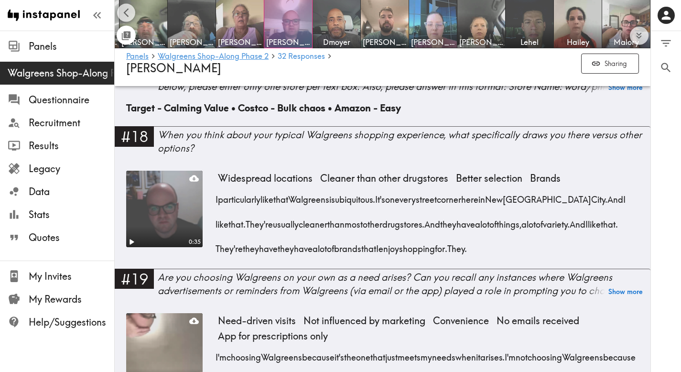
scroll to position [1527, 0]
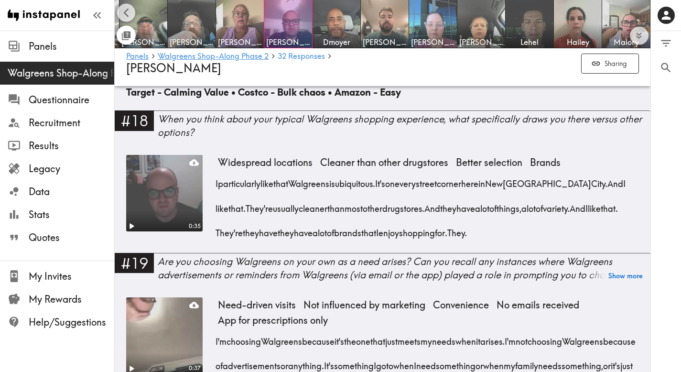
drag, startPoint x: 557, startPoint y: 215, endPoint x: 216, endPoint y: 175, distance: 343.3
click at [218, 175] on div "I particularly like that Walgreens is ubiquitous. It's on every street corner h…" at bounding box center [428, 205] width 421 height 74
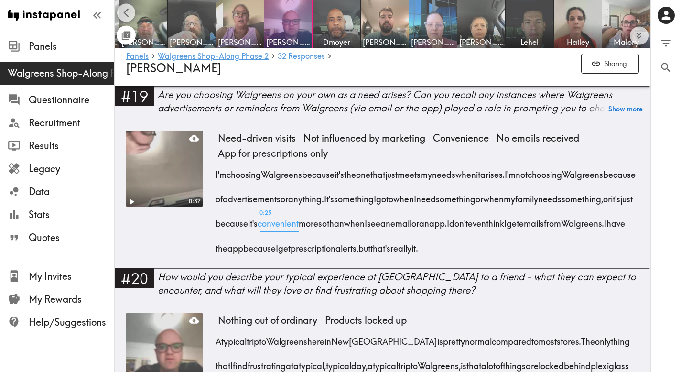
scroll to position [1702, 0]
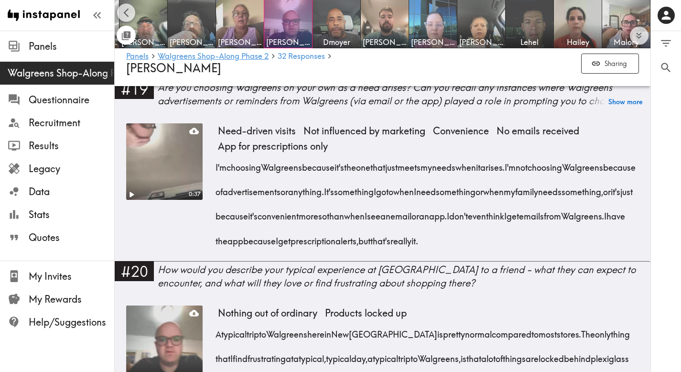
drag, startPoint x: 264, startPoint y: 252, endPoint x: 214, endPoint y: 154, distance: 110.1
click at [214, 154] on div "0:37 Need-driven visits Not influenced by marketing Convenience No emails recei…" at bounding box center [382, 192] width 513 height 138
drag, startPoint x: 266, startPoint y: 250, endPoint x: 215, endPoint y: 154, distance: 108.9
click at [215, 154] on div "0:37 Need-driven visits Not influenced by marketing Convenience No emails recei…" at bounding box center [382, 192] width 513 height 138
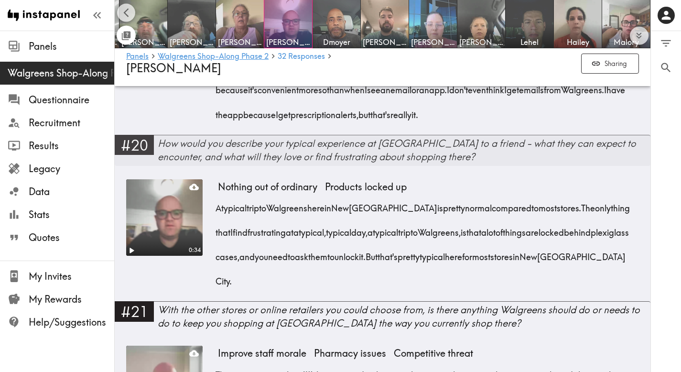
scroll to position [1839, 0]
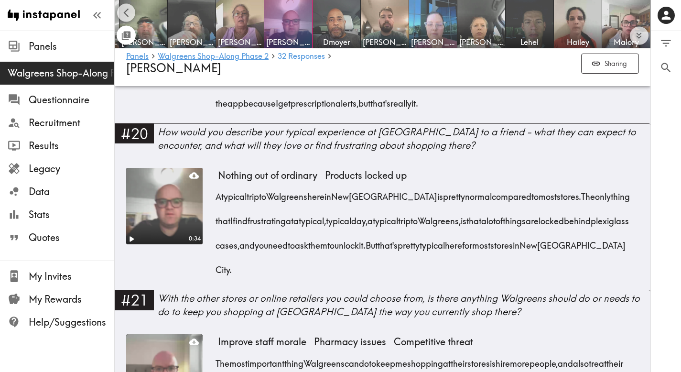
drag, startPoint x: 271, startPoint y: 285, endPoint x: 214, endPoint y: 208, distance: 95.5
click at [214, 208] on div "0:34 Nothing out of ordinary Products locked up A typical trip to Walgreens her…" at bounding box center [382, 229] width 513 height 122
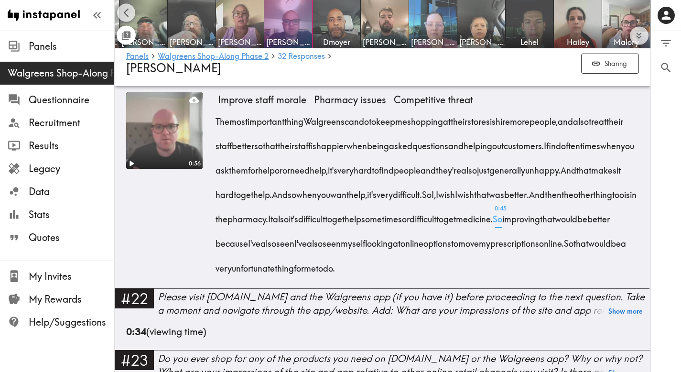
scroll to position [2124, 0]
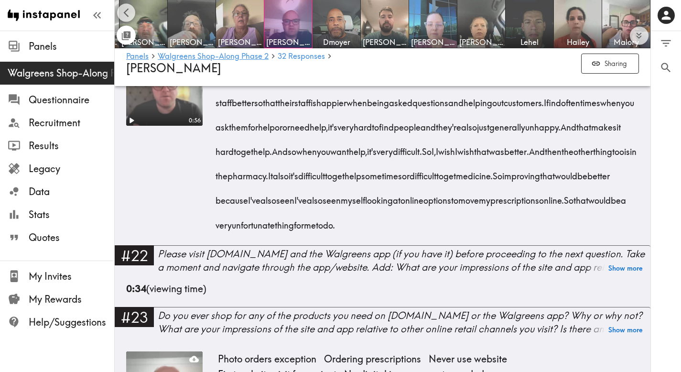
drag, startPoint x: 371, startPoint y: 263, endPoint x: 217, endPoint y: 96, distance: 227.8
click at [218, 96] on div "The most important thing Walgreens can do to keep me shopping at their stores i…" at bounding box center [428, 148] width 421 height 171
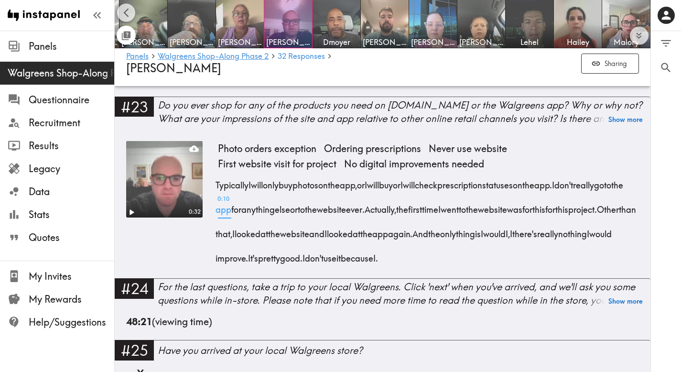
scroll to position [2354, 0]
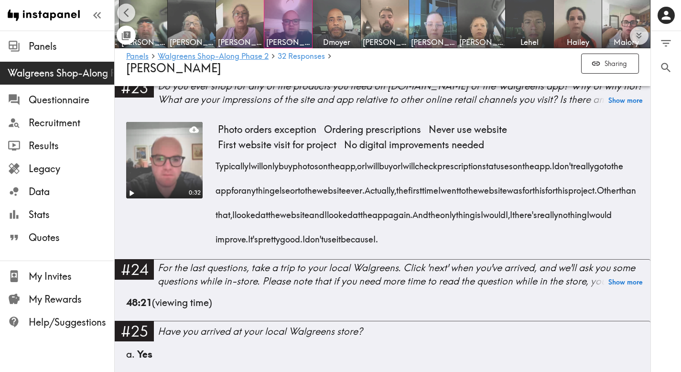
drag, startPoint x: 277, startPoint y: 288, endPoint x: 217, endPoint y: 203, distance: 103.9
click at [218, 203] on div "Typically I will only buy photos on the app, or I will buy or I will check pres…" at bounding box center [428, 200] width 421 height 98
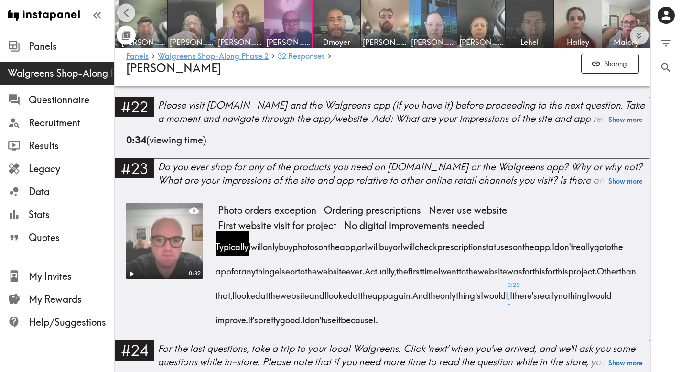
scroll to position [2261, 0]
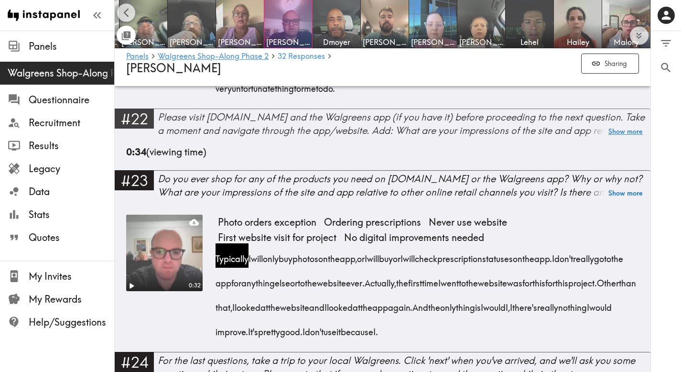
click at [617, 138] on button "Show more" at bounding box center [626, 131] width 34 height 13
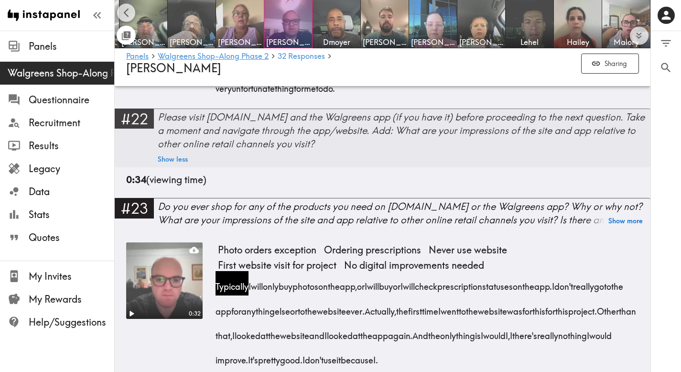
click at [191, 198] on div "0:34 (viewing time)" at bounding box center [382, 185] width 513 height 25
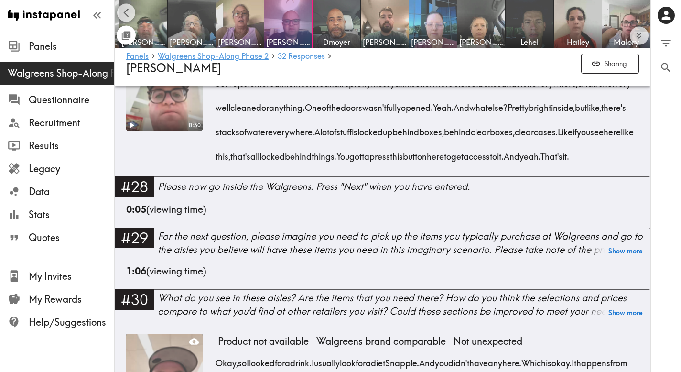
scroll to position [2745, 0]
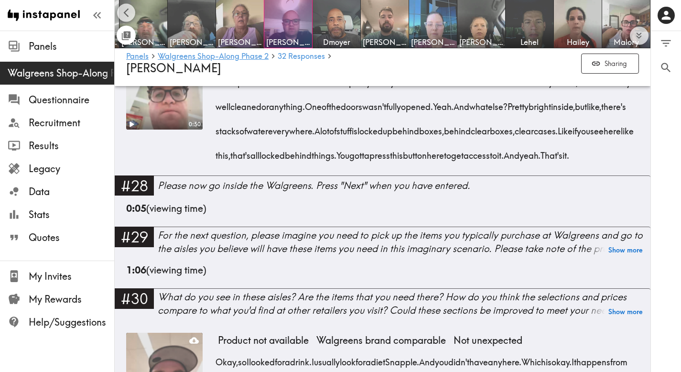
drag, startPoint x: 412, startPoint y: 240, endPoint x: 214, endPoint y: 145, distance: 219.3
click at [214, 145] on div "0:50 Unstocked products Everything locked up So I've just entered into the stor…" at bounding box center [382, 114] width 513 height 122
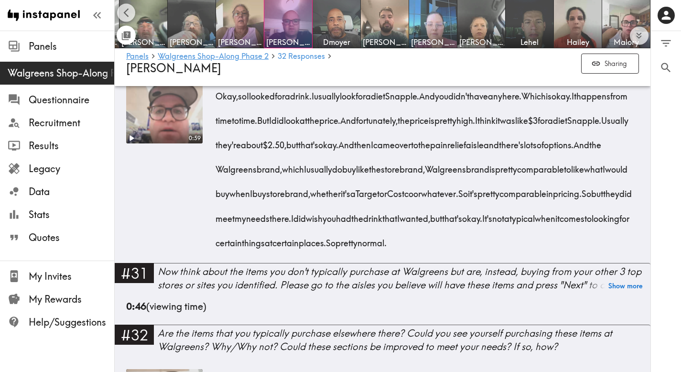
scroll to position [3022, 0]
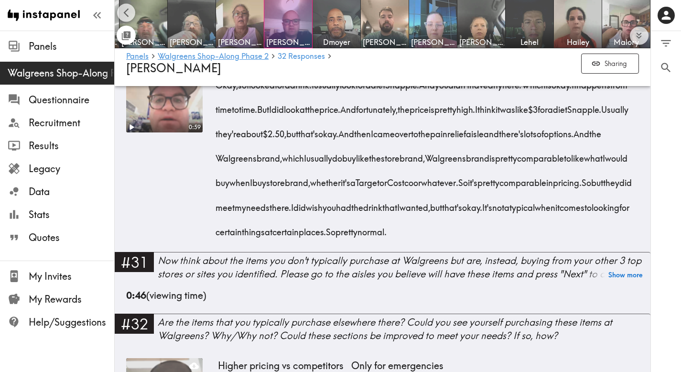
drag, startPoint x: 368, startPoint y: 341, endPoint x: 216, endPoint y: 170, distance: 229.7
click at [218, 170] on div "Okay, so I looked for a drink. I usually look for a diet Snapple. And you didn'…" at bounding box center [428, 154] width 421 height 171
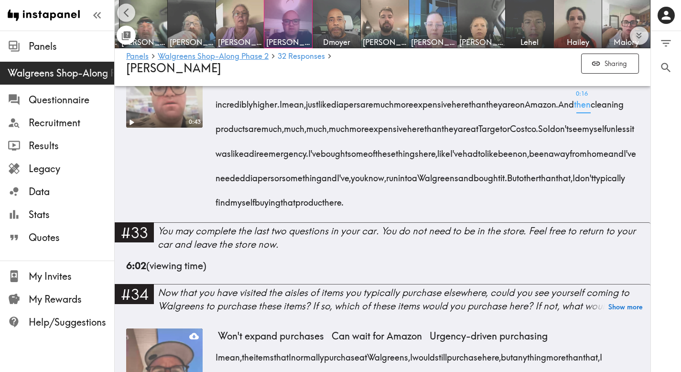
scroll to position [3338, 0]
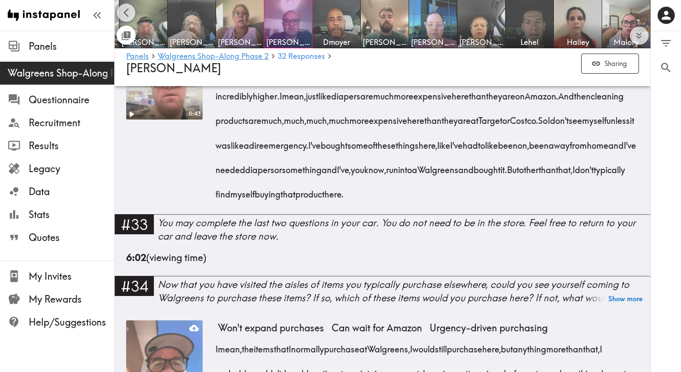
drag, startPoint x: 298, startPoint y: 327, endPoint x: 217, endPoint y: 182, distance: 166.2
click at [218, 182] on div "So yeah. So I went to the cleaning products aisle and to the babycare aisle and…" at bounding box center [428, 129] width 421 height 147
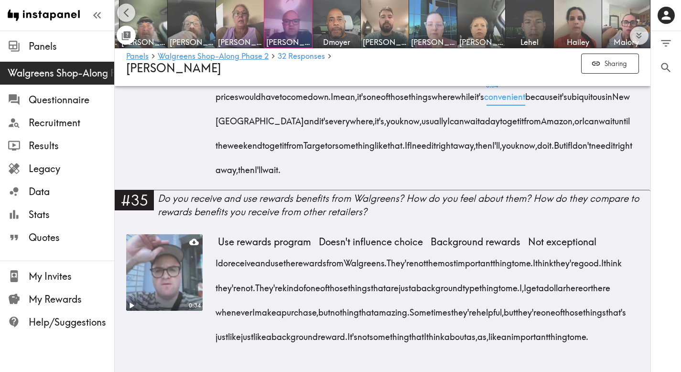
scroll to position [3691, 0]
drag, startPoint x: 584, startPoint y: 281, endPoint x: 211, endPoint y: 132, distance: 401.3
click at [211, 132] on div "0:50 Won't expand purchases Can wait for Amazon Urgency-driven purchasing I mea…" at bounding box center [382, 92] width 513 height 196
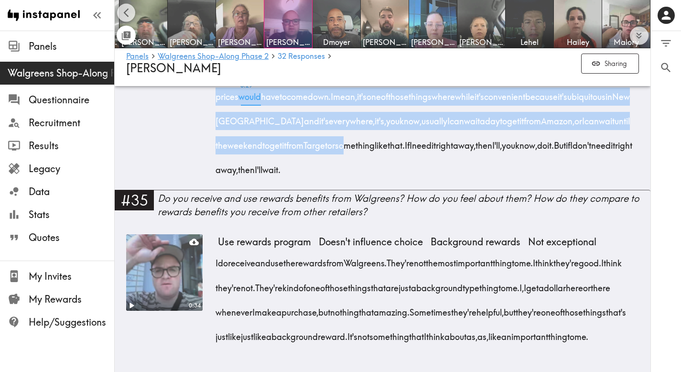
drag, startPoint x: 212, startPoint y: 129, endPoint x: 585, endPoint y: 260, distance: 395.8
click at [573, 190] on div "0:50 Won't expand purchases Can wait for Amazon Urgency-driven purchasing I mea…" at bounding box center [382, 92] width 513 height 196
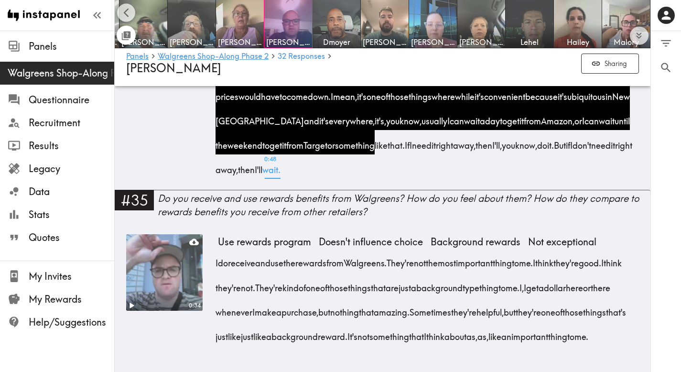
click at [591, 179] on div "I mean, the items that I normally purchase at Walgreens, I would still purchase…" at bounding box center [428, 93] width 421 height 171
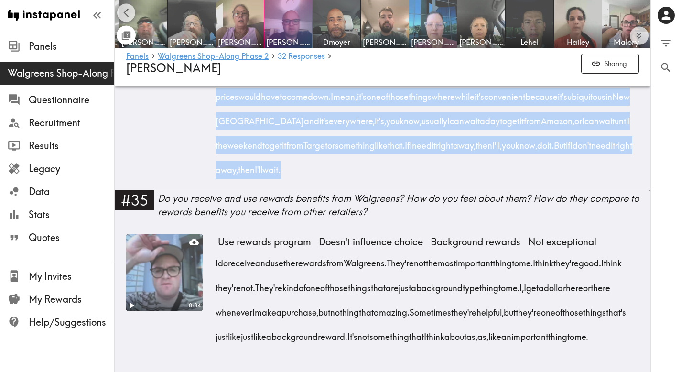
drag, startPoint x: 591, startPoint y: 274, endPoint x: 219, endPoint y: 133, distance: 397.9
click at [219, 133] on div "I mean, the items that I normally purchase at Walgreens, I would still purchase…" at bounding box center [428, 93] width 421 height 171
drag, startPoint x: 390, startPoint y: 333, endPoint x: 212, endPoint y: 233, distance: 204.1
click at [212, 234] on div "0:34 Use rewards program Doesn't influence choice Background rewards Not except…" at bounding box center [382, 295] width 513 height 122
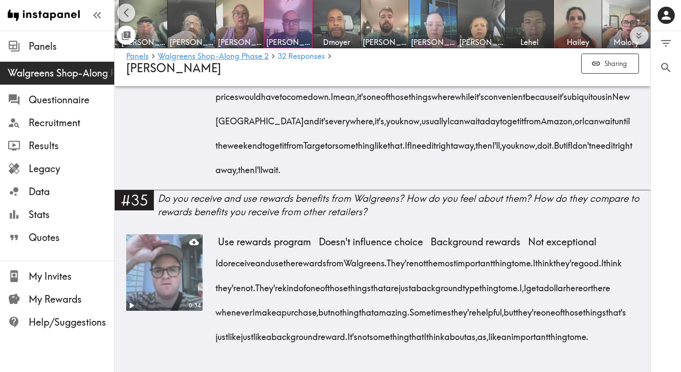
drag, startPoint x: 385, startPoint y: 329, endPoint x: 216, endPoint y: 226, distance: 198.3
click at [218, 248] on div "I do receive and use the rewards from Walgreens. They're not the most important…" at bounding box center [428, 297] width 421 height 98
click at [344, 22] on img at bounding box center [337, 24] width 50 height 50
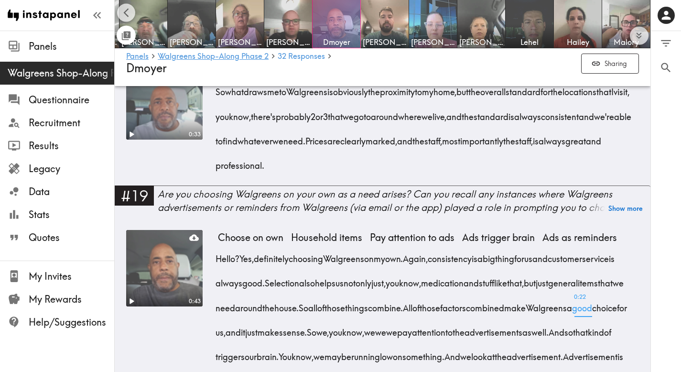
scroll to position [1545, 0]
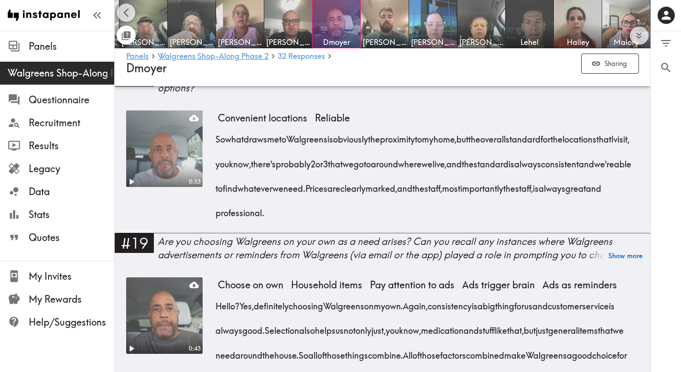
drag, startPoint x: 436, startPoint y: 220, endPoint x: 218, endPoint y: 142, distance: 231.7
click at [218, 142] on div "So what draws me to Walgreens is obviously the proximity to my home, but the ov…" at bounding box center [428, 173] width 421 height 98
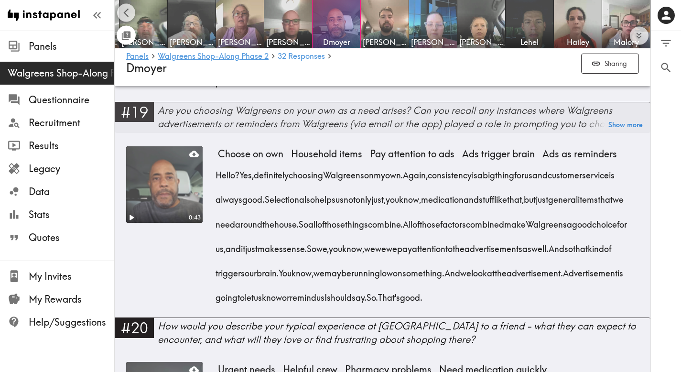
scroll to position [1690, 0]
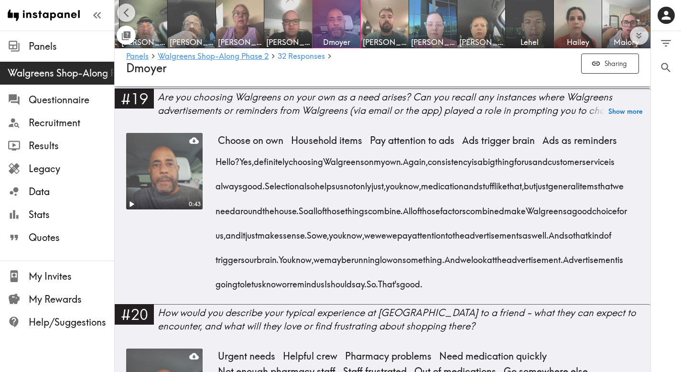
drag, startPoint x: 338, startPoint y: 314, endPoint x: 246, endPoint y: 165, distance: 174.6
click at [246, 165] on div "Hello? Yes, definitely choosing Walgreens on my own. Again, consistency is a bi…" at bounding box center [428, 219] width 421 height 147
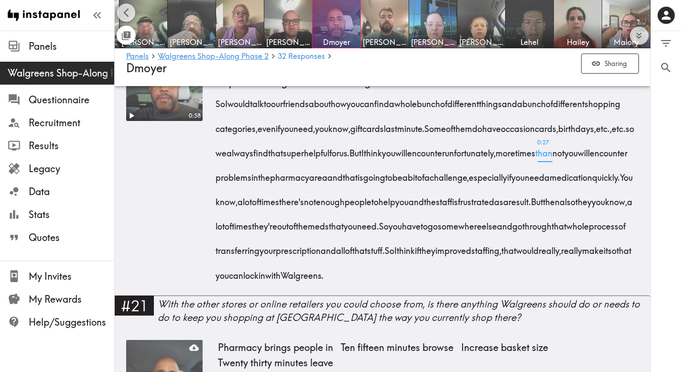
scroll to position [1997, 0]
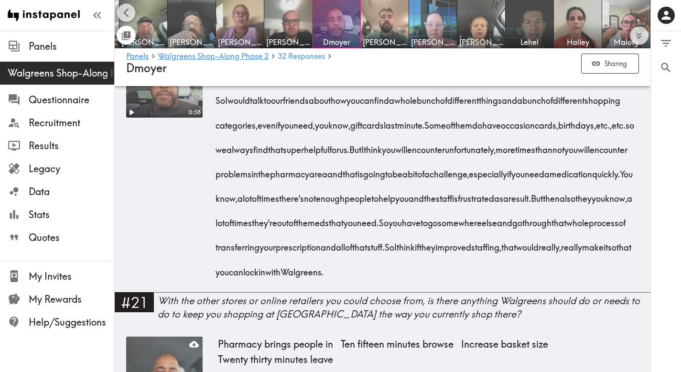
drag, startPoint x: 406, startPoint y: 313, endPoint x: 217, endPoint y: 127, distance: 265.5
click at [218, 127] on div "So I would talk to our friends about how you can find a whole bunch of differen…" at bounding box center [428, 183] width 421 height 196
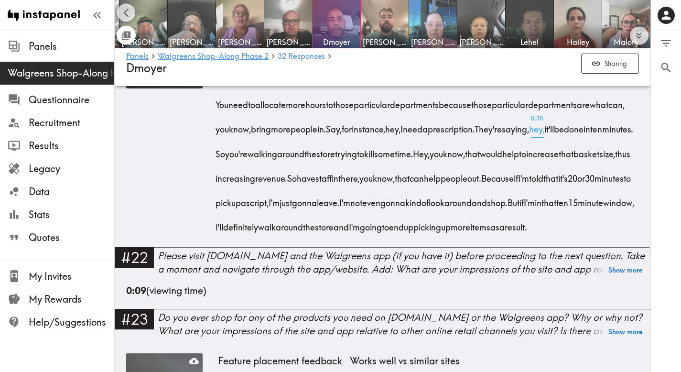
scroll to position [2322, 0]
drag, startPoint x: 613, startPoint y: 298, endPoint x: 217, endPoint y: 109, distance: 439.1
click at [218, 109] on div "So in terms of other stores or online retailers, I would say that they need to …" at bounding box center [428, 138] width 421 height 196
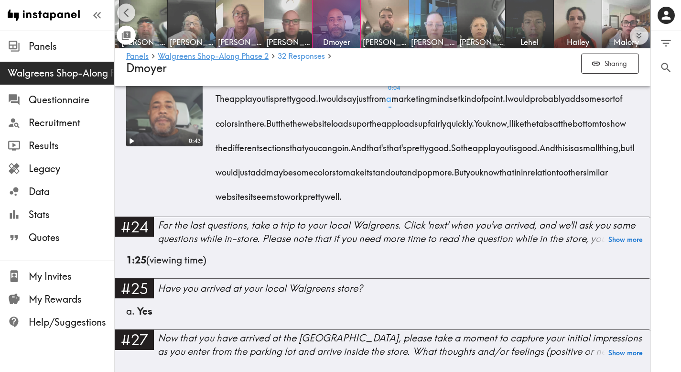
scroll to position [2621, 0]
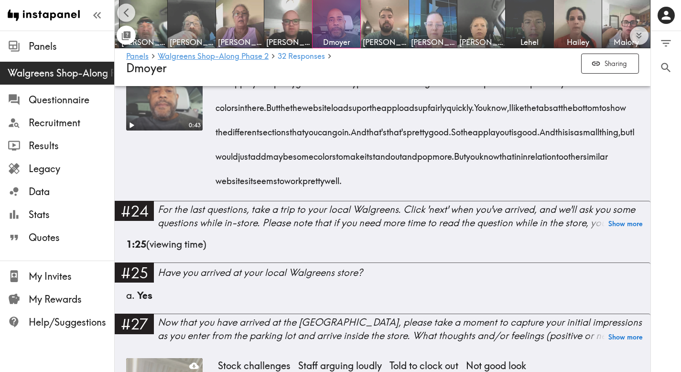
drag, startPoint x: 610, startPoint y: 252, endPoint x: 217, endPoint y: 161, distance: 403.5
click at [218, 161] on div "The app layout is pretty good. I would say just from a marketing mindset kind o…" at bounding box center [428, 128] width 421 height 122
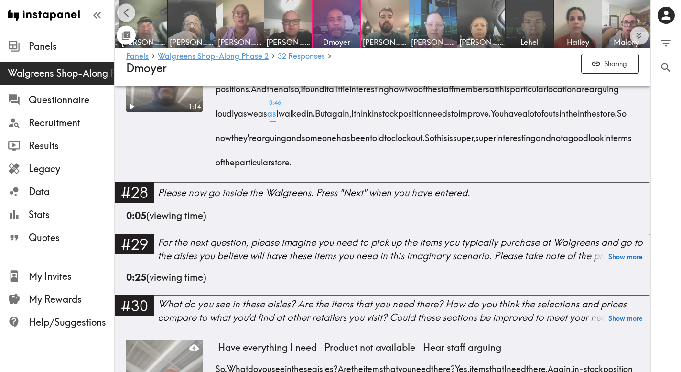
scroll to position [2957, 0]
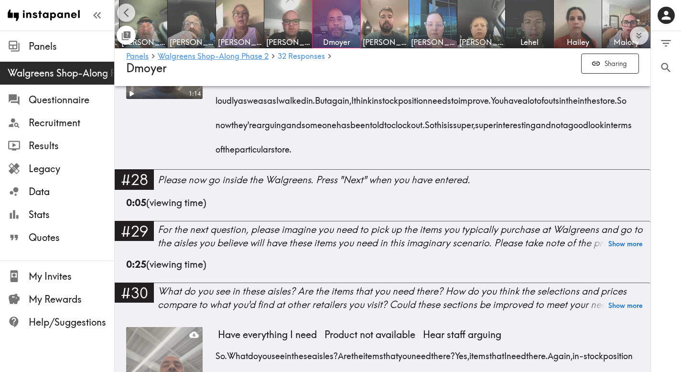
drag, startPoint x: 585, startPoint y: 226, endPoint x: 218, endPoint y: 129, distance: 380.0
click at [218, 129] on div "How are you doing? I'm good. So initial impressions are the store seems to be h…" at bounding box center [428, 97] width 421 height 122
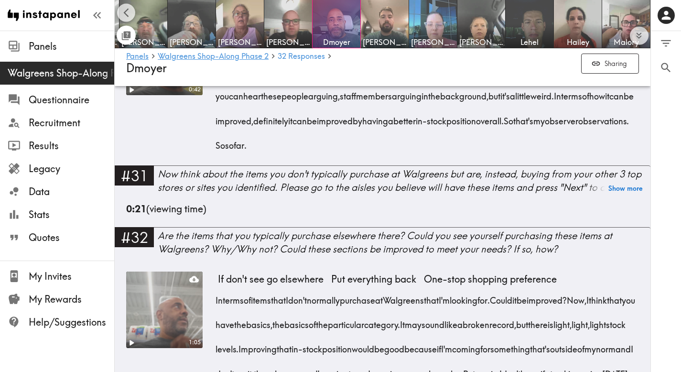
scroll to position [3275, 0]
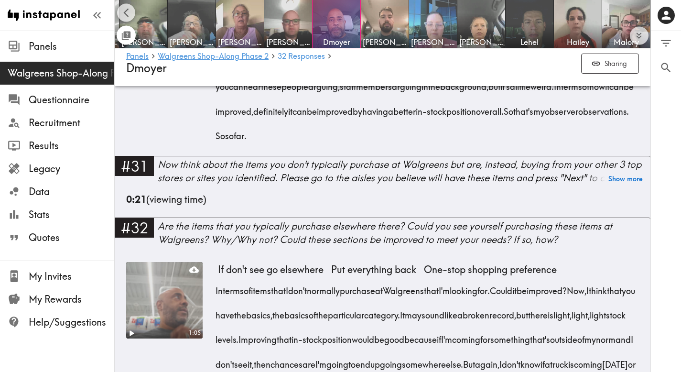
drag, startPoint x: 566, startPoint y: 208, endPoint x: 235, endPoint y: 115, distance: 343.8
click at [235, 115] on div "So. What do you see in these aisles? Are the items that you need there? Yes, it…" at bounding box center [428, 83] width 421 height 122
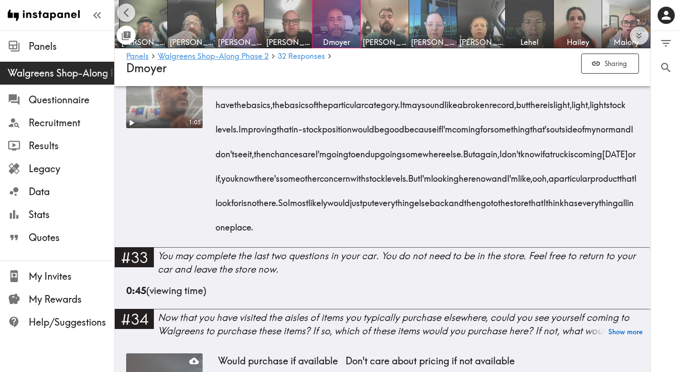
scroll to position [3508, 0]
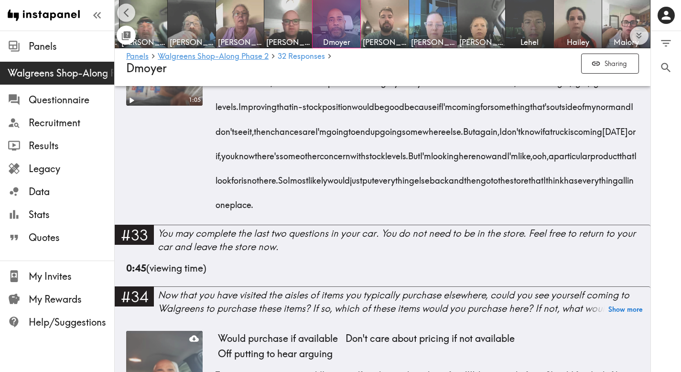
drag, startPoint x: 355, startPoint y: 296, endPoint x: 219, endPoint y: 134, distance: 212.2
click at [219, 134] on div "In terms of items that I don't normally purchase at Walgreens that I'm looking …" at bounding box center [428, 128] width 421 height 171
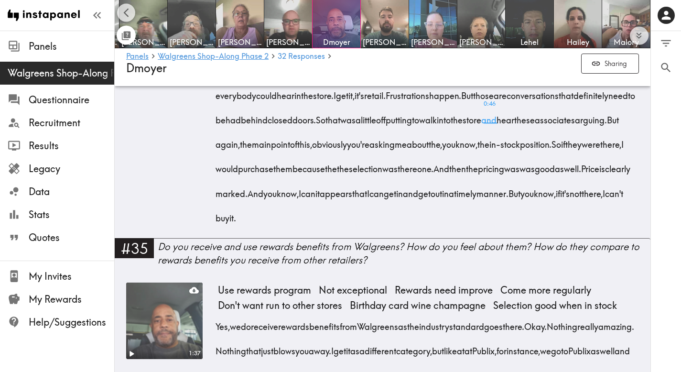
scroll to position [3877, 0]
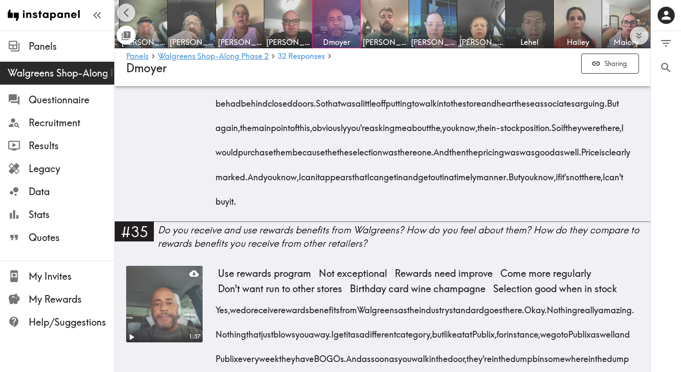
drag, startPoint x: 355, startPoint y: 325, endPoint x: 216, endPoint y: 105, distance: 260.1
click at [218, 105] on div "To answer your question, could I see myself purchasing these things from Walgre…" at bounding box center [428, 100] width 421 height 220
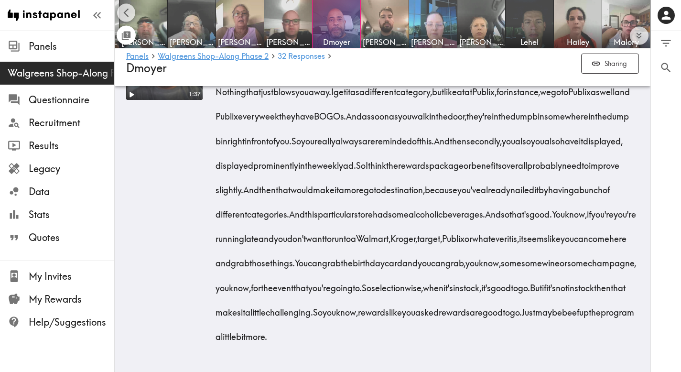
scroll to position [4197, 0]
drag, startPoint x: 562, startPoint y: 333, endPoint x: 219, endPoint y: 112, distance: 408.3
click at [219, 112] on div "Yes, we do receive rewards benefits from Walgreens as the industry standard goe…" at bounding box center [428, 199] width 421 height 294
click at [619, 34] on img at bounding box center [627, 24] width 50 height 50
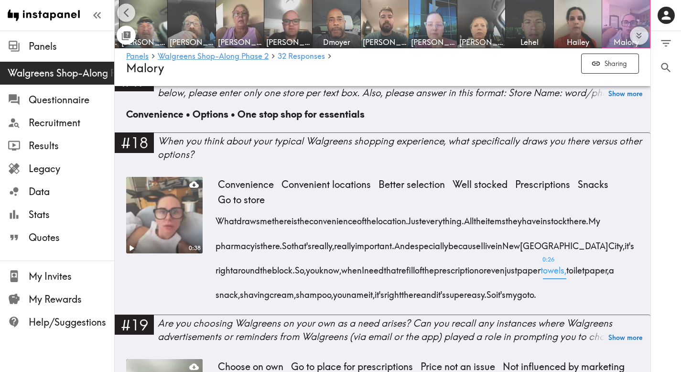
scroll to position [1487, 0]
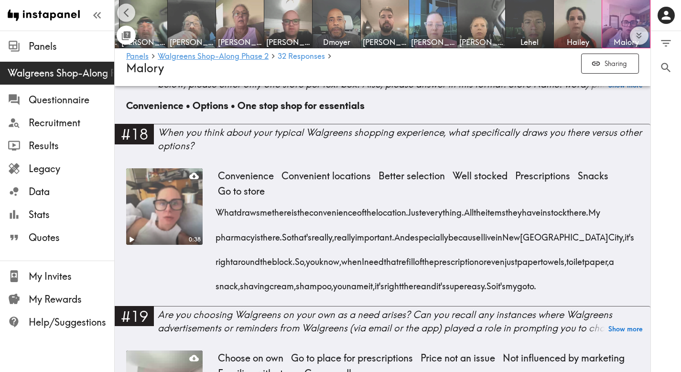
drag, startPoint x: 258, startPoint y: 313, endPoint x: 215, endPoint y: 215, distance: 106.6
click at [218, 215] on div "What draws me there is the convenience of the location. Just everything. All th…" at bounding box center [428, 246] width 421 height 98
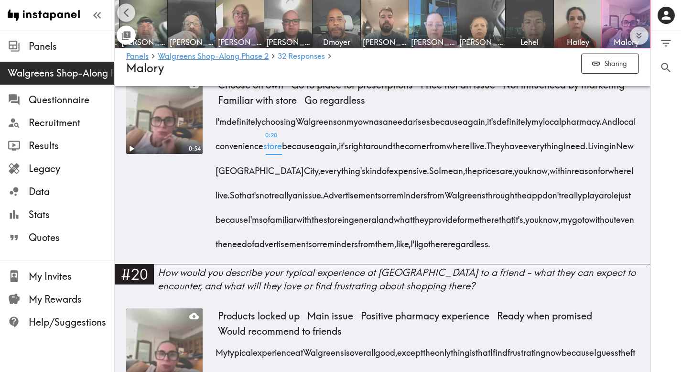
scroll to position [1775, 0]
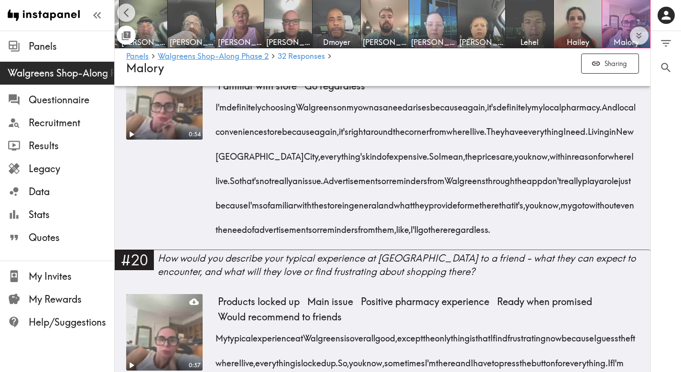
drag, startPoint x: 413, startPoint y: 281, endPoint x: 213, endPoint y: 133, distance: 248.6
click at [213, 133] on div "0:54 Choose on own Go to place for prescriptions Price not an issue Not influen…" at bounding box center [382, 156] width 513 height 187
drag, startPoint x: 425, startPoint y: 276, endPoint x: 218, endPoint y: 129, distance: 253.8
click at [218, 129] on div "I'm definitely choosing Walgreens on my own as a need arises because again, it'…" at bounding box center [428, 165] width 421 height 147
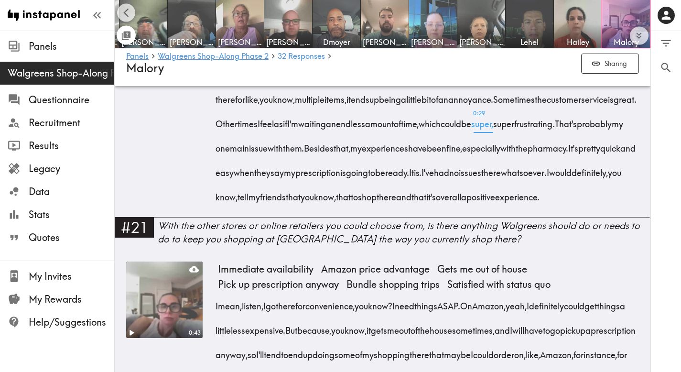
scroll to position [2076, 0]
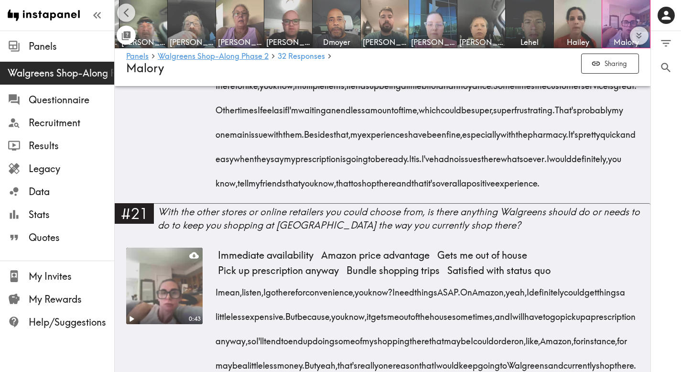
drag, startPoint x: 549, startPoint y: 254, endPoint x: 219, endPoint y: 92, distance: 367.0
click at [219, 92] on div "My typical experience at [GEOGRAPHIC_DATA] is overall good, except the only thi…" at bounding box center [428, 106] width 421 height 171
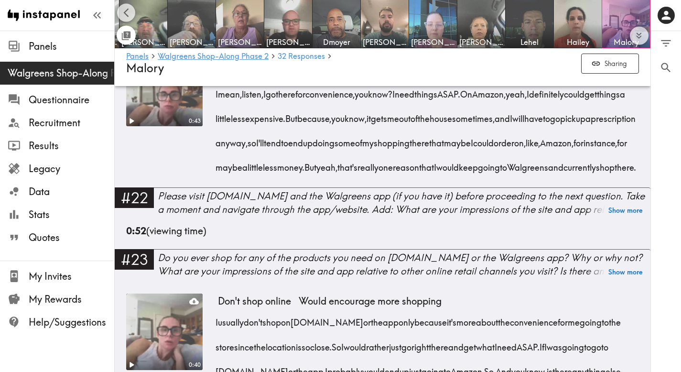
scroll to position [2311, 0]
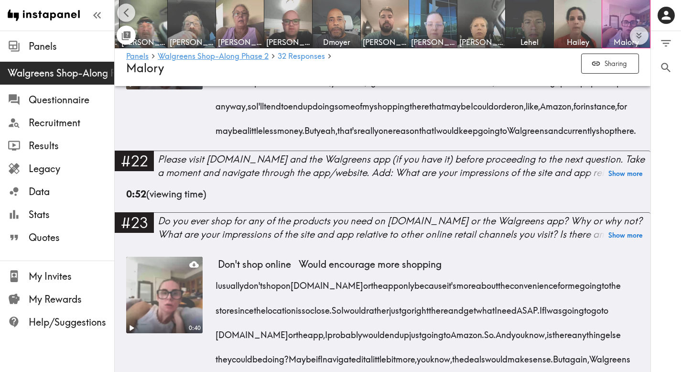
drag, startPoint x: 502, startPoint y: 227, endPoint x: 217, endPoint y: 133, distance: 299.7
click at [218, 133] on div "I mean, listen, I go there for convenience, you know? I need things ASAP. On Am…" at bounding box center [428, 91] width 421 height 98
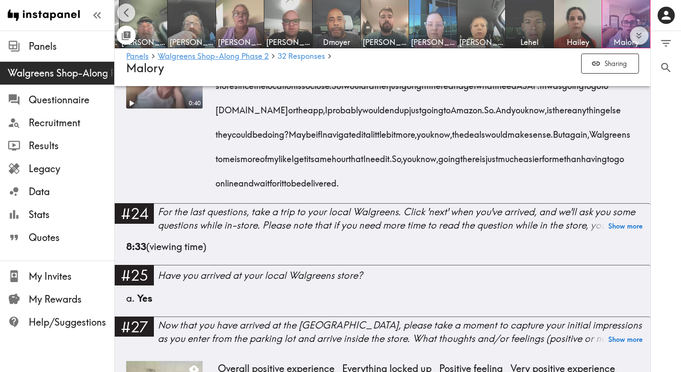
scroll to position [2540, 0]
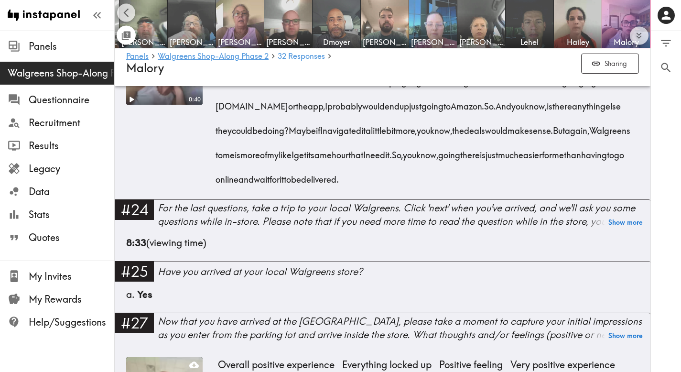
drag, startPoint x: 632, startPoint y: 274, endPoint x: 216, endPoint y: 160, distance: 431.3
click at [218, 160] on div "I usually don't shop on [DOMAIN_NAME] or the app only because it's more about t…" at bounding box center [428, 115] width 421 height 147
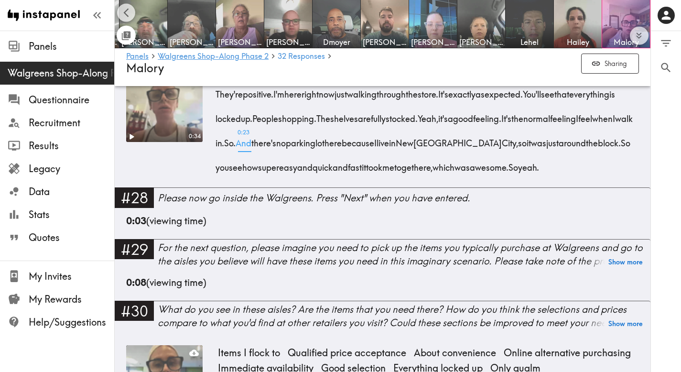
scroll to position [2844, 0]
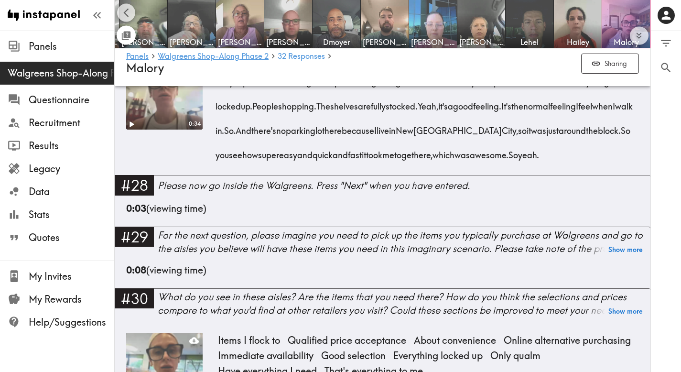
drag, startPoint x: 303, startPoint y: 281, endPoint x: 217, endPoint y: 180, distance: 132.6
click at [218, 165] on div "They're positive. I'm here right now just walking through the store. It's exact…" at bounding box center [428, 115] width 421 height 98
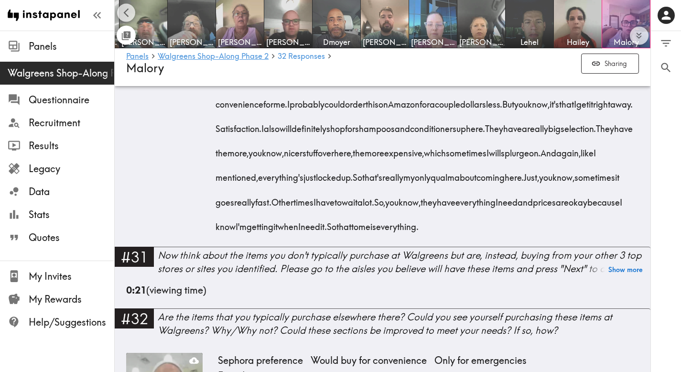
scroll to position [3216, 0]
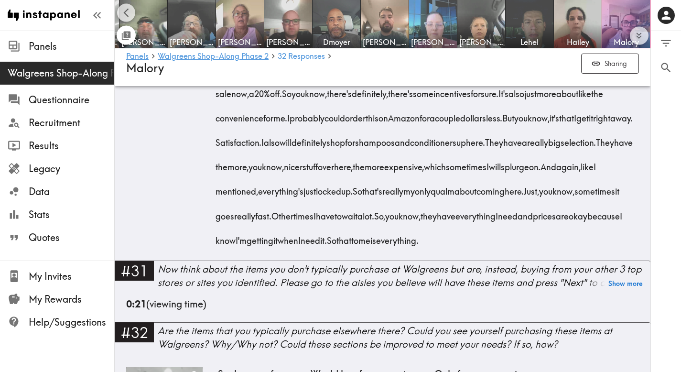
drag, startPoint x: 565, startPoint y: 297, endPoint x: 220, endPoint y: 145, distance: 377.7
click at [220, 145] on div "So I'm in Walgreens right now. Items that I normally flock to when I come here …" at bounding box center [428, 127] width 421 height 245
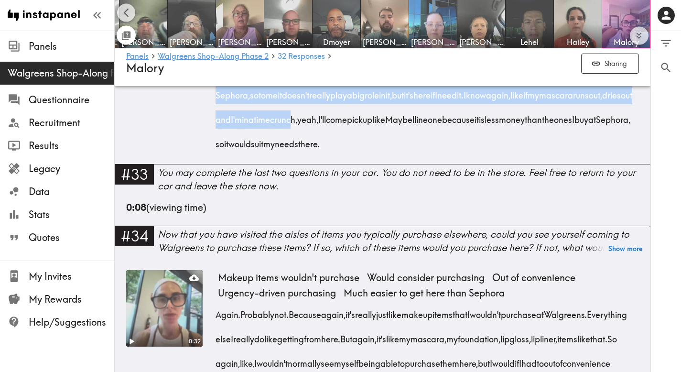
scroll to position [3687, 0]
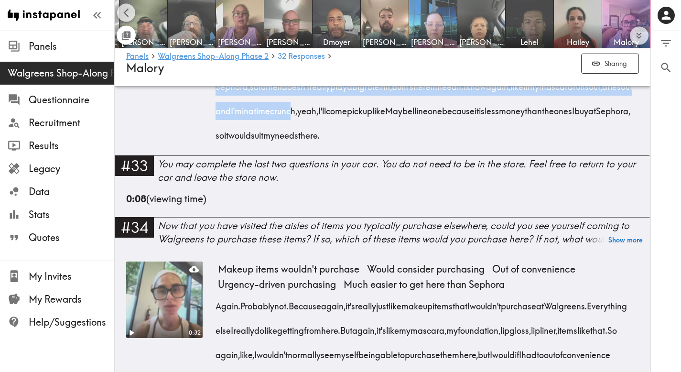
drag, startPoint x: 215, startPoint y: 143, endPoint x: 521, endPoint y: 321, distance: 354.1
click at [521, 156] on div "Sephora preference Would buy for convenience Only for emergencies Foundation su…" at bounding box center [428, 26] width 421 height 260
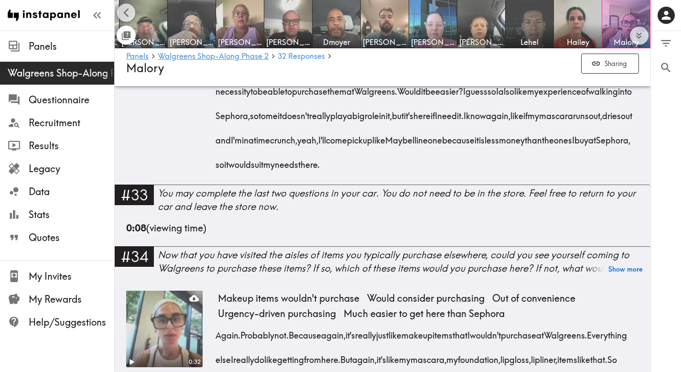
scroll to position [3645, 0]
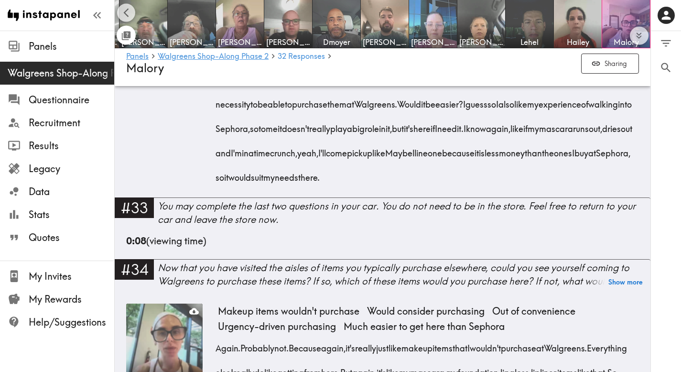
drag, startPoint x: 520, startPoint y: 317, endPoint x: 217, endPoint y: 129, distance: 356.3
click at [218, 129] on div "Items that I wouldn't typically buy at Walgreens is definitely makeup. That's w…" at bounding box center [428, 78] width 421 height 222
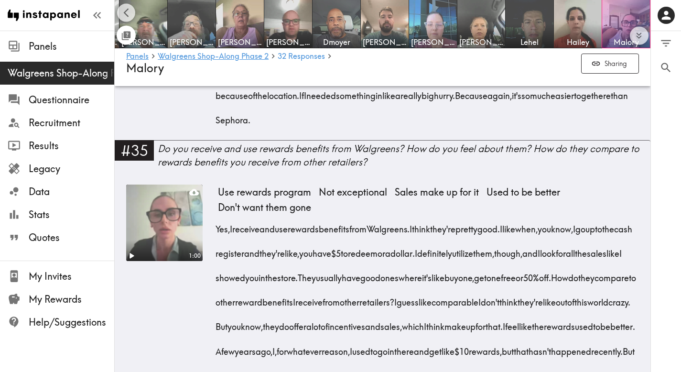
scroll to position [3996, 0]
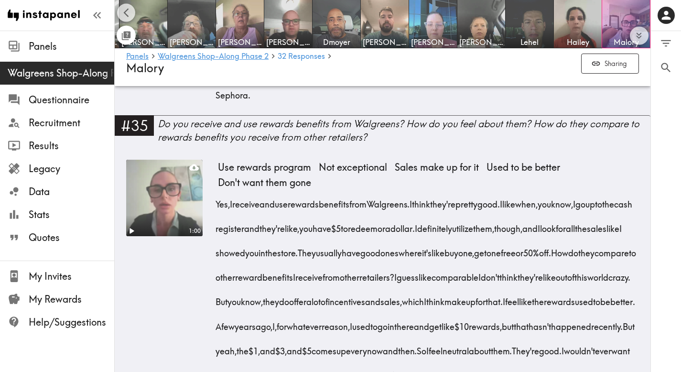
drag, startPoint x: 470, startPoint y: 264, endPoint x: 219, endPoint y: 169, distance: 268.5
click at [219, 104] on div "Again. Probably not. Because again, it's really just like makeup items that I w…" at bounding box center [428, 43] width 421 height 122
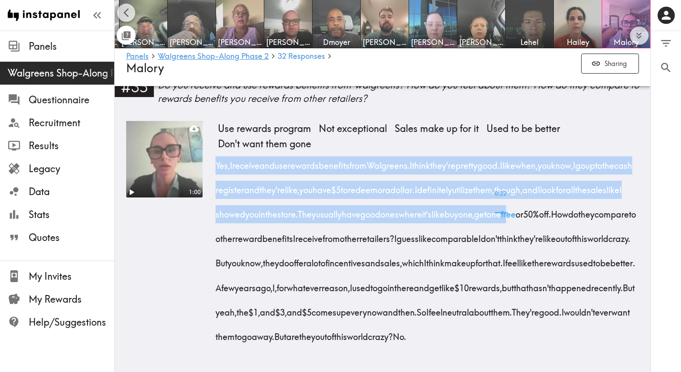
scroll to position [4238, 0]
drag, startPoint x: 214, startPoint y: 154, endPoint x: 574, endPoint y: 340, distance: 406.2
click at [574, 340] on div "1:00 Use rewards program Not exceptional Sales make up for it Used to be better…" at bounding box center [382, 239] width 513 height 236
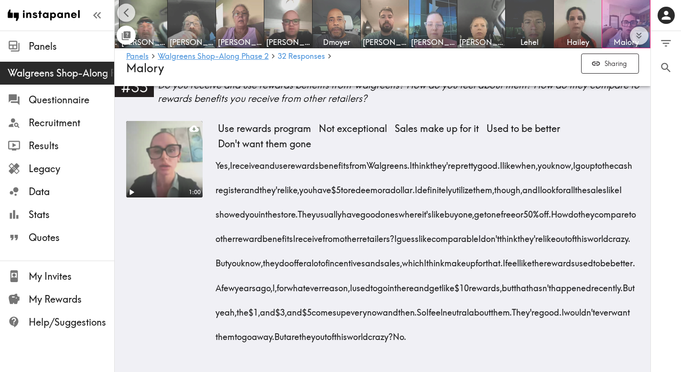
drag, startPoint x: 574, startPoint y: 340, endPoint x: 215, endPoint y: 136, distance: 413.1
click at [215, 136] on div "1:00 Use rewards program Not exceptional Sales make up for it Used to be better…" at bounding box center [382, 239] width 513 height 236
click at [148, 195] on div "1:00" at bounding box center [164, 239] width 77 height 236
